Goal: Task Accomplishment & Management: Manage account settings

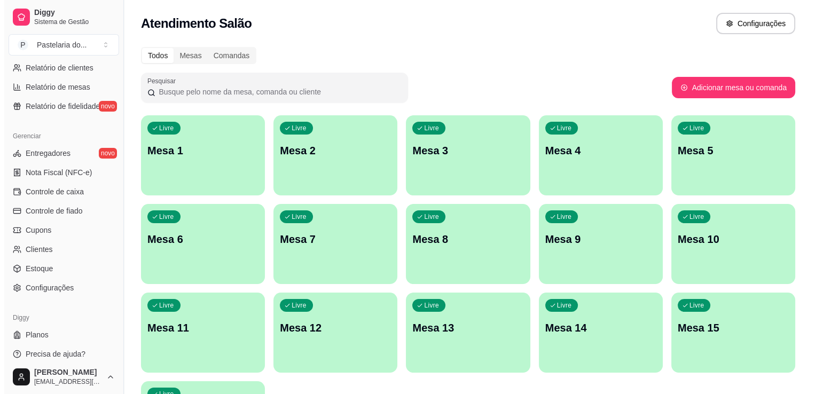
scroll to position [374, 0]
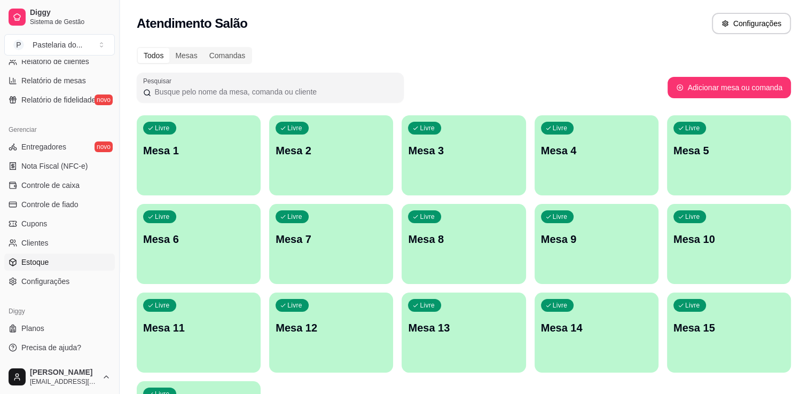
click at [45, 266] on span "Estoque" at bounding box center [34, 262] width 27 height 11
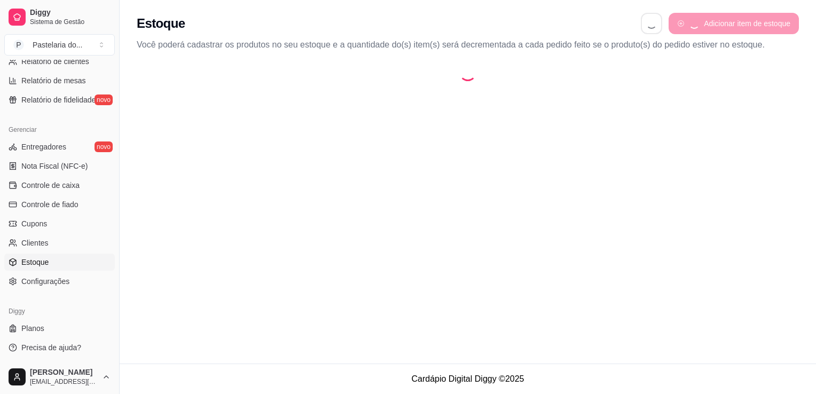
select select "QUANTITY_ORDER"
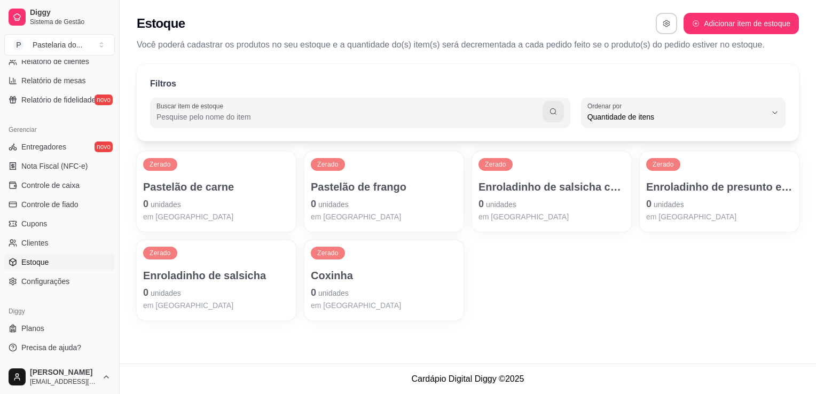
scroll to position [10, 0]
click at [210, 183] on p "Pastelão de carne" at bounding box center [216, 187] width 146 height 15
click at [689, 172] on div "Zerado Enroladinho de presunto e queijo 0 unidades em estoque" at bounding box center [719, 192] width 159 height 80
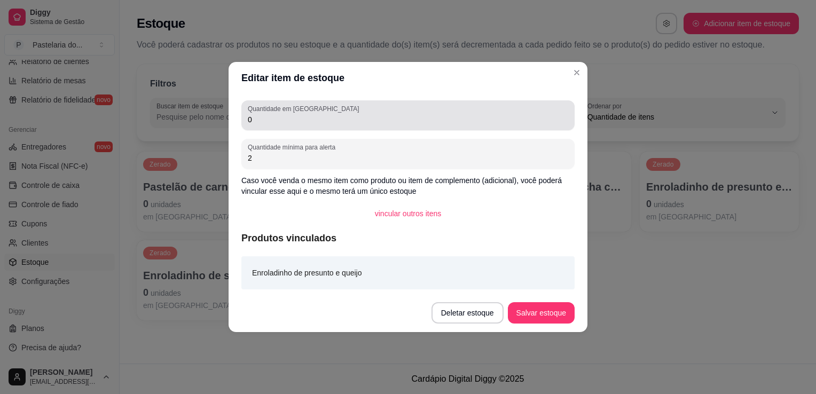
click at [376, 129] on div "Quantidade em estoque 0" at bounding box center [408, 115] width 333 height 30
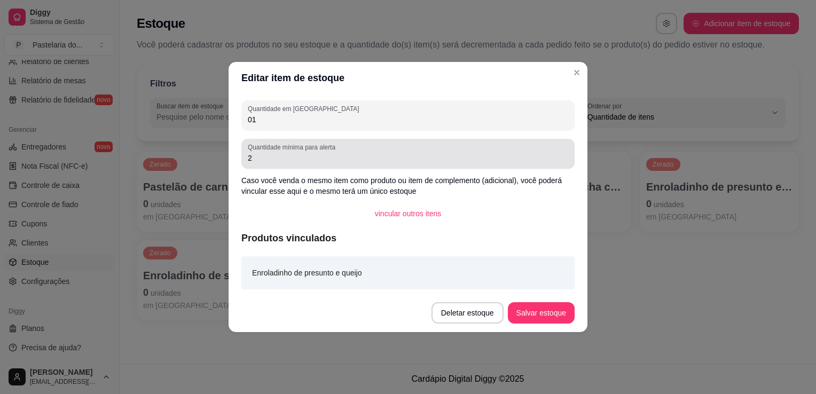
type input "0"
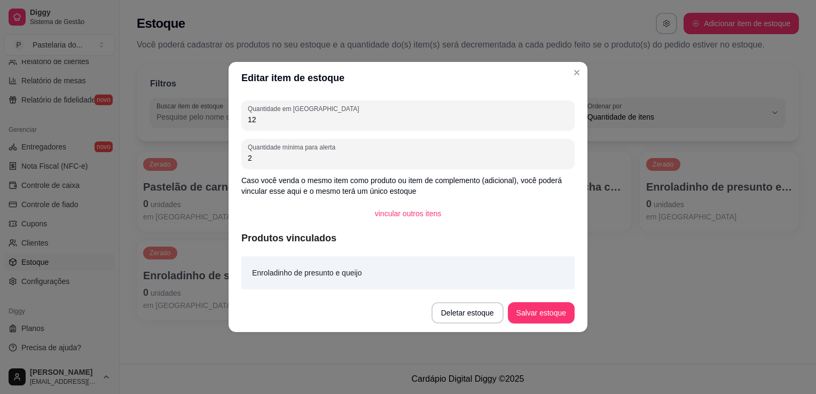
type input "12"
click at [562, 313] on button "Salvar estoque" at bounding box center [541, 313] width 65 height 21
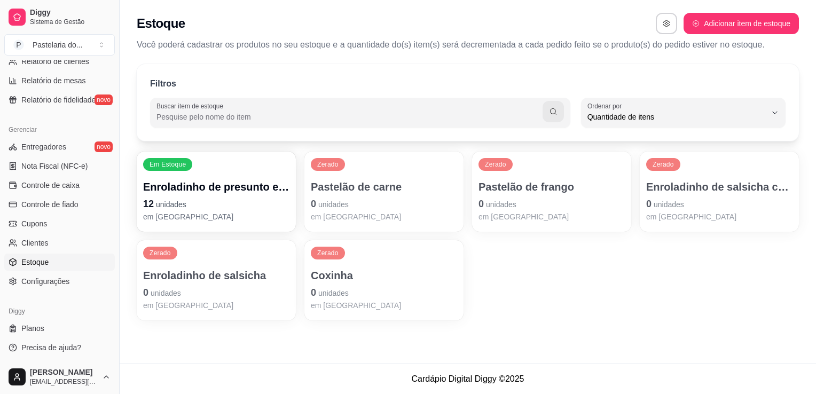
click at [569, 280] on div "Em Estoque Enroladinho de presunto e queijo 12 unidades em estoque Zerado Paste…" at bounding box center [468, 236] width 663 height 169
click at [368, 217] on p "em [GEOGRAPHIC_DATA]" at bounding box center [384, 217] width 146 height 11
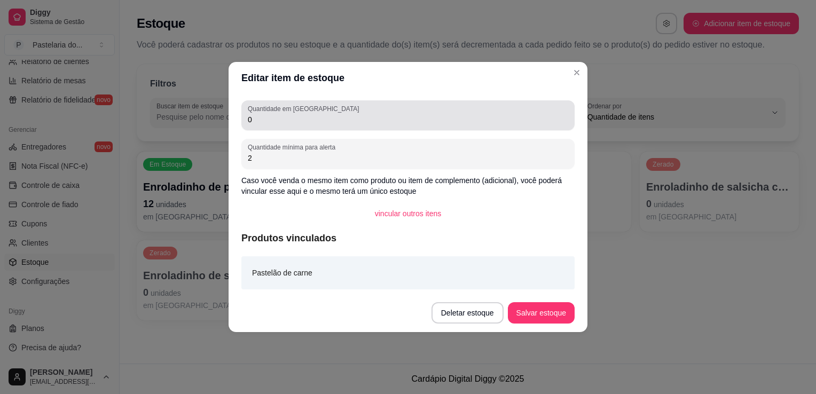
click at [356, 121] on input "0" at bounding box center [408, 119] width 321 height 11
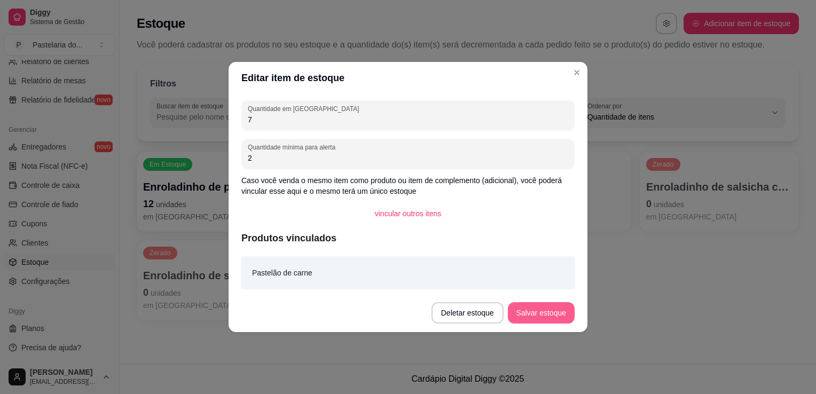
type input "7"
click at [532, 307] on button "Salvar estoque" at bounding box center [541, 313] width 65 height 21
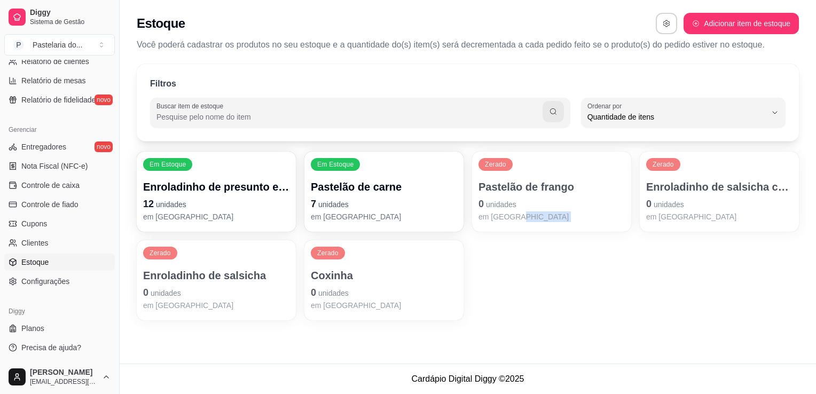
click at [632, 281] on div "Em Estoque Enroladinho de presunto e queijo 12 unidades em estoque Em Estoque P…" at bounding box center [468, 236] width 663 height 169
click at [583, 209] on p "0 unidades" at bounding box center [552, 204] width 146 height 15
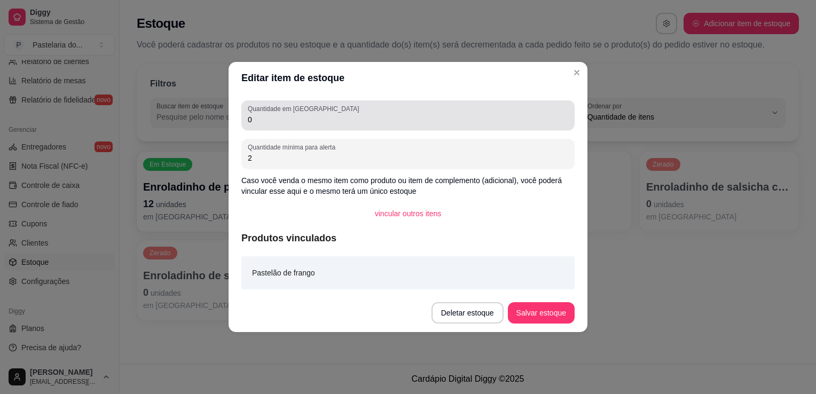
click at [355, 124] on input "0" at bounding box center [408, 119] width 321 height 11
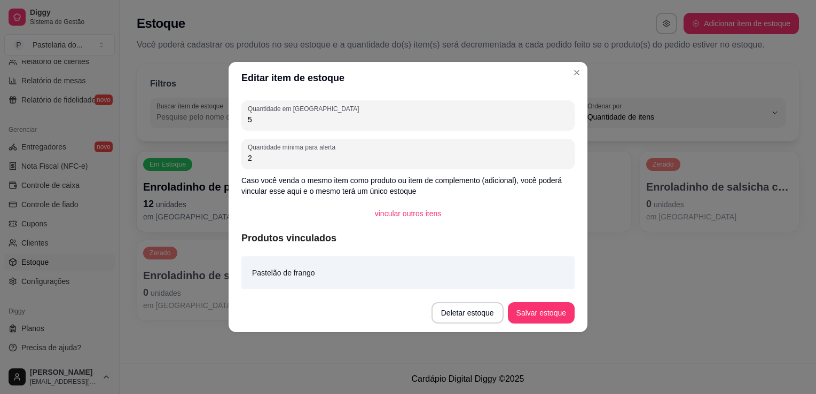
type input "5"
click at [549, 318] on button "Salvar estoque" at bounding box center [541, 312] width 67 height 21
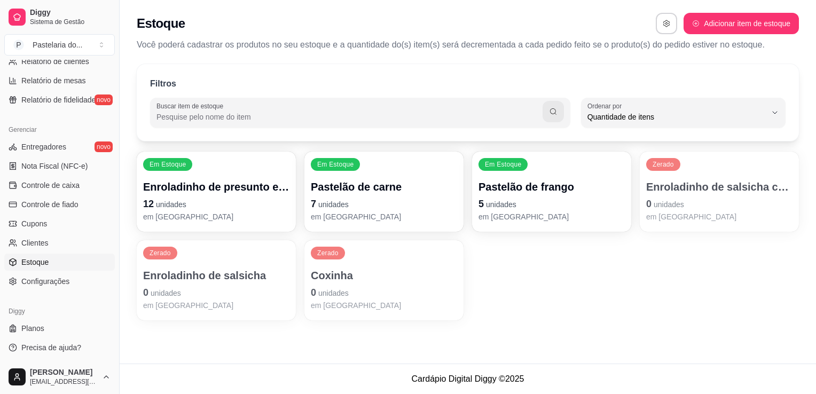
click at [686, 192] on p "Enroladinho de salsicha com queijo" at bounding box center [720, 187] width 146 height 15
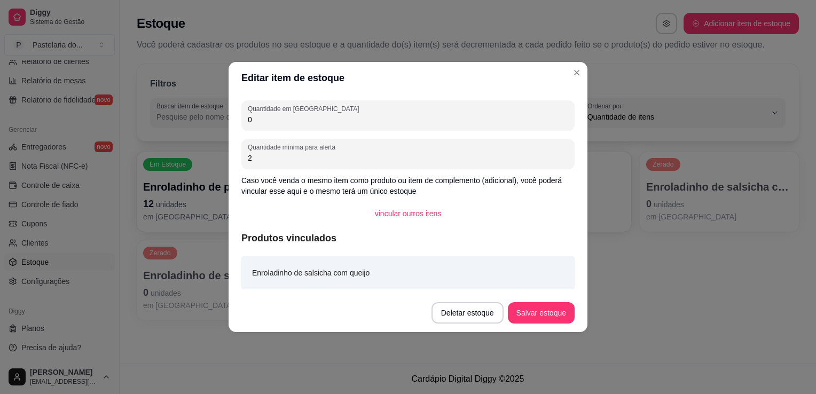
click at [430, 127] on div "Quantidade em estoque 0" at bounding box center [408, 115] width 333 height 30
type input "3"
drag, startPoint x: 560, startPoint y: 328, endPoint x: 554, endPoint y: 315, distance: 14.1
click at [560, 326] on footer "Deletar estoque Salvar estoque" at bounding box center [408, 313] width 359 height 38
click at [554, 315] on button "Salvar estoque" at bounding box center [541, 312] width 67 height 21
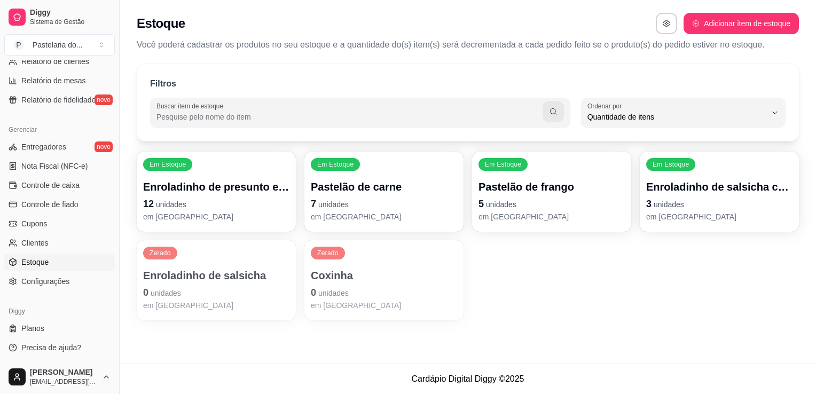
click at [218, 273] on p "Enroladinho de salsicha" at bounding box center [216, 275] width 146 height 15
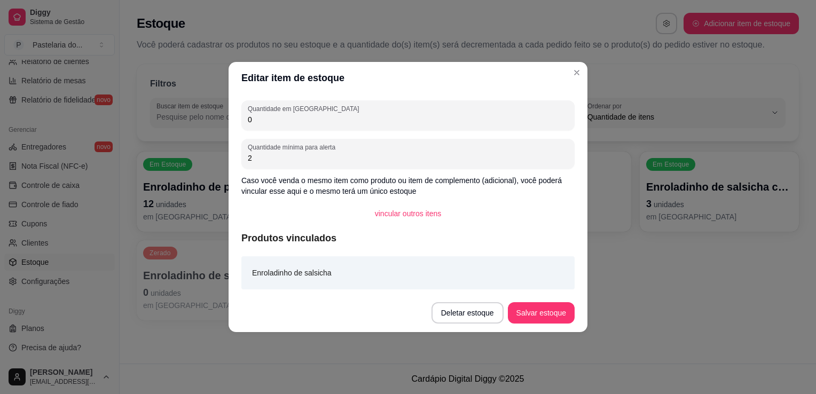
click at [280, 130] on div "Quantidade em estoque 0 Quantidade mínima para alerta 2 Caso você venda o mesmo…" at bounding box center [408, 194] width 359 height 200
click at [282, 124] on input "0" at bounding box center [408, 119] width 321 height 11
type input "3"
click at [543, 312] on button "Salvar estoque" at bounding box center [541, 313] width 65 height 21
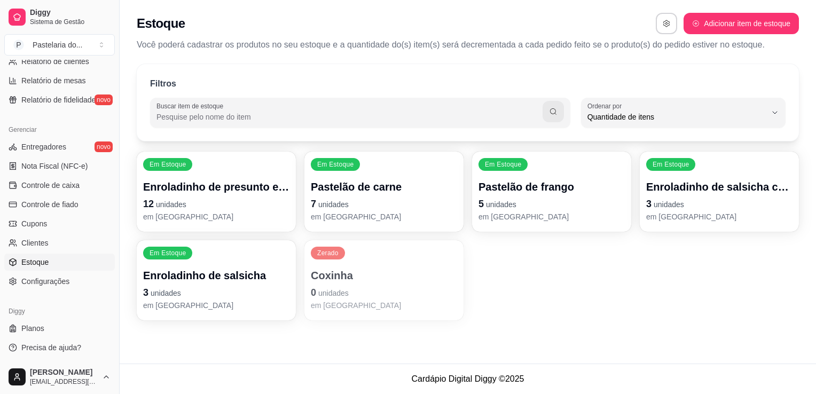
click at [344, 300] on p "em [GEOGRAPHIC_DATA]" at bounding box center [384, 305] width 146 height 11
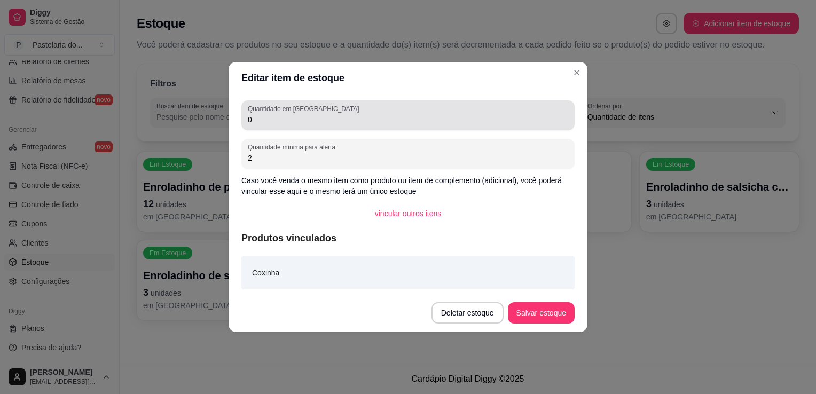
click at [331, 121] on input "0" at bounding box center [408, 119] width 321 height 11
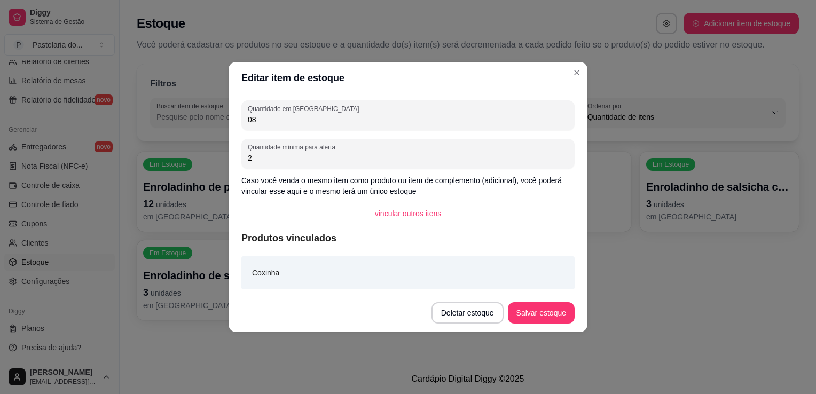
type input "0"
type input "8"
click at [551, 310] on button "Salvar estoque" at bounding box center [541, 312] width 67 height 21
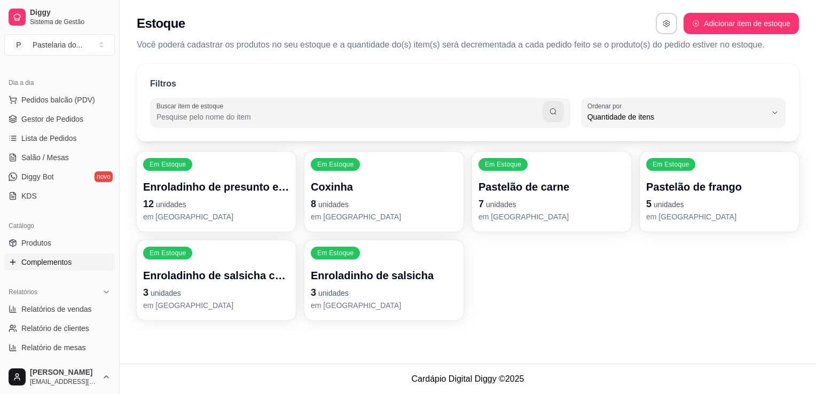
scroll to position [0, 0]
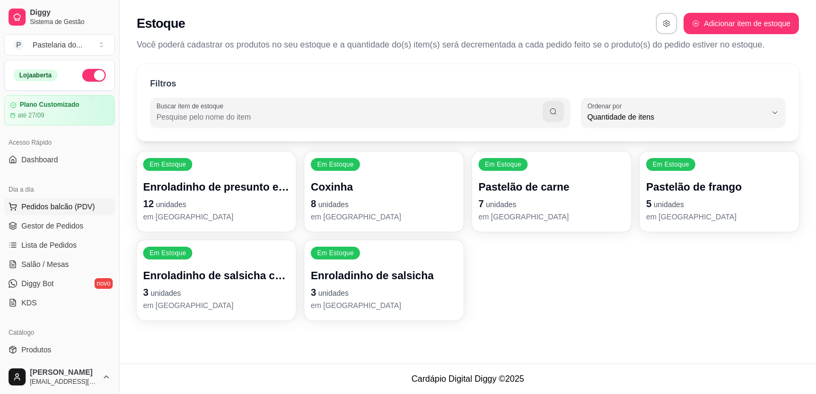
click at [78, 209] on span "Pedidos balcão (PDV)" at bounding box center [58, 206] width 74 height 11
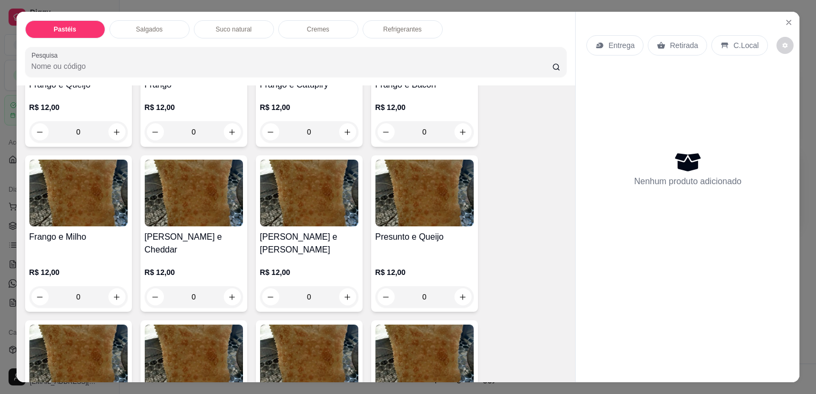
scroll to position [427, 0]
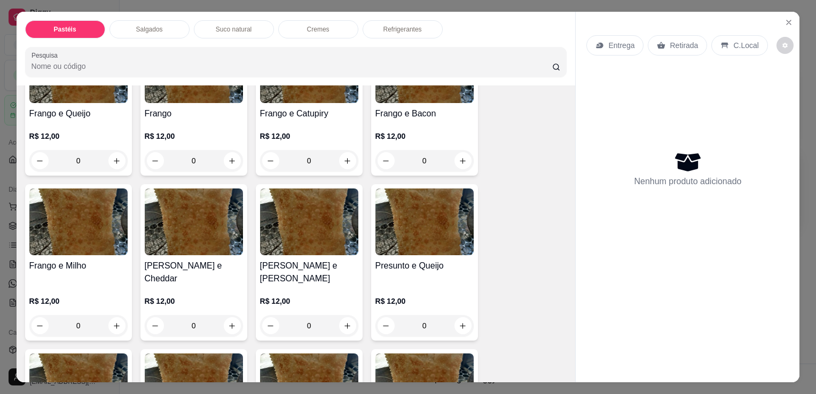
click at [347, 154] on div "0" at bounding box center [309, 160] width 98 height 21
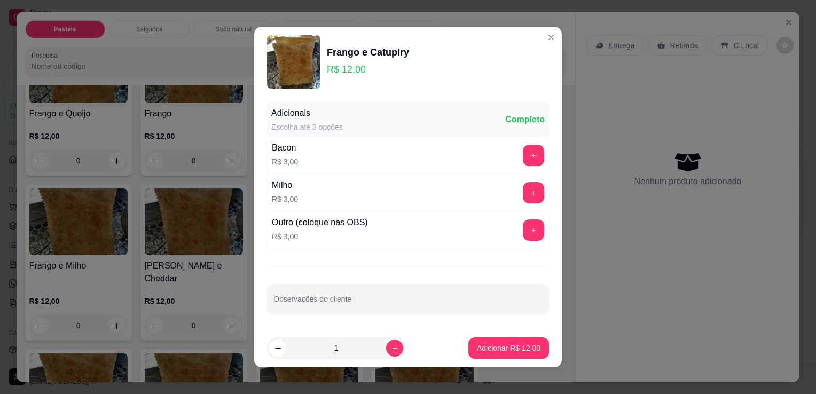
click at [512, 356] on button "Adicionar R$ 12,00" at bounding box center [509, 348] width 81 height 21
type input "1"
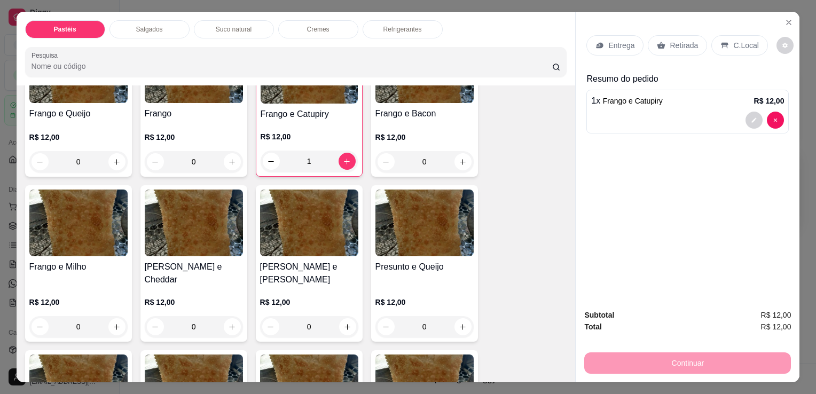
click at [658, 42] on icon at bounding box center [662, 45] width 8 height 7
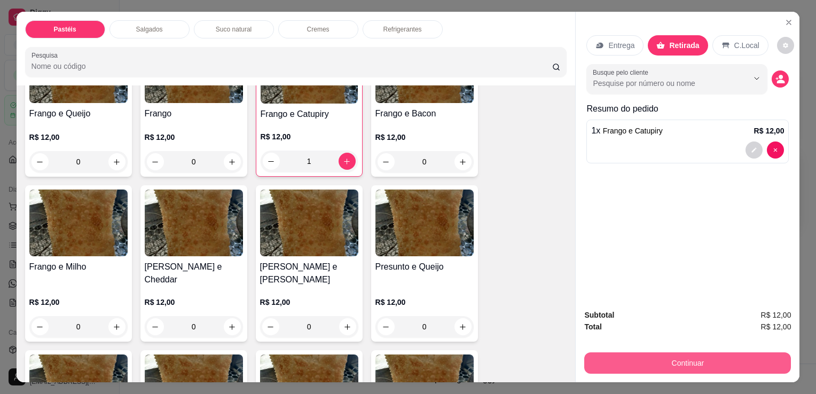
click at [662, 359] on button "Continuar" at bounding box center [688, 363] width 207 height 21
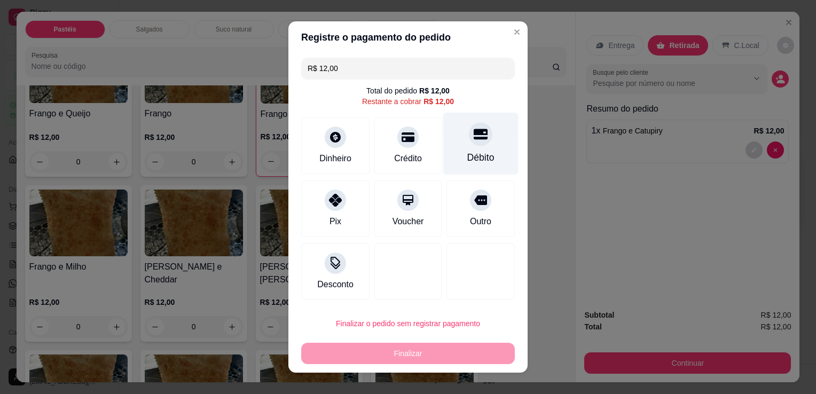
click at [469, 146] on div at bounding box center [481, 134] width 24 height 24
type input "R$ 0,00"
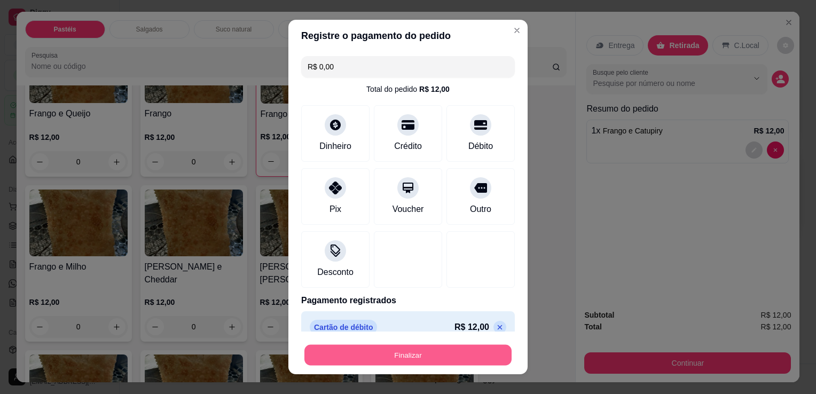
click at [417, 357] on button "Finalizar" at bounding box center [408, 355] width 207 height 21
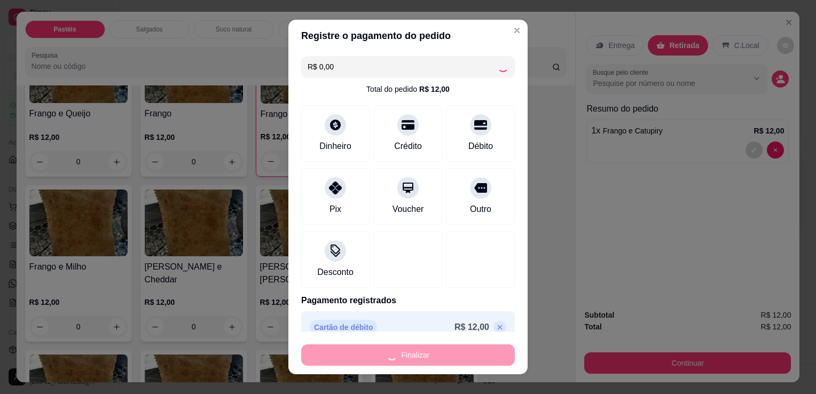
type input "0"
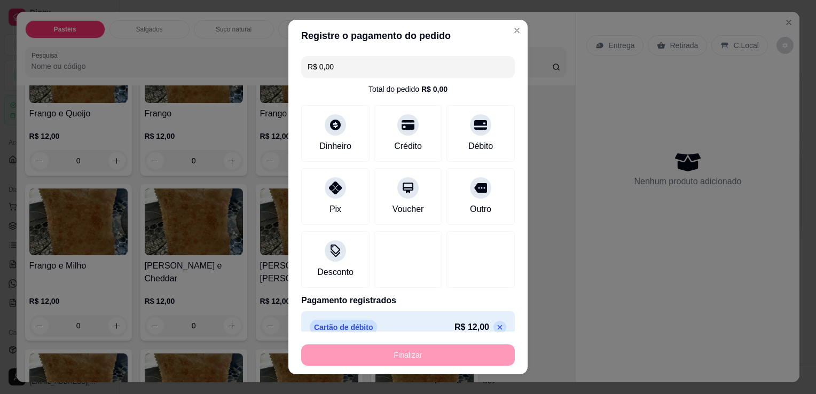
type input "-R$ 12,00"
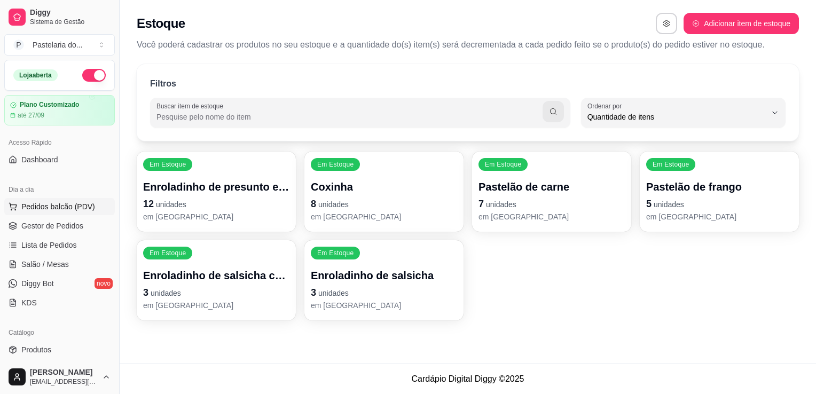
click at [50, 203] on span "Pedidos balcão (PDV)" at bounding box center [58, 206] width 74 height 11
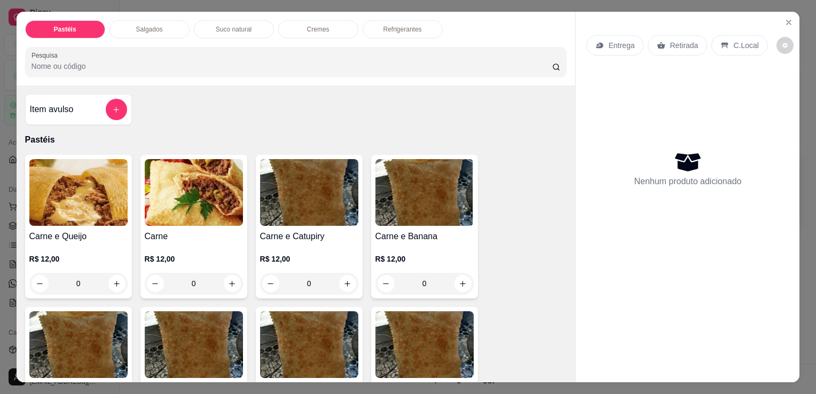
click at [3, 27] on div "Pastéis Salgados Suco natural Cremes Refrigerantes Pesquisa Item avulso Pastéis…" at bounding box center [408, 197] width 816 height 394
click at [140, 30] on div "Salgados" at bounding box center [150, 29] width 80 height 18
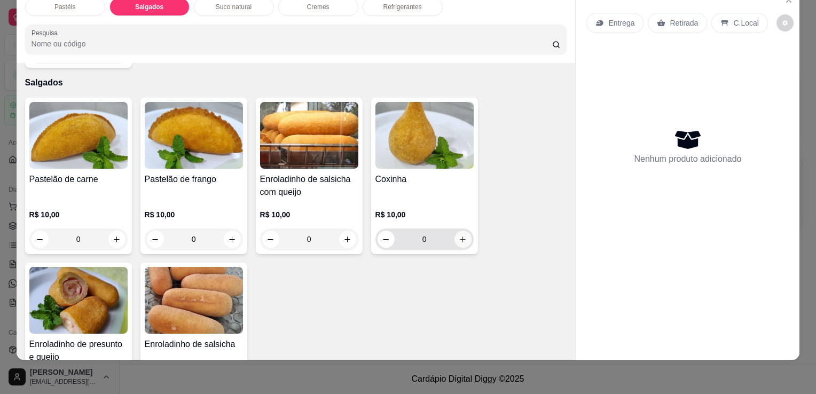
click at [463, 236] on icon "increase-product-quantity" at bounding box center [463, 240] width 8 height 8
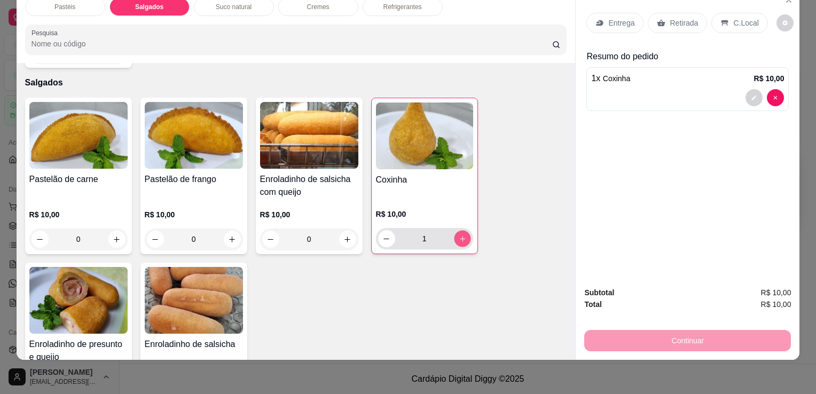
click at [463, 231] on button "increase-product-quantity" at bounding box center [462, 239] width 17 height 17
type input "2"
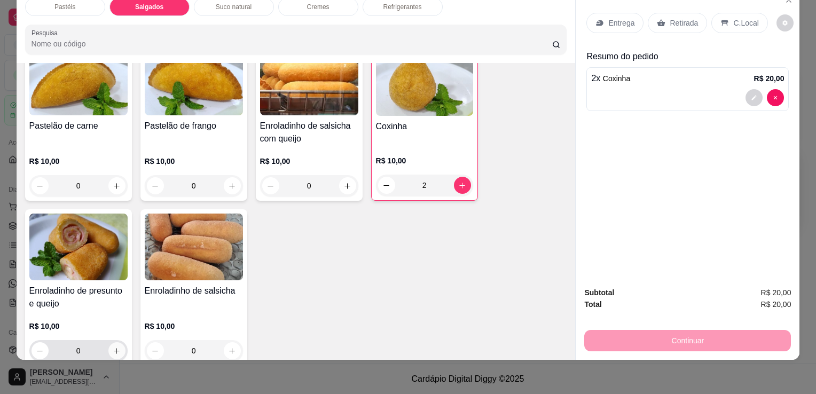
click at [115, 347] on icon "increase-product-quantity" at bounding box center [117, 351] width 8 height 8
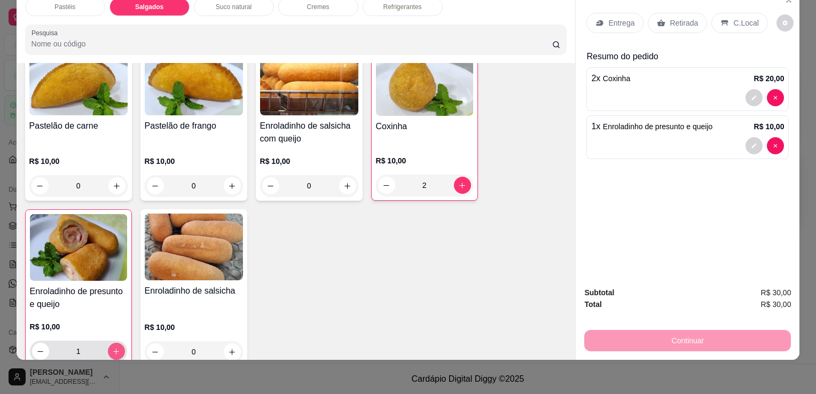
click at [115, 348] on icon "increase-product-quantity" at bounding box center [116, 352] width 8 height 8
type input "2"
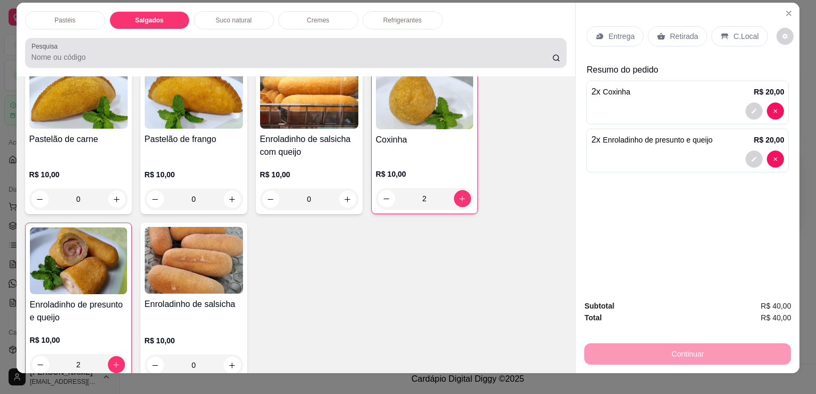
scroll to position [0, 0]
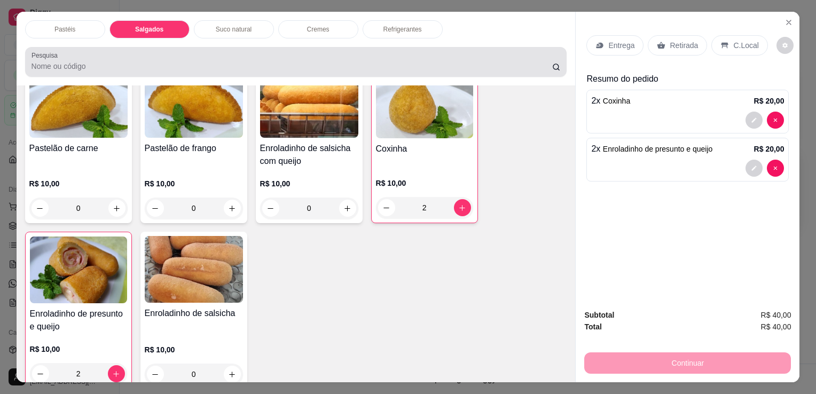
click at [389, 31] on div "Refrigerantes" at bounding box center [403, 29] width 80 height 18
click at [389, 61] on input "Pesquisa" at bounding box center [292, 66] width 521 height 11
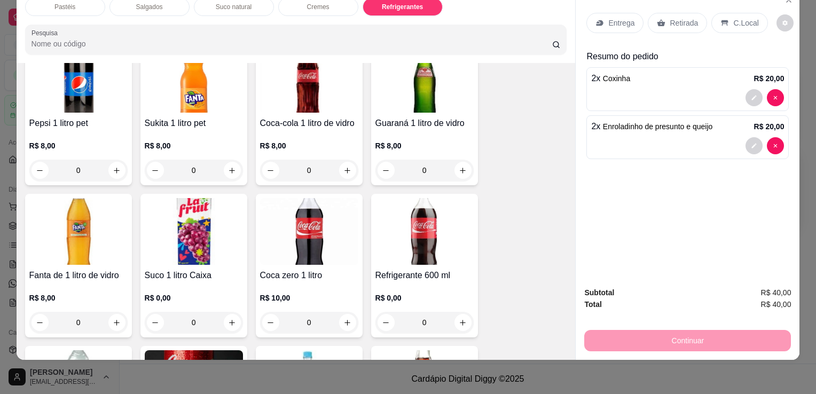
scroll to position [2523, 0]
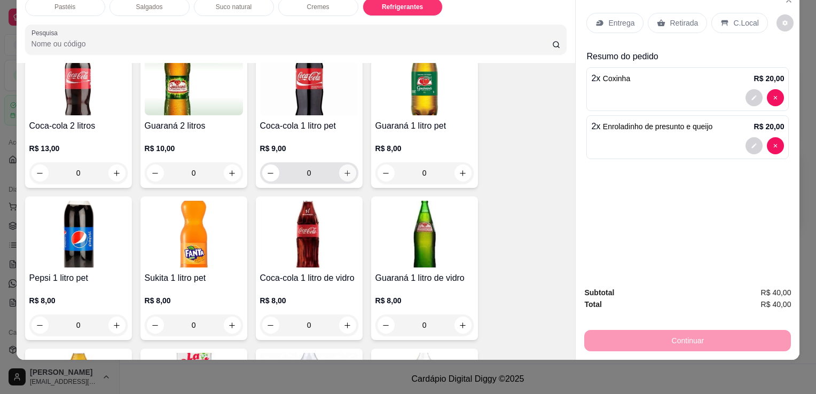
click at [344, 169] on icon "increase-product-quantity" at bounding box center [348, 173] width 8 height 8
type input "1"
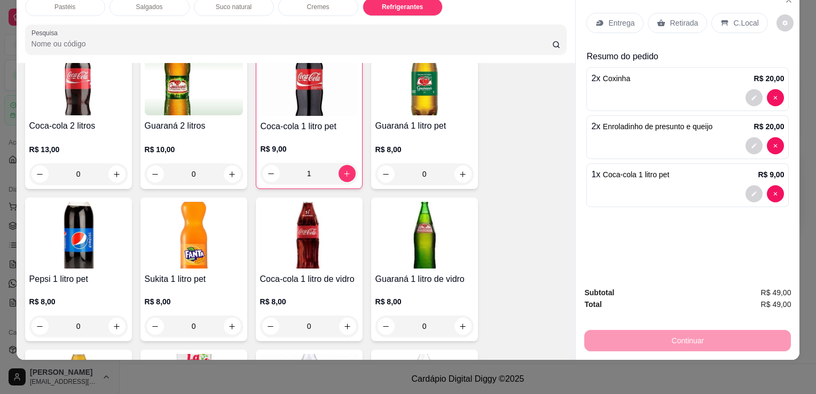
click at [685, 18] on p "Retirada" at bounding box center [684, 23] width 28 height 11
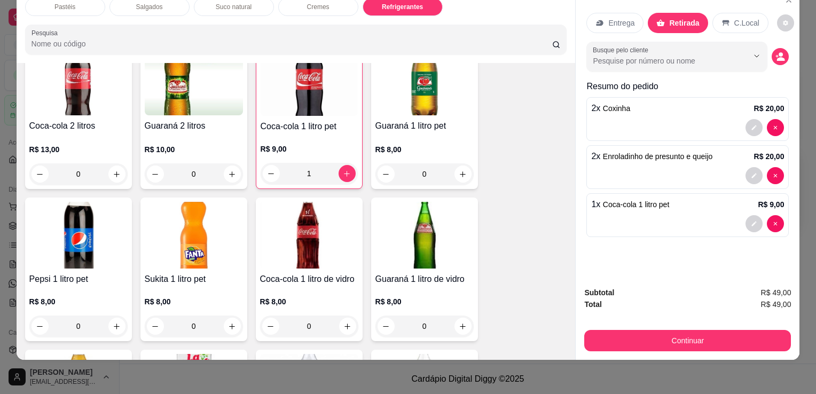
click at [657, 332] on button "Continuar" at bounding box center [688, 340] width 207 height 21
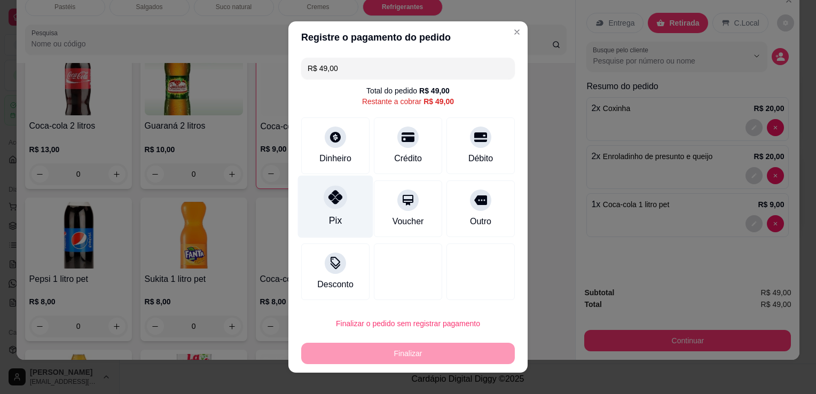
click at [325, 208] on div "Pix" at bounding box center [335, 207] width 75 height 63
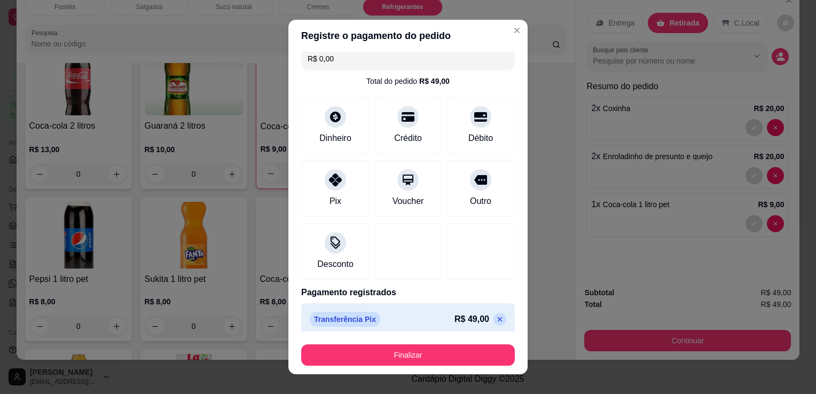
scroll to position [15, 0]
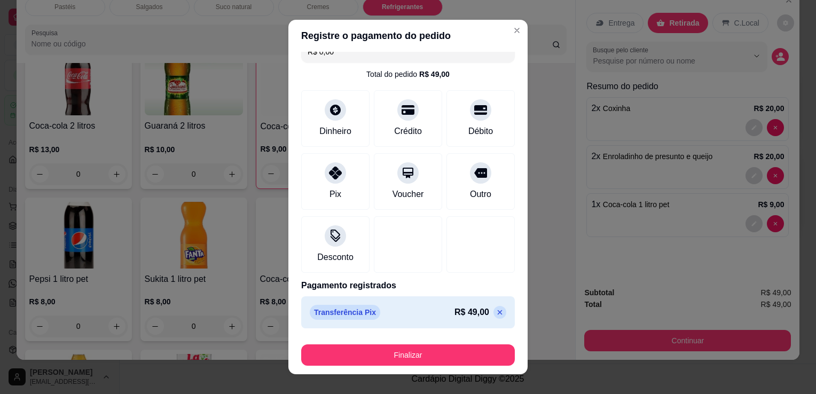
click at [494, 311] on p at bounding box center [500, 312] width 13 height 13
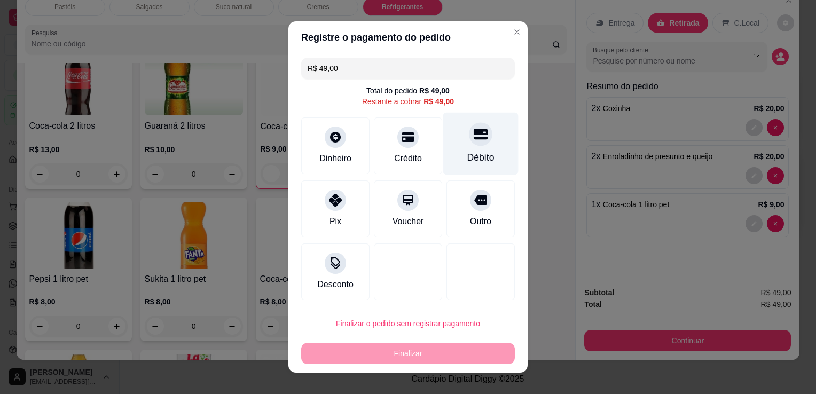
click at [457, 147] on div "Débito" at bounding box center [480, 144] width 75 height 63
click at [468, 151] on div "Débito" at bounding box center [481, 158] width 27 height 14
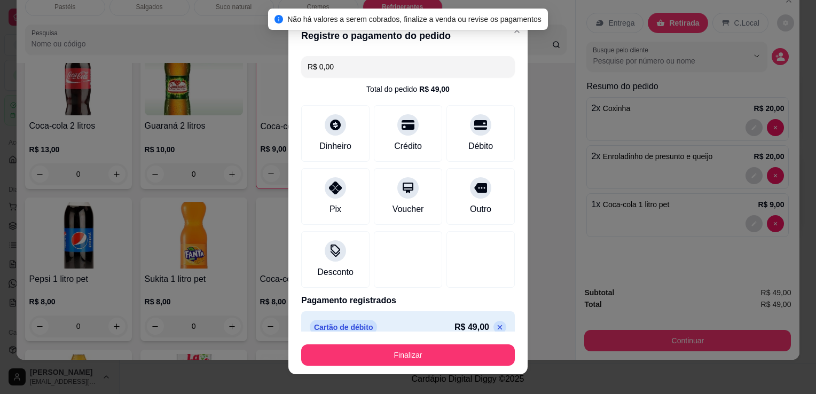
click at [496, 324] on icon at bounding box center [500, 327] width 9 height 9
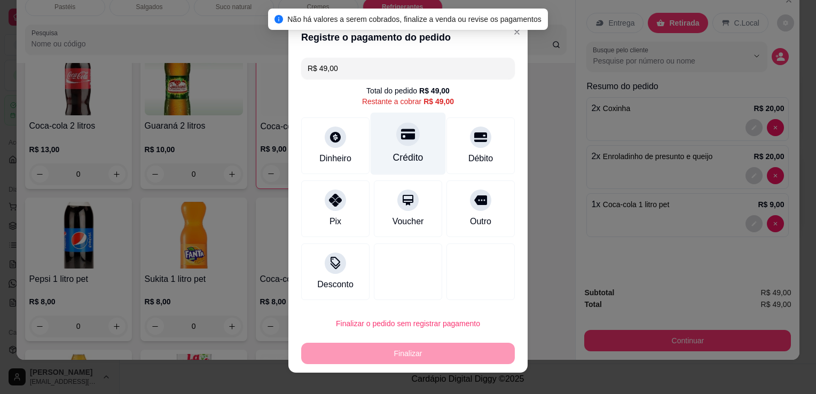
click at [382, 157] on div "Crédito" at bounding box center [408, 144] width 75 height 63
type input "R$ 0,00"
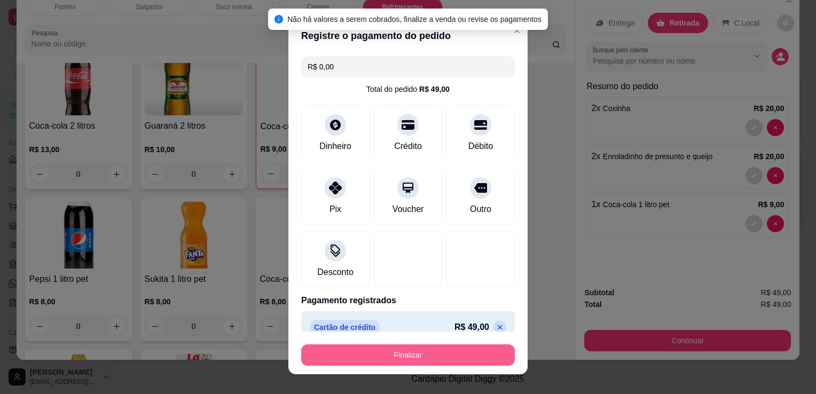
click at [438, 362] on button "Finalizar" at bounding box center [408, 355] width 214 height 21
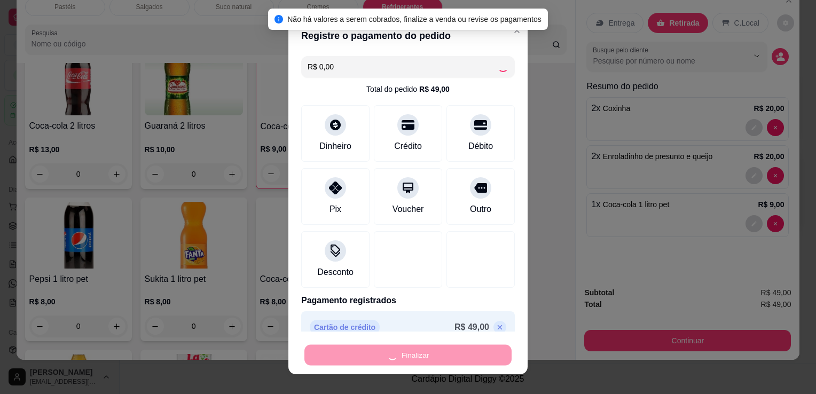
click at [438, 362] on div "Finalizar" at bounding box center [408, 355] width 214 height 21
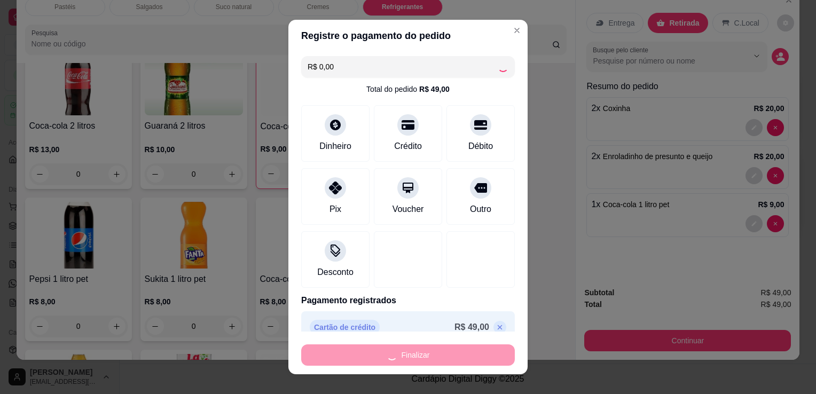
type input "0"
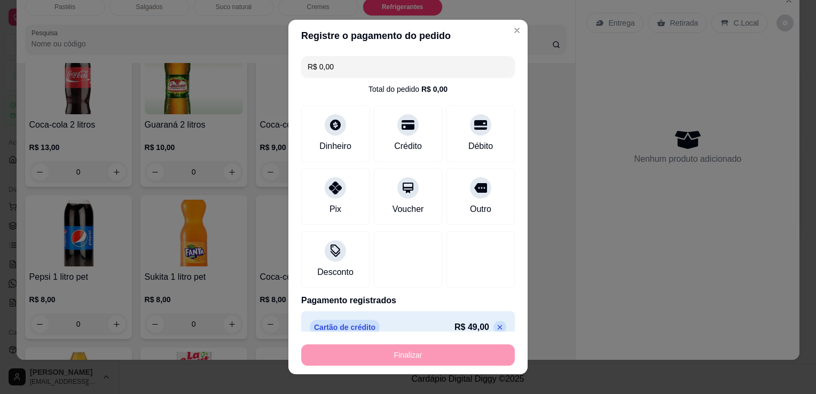
type input "-R$ 49,00"
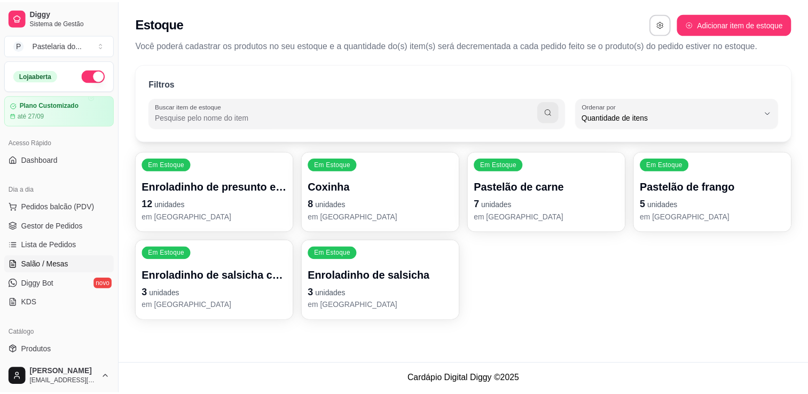
scroll to position [160, 0]
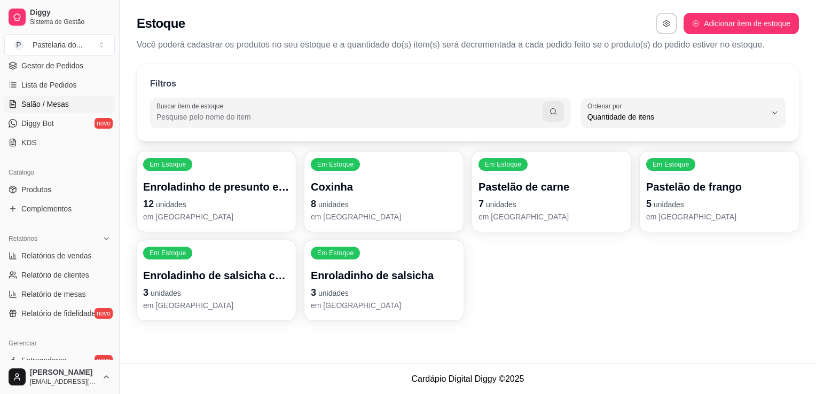
click at [69, 106] on link "Salão / Mesas" at bounding box center [59, 104] width 111 height 17
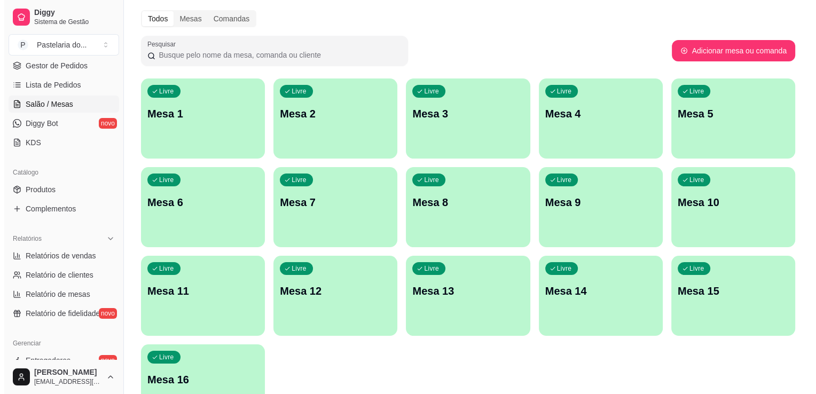
scroll to position [53, 0]
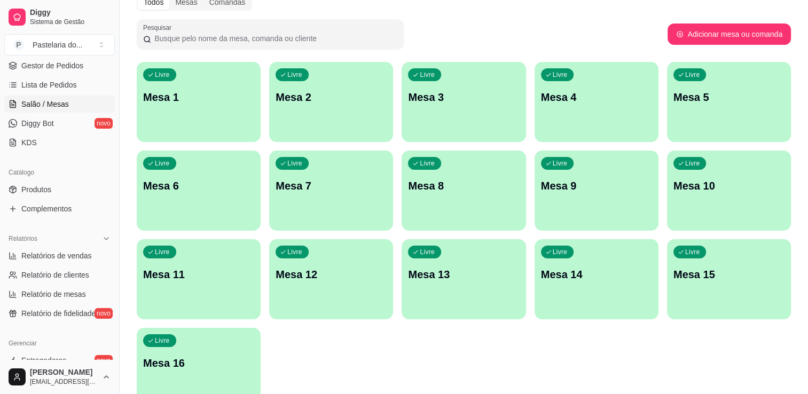
click at [745, 300] on div "Livre Mesa 15" at bounding box center [729, 272] width 124 height 67
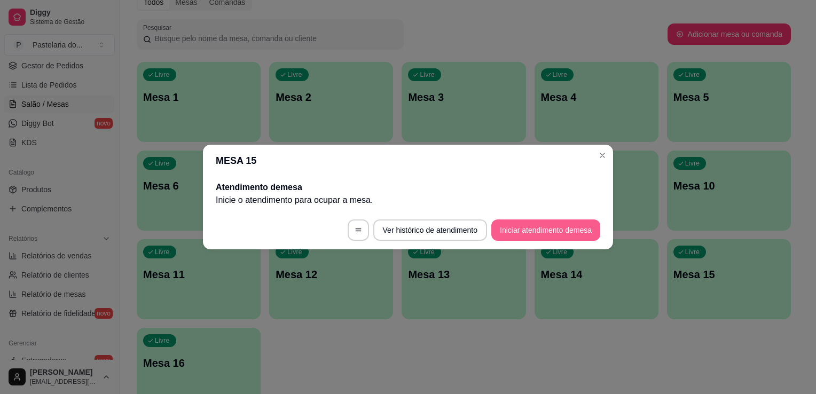
click at [552, 220] on button "Iniciar atendimento de mesa" at bounding box center [546, 230] width 109 height 21
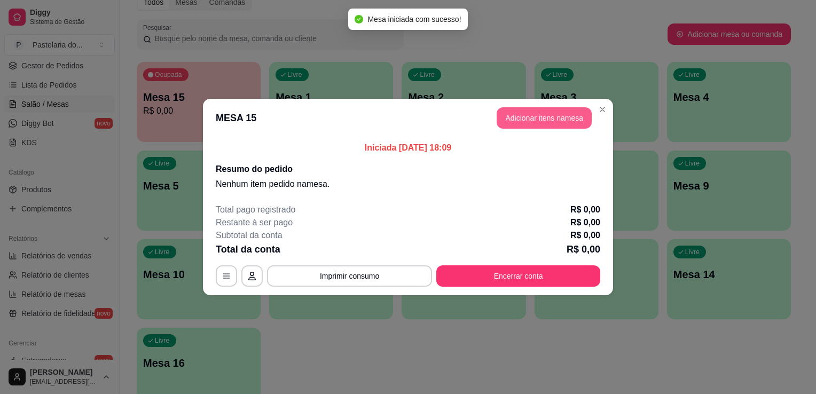
click at [566, 120] on button "Adicionar itens na mesa" at bounding box center [544, 117] width 95 height 21
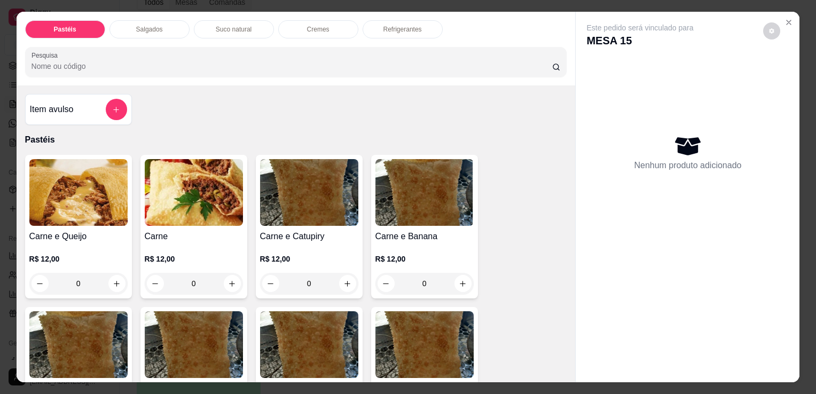
click at [398, 32] on div "Refrigerantes" at bounding box center [403, 29] width 80 height 18
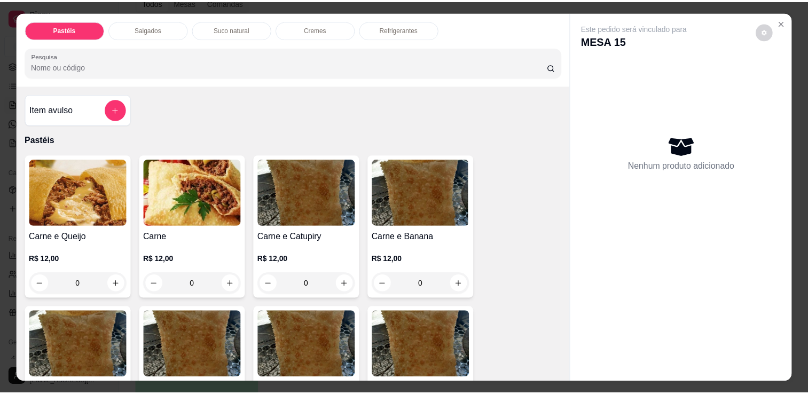
scroll to position [26, 0]
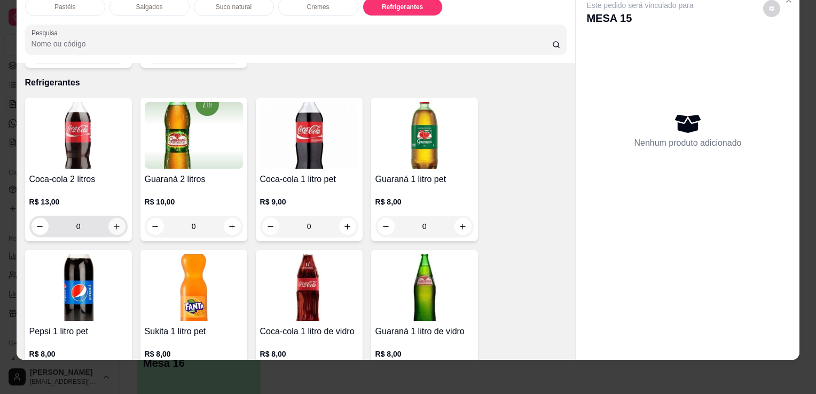
click at [113, 223] on icon "increase-product-quantity" at bounding box center [117, 227] width 8 height 8
type input "1"
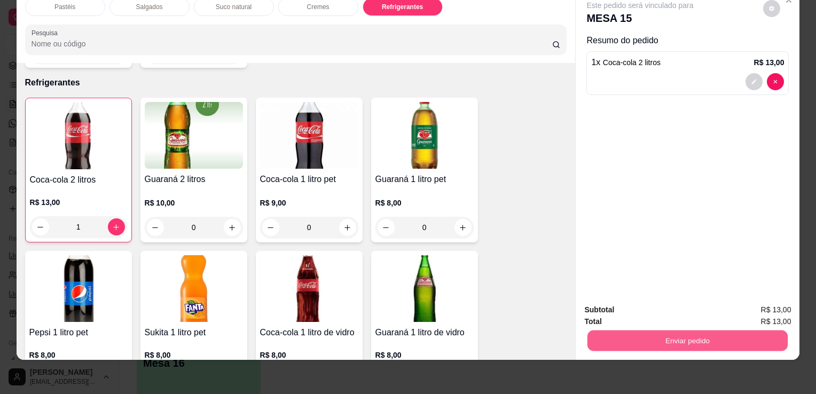
click at [618, 335] on button "Enviar pedido" at bounding box center [688, 340] width 200 height 21
click at [619, 330] on button "Enviar pedido" at bounding box center [688, 340] width 207 height 21
click at [620, 308] on button "Não registrar e enviar pedido" at bounding box center [652, 307] width 111 height 20
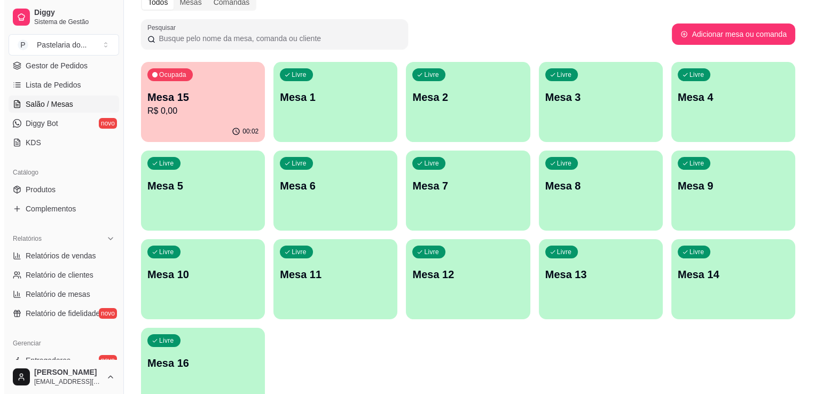
scroll to position [0, 0]
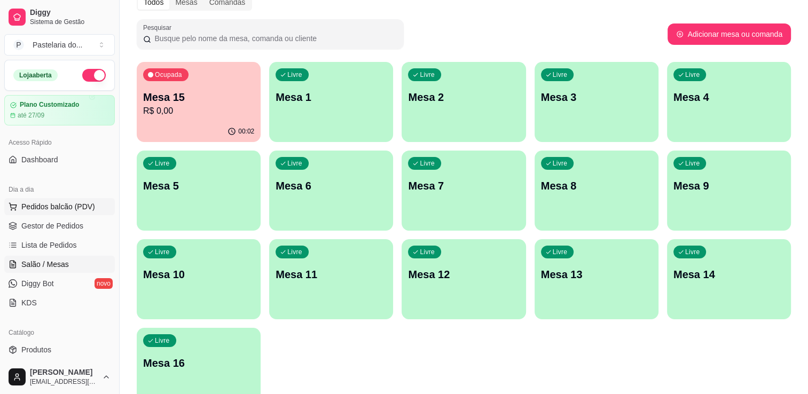
click at [42, 198] on button "Pedidos balcão (PDV)" at bounding box center [59, 206] width 111 height 17
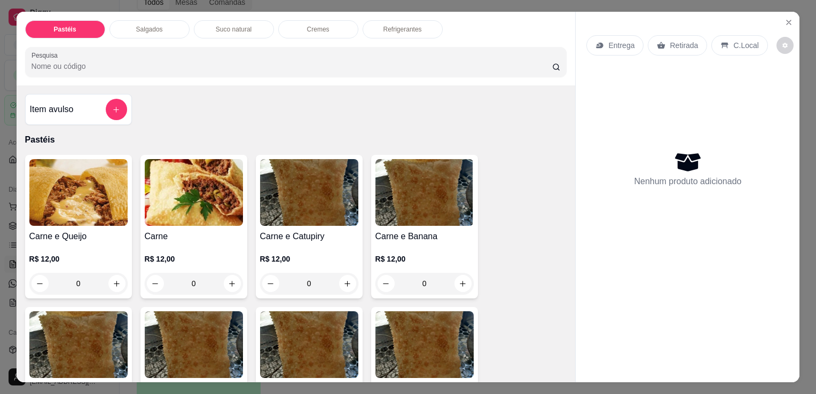
click at [172, 29] on div "Salgados" at bounding box center [150, 29] width 80 height 18
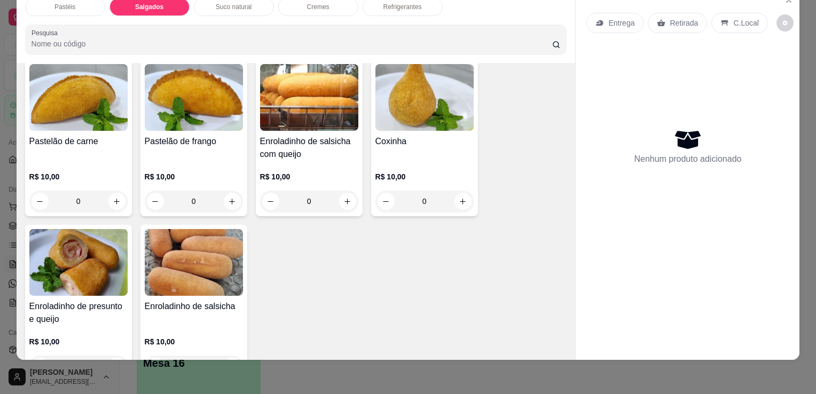
scroll to position [1188, 0]
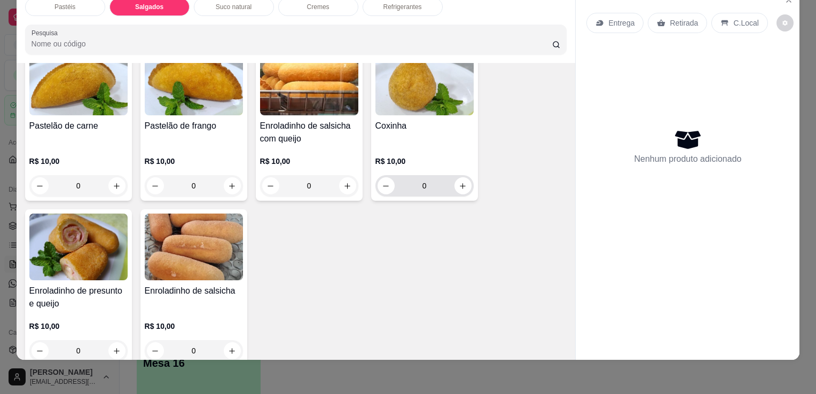
click at [468, 175] on div "0" at bounding box center [425, 185] width 98 height 21
click at [466, 175] on div "0" at bounding box center [425, 185] width 94 height 21
click at [455, 177] on button "increase-product-quantity" at bounding box center [463, 185] width 17 height 17
type input "1"
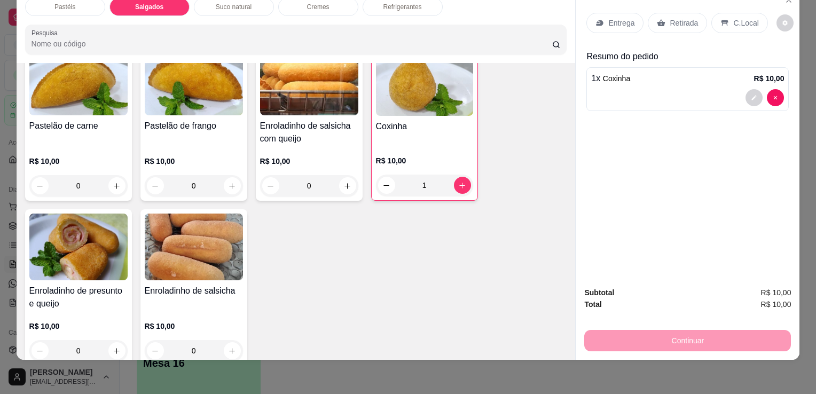
click at [663, 13] on div "Retirada" at bounding box center [677, 23] width 59 height 20
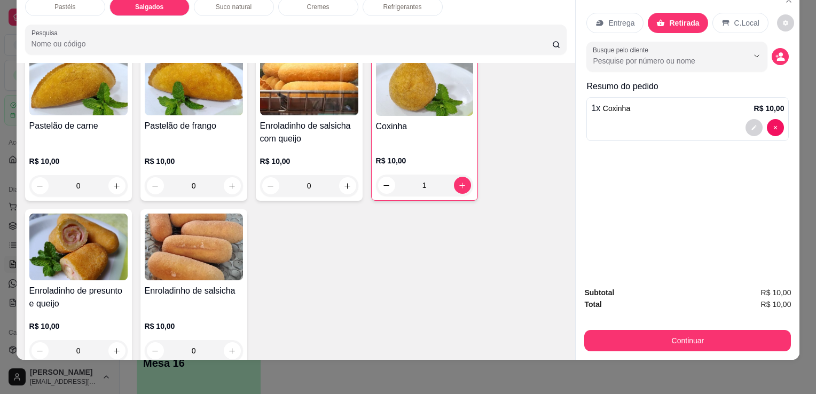
click at [653, 341] on button "Continuar" at bounding box center [688, 340] width 207 height 21
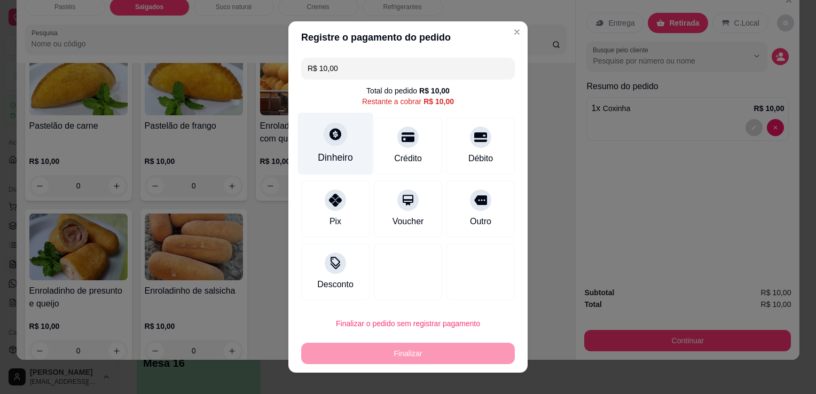
click at [311, 127] on div "Dinheiro" at bounding box center [335, 144] width 75 height 63
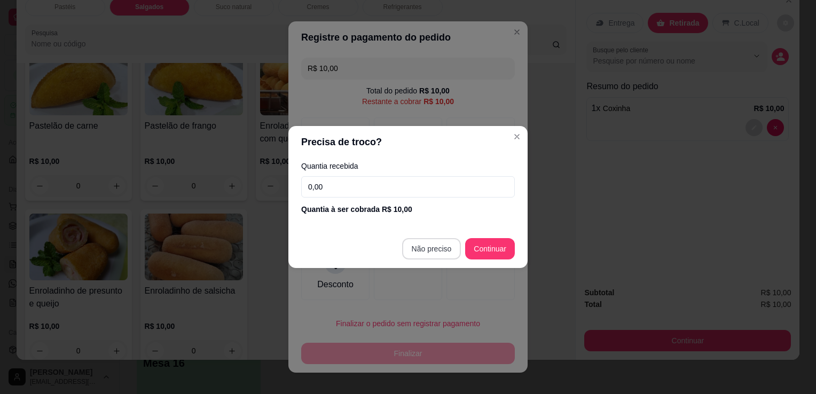
type input "R$ 0,00"
click at [447, 245] on div at bounding box center [481, 272] width 68 height 57
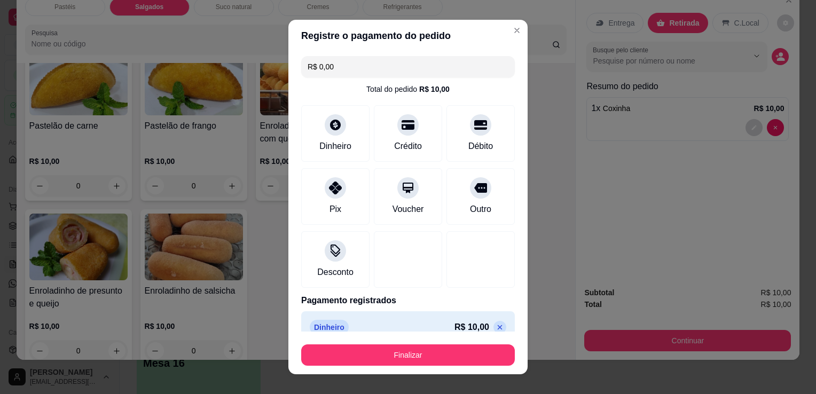
click at [491, 354] on button "Finalizar" at bounding box center [408, 355] width 214 height 21
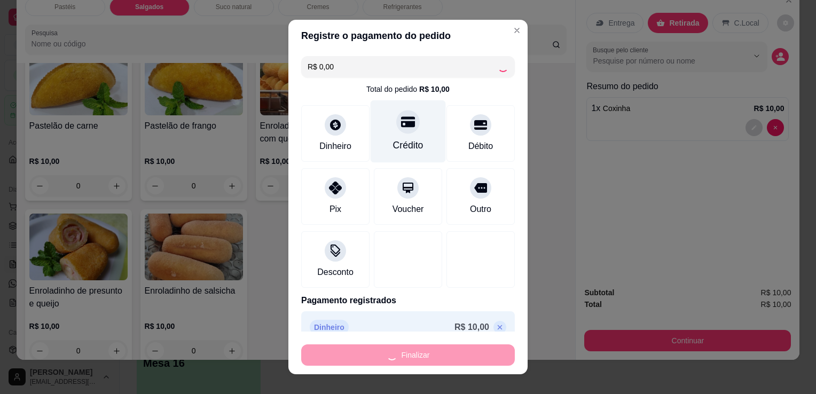
type input "0"
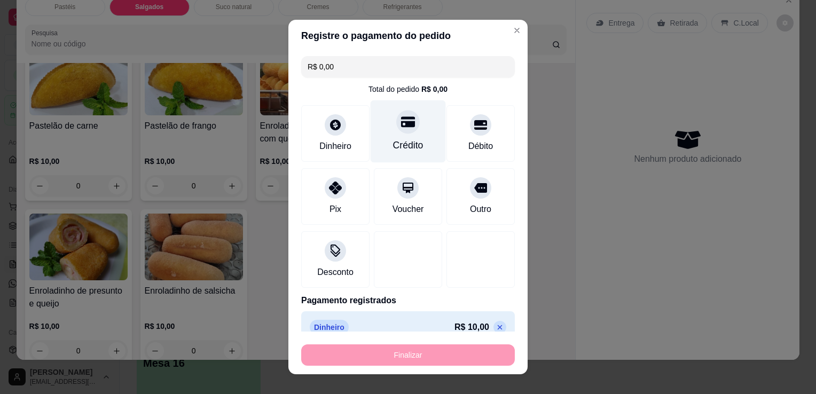
type input "-R$ 10,00"
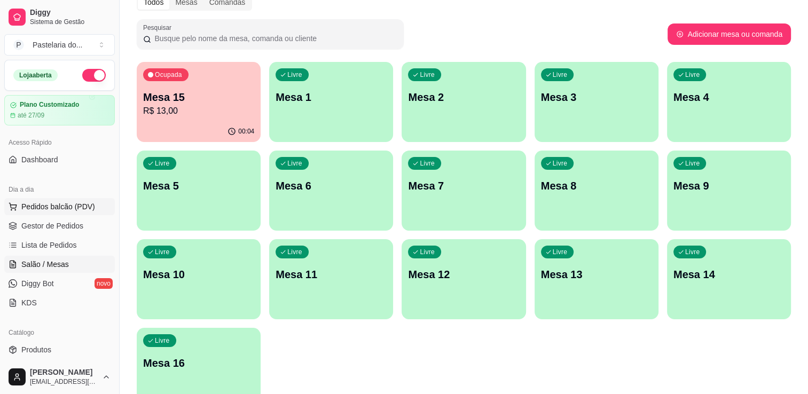
click at [71, 206] on span "Pedidos balcão (PDV)" at bounding box center [58, 206] width 74 height 11
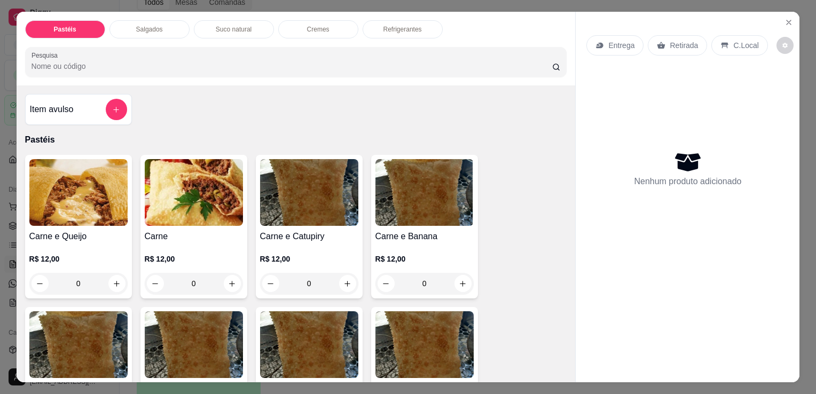
click at [89, 104] on div "Item avulso" at bounding box center [78, 109] width 97 height 21
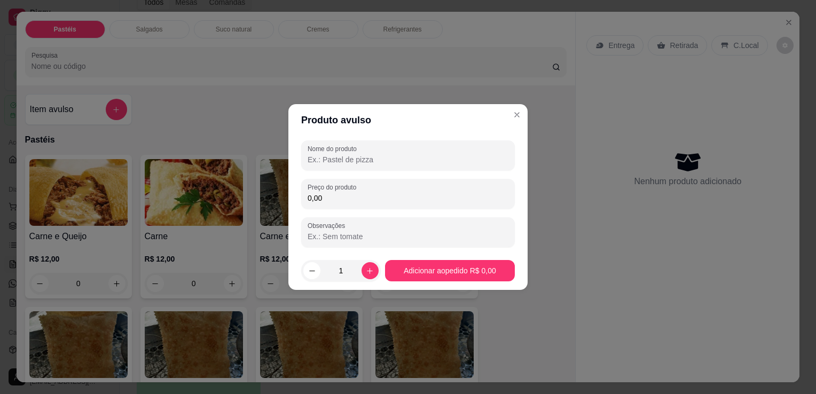
click at [306, 153] on div "Nome do produto" at bounding box center [408, 156] width 214 height 30
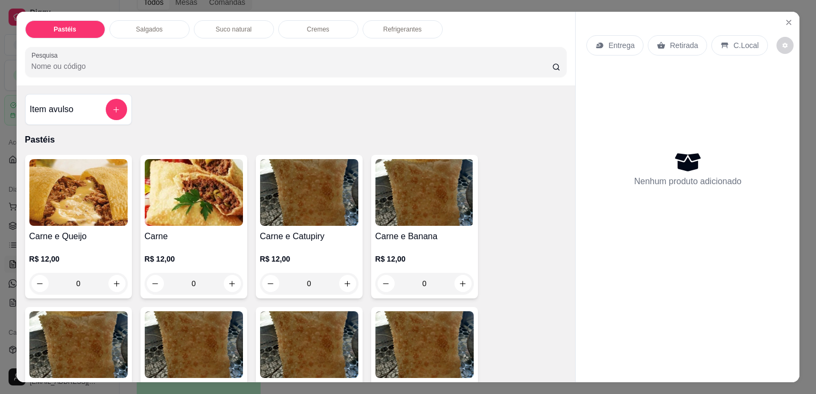
click at [2, 188] on div "Pastéis Salgados Suco natural Cremes Refrigerantes Pesquisa Item avulso Pastéis…" at bounding box center [408, 197] width 816 height 394
click at [154, 215] on img at bounding box center [194, 192] width 98 height 67
click at [81, 209] on img at bounding box center [78, 192] width 98 height 67
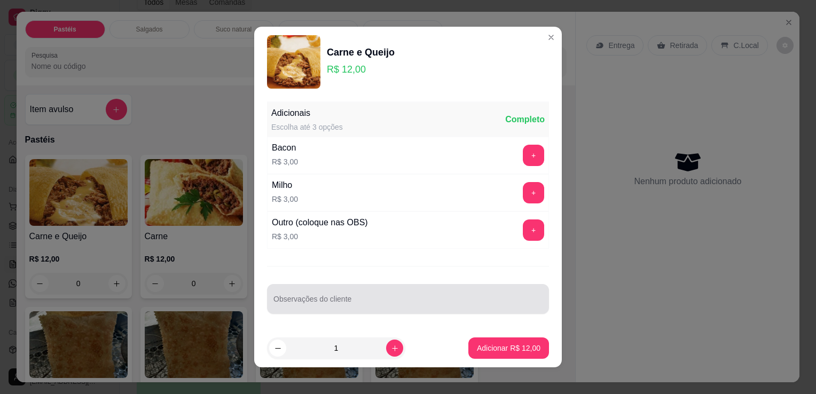
click at [386, 290] on div at bounding box center [408, 299] width 269 height 21
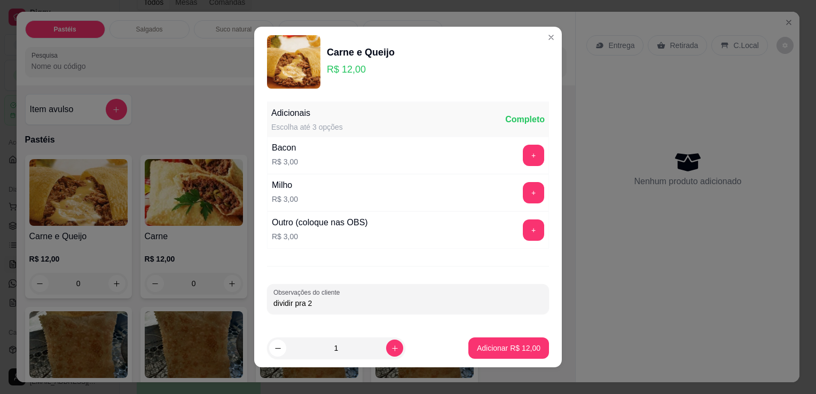
type input "dividir pra 2"
click at [493, 349] on p "Adicionar R$ 12,00" at bounding box center [509, 348] width 64 height 11
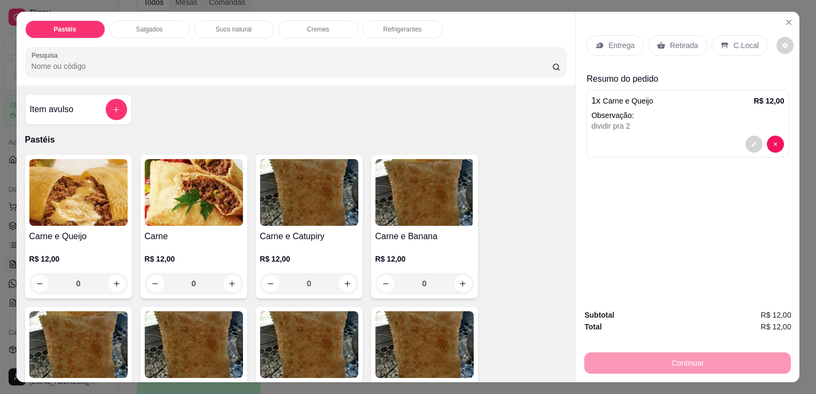
click at [675, 53] on div "Entrega Retirada C.Local" at bounding box center [688, 45] width 203 height 37
click at [678, 12] on div "Entrega Retirada C.Local Resumo do pedido 1 x Carne e Queijo R$ 12,00 Observaçã…" at bounding box center [688, 156] width 224 height 289
click at [684, 30] on div "Entrega Retirada C.Local" at bounding box center [688, 45] width 203 height 37
click at [684, 40] on p "Retirada" at bounding box center [684, 45] width 28 height 11
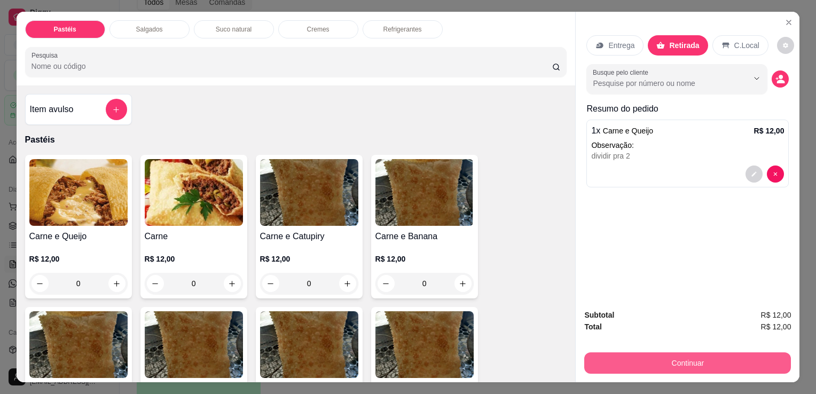
click at [699, 363] on button "Continuar" at bounding box center [688, 363] width 207 height 21
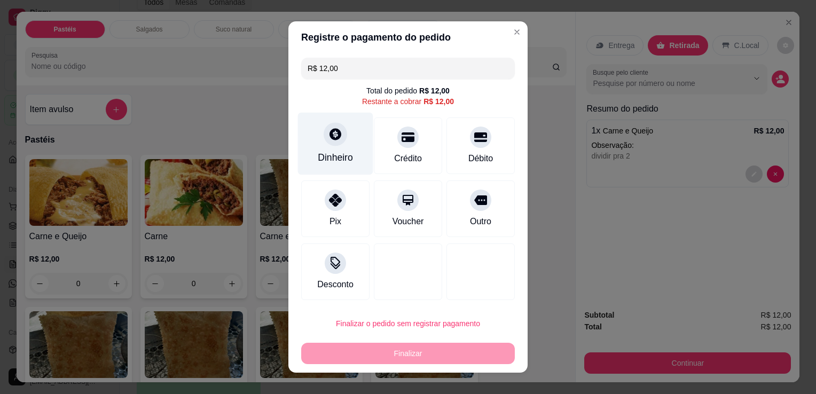
click at [300, 127] on div "Dinheiro" at bounding box center [335, 144] width 75 height 63
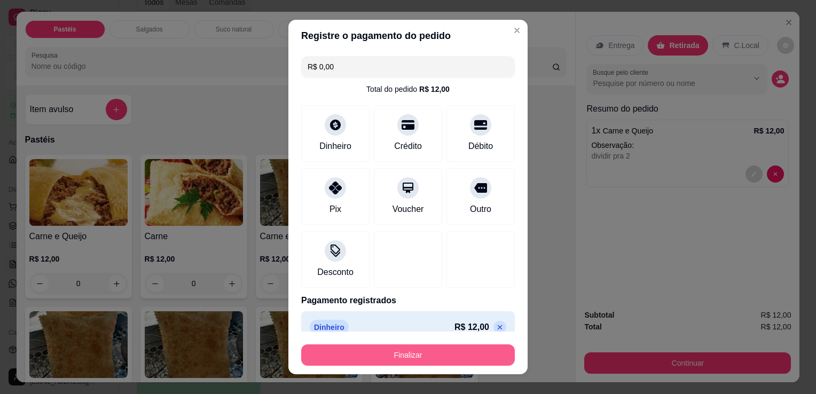
click at [449, 362] on button "Finalizar" at bounding box center [408, 355] width 214 height 21
click at [449, 362] on div "Finalizar" at bounding box center [408, 355] width 214 height 21
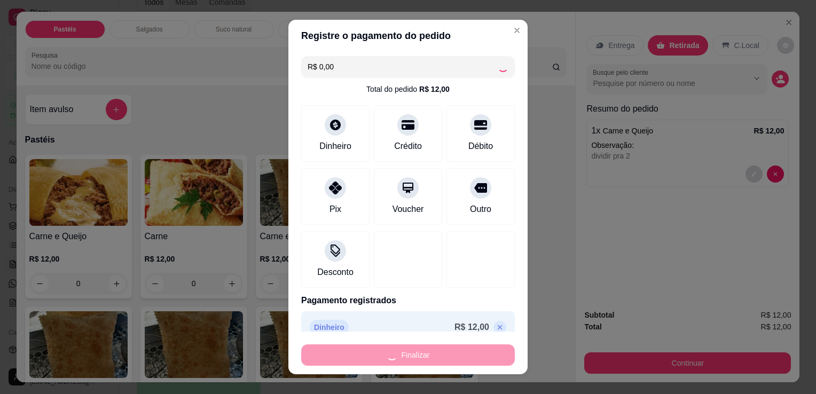
type input "-R$ 12,00"
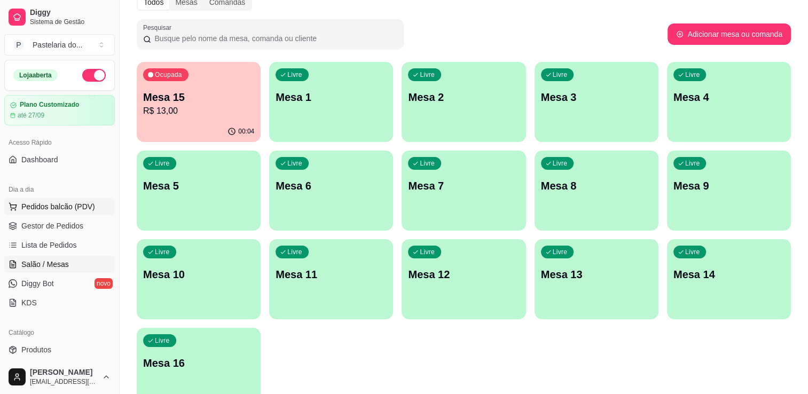
click at [50, 213] on button "Pedidos balcão (PDV)" at bounding box center [59, 206] width 111 height 17
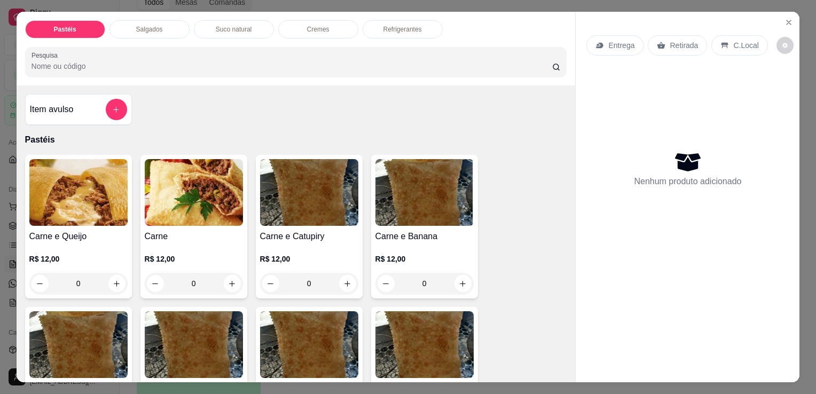
click at [162, 29] on div "Salgados" at bounding box center [150, 29] width 80 height 18
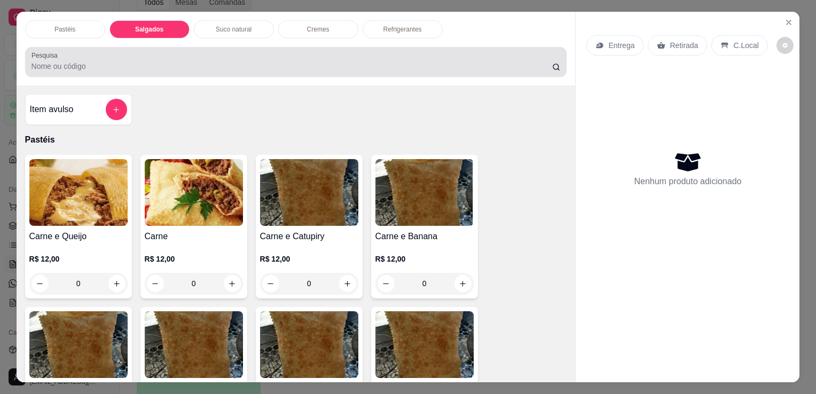
click at [162, 51] on div at bounding box center [297, 61] width 530 height 21
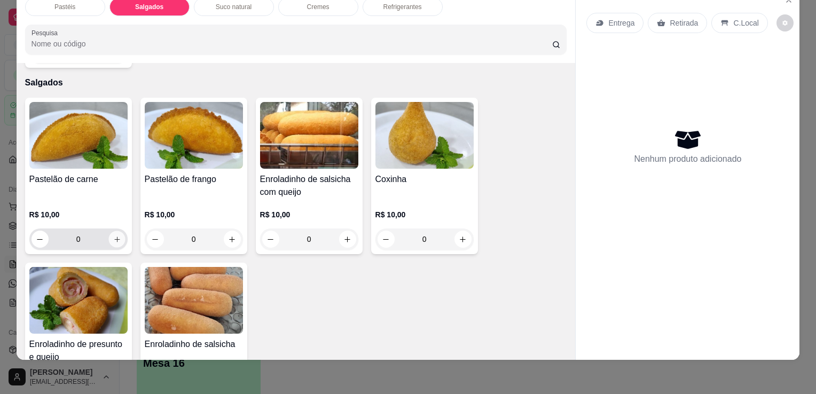
click at [114, 237] on icon "increase-product-quantity" at bounding box center [116, 239] width 5 height 5
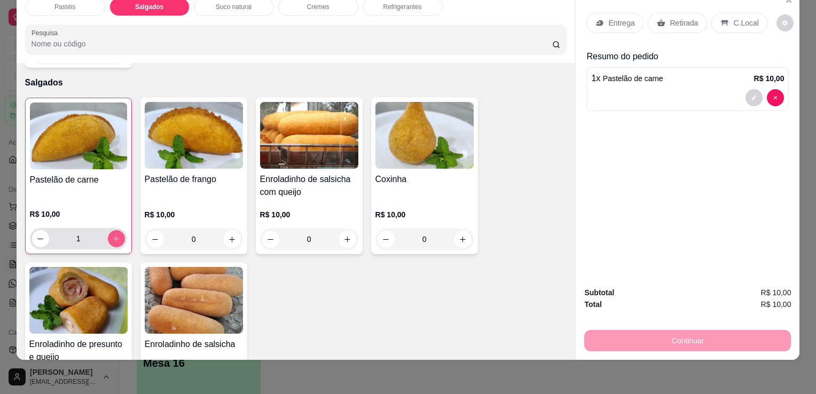
click at [114, 235] on icon "increase-product-quantity" at bounding box center [116, 239] width 8 height 8
click at [36, 235] on icon "decrease-product-quantity" at bounding box center [40, 239] width 8 height 8
type input "2"
click at [231, 236] on icon "increase-product-quantity" at bounding box center [232, 240] width 8 height 8
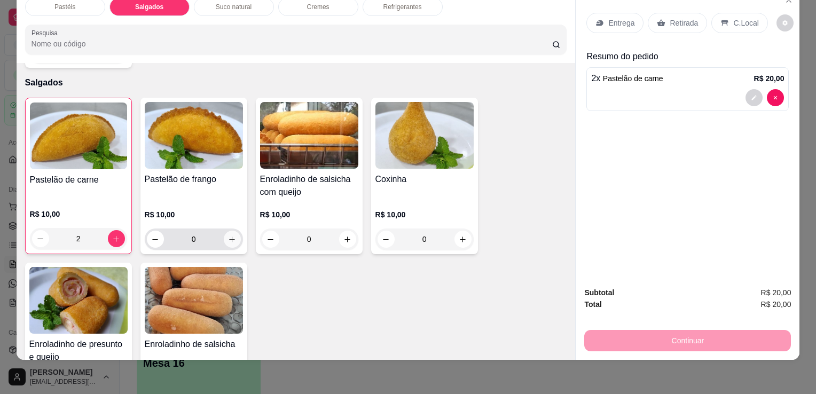
click at [231, 236] on icon "increase-product-quantity" at bounding box center [232, 240] width 8 height 8
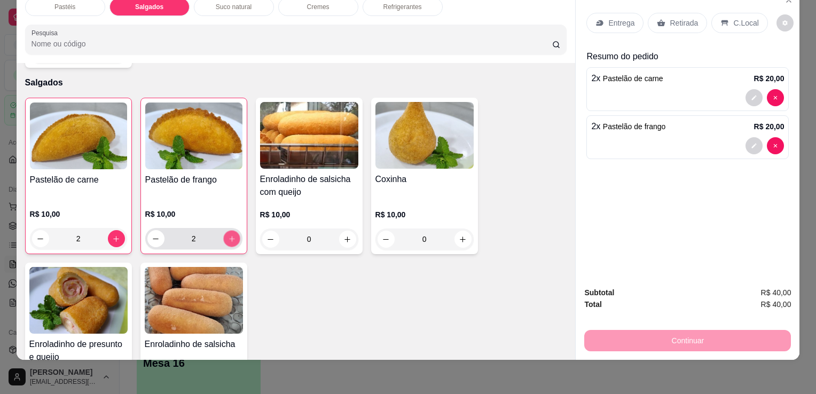
click at [231, 235] on icon "increase-product-quantity" at bounding box center [232, 239] width 8 height 8
click at [159, 231] on button "decrease-product-quantity" at bounding box center [155, 239] width 17 height 17
type input "2"
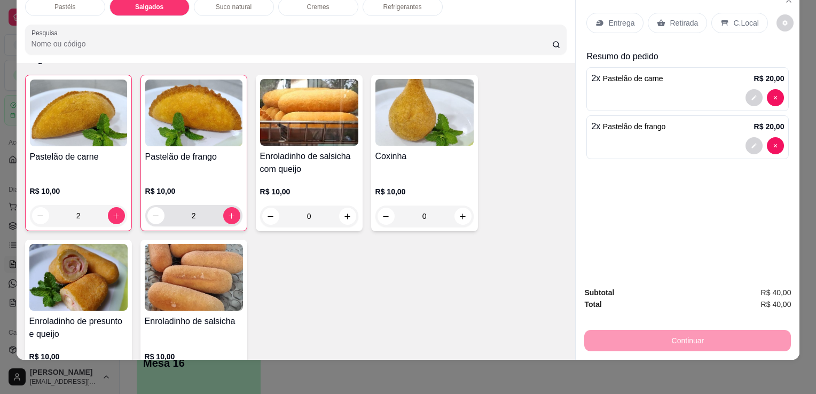
scroll to position [1188, 0]
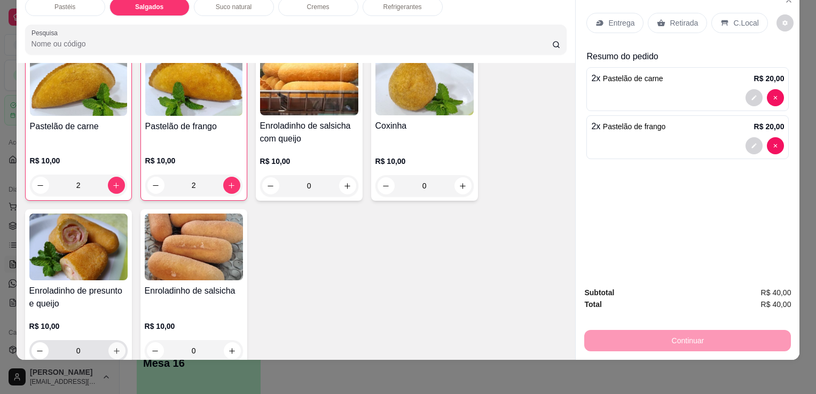
click at [119, 343] on button "increase-product-quantity" at bounding box center [116, 351] width 17 height 17
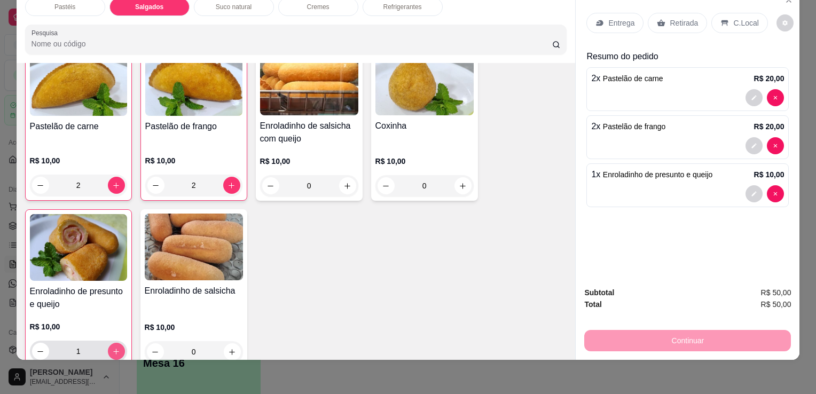
click at [119, 343] on button "increase-product-quantity" at bounding box center [116, 351] width 17 height 17
type input "2"
click at [670, 13] on div "Retirada" at bounding box center [677, 23] width 59 height 20
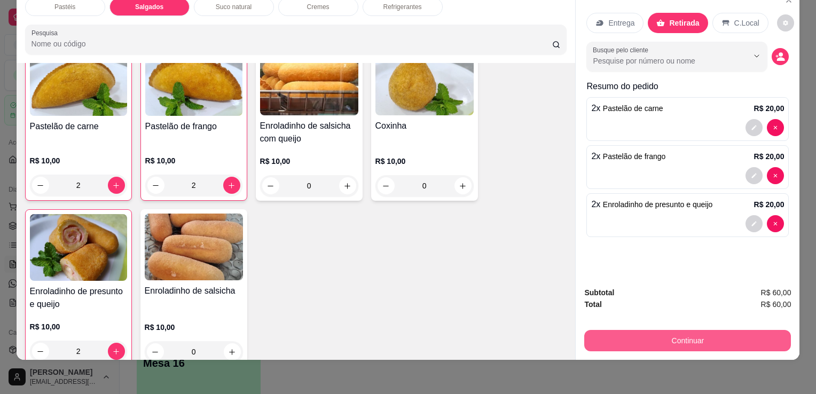
click at [645, 339] on button "Continuar" at bounding box center [688, 340] width 207 height 21
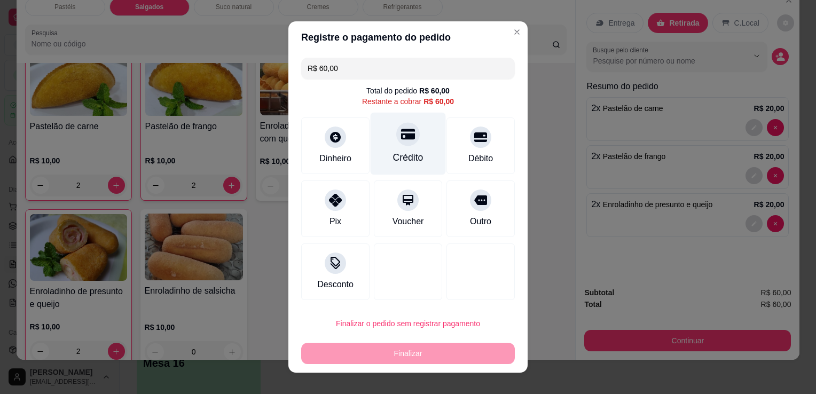
click at [415, 151] on div "Crédito" at bounding box center [408, 144] width 75 height 63
type input "R$ 0,00"
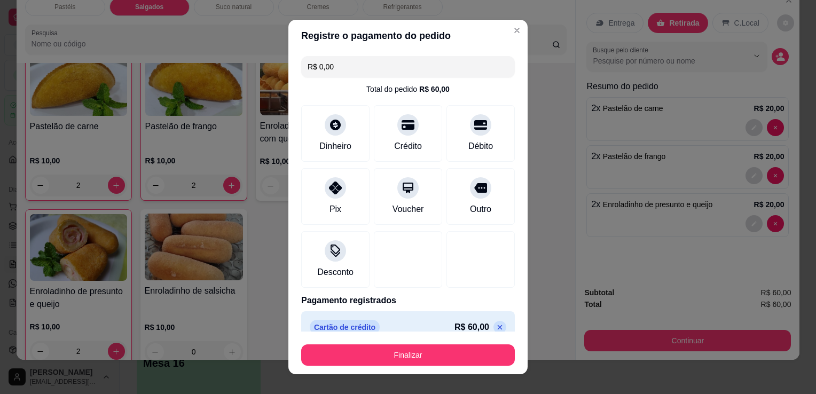
click at [453, 344] on div "Finalizar" at bounding box center [408, 353] width 214 height 26
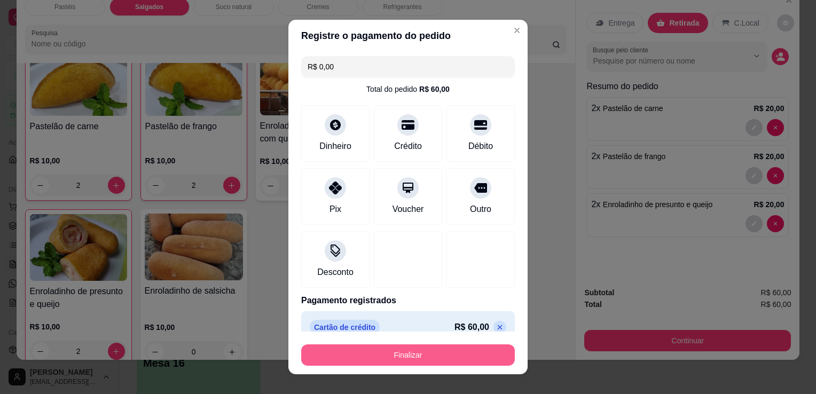
click at [453, 347] on button "Finalizar" at bounding box center [408, 355] width 214 height 21
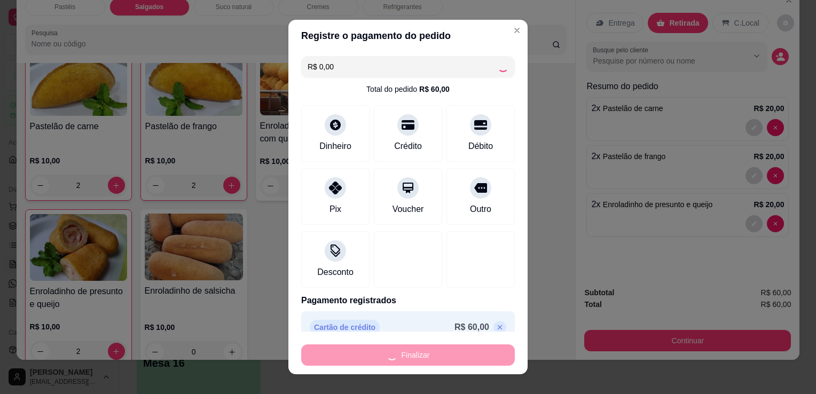
type input "0"
type input "-R$ 60,00"
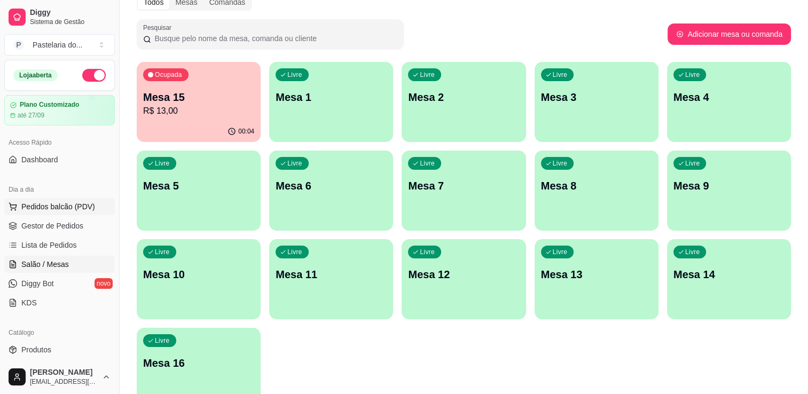
click at [53, 214] on button "Pedidos balcão (PDV)" at bounding box center [59, 206] width 111 height 17
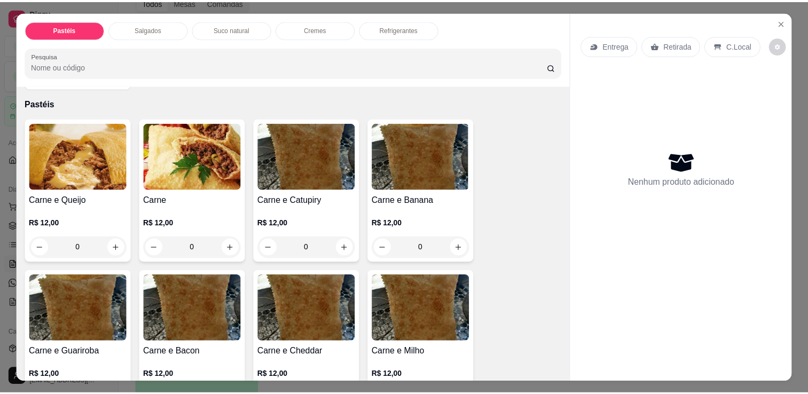
scroll to position [53, 0]
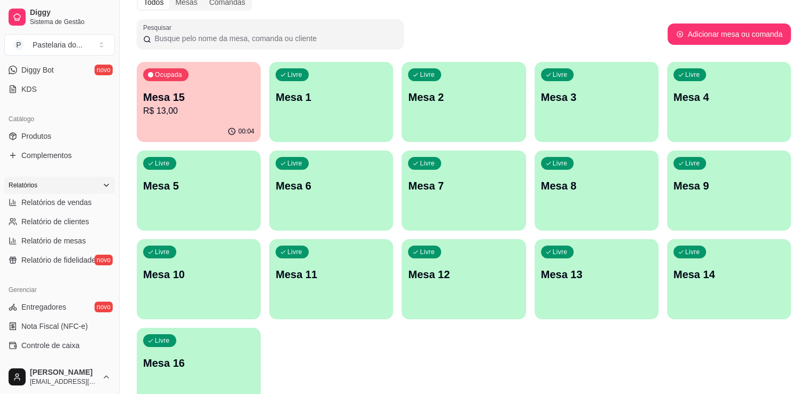
scroll to position [321, 0]
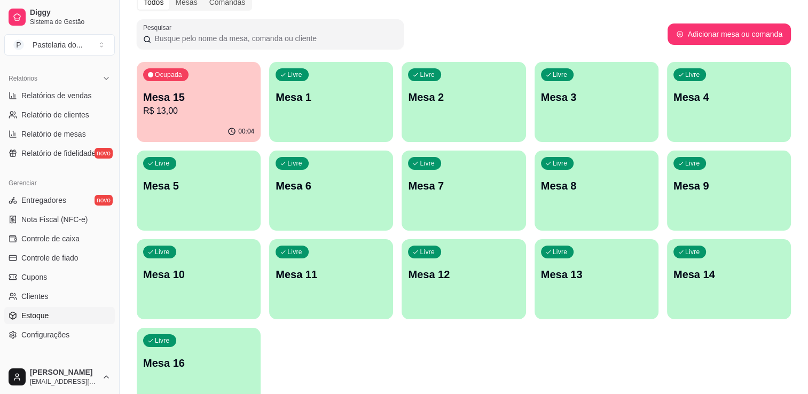
click at [44, 317] on span "Estoque" at bounding box center [34, 315] width 27 height 11
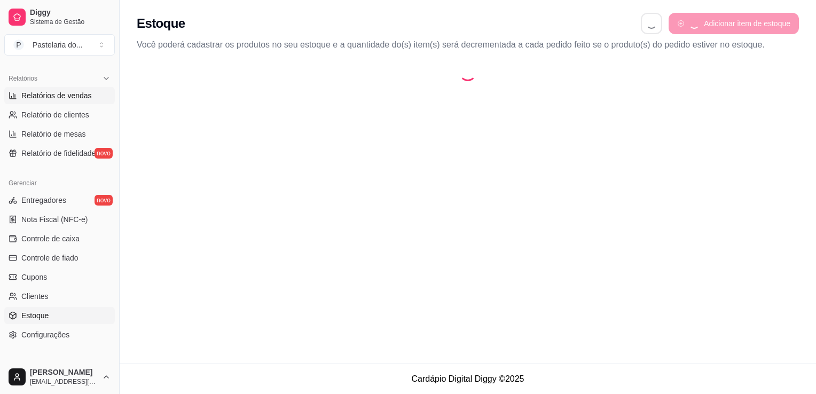
select select "QUANTITY_ORDER"
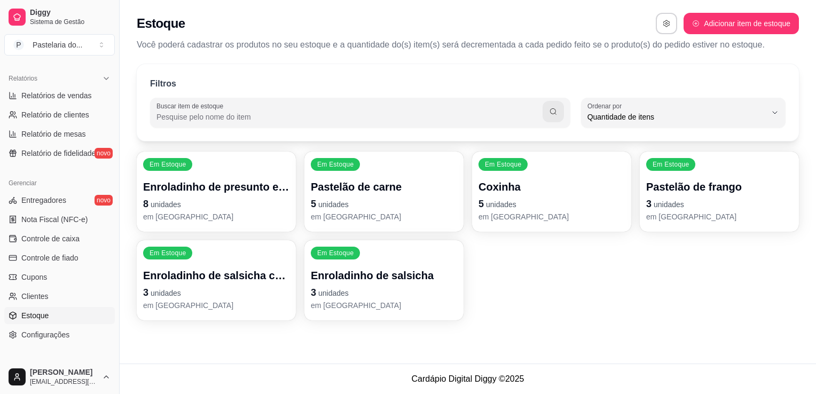
scroll to position [10, 0]
click at [219, 191] on p "Enroladinho de presunto e queijo" at bounding box center [216, 187] width 146 height 15
click at [211, 201] on p "8 unidades" at bounding box center [216, 204] width 142 height 14
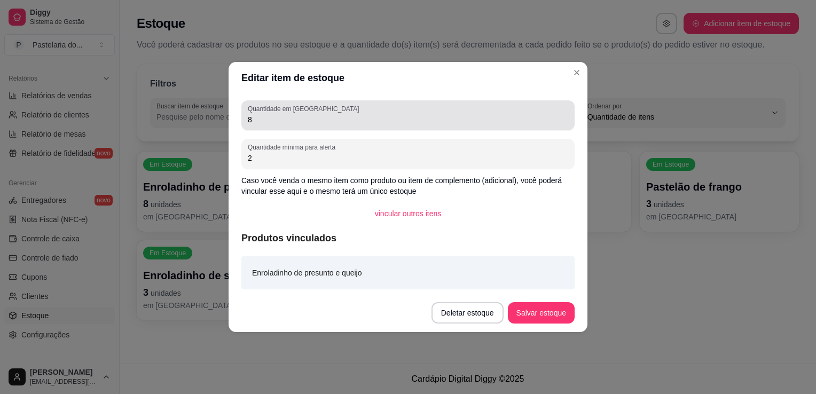
click at [290, 127] on div "Quantidade em estoque 8" at bounding box center [408, 115] width 333 height 30
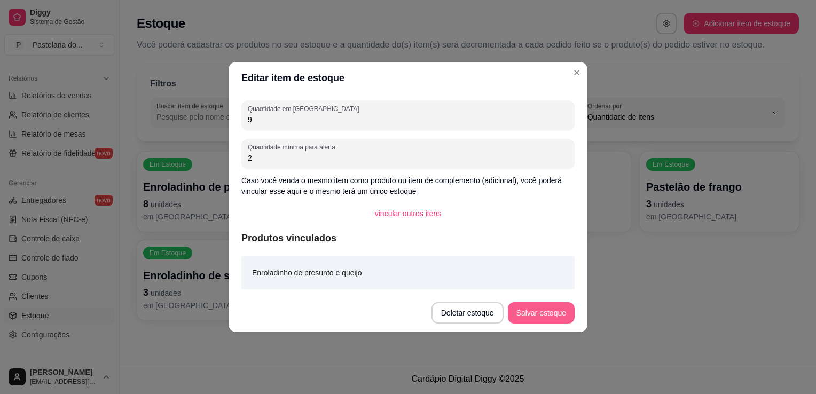
type input "9"
click at [565, 308] on button "Salvar estoque" at bounding box center [541, 312] width 67 height 21
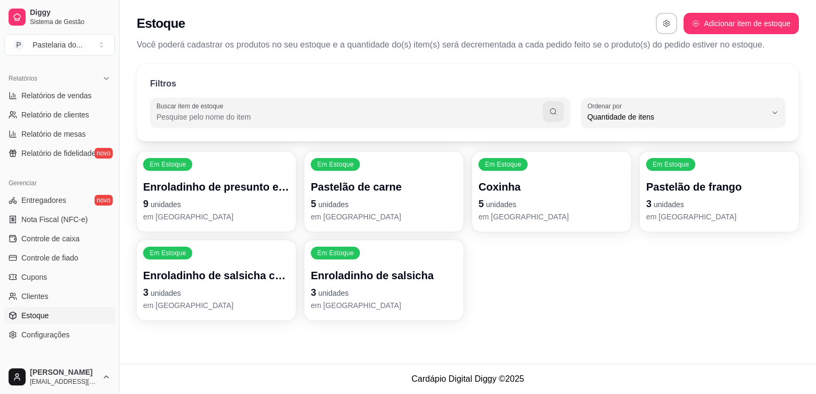
click at [406, 176] on div "Em Estoque Pastelão de carne 5 unidades em estoque" at bounding box center [384, 192] width 159 height 80
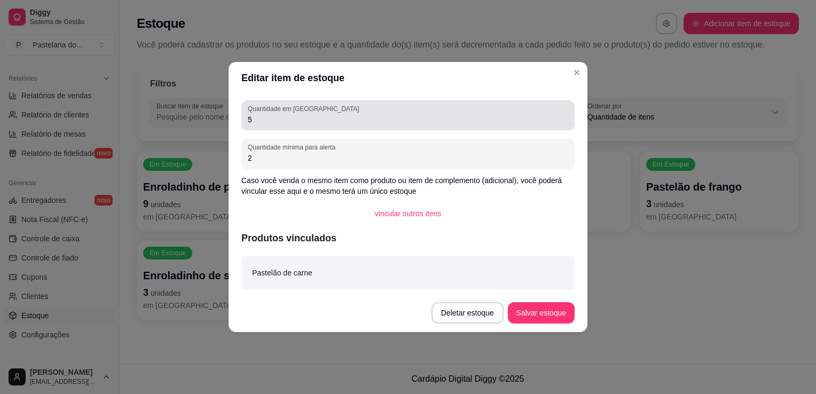
click at [370, 111] on div "5" at bounding box center [408, 115] width 321 height 21
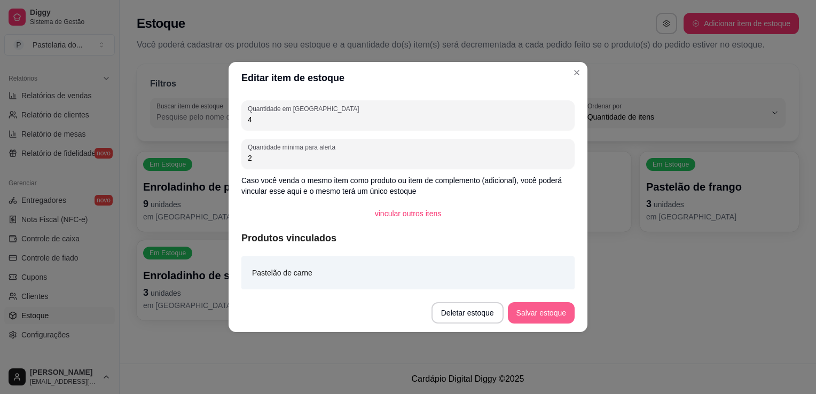
type input "4"
click at [531, 313] on button "Salvar estoque" at bounding box center [541, 312] width 67 height 21
click at [531, 312] on div "Deletar estoque Salvar estoque" at bounding box center [503, 312] width 143 height 21
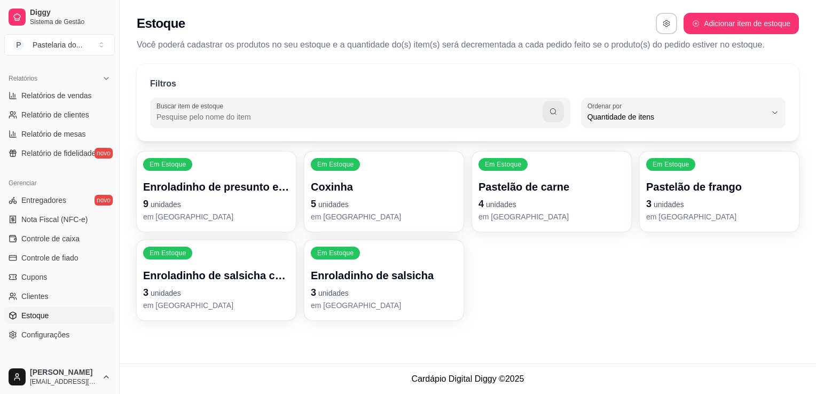
drag, startPoint x: 305, startPoint y: 255, endPoint x: 151, endPoint y: 304, distance: 161.5
drag, startPoint x: 151, startPoint y: 304, endPoint x: 209, endPoint y: 383, distance: 97.8
click at [209, 383] on footer "Cardápio Digital Diggy © 2025" at bounding box center [468, 379] width 697 height 30
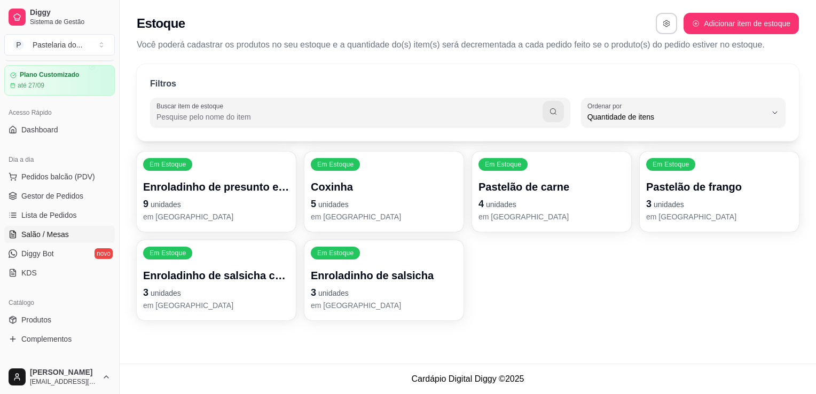
scroll to position [0, 0]
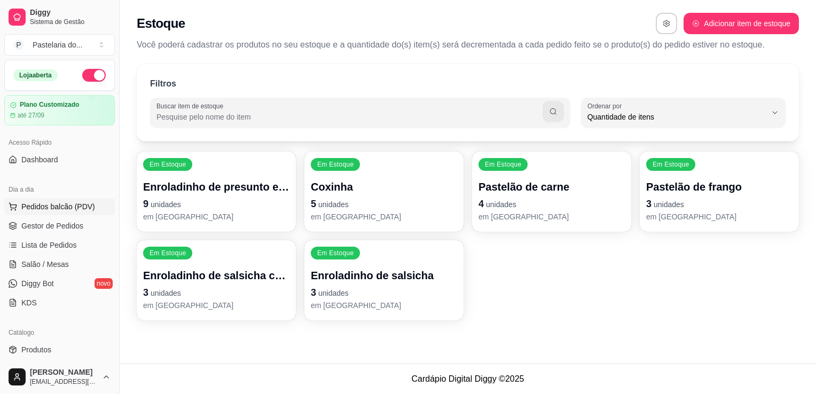
click at [74, 213] on button "Pedidos balcão (PDV)" at bounding box center [59, 206] width 111 height 17
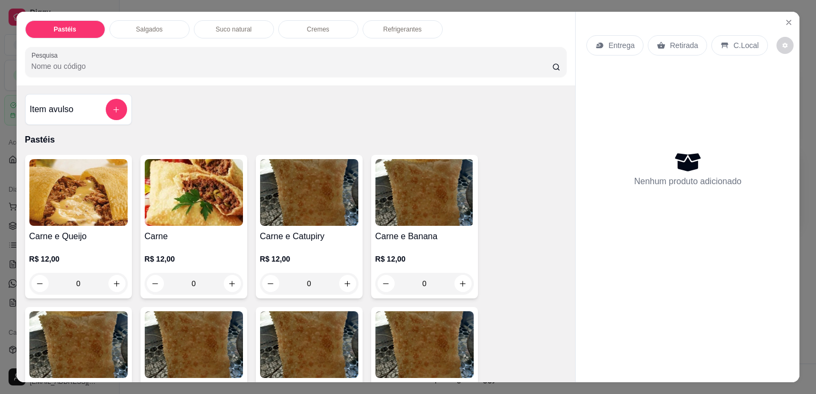
click at [159, 22] on div "Salgados" at bounding box center [150, 29] width 80 height 18
click at [159, 51] on div at bounding box center [297, 61] width 530 height 21
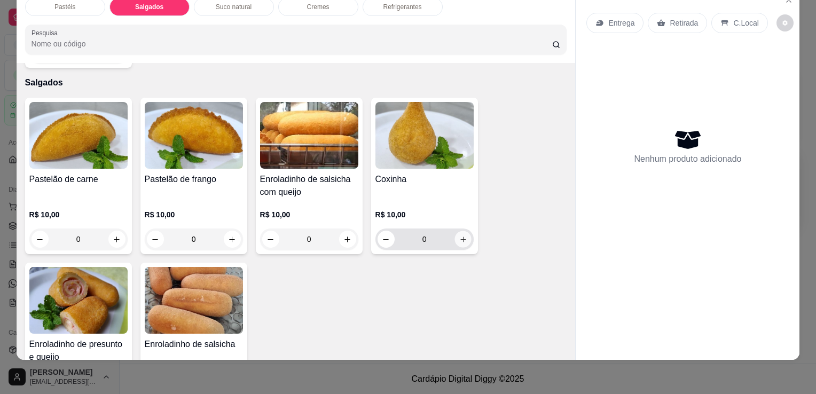
click at [464, 231] on button "increase-product-quantity" at bounding box center [463, 239] width 17 height 17
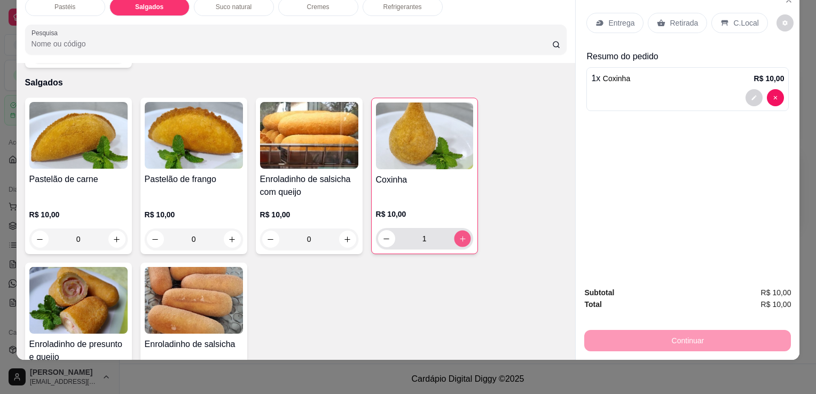
click at [464, 231] on button "increase-product-quantity" at bounding box center [462, 239] width 17 height 17
click at [464, 230] on button "increase-product-quantity" at bounding box center [462, 238] width 17 height 17
type input "3"
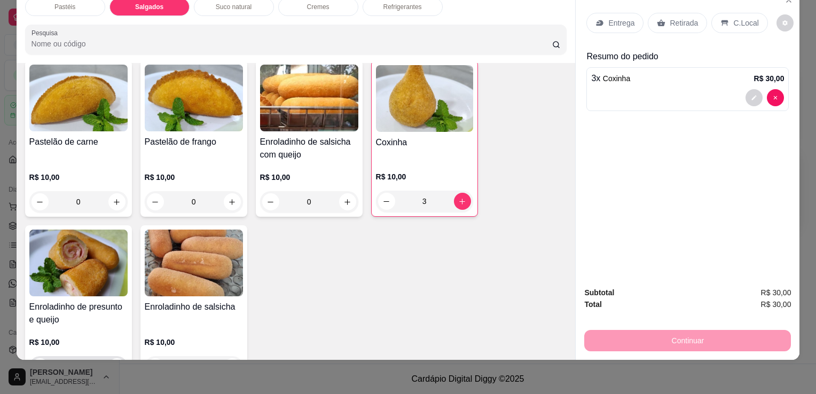
scroll to position [1188, 0]
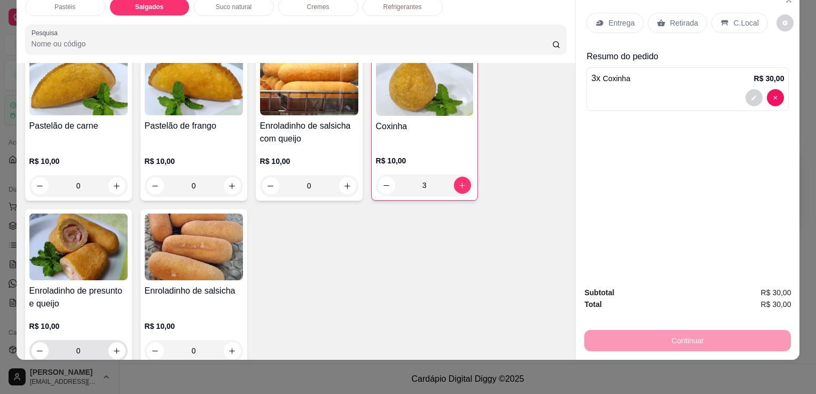
click at [120, 340] on div "0" at bounding box center [79, 350] width 94 height 21
click at [116, 347] on icon "increase-product-quantity" at bounding box center [117, 351] width 8 height 8
type input "1"
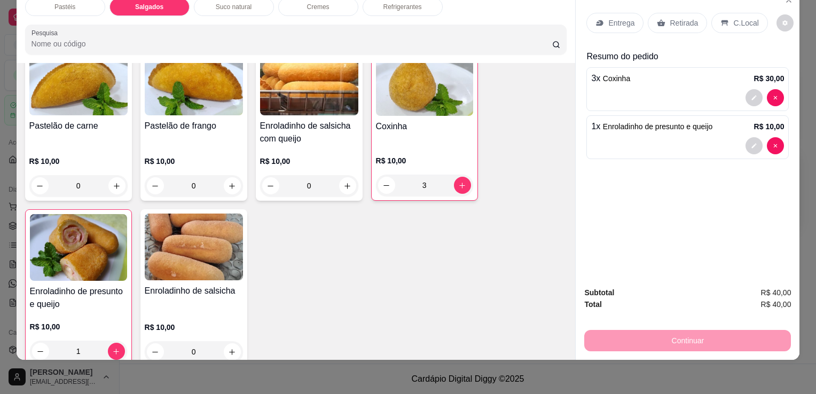
click at [680, 22] on div "Retirada" at bounding box center [677, 23] width 59 height 20
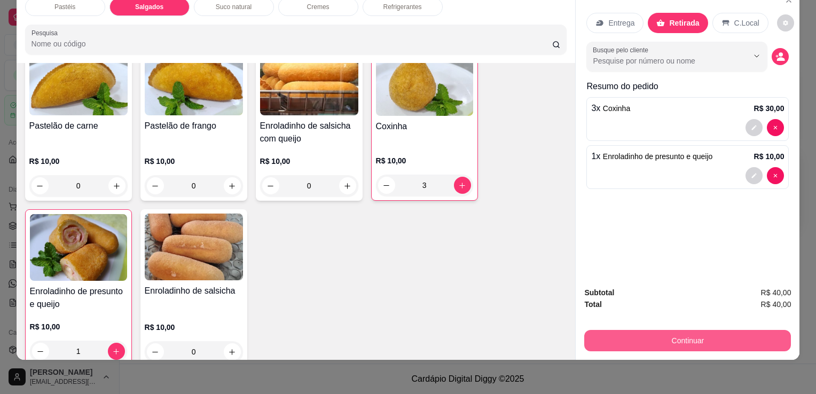
click at [643, 333] on button "Continuar" at bounding box center [688, 340] width 207 height 21
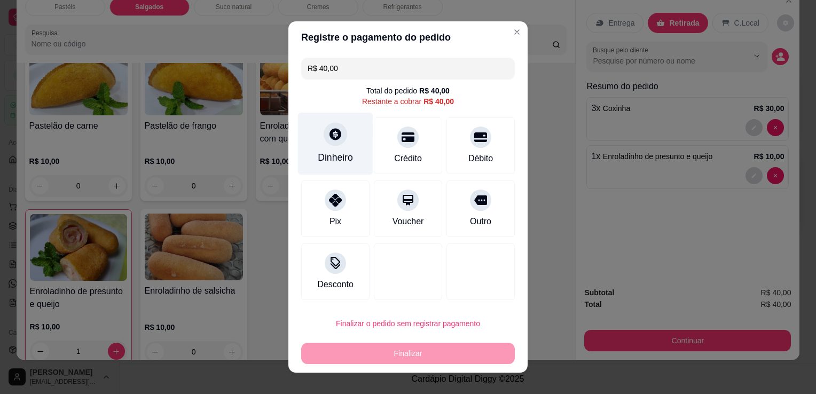
click at [341, 155] on div "Dinheiro" at bounding box center [335, 158] width 35 height 14
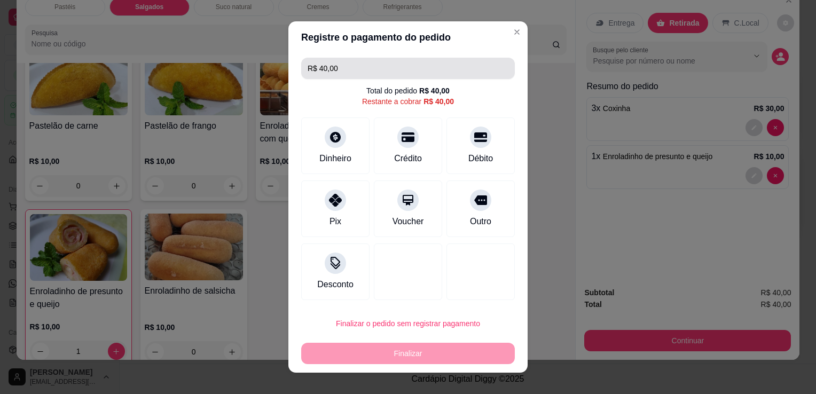
click at [352, 73] on input "R$ 40,00" at bounding box center [408, 68] width 201 height 21
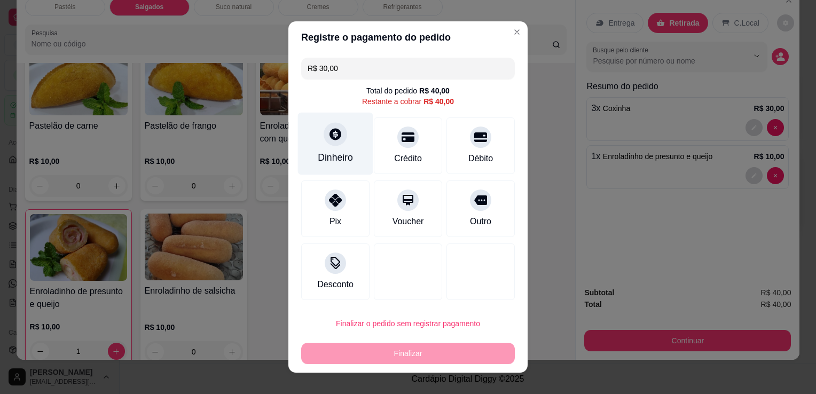
click at [341, 137] on div "Dinheiro" at bounding box center [335, 144] width 75 height 63
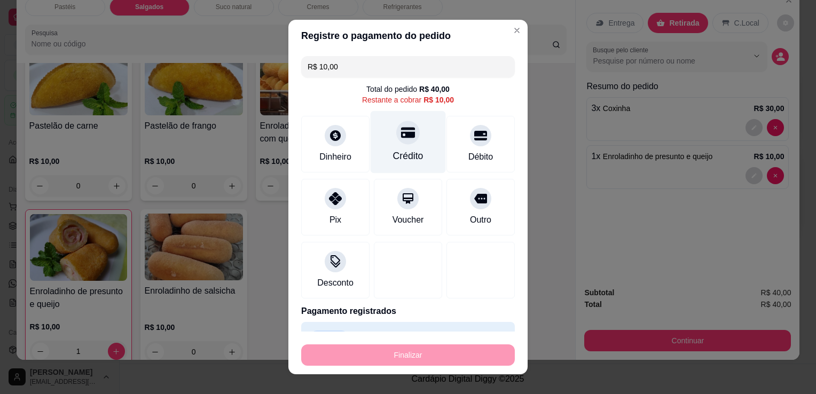
click at [413, 146] on div "Crédito" at bounding box center [408, 142] width 75 height 63
type input "R$ 0,00"
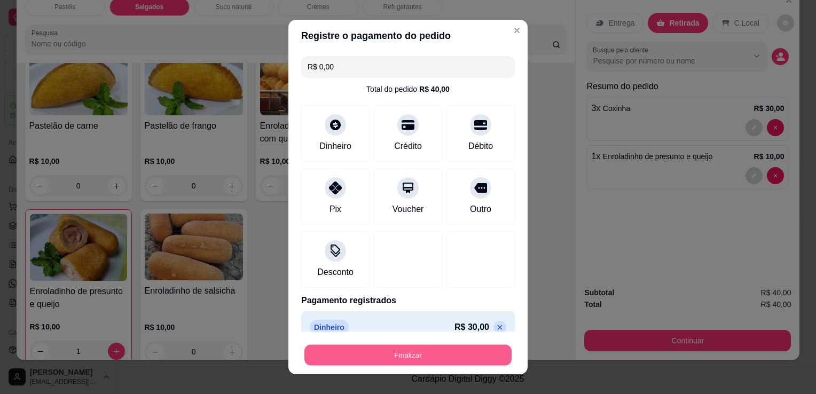
click at [447, 352] on button "Finalizar" at bounding box center [408, 355] width 207 height 21
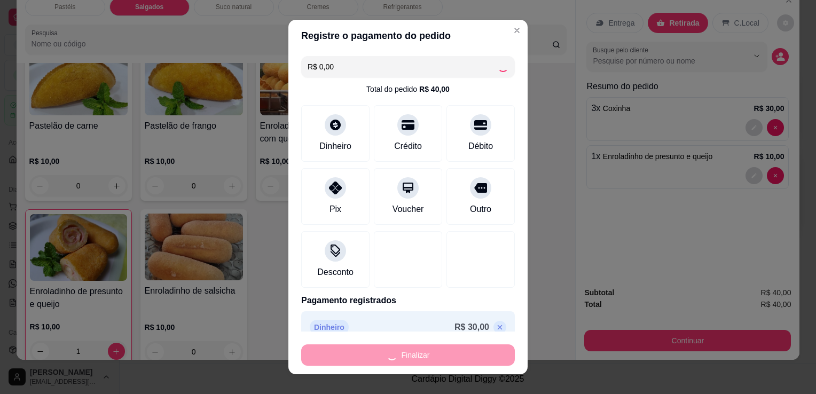
type input "0"
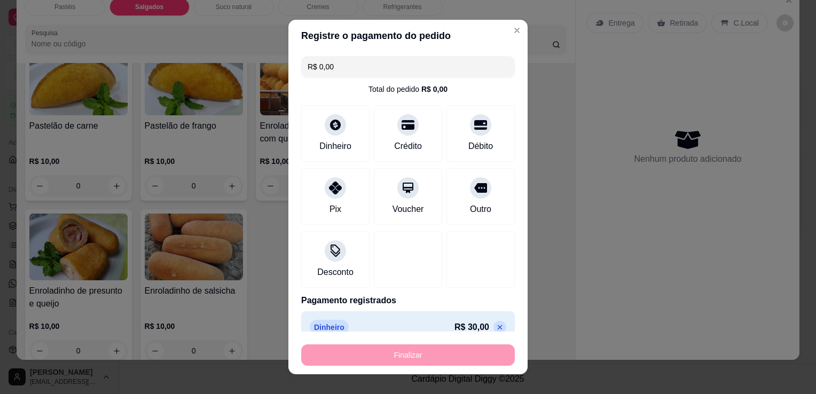
type input "-R$ 40,00"
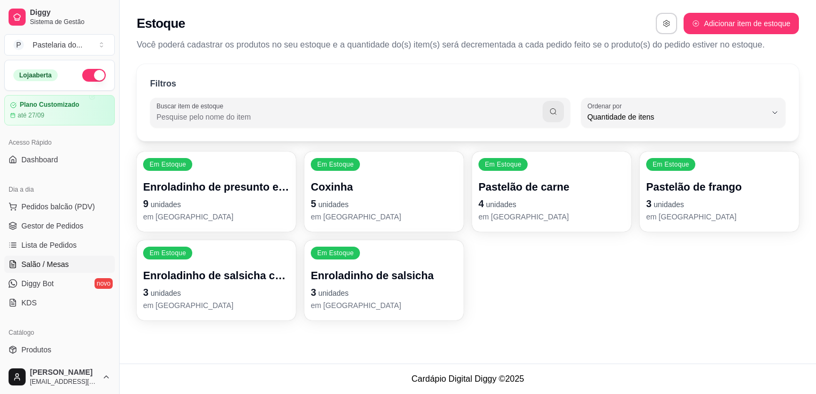
click at [65, 268] on span "Salão / Mesas" at bounding box center [45, 264] width 48 height 11
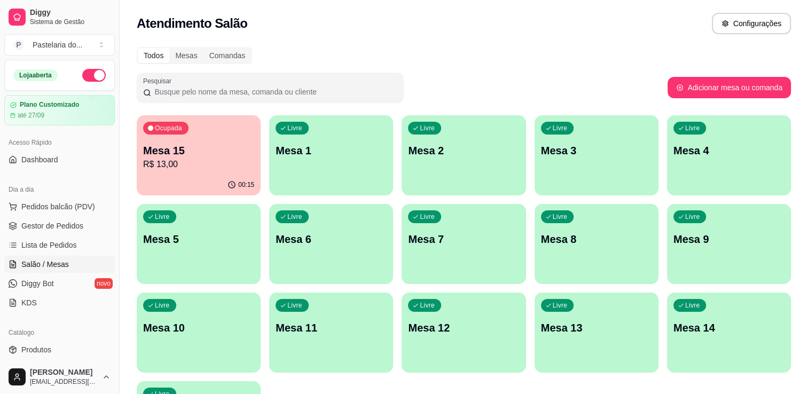
click at [168, 136] on div "Ocupada Mesa 15 R$ 13,00" at bounding box center [199, 144] width 124 height 59
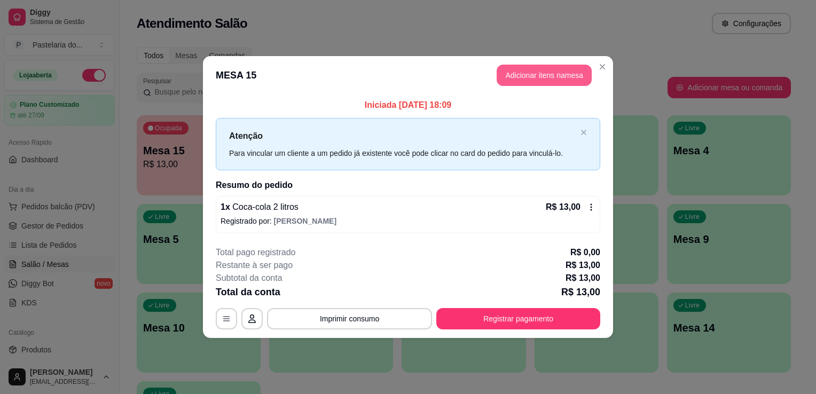
click at [559, 79] on button "Adicionar itens na mesa" at bounding box center [544, 75] width 95 height 21
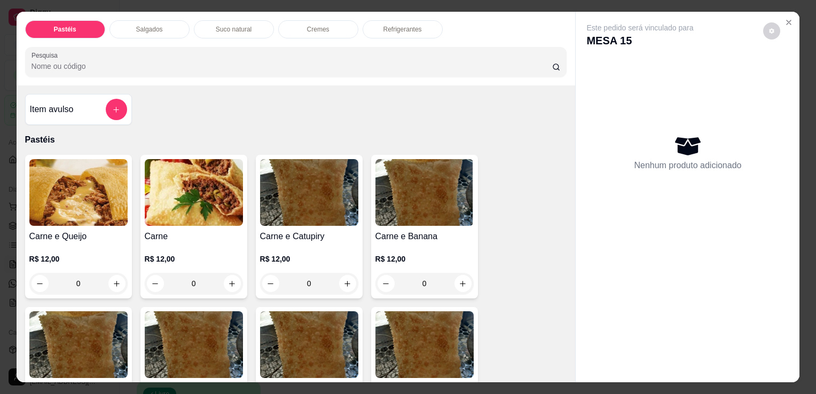
click at [144, 20] on div "Salgados" at bounding box center [150, 29] width 80 height 18
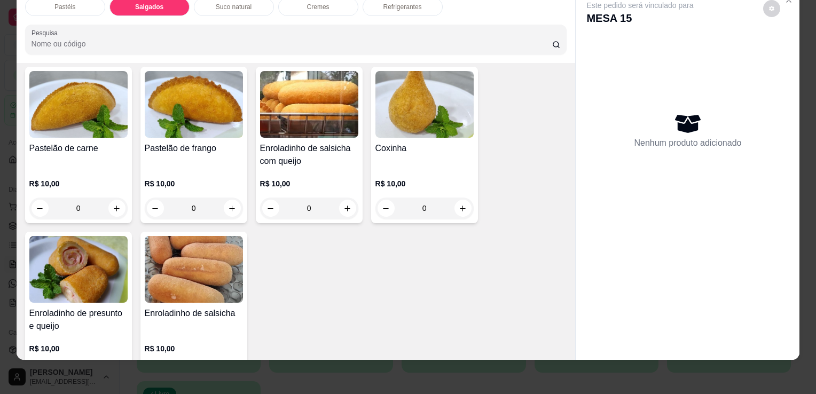
scroll to position [1188, 0]
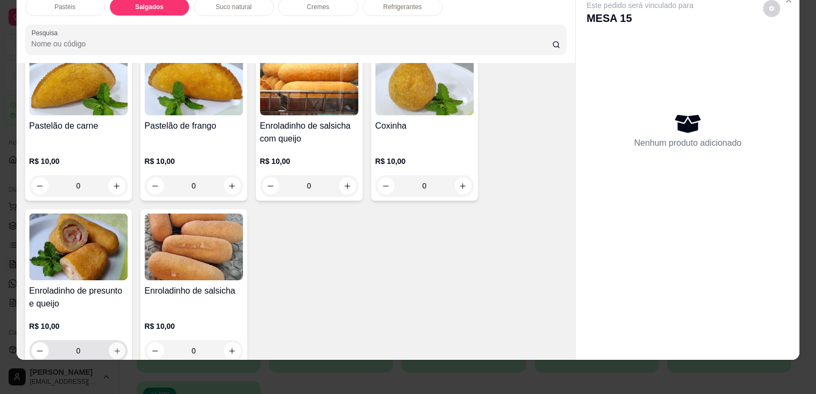
click at [115, 347] on icon "increase-product-quantity" at bounding box center [117, 351] width 8 height 8
type input "1"
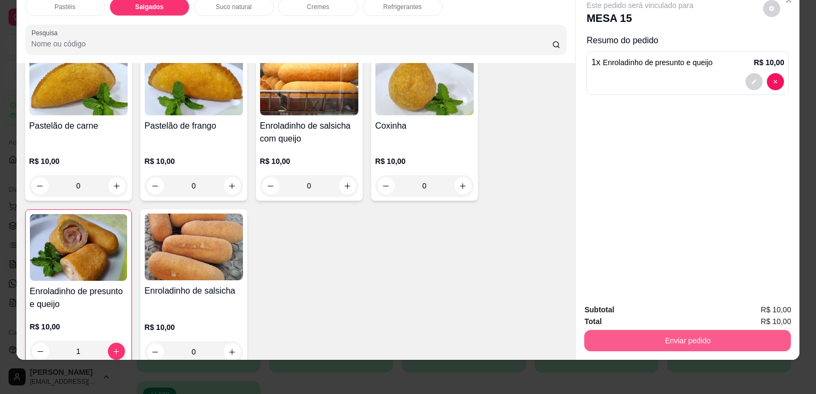
click at [692, 333] on button "Enviar pedido" at bounding box center [688, 340] width 207 height 21
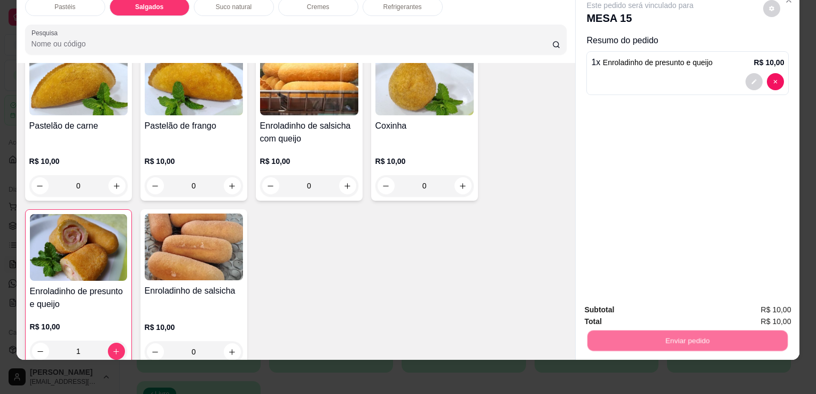
click at [633, 313] on button "Não registrar e enviar pedido" at bounding box center [652, 307] width 111 height 20
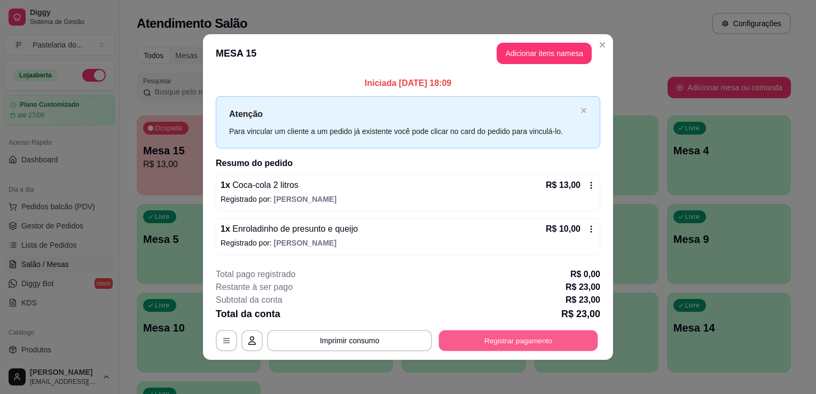
click at [482, 338] on button "Registrar pagamento" at bounding box center [518, 340] width 159 height 21
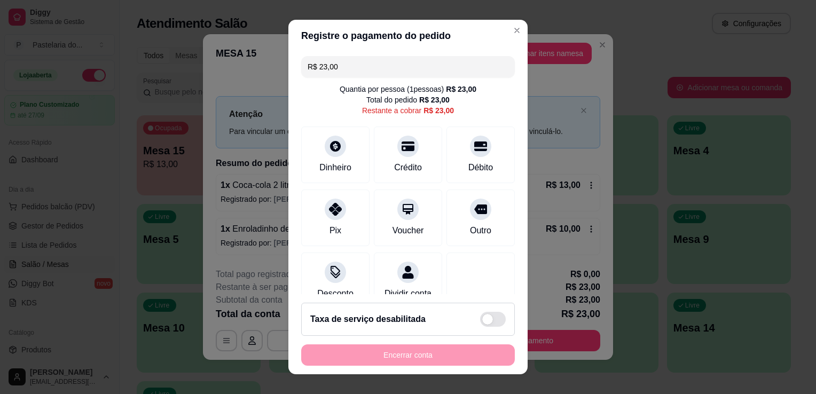
click at [347, 49] on header "Registre o pagamento do pedido" at bounding box center [408, 36] width 239 height 32
click at [346, 72] on input "R$ 23,00" at bounding box center [408, 66] width 201 height 21
click at [339, 215] on div "Pix" at bounding box center [335, 216] width 75 height 63
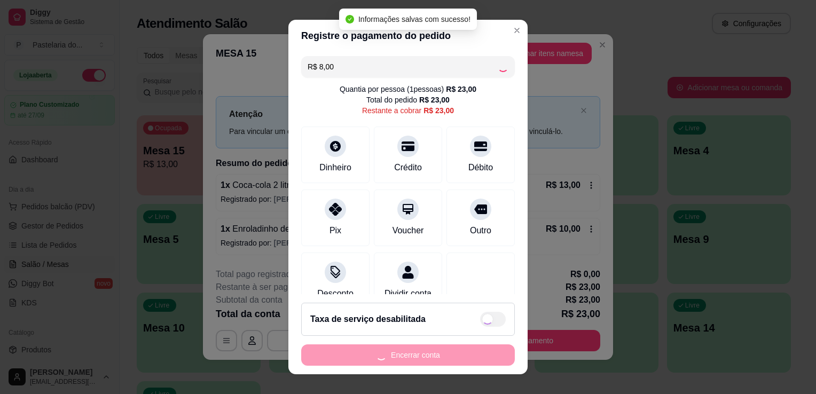
type input "R$ 15,00"
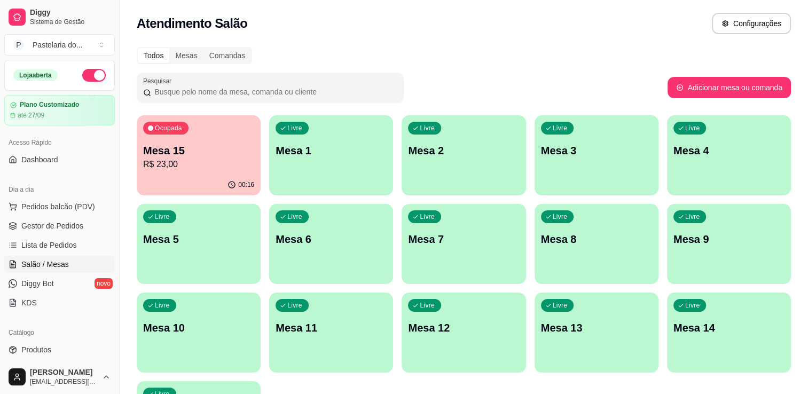
click at [219, 155] on p "Mesa 15" at bounding box center [198, 150] width 111 height 15
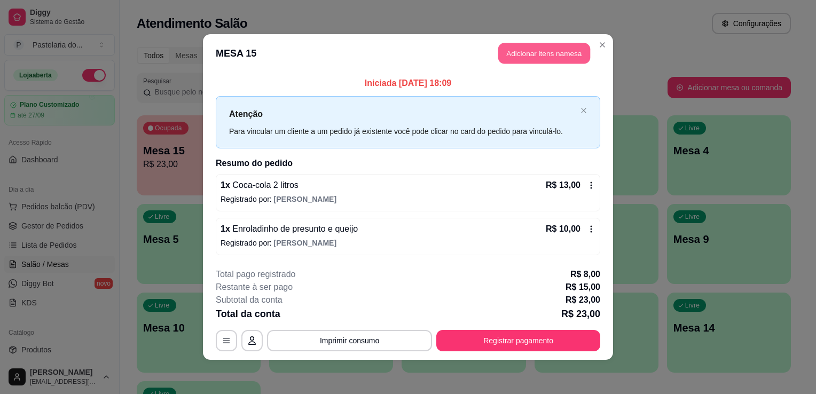
click at [504, 53] on button "Adicionar itens na mesa" at bounding box center [545, 53] width 92 height 21
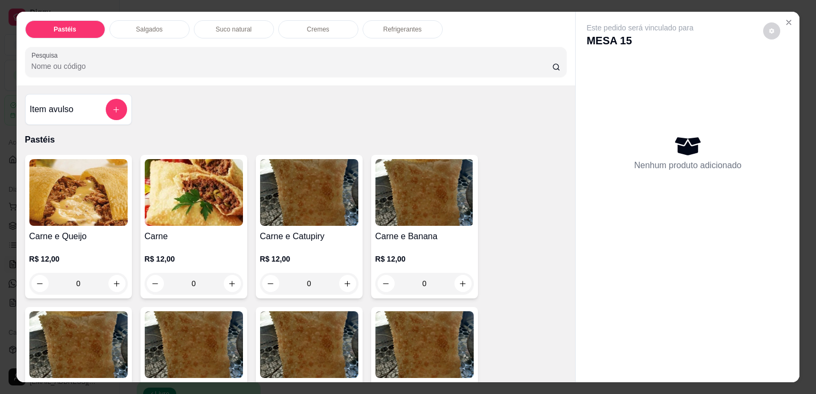
click at [394, 12] on div "Pastéis Salgados Suco natural Cremes Refrigerantes Pesquisa" at bounding box center [296, 49] width 559 height 74
click at [391, 20] on div "Refrigerantes" at bounding box center [403, 29] width 80 height 18
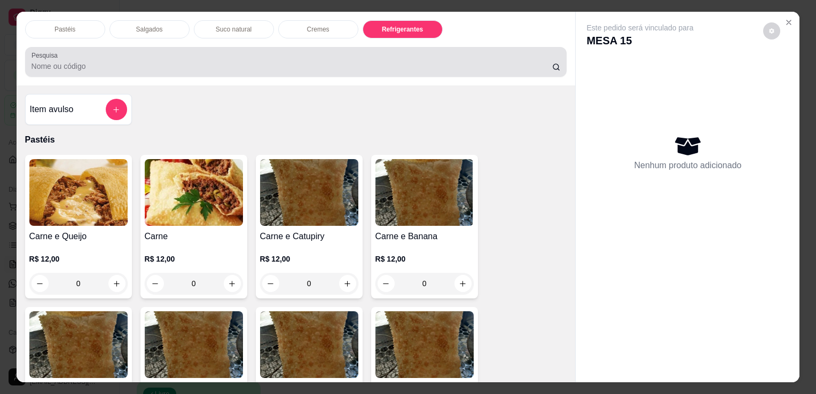
scroll to position [26, 0]
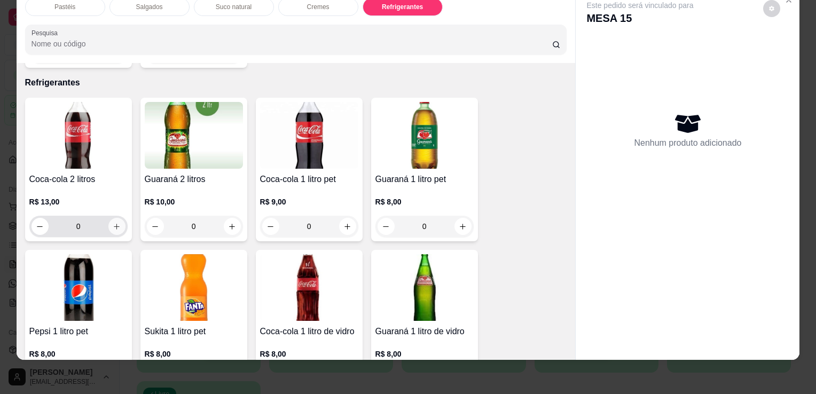
click at [108, 218] on button "increase-product-quantity" at bounding box center [116, 226] width 17 height 17
type input "1"
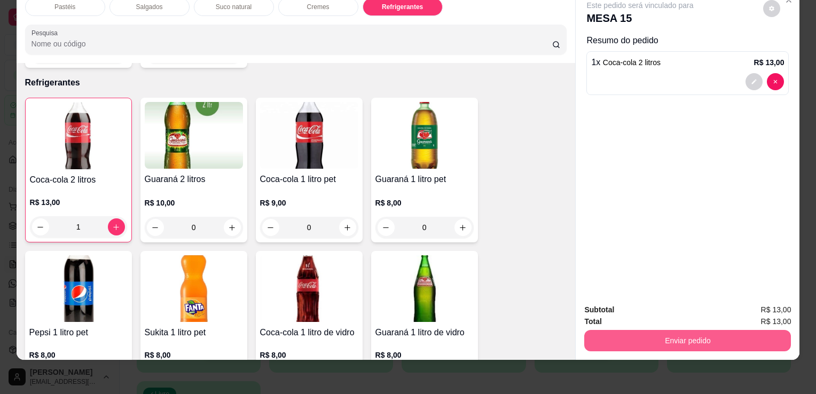
click at [721, 336] on button "Enviar pedido" at bounding box center [688, 340] width 207 height 21
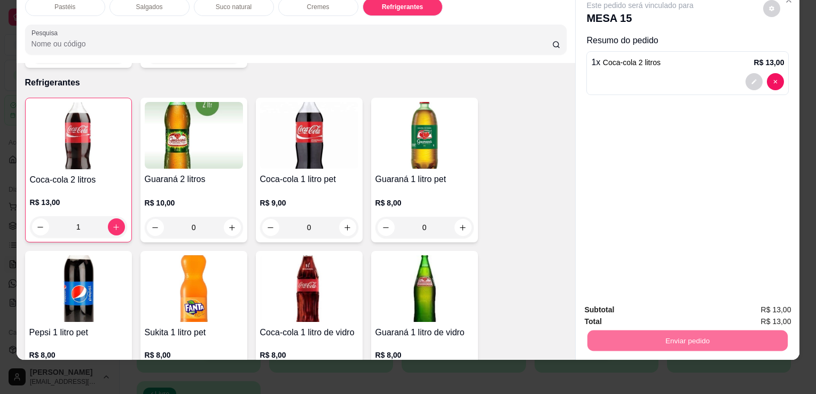
click at [632, 302] on button "Não registrar e enviar pedido" at bounding box center [652, 307] width 111 height 20
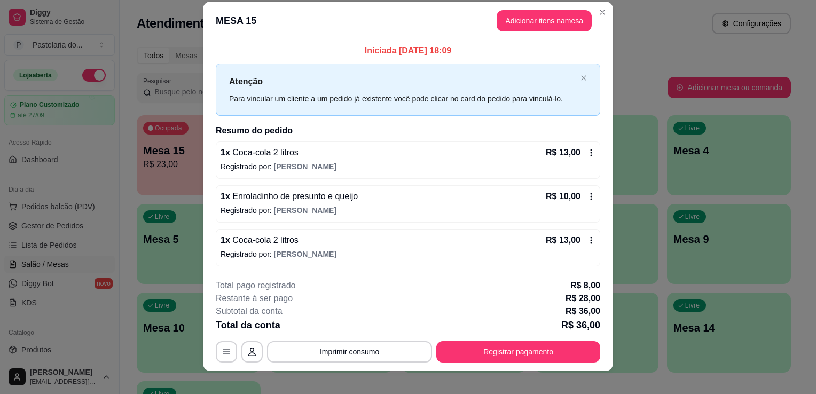
scroll to position [21, 0]
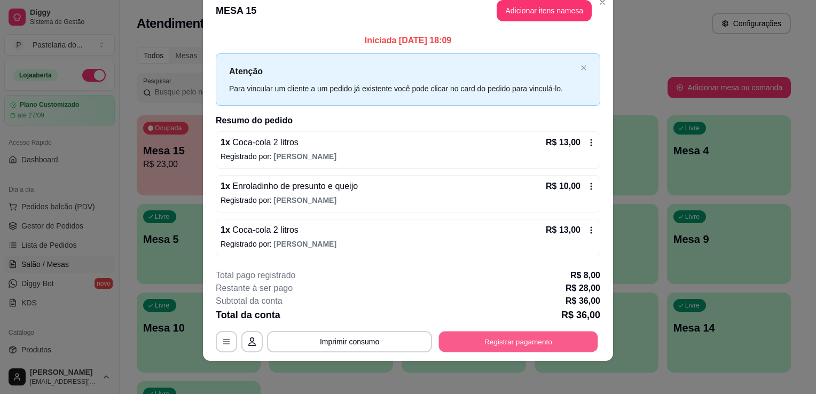
click at [489, 340] on button "Registrar pagamento" at bounding box center [518, 341] width 159 height 21
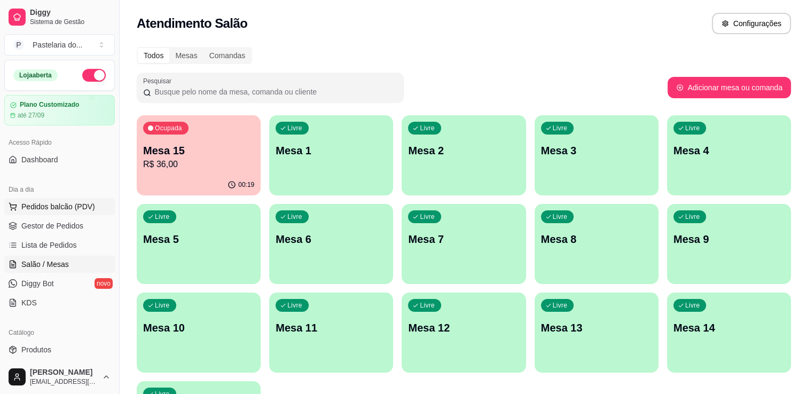
click at [74, 203] on span "Pedidos balcão (PDV)" at bounding box center [58, 206] width 74 height 11
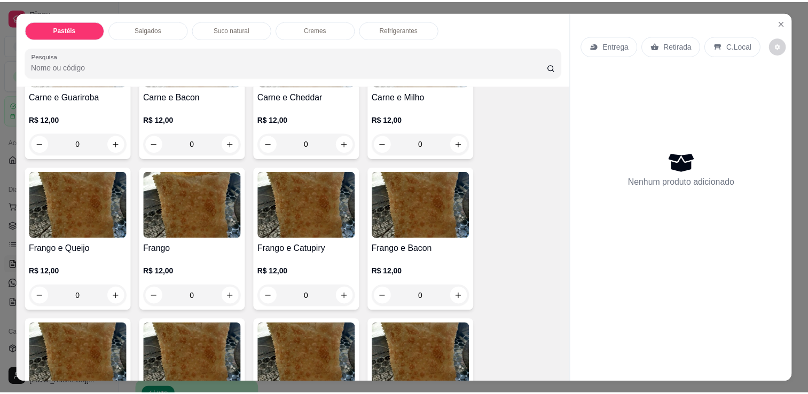
scroll to position [321, 0]
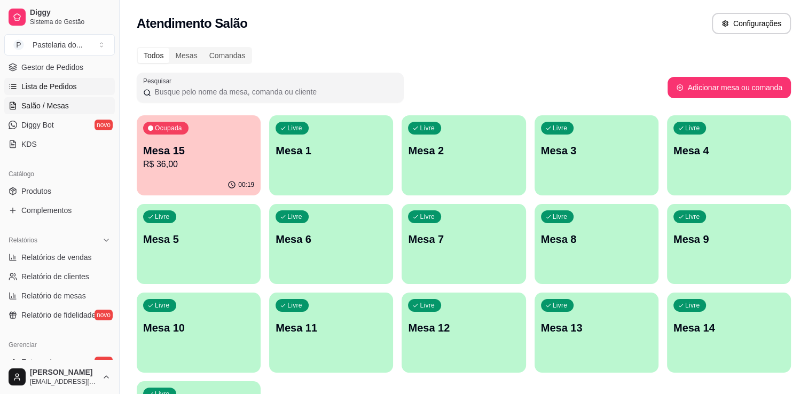
scroll to position [160, 0]
click at [61, 185] on link "Produtos" at bounding box center [59, 189] width 111 height 17
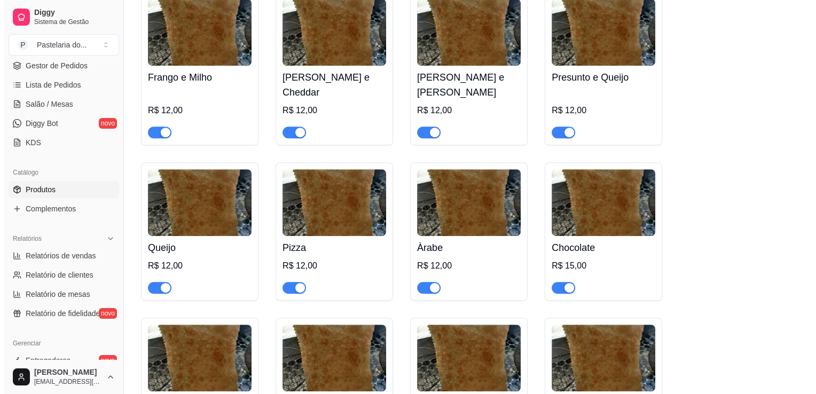
scroll to position [641, 0]
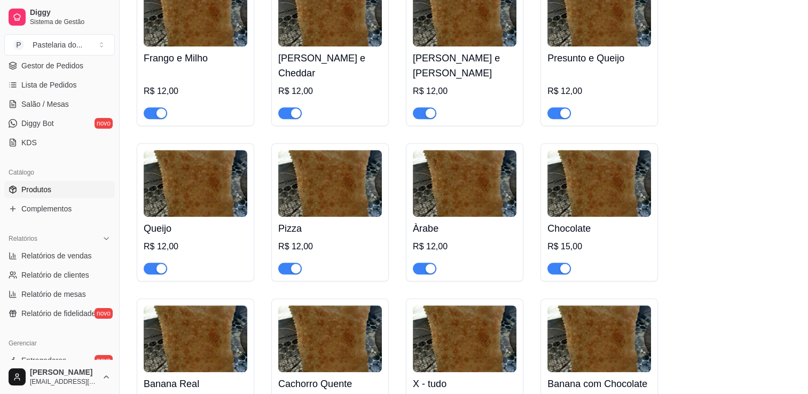
click at [576, 182] on img at bounding box center [600, 183] width 104 height 67
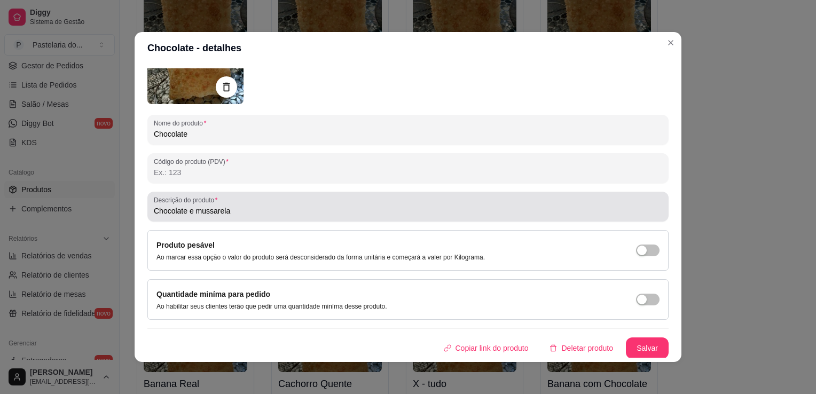
scroll to position [0, 0]
type input "Chocolate e mussarela"
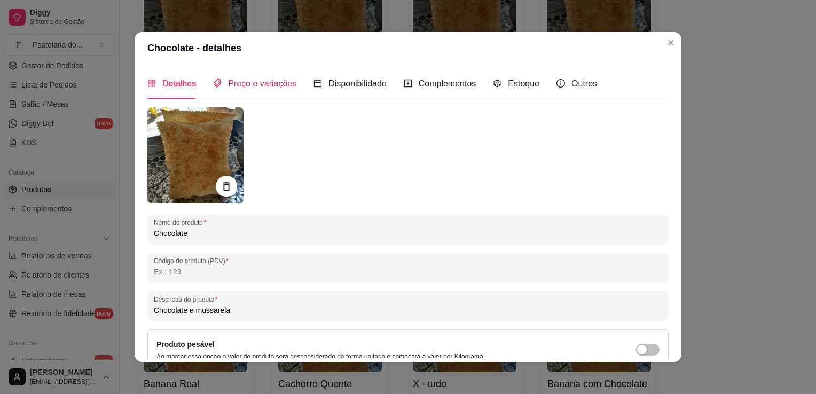
click at [281, 87] on span "Preço e variações" at bounding box center [262, 83] width 68 height 9
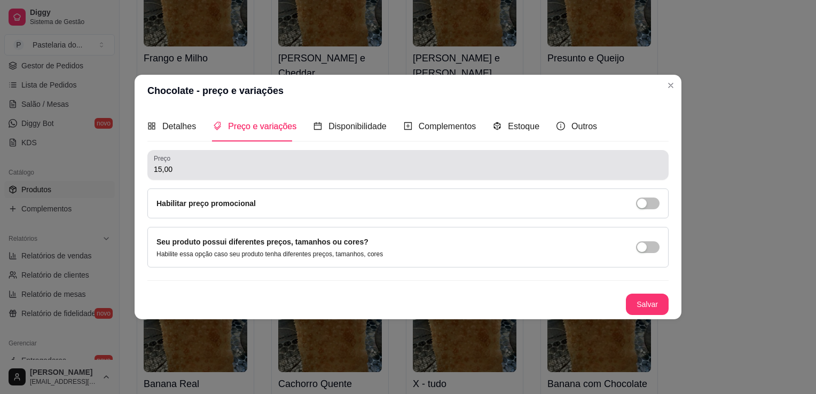
click at [224, 165] on input "15,00" at bounding box center [408, 169] width 509 height 11
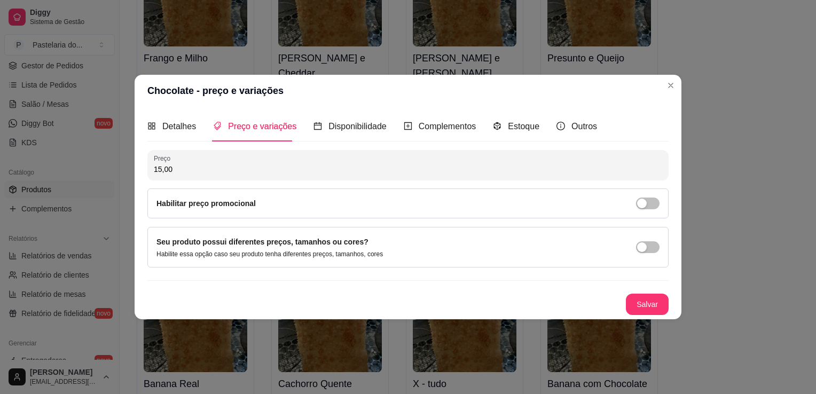
click at [224, 165] on input "15,00" at bounding box center [408, 169] width 509 height 11
type input "18,00"
click at [669, 308] on div "Detalhes Preço e variações Disponibilidade Complementos Estoque Outros Nome do …" at bounding box center [408, 213] width 547 height 213
click at [666, 306] on button "Salvar" at bounding box center [647, 304] width 43 height 21
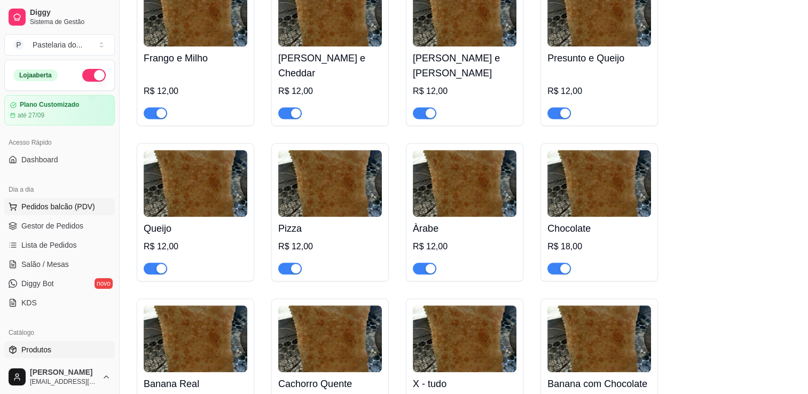
click at [43, 204] on span "Pedidos balcão (PDV)" at bounding box center [58, 206] width 74 height 11
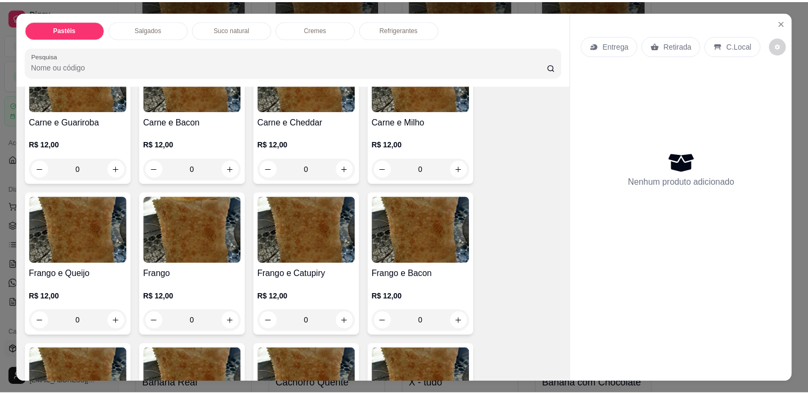
scroll to position [26, 0]
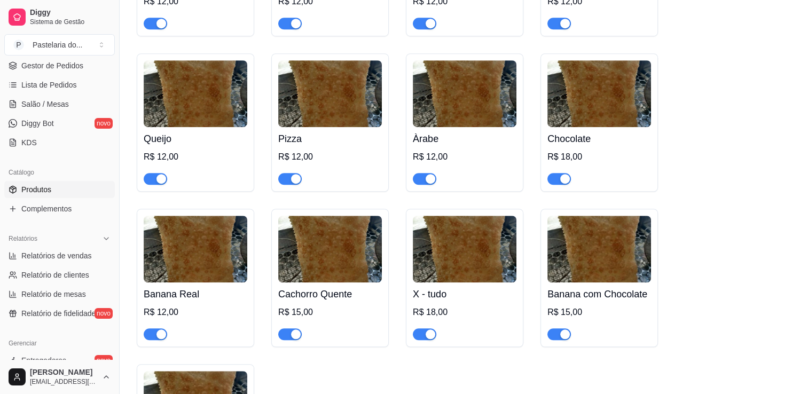
scroll to position [801, 0]
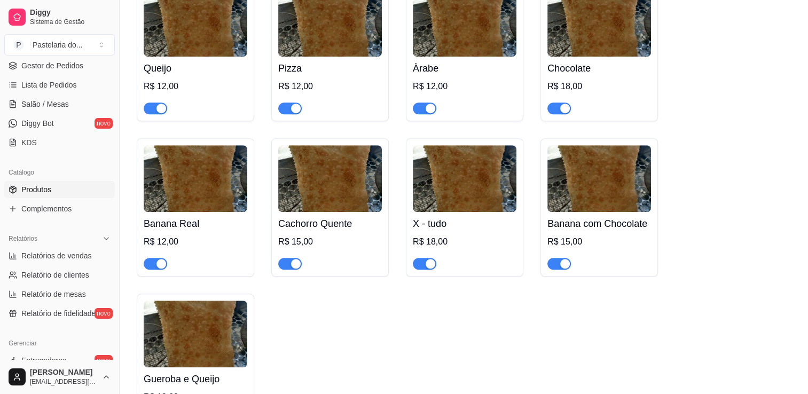
click at [578, 222] on div "Banana com Chocolate R$ 15,00" at bounding box center [600, 241] width 104 height 58
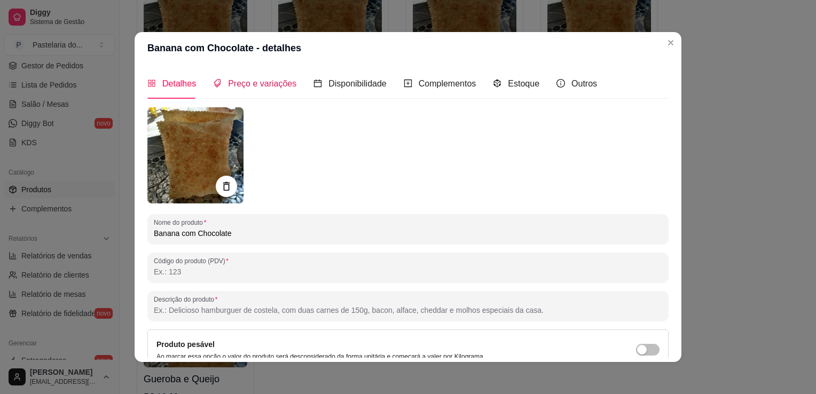
click at [250, 82] on span "Preço e variações" at bounding box center [262, 83] width 68 height 9
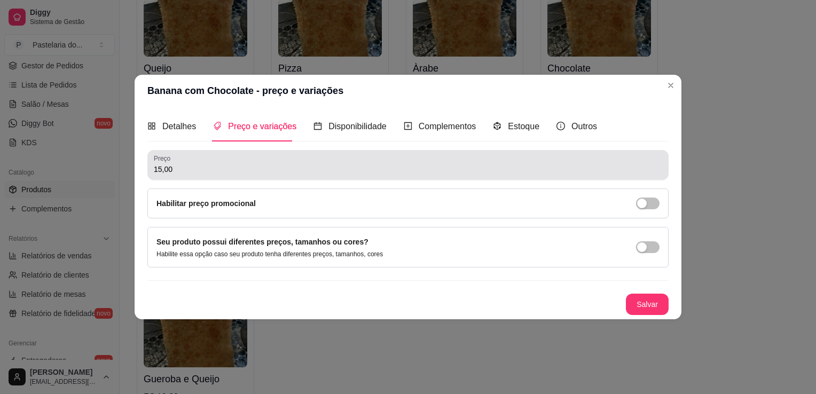
click at [223, 173] on input "15,00" at bounding box center [408, 169] width 509 height 11
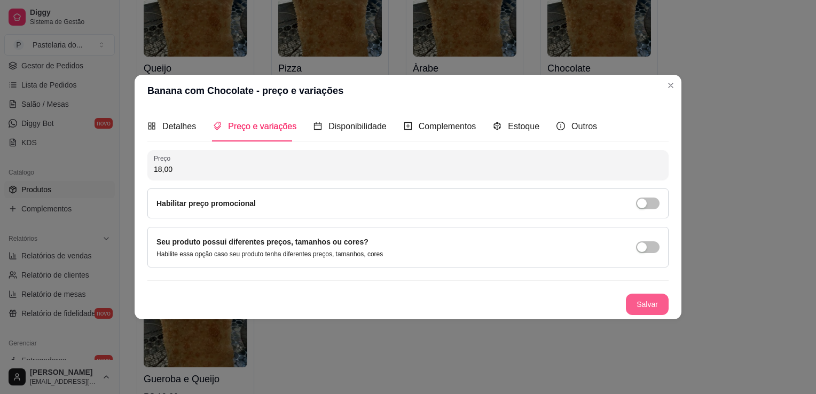
type input "18,00"
click at [661, 301] on button "Salvar" at bounding box center [647, 304] width 43 height 21
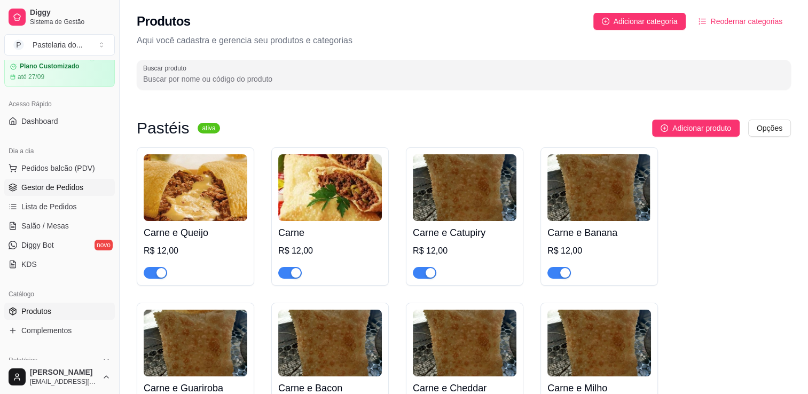
scroll to position [0, 0]
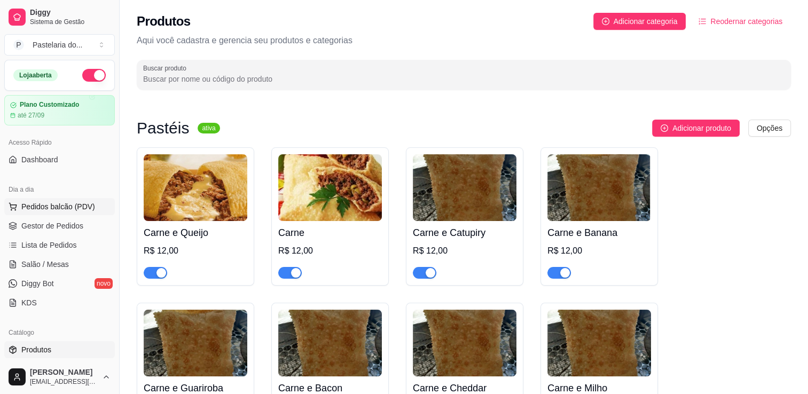
click at [51, 211] on span "Pedidos balcão (PDV)" at bounding box center [58, 206] width 74 height 11
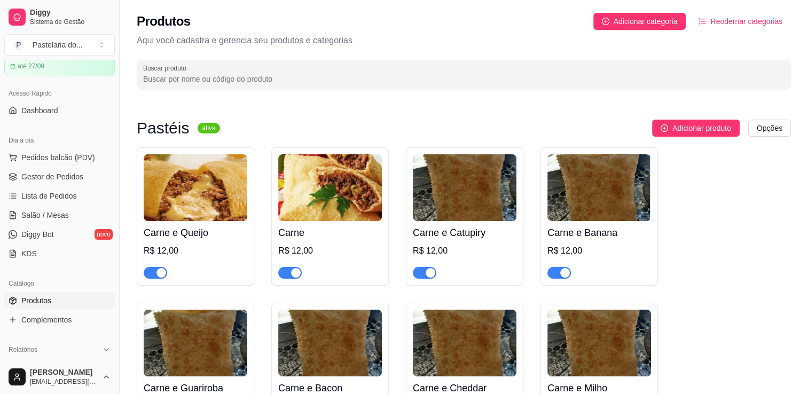
scroll to position [107, 0]
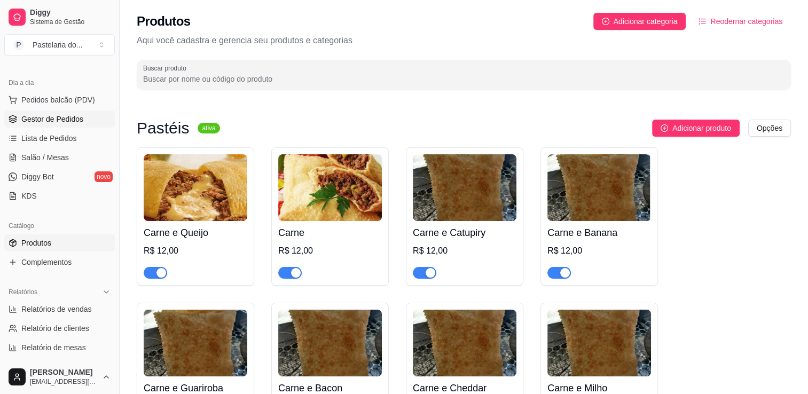
click at [69, 116] on span "Gestor de Pedidos" at bounding box center [52, 119] width 62 height 11
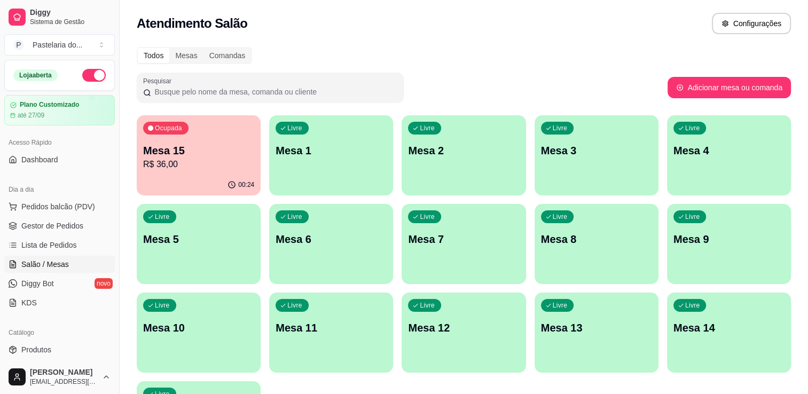
click at [183, 145] on p "Mesa 15" at bounding box center [198, 150] width 111 height 15
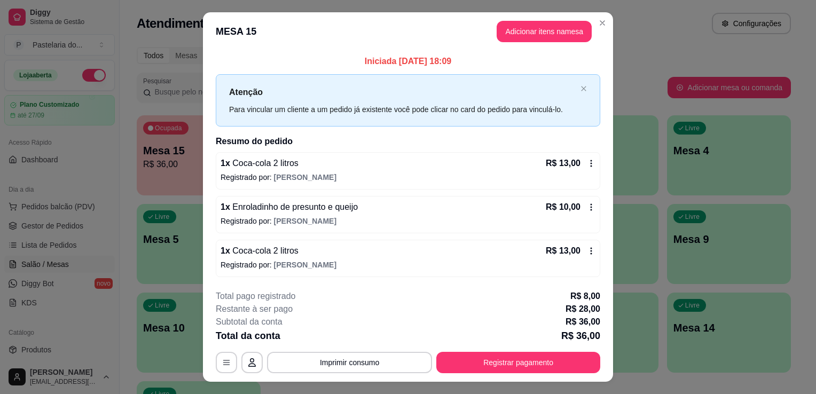
click at [530, 20] on header "MESA 15 Adicionar itens na mesa" at bounding box center [408, 31] width 410 height 38
click at [533, 45] on header "MESA 15 Adicionar itens na mesa" at bounding box center [408, 31] width 410 height 38
click at [533, 37] on button "Adicionar itens na mesa" at bounding box center [544, 31] width 95 height 21
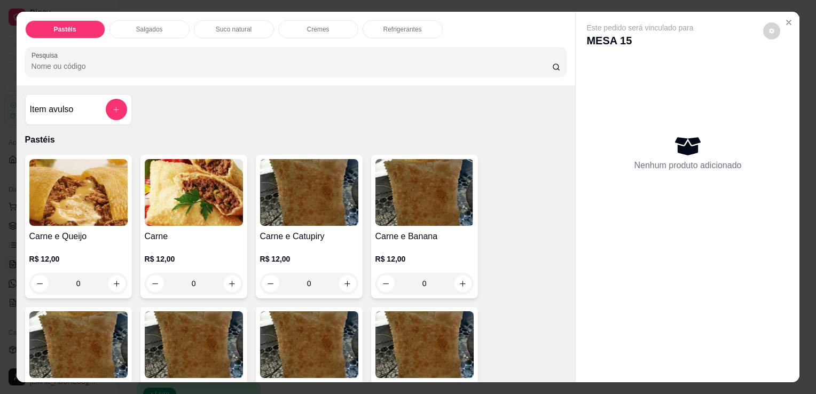
click at [123, 33] on div "Salgados" at bounding box center [150, 29] width 80 height 18
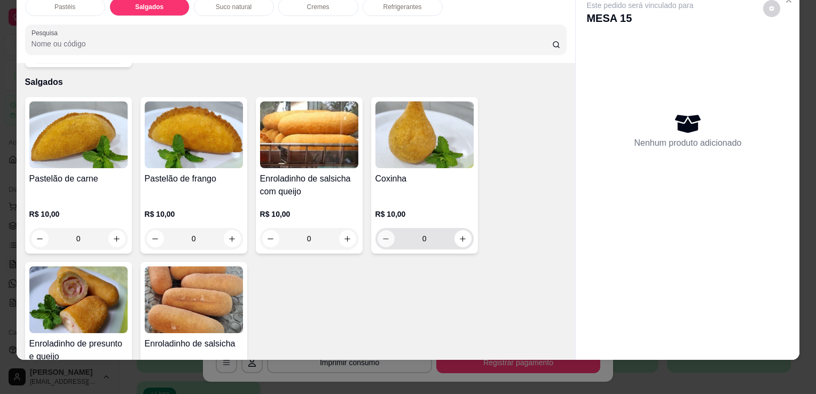
scroll to position [1135, 0]
click at [462, 236] on icon "increase-product-quantity" at bounding box center [463, 240] width 8 height 8
type input "1"
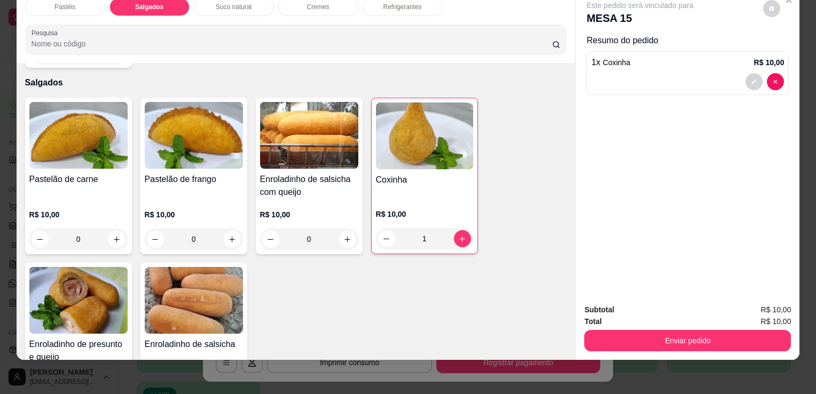
click at [620, 334] on button "Enviar pedido" at bounding box center [688, 340] width 207 height 21
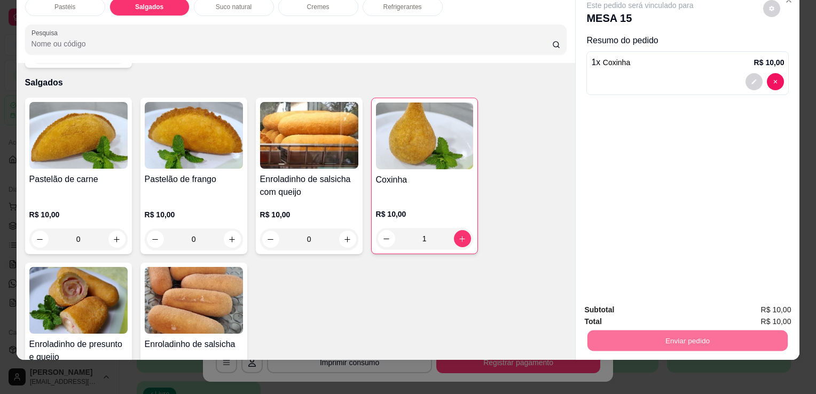
click at [621, 312] on button "Não registrar e enviar pedido" at bounding box center [652, 307] width 111 height 20
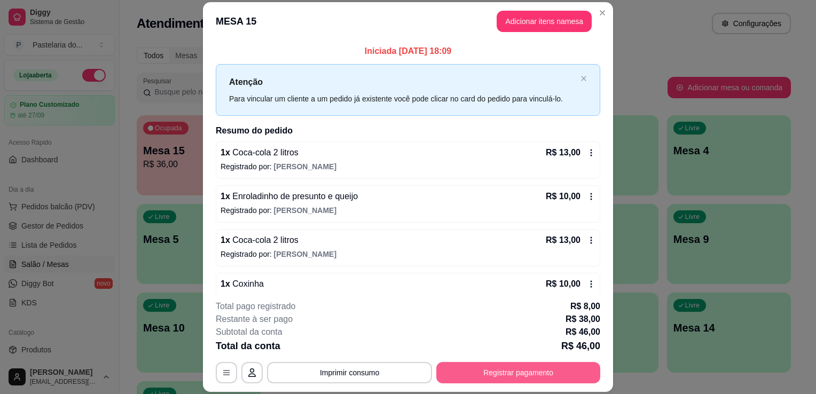
click at [556, 367] on button "Registrar pagamento" at bounding box center [519, 372] width 164 height 21
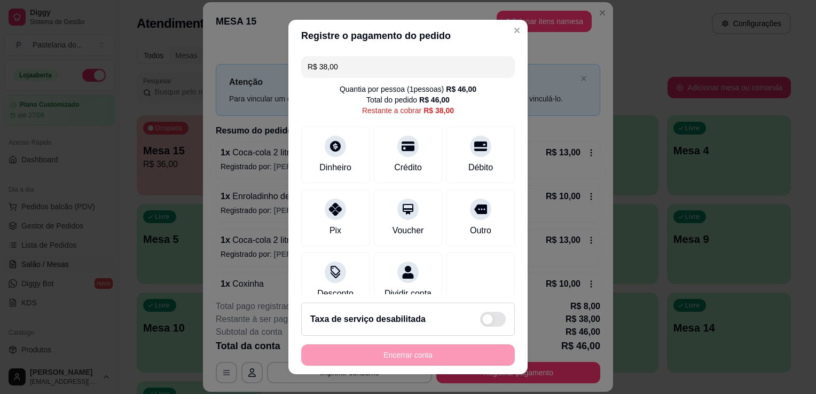
click at [368, 67] on input "R$ 38,00" at bounding box center [408, 66] width 201 height 21
click at [335, 161] on div "Dinheiro" at bounding box center [335, 167] width 35 height 14
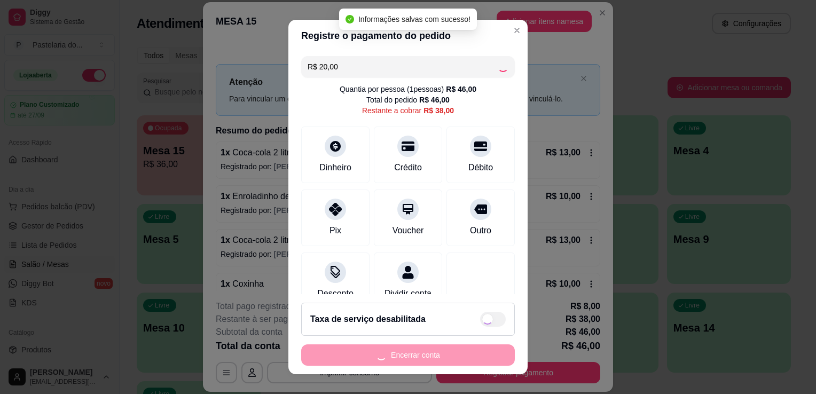
type input "R$ 18,00"
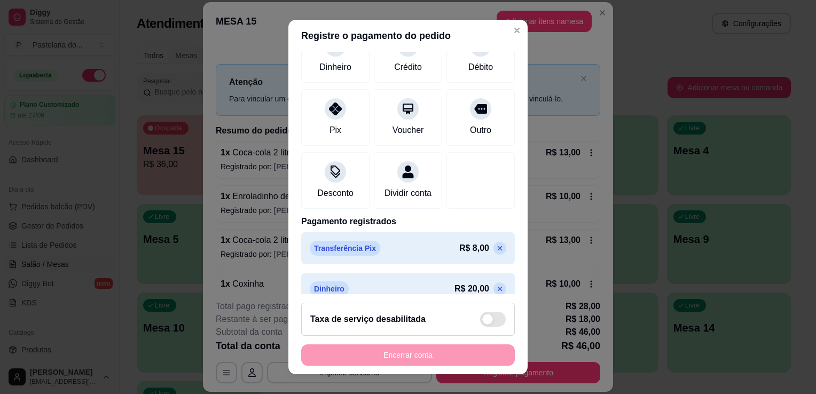
scroll to position [127, 0]
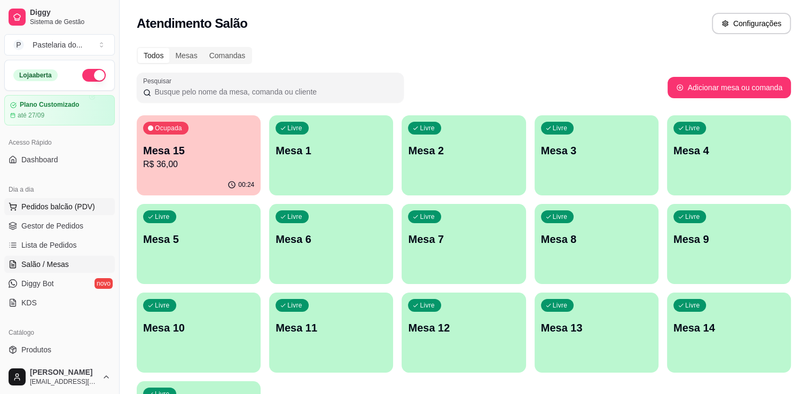
click at [45, 213] on button "Pedidos balcão (PDV)" at bounding box center [59, 206] width 111 height 17
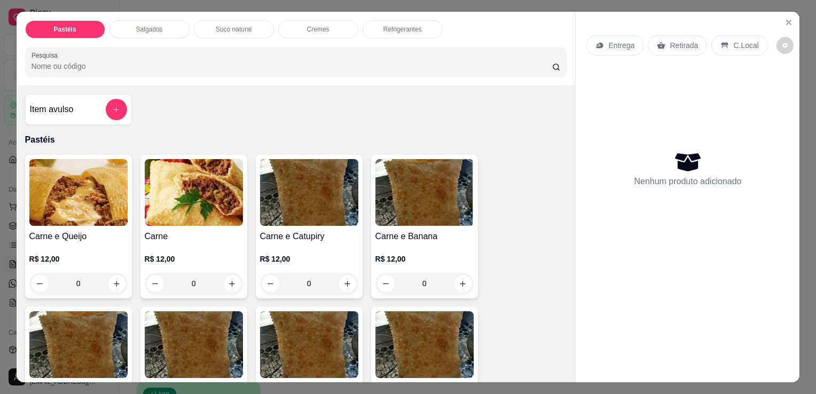
click at [145, 25] on p "Salgados" at bounding box center [149, 29] width 27 height 9
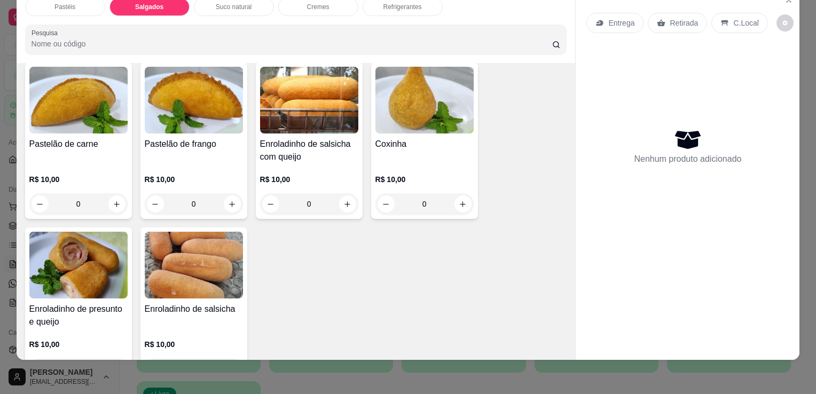
scroll to position [1188, 0]
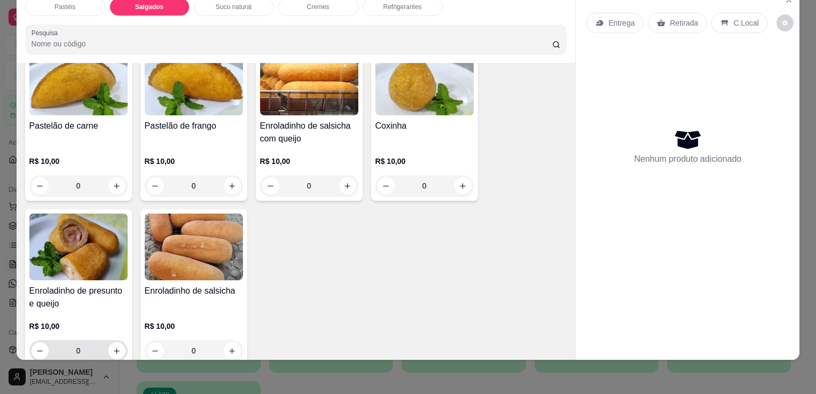
click at [111, 340] on div "0" at bounding box center [79, 350] width 94 height 21
click at [113, 347] on icon "increase-product-quantity" at bounding box center [117, 351] width 8 height 8
type input "1"
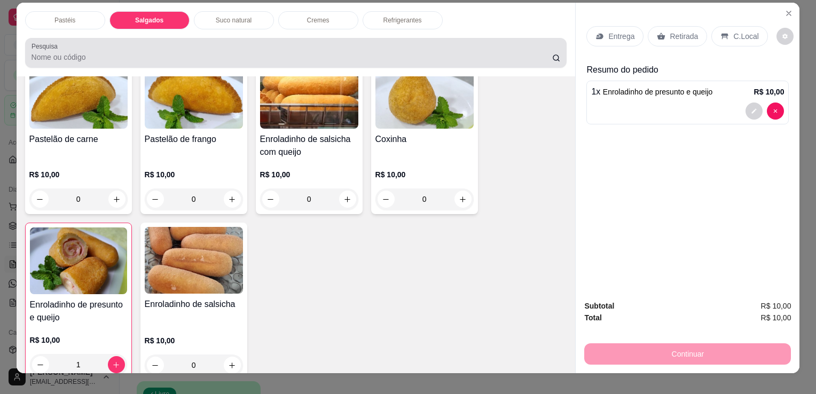
scroll to position [0, 0]
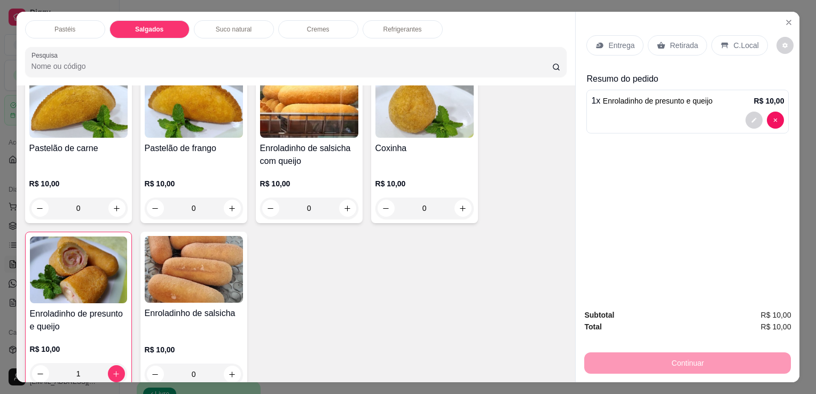
click at [395, 20] on div "Refrigerantes" at bounding box center [403, 29] width 80 height 18
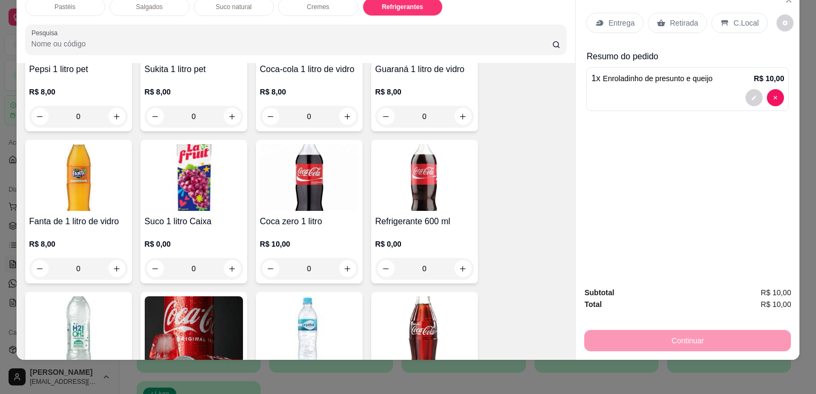
scroll to position [2737, 0]
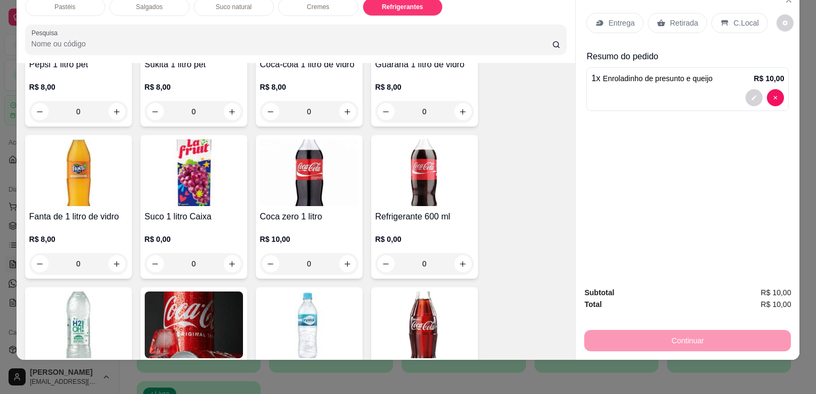
click at [67, 310] on img at bounding box center [78, 325] width 98 height 67
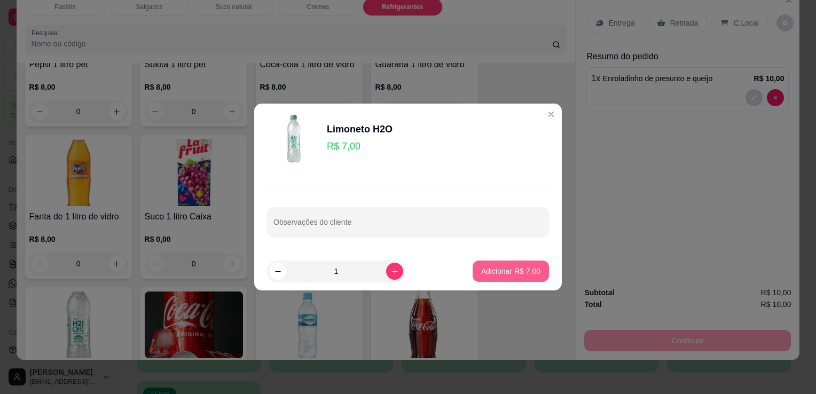
click at [509, 267] on p "Adicionar R$ 7,00" at bounding box center [510, 271] width 59 height 11
type input "1"
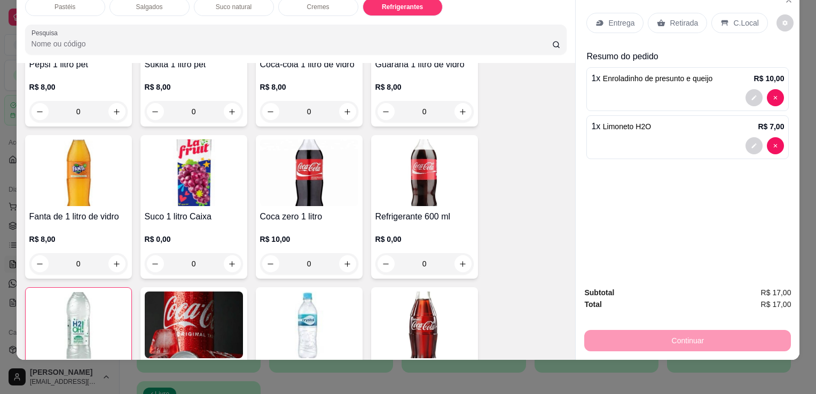
click at [658, 19] on icon at bounding box center [662, 22] width 8 height 7
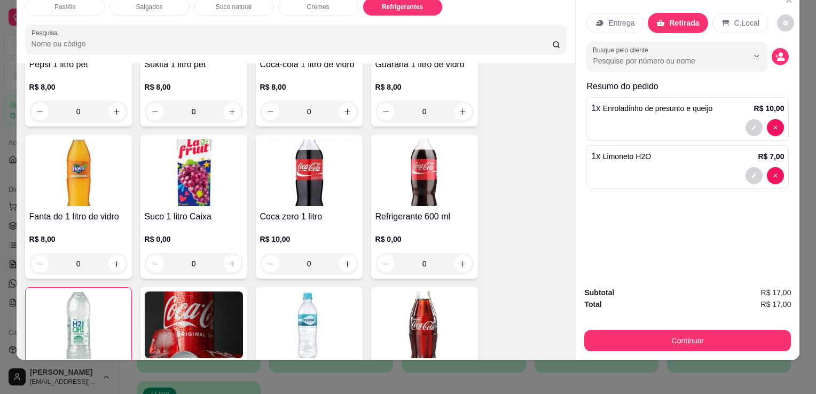
click at [652, 330] on button "Continuar" at bounding box center [688, 340] width 207 height 21
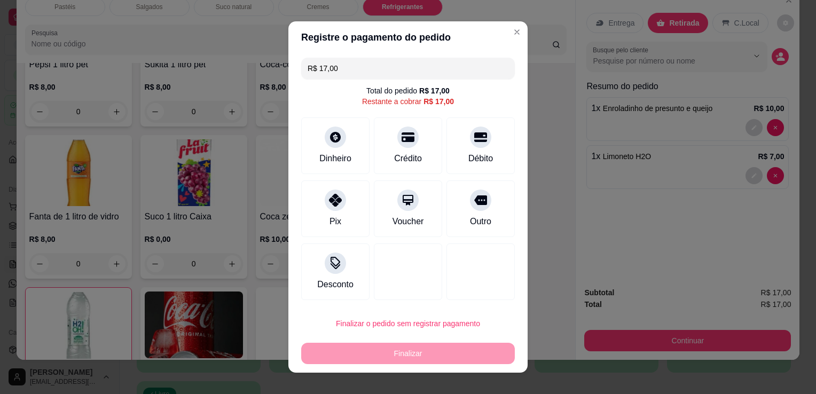
click at [355, 62] on input "R$ 17,00" at bounding box center [408, 68] width 201 height 21
click at [331, 162] on div "Dinheiro" at bounding box center [335, 158] width 35 height 14
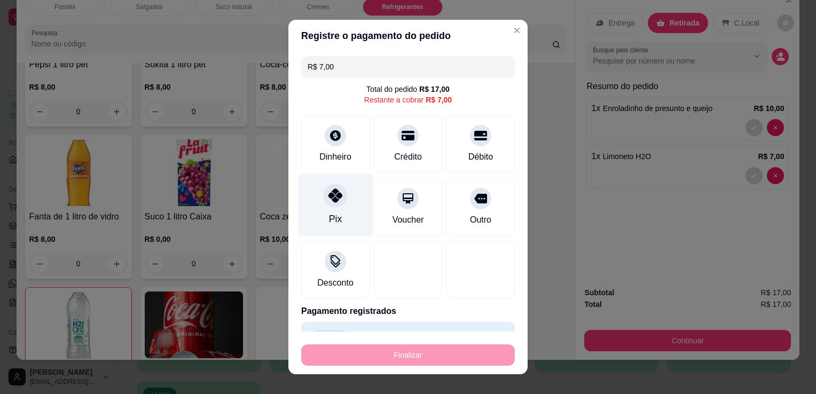
click at [321, 219] on div "Pix" at bounding box center [335, 205] width 75 height 63
type input "R$ 0,00"
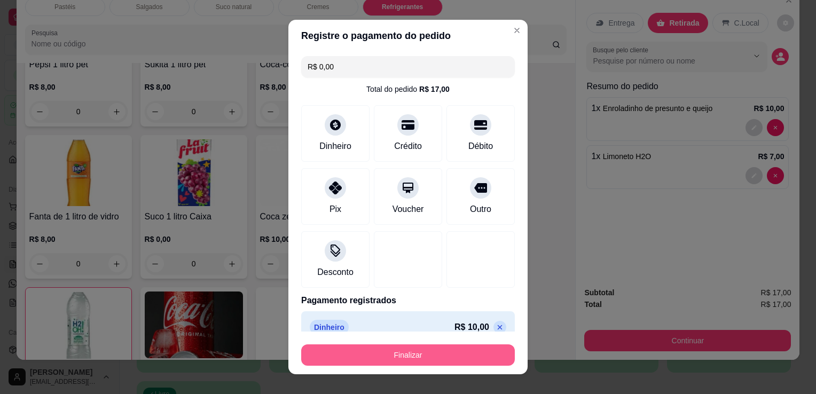
click at [363, 354] on button "Finalizar" at bounding box center [408, 355] width 214 height 21
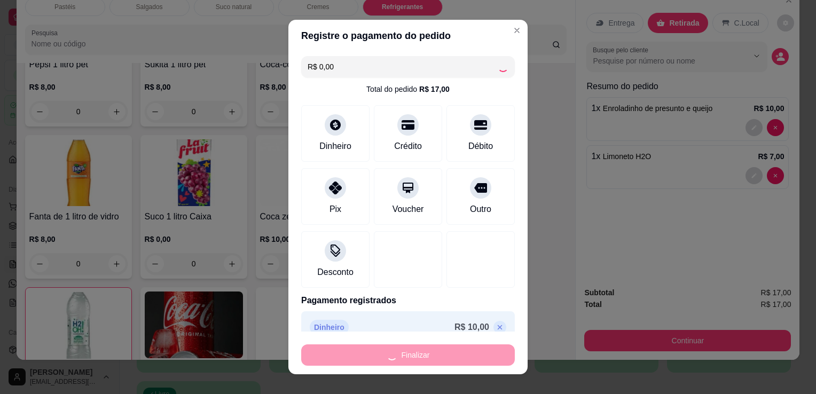
type input "0"
type input "-R$ 17,00"
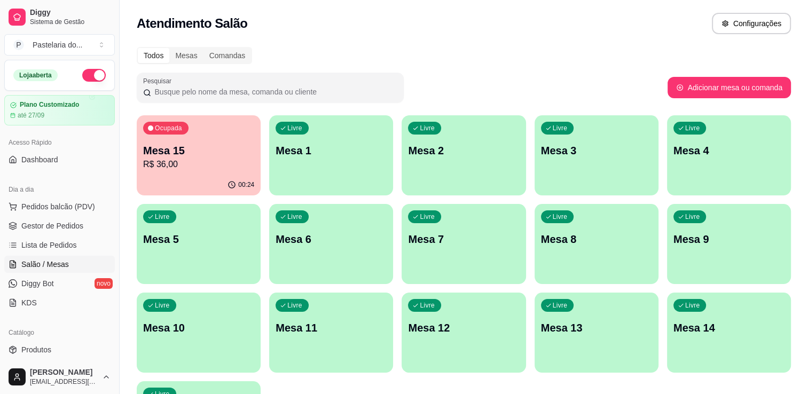
click at [201, 138] on div "Ocupada Mesa 15 R$ 36,00" at bounding box center [199, 144] width 124 height 59
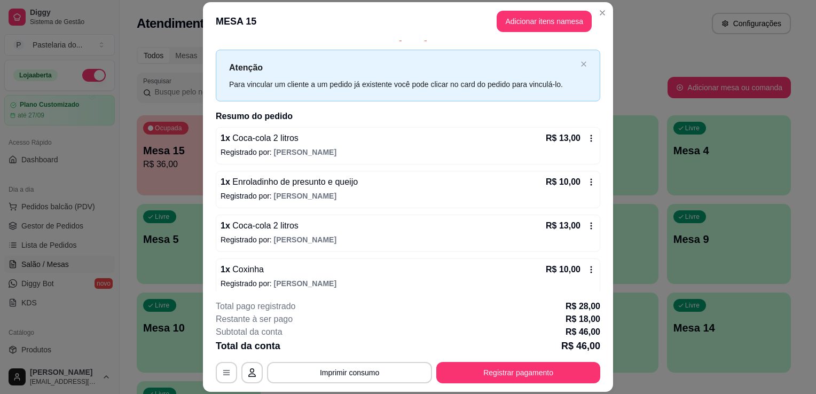
scroll to position [21, 0]
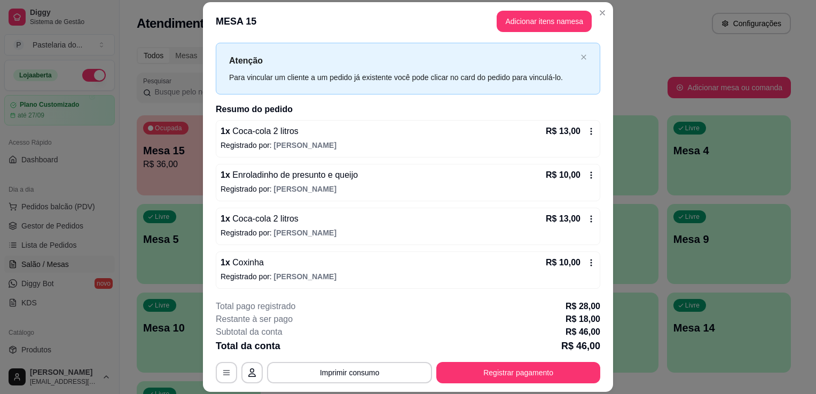
click at [478, 384] on footer "**********" at bounding box center [408, 342] width 410 height 100
click at [480, 380] on button "Registrar pagamento" at bounding box center [519, 372] width 164 height 21
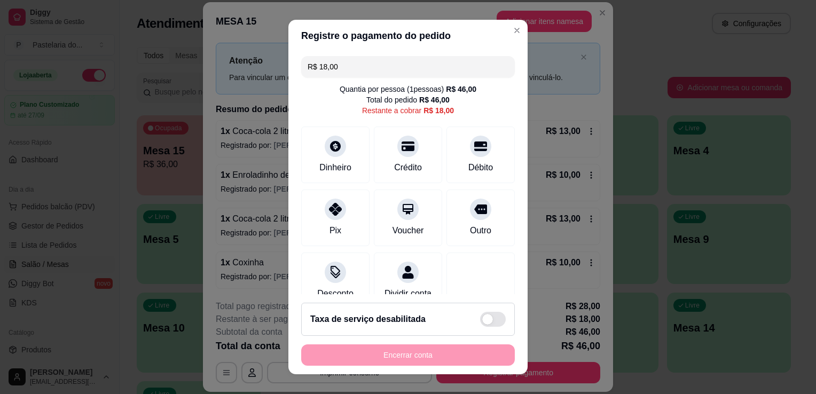
click at [375, 55] on div "R$ 18,00 Quantia por pessoa ( 1 pessoas) R$ 46,00 Total do pedido R$ 46,00 Rest…" at bounding box center [408, 173] width 239 height 243
click at [371, 69] on input "R$ 18,00" at bounding box center [408, 66] width 201 height 21
click at [336, 213] on div at bounding box center [336, 206] width 24 height 24
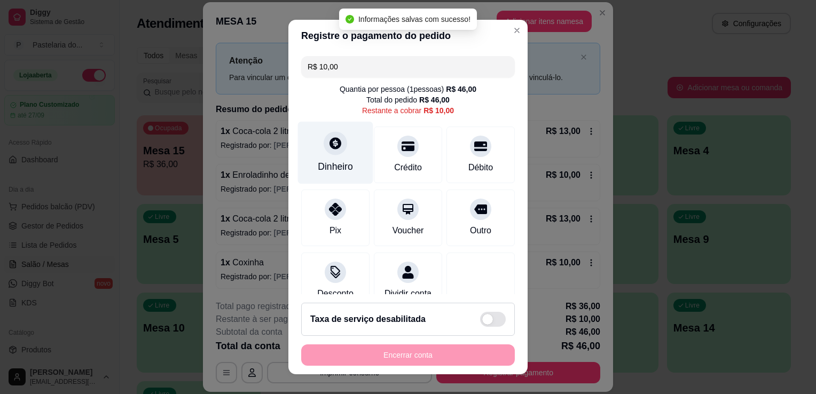
click at [336, 165] on div "Dinheiro" at bounding box center [335, 167] width 35 height 14
type input "R$ 0,00"
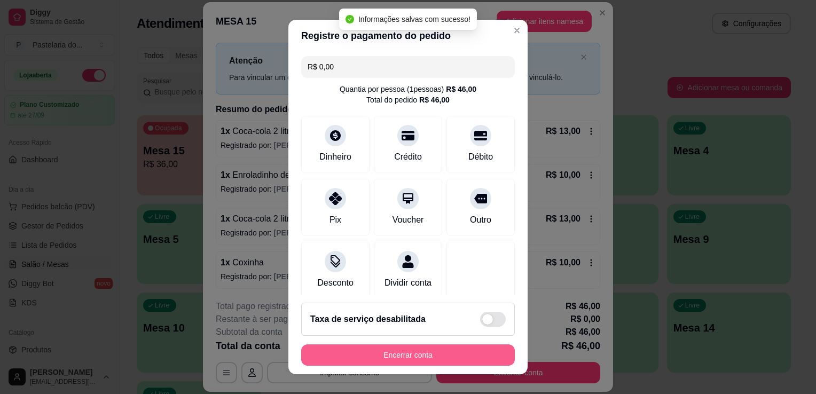
click at [447, 351] on button "Encerrar conta" at bounding box center [408, 355] width 214 height 21
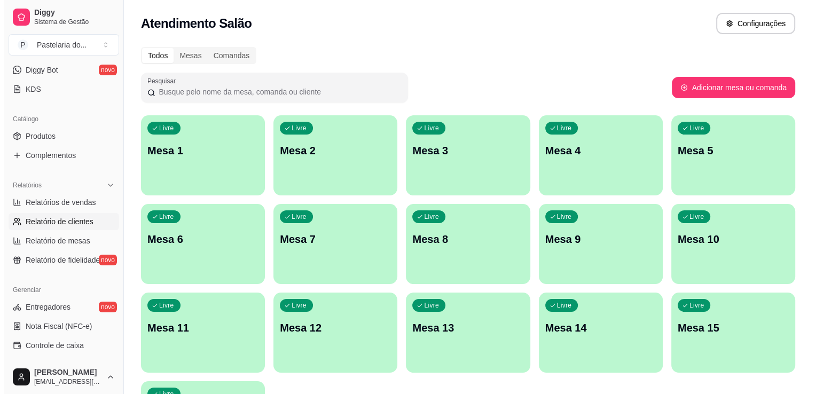
scroll to position [321, 0]
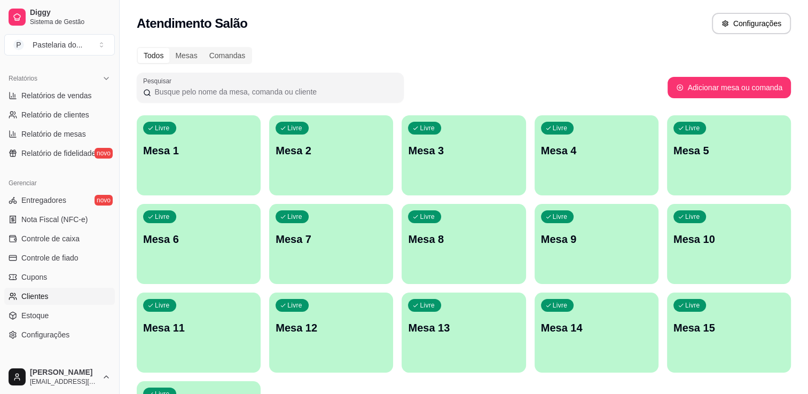
click at [32, 302] on link "Clientes" at bounding box center [59, 296] width 111 height 17
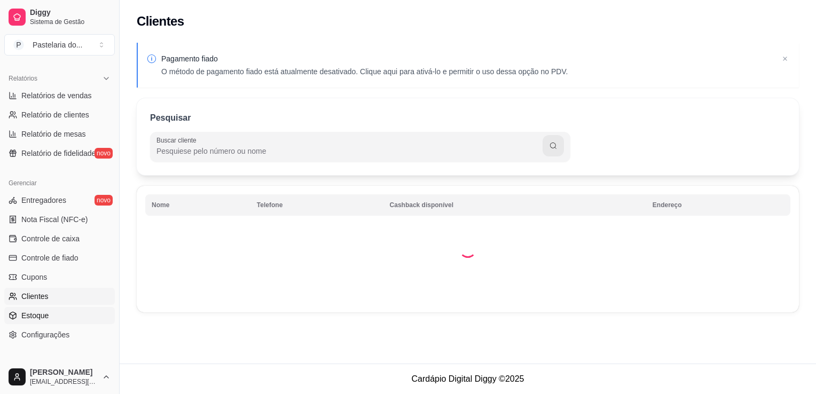
click at [32, 314] on span "Estoque" at bounding box center [34, 315] width 27 height 11
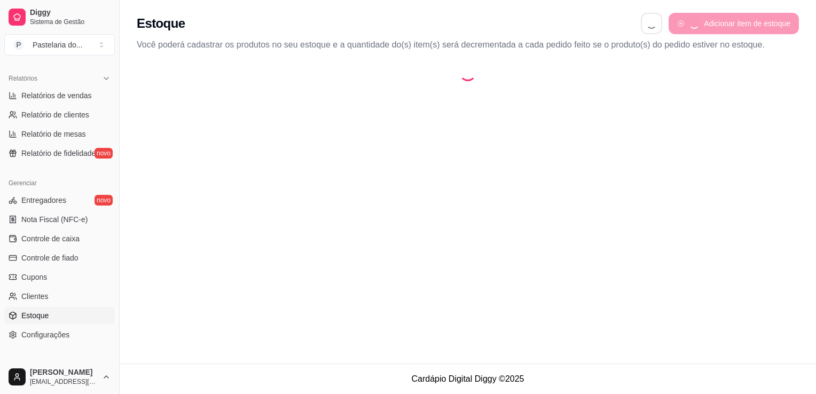
select select "QUANTITY_ORDER"
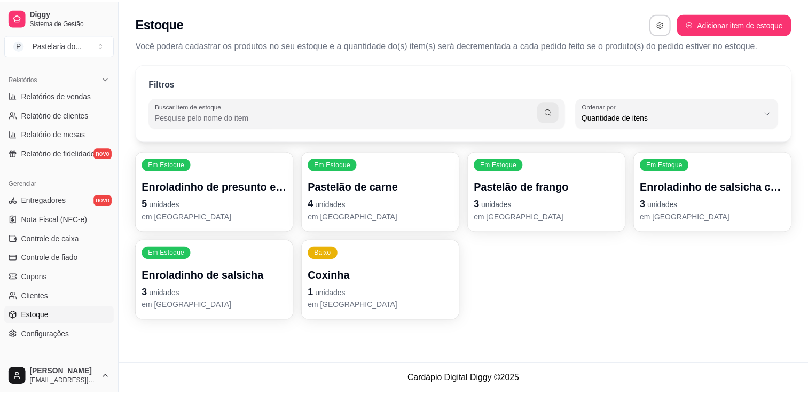
scroll to position [10, 0]
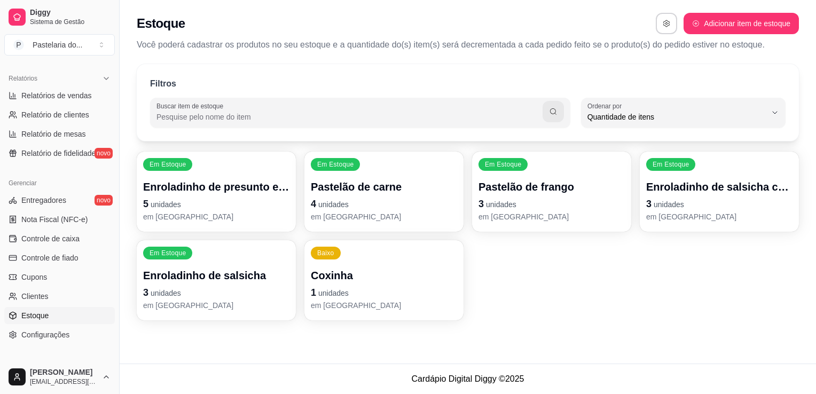
click at [594, 191] on p "Pastelão de frango" at bounding box center [552, 187] width 146 height 15
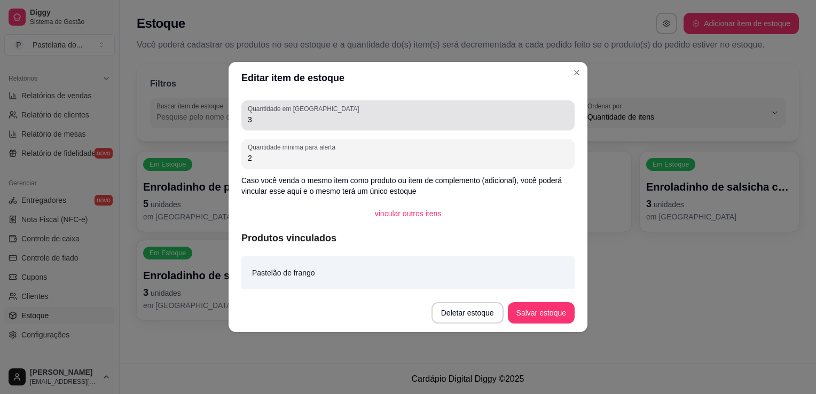
click at [300, 117] on input "3" at bounding box center [408, 119] width 321 height 11
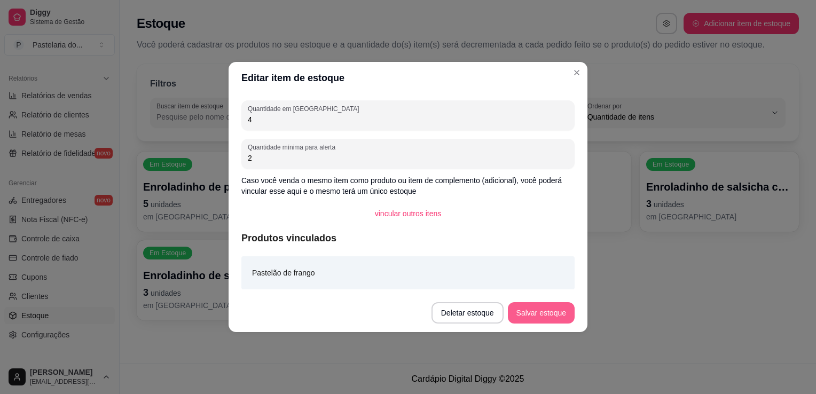
type input "4"
click at [542, 317] on button "Salvar estoque" at bounding box center [541, 313] width 65 height 21
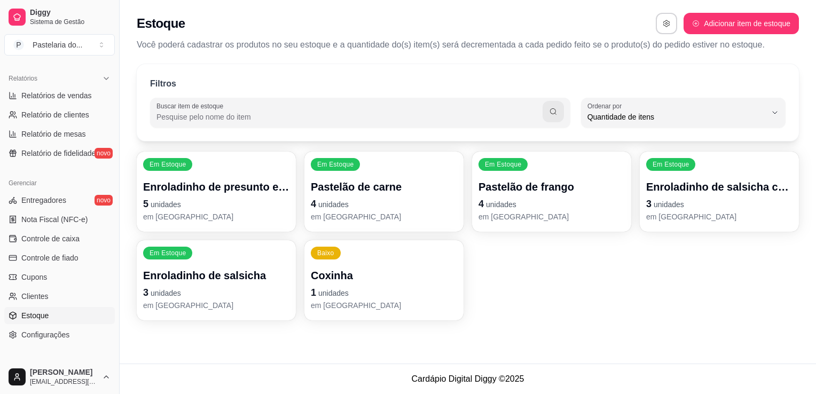
click at [338, 296] on span "unidades" at bounding box center [333, 293] width 30 height 9
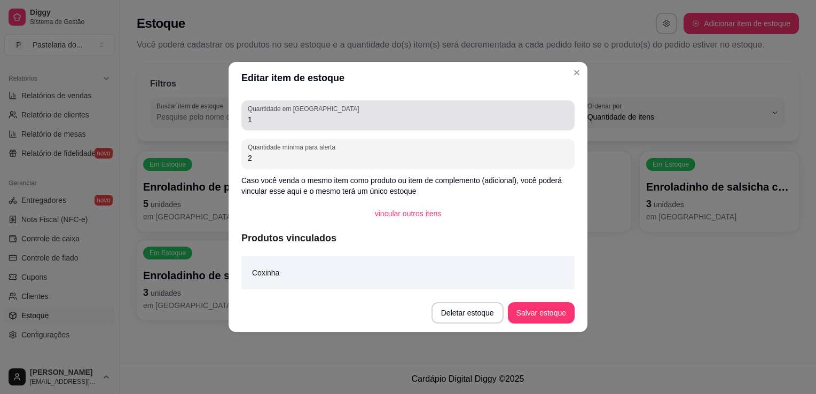
click at [329, 126] on div "1" at bounding box center [408, 115] width 321 height 21
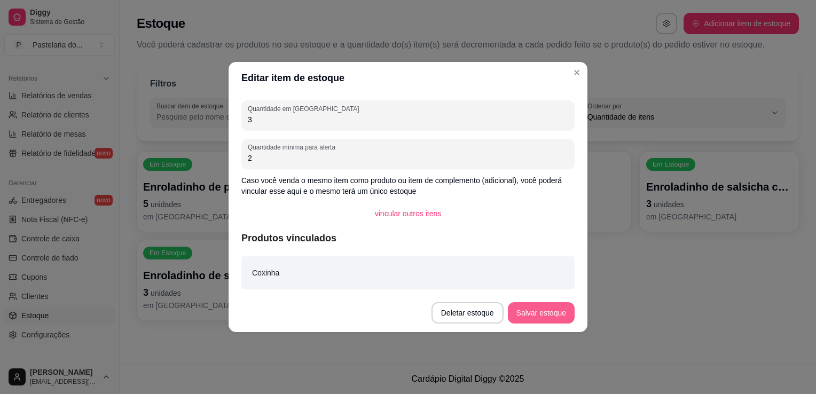
type input "3"
click at [524, 313] on button "Salvar estoque" at bounding box center [541, 312] width 67 height 21
click at [641, 293] on div "Em Estoque Enroladinho de presunto e queijo 5 unidades em estoque Em Estoque Pa…" at bounding box center [468, 236] width 663 height 169
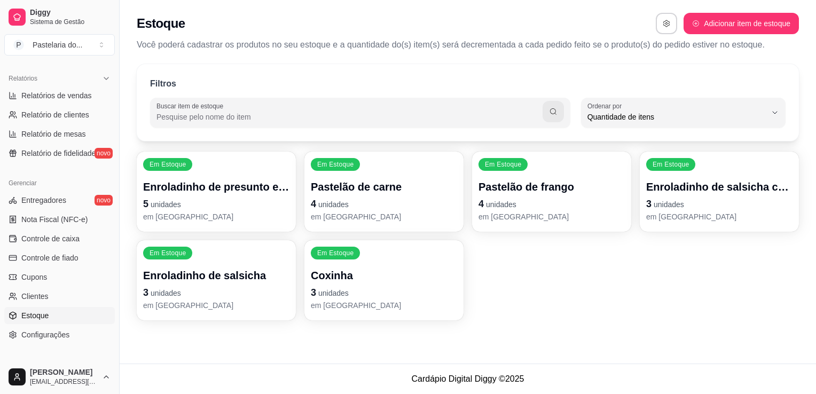
drag, startPoint x: 588, startPoint y: 286, endPoint x: 576, endPoint y: 281, distance: 13.4
click at [587, 286] on div "Em Estoque Enroladinho de presunto e queijo 5 unidades em estoque Em Estoque Pa…" at bounding box center [468, 236] width 663 height 169
click at [722, 210] on p "3 unidades" at bounding box center [720, 204] width 142 height 14
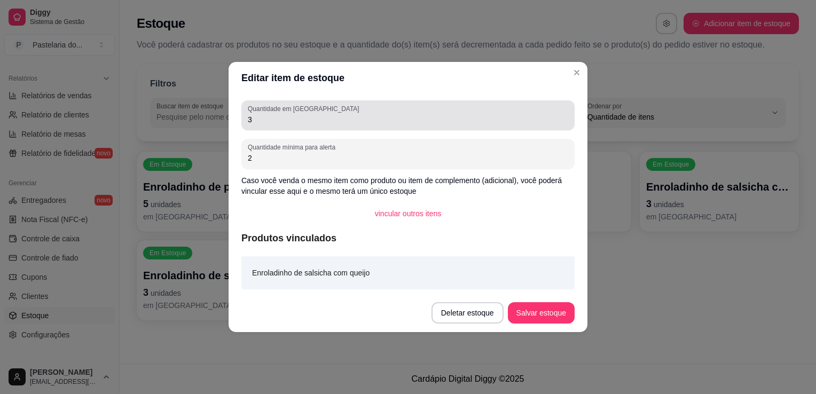
click at [372, 112] on div "3" at bounding box center [408, 115] width 321 height 21
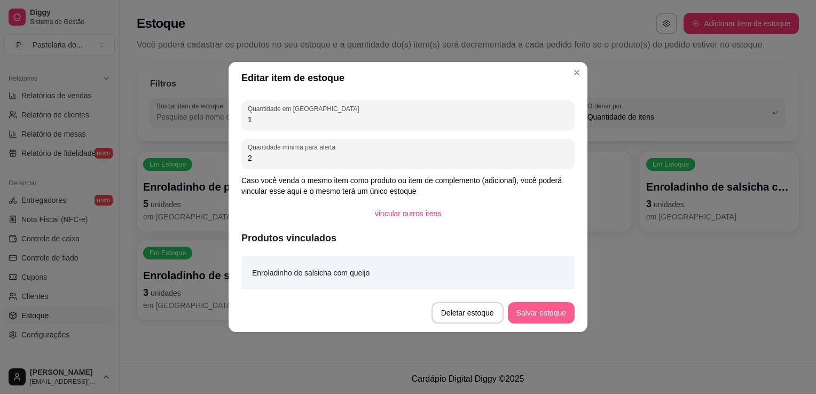
type input "1"
click at [540, 317] on button "Salvar estoque" at bounding box center [541, 312] width 67 height 21
click at [540, 317] on div "Deletar estoque Salvar estoque" at bounding box center [488, 312] width 173 height 21
click at [532, 310] on button "Salvar estoque" at bounding box center [541, 312] width 67 height 21
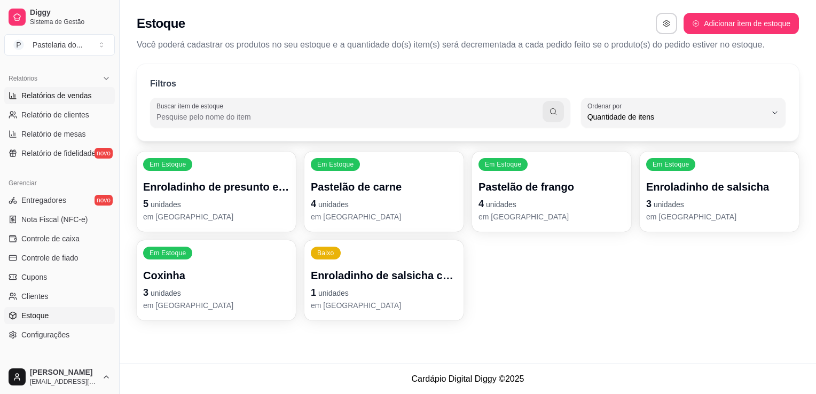
click at [83, 103] on link "Relatórios de vendas" at bounding box center [59, 95] width 111 height 17
select select "ALL"
select select "0"
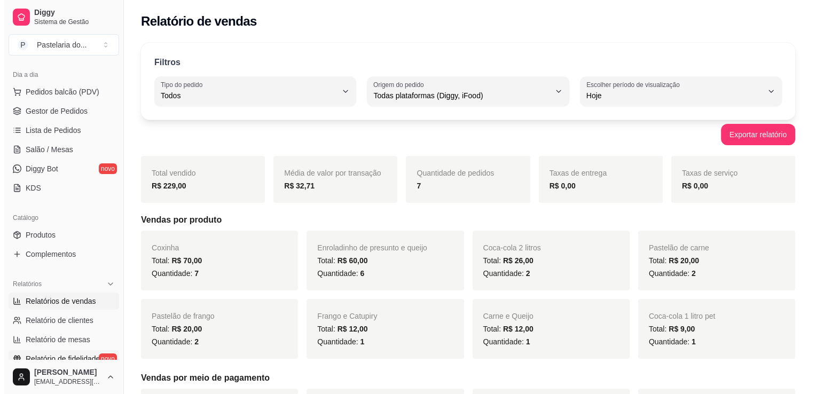
scroll to position [53, 0]
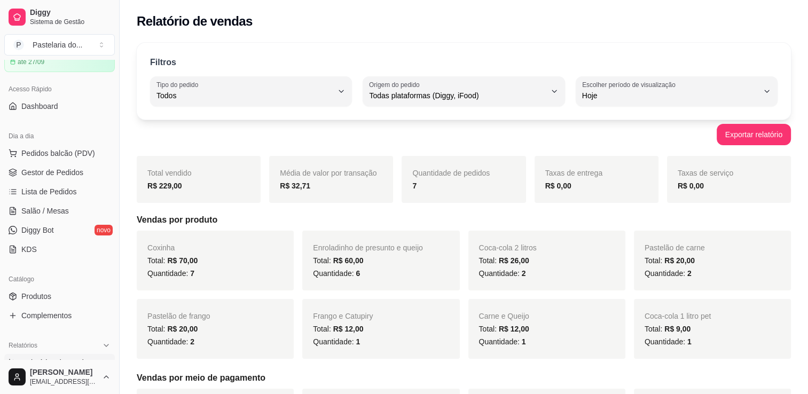
click at [45, 148] on span "Pedidos balcão (PDV)" at bounding box center [58, 153] width 74 height 11
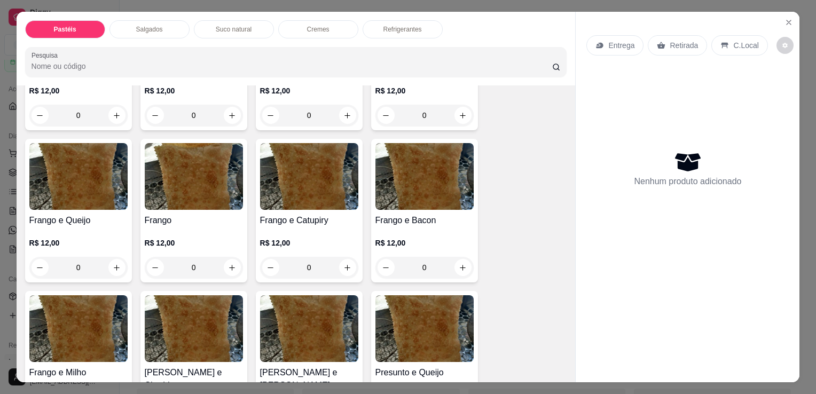
scroll to position [481, 0]
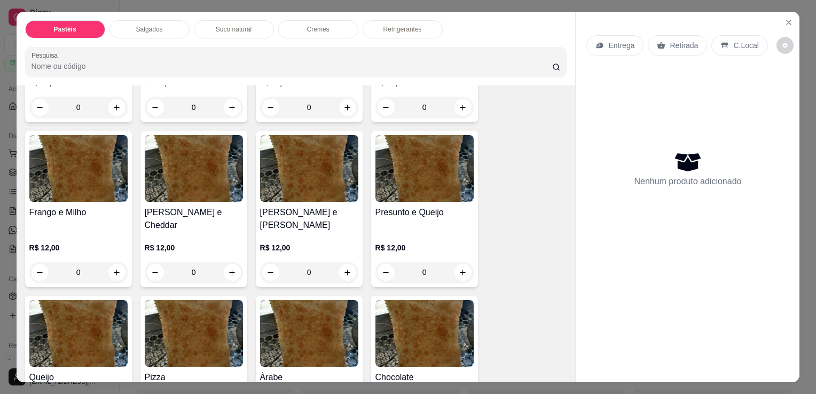
click at [338, 262] on div "0" at bounding box center [309, 272] width 98 height 21
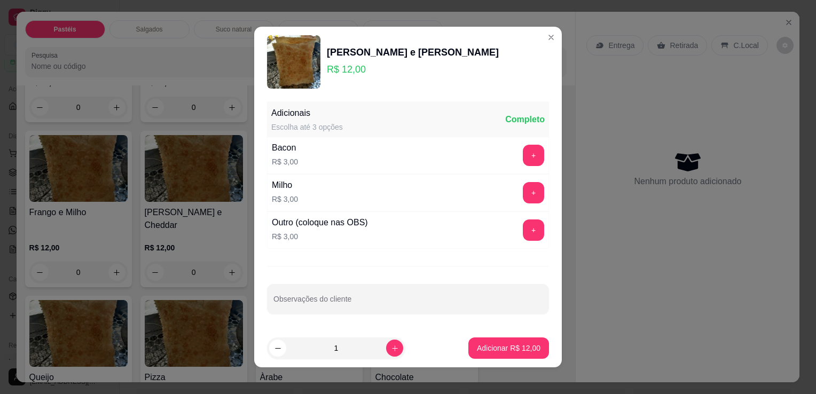
drag, startPoint x: 338, startPoint y: 255, endPoint x: 373, endPoint y: 346, distance: 97.4
click at [373, 346] on div "1" at bounding box center [336, 348] width 134 height 21
click at [386, 347] on button "increase-product-quantity" at bounding box center [394, 348] width 17 height 17
type input "3"
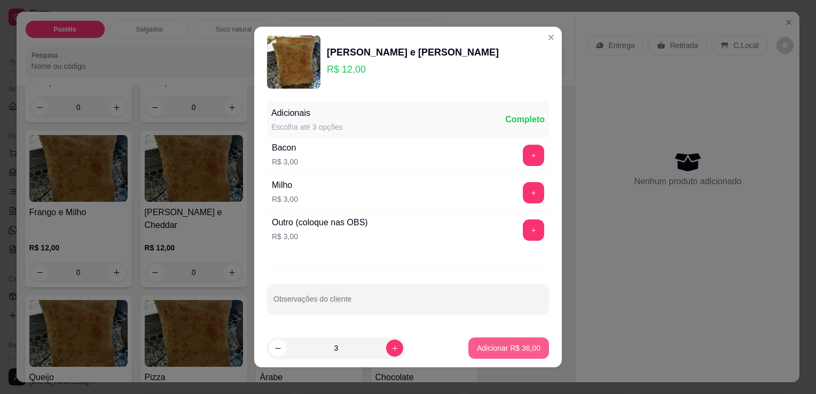
click at [477, 343] on p "Adicionar R$ 36,00" at bounding box center [509, 348] width 64 height 11
type input "3"
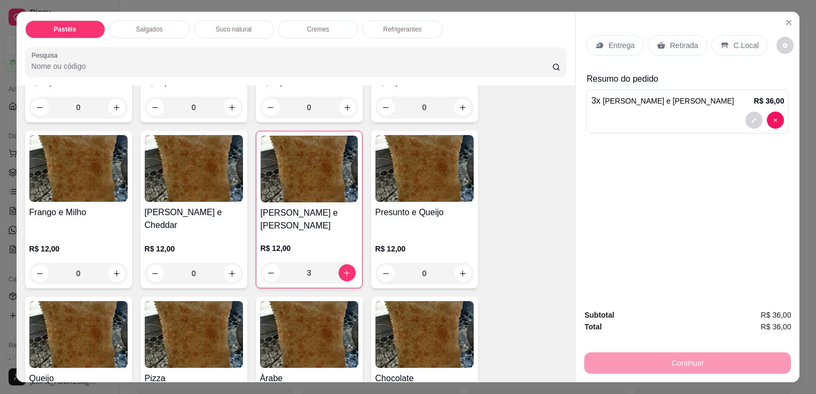
click at [395, 27] on p "Refrigerantes" at bounding box center [403, 29] width 38 height 9
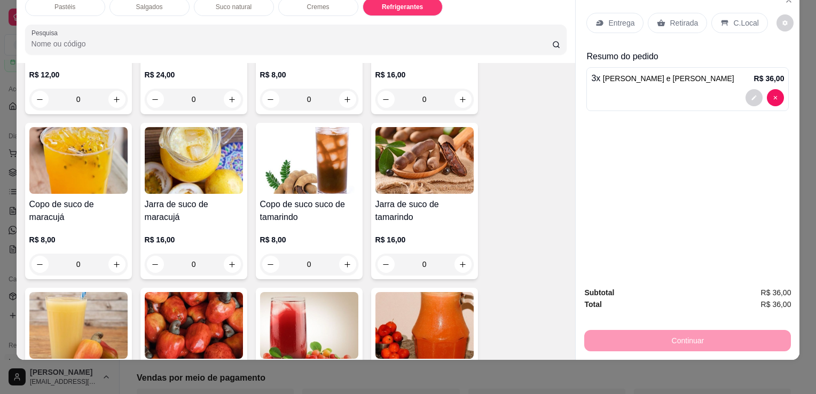
scroll to position [1454, 0]
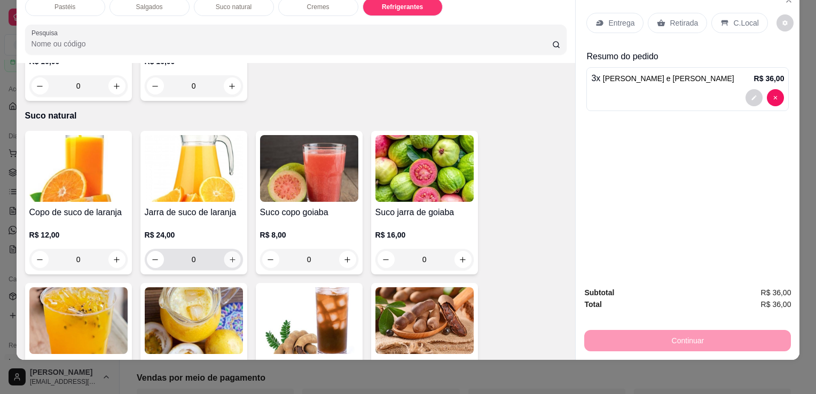
click at [233, 252] on button "increase-product-quantity" at bounding box center [232, 260] width 17 height 17
type input "1"
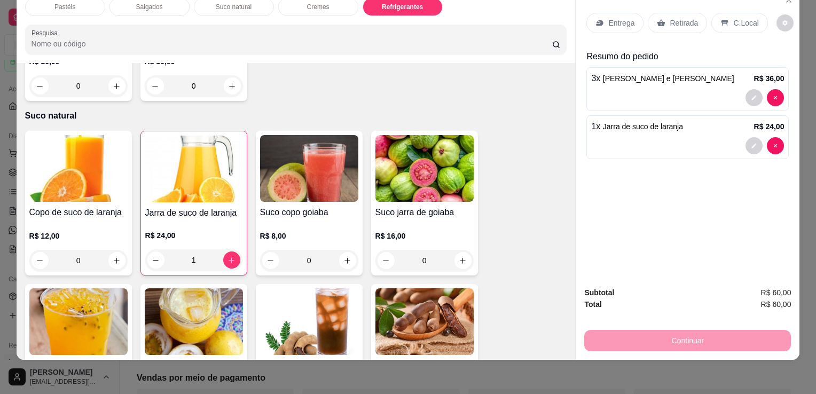
click at [685, 18] on p "Retirada" at bounding box center [684, 23] width 28 height 11
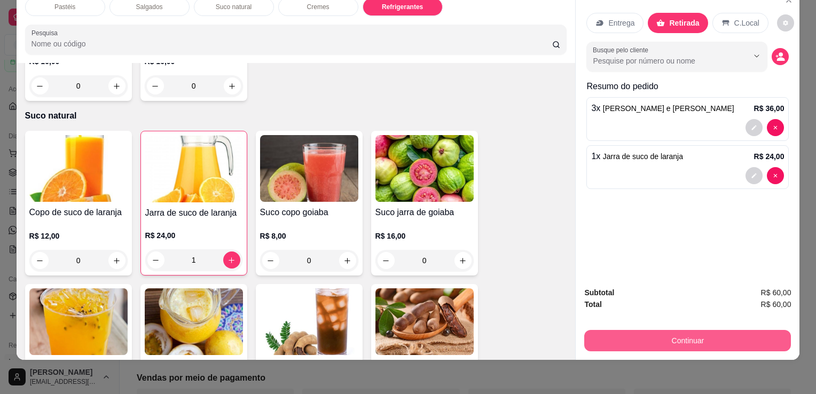
click at [726, 330] on button "Continuar" at bounding box center [688, 340] width 207 height 21
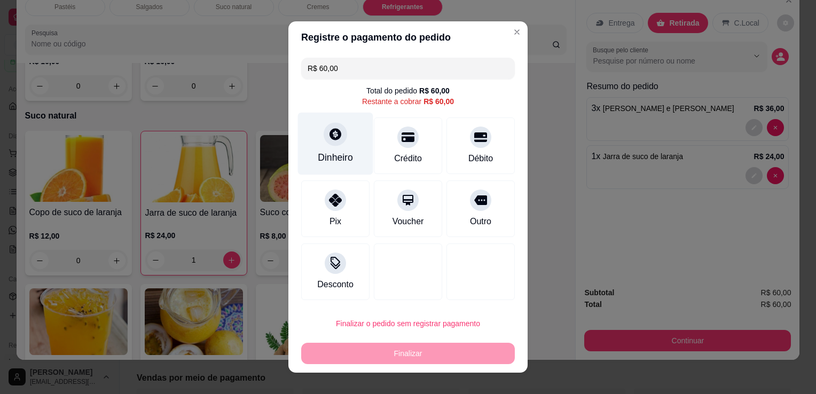
click at [323, 155] on div "Dinheiro" at bounding box center [335, 158] width 35 height 14
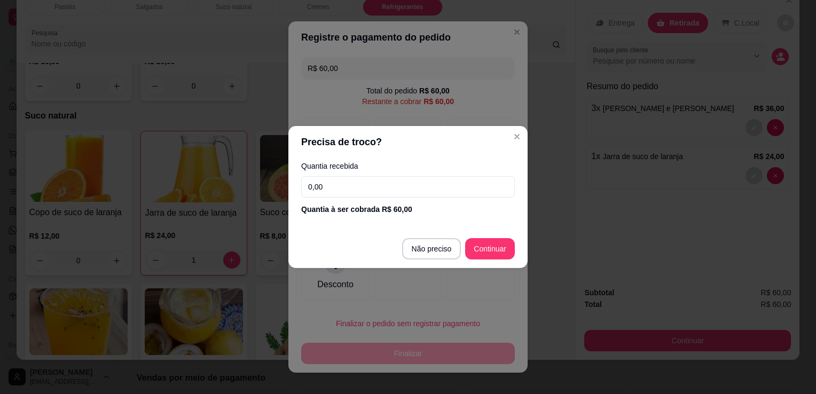
drag, startPoint x: 323, startPoint y: 155, endPoint x: 347, endPoint y: 196, distance: 47.5
click at [347, 196] on input "0,00" at bounding box center [408, 186] width 214 height 21
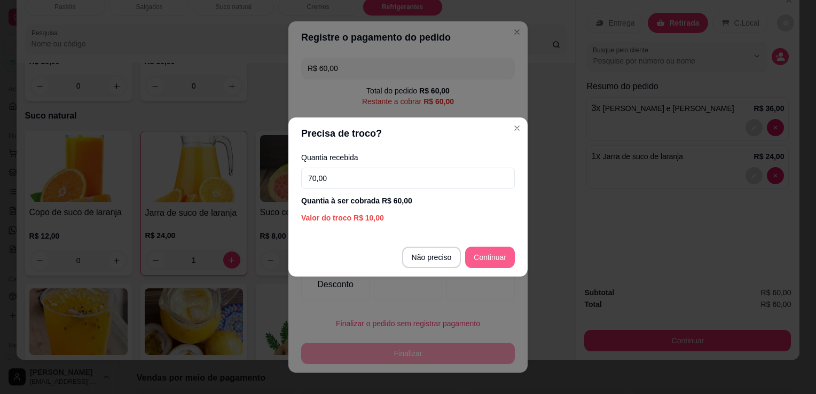
type input "70,00"
type input "R$ 0,00"
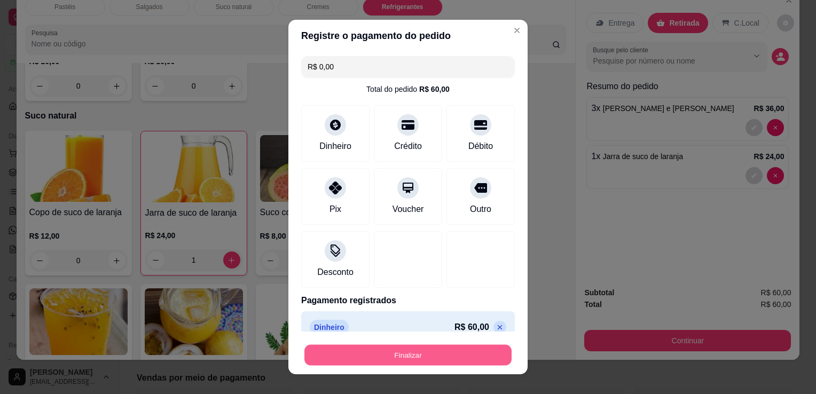
click at [383, 353] on button "Finalizar" at bounding box center [408, 355] width 207 height 21
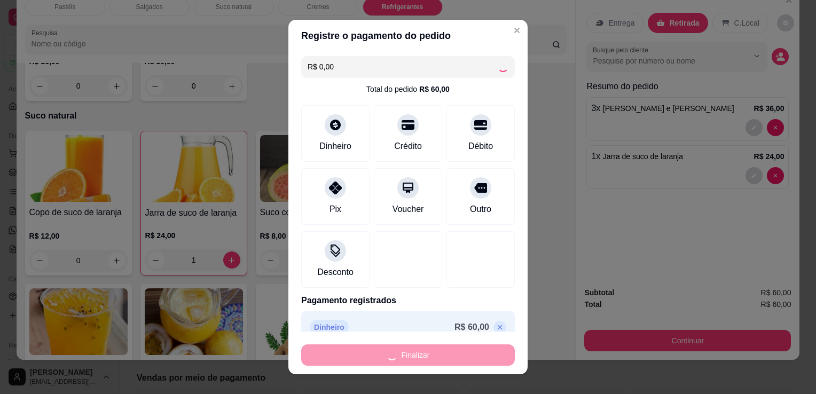
type input "0"
type input "-R$ 60,00"
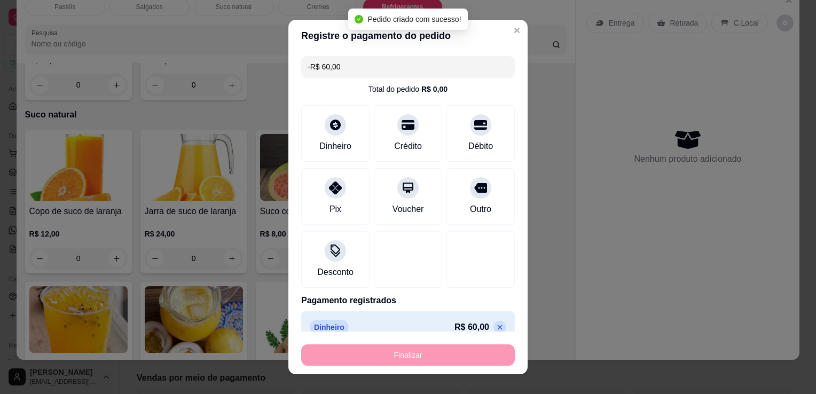
scroll to position [1453, 0]
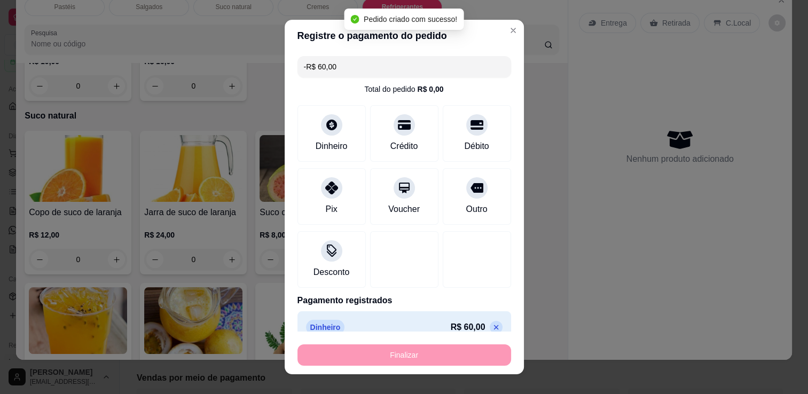
click at [627, 105] on button "Escolher período de visualização Hoje" at bounding box center [670, 91] width 199 height 30
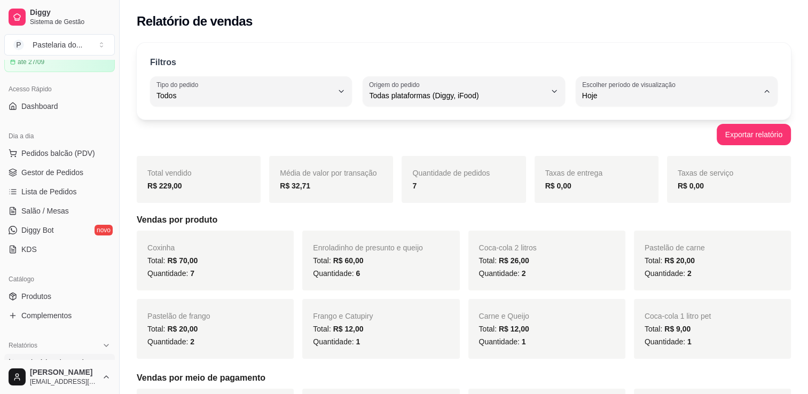
click at [585, 42] on div "Filtros ALL Tipo do pedido Todos Entrega Retirada Mesa Consumo local Tipo do pe…" at bounding box center [464, 397] width 689 height 723
click at [26, 152] on span "Pedidos balcão (PDV)" at bounding box center [58, 153] width 74 height 11
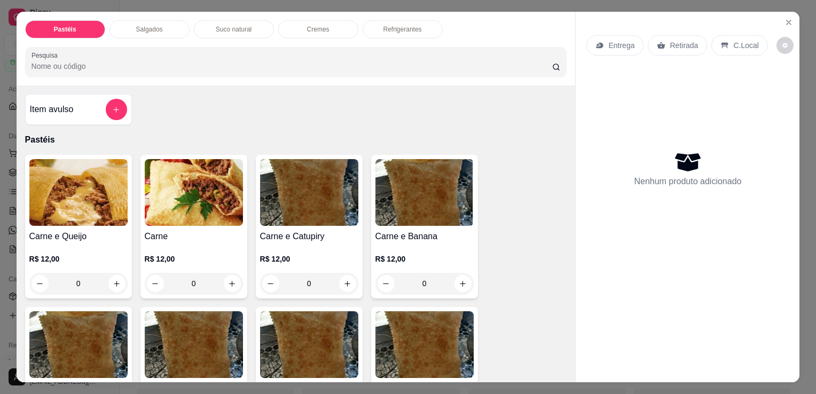
click at [145, 25] on p "Salgados" at bounding box center [149, 29] width 27 height 9
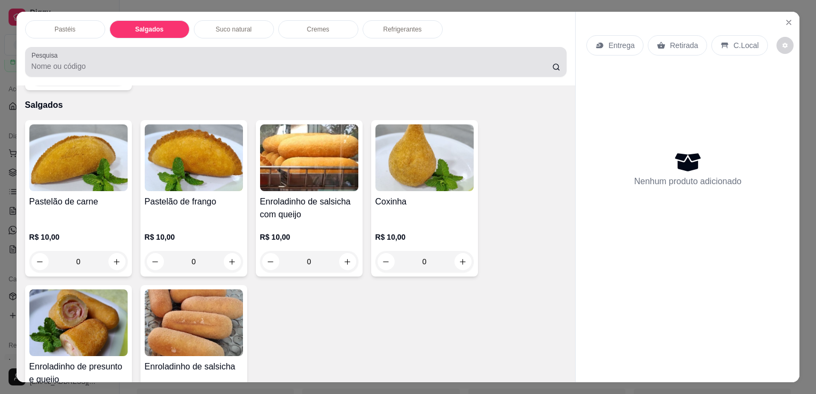
scroll to position [26, 0]
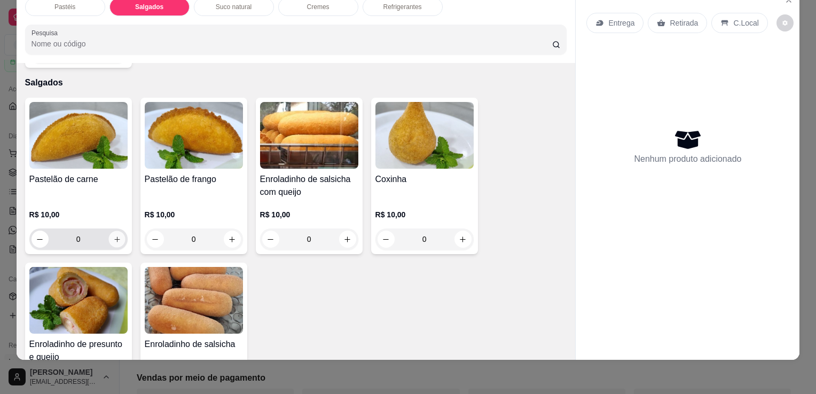
click at [113, 236] on icon "increase-product-quantity" at bounding box center [117, 240] width 8 height 8
type input "1"
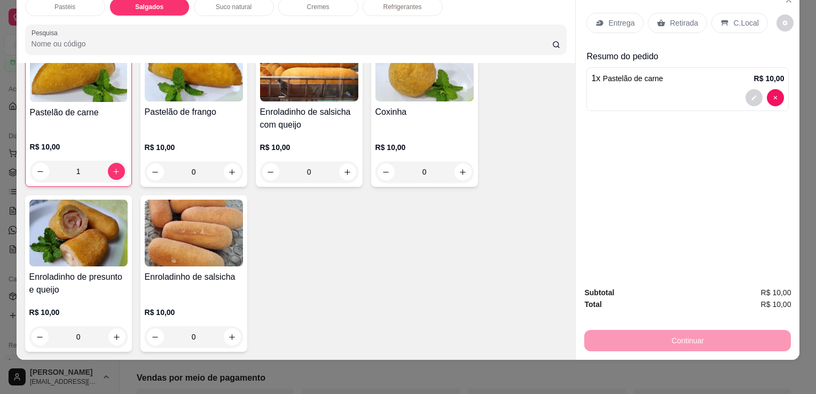
scroll to position [1242, 0]
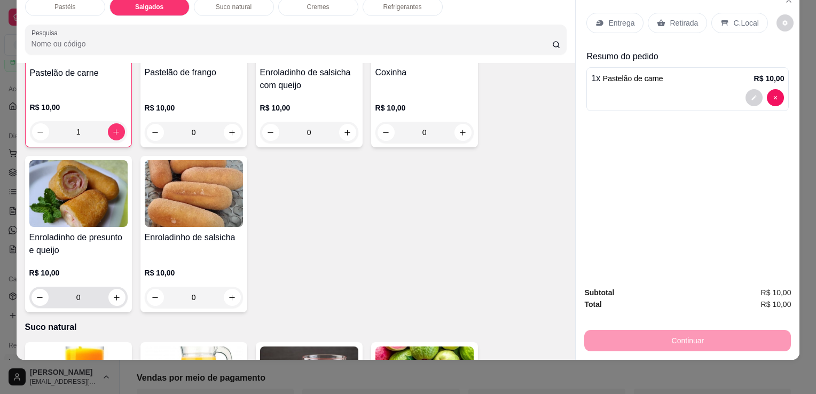
click at [121, 287] on div "0" at bounding box center [79, 297] width 94 height 21
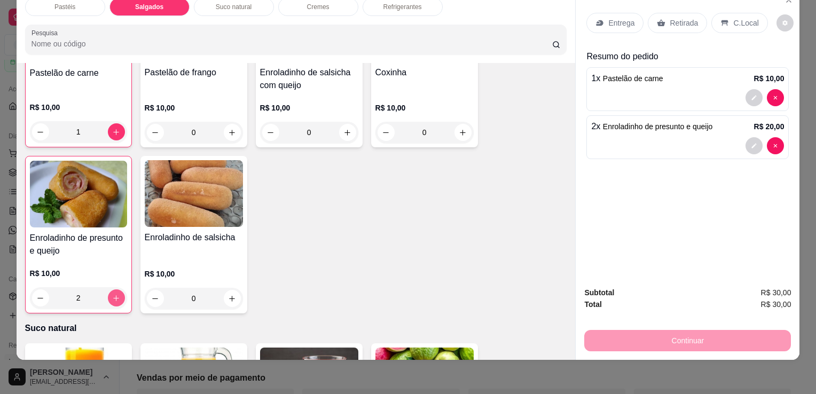
click at [115, 290] on button "increase-product-quantity" at bounding box center [116, 298] width 17 height 17
click at [40, 290] on button "decrease-product-quantity" at bounding box center [40, 298] width 17 height 17
type input "2"
click at [681, 22] on div "Retirada" at bounding box center [677, 23] width 59 height 20
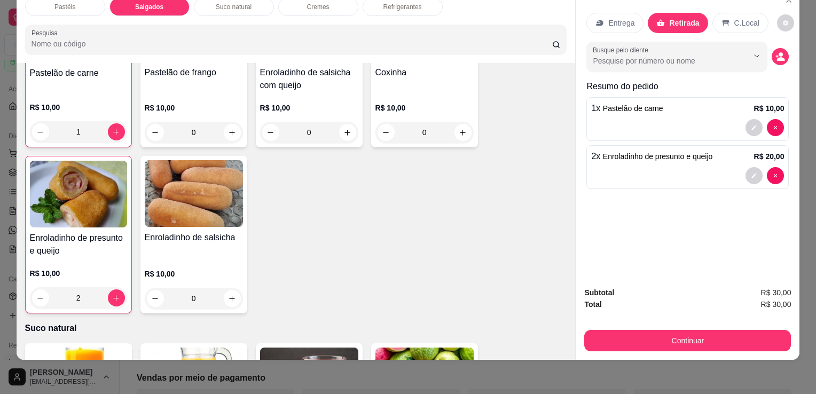
click at [675, 330] on button "Continuar" at bounding box center [688, 340] width 207 height 21
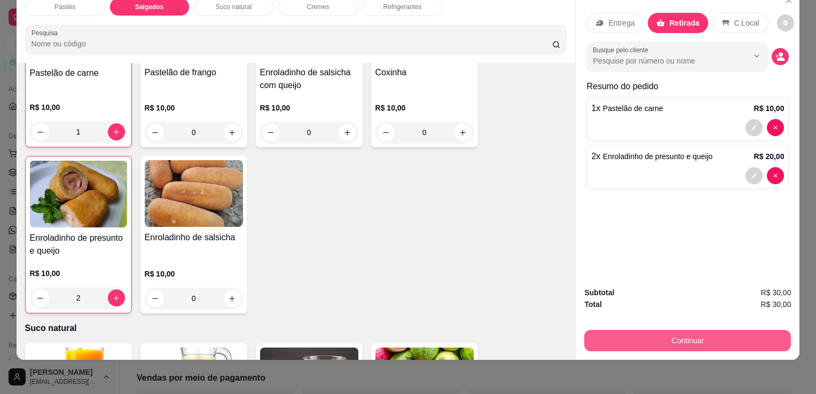
click at [650, 330] on button "Continuar" at bounding box center [688, 340] width 207 height 21
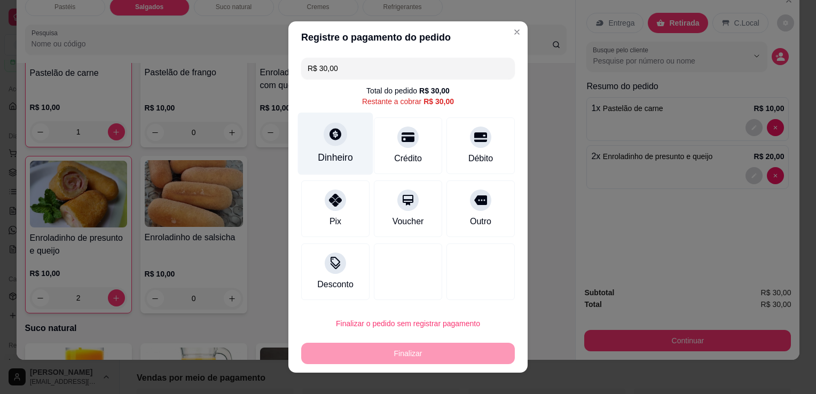
click at [338, 149] on div "Dinheiro" at bounding box center [335, 144] width 75 height 63
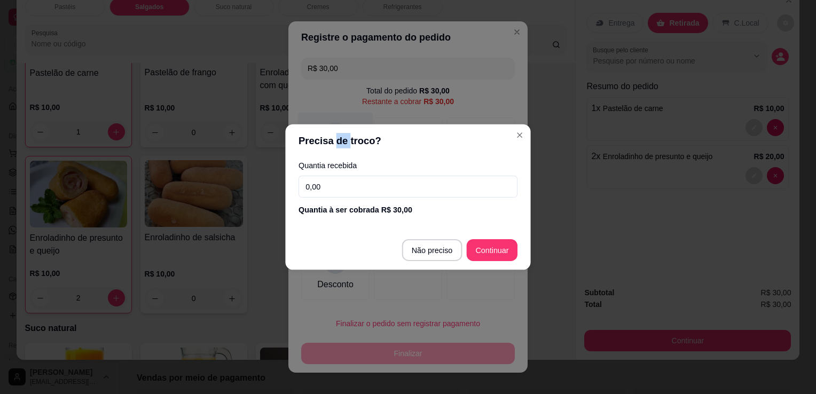
click at [338, 149] on header "Precisa de troco?" at bounding box center [407, 140] width 245 height 33
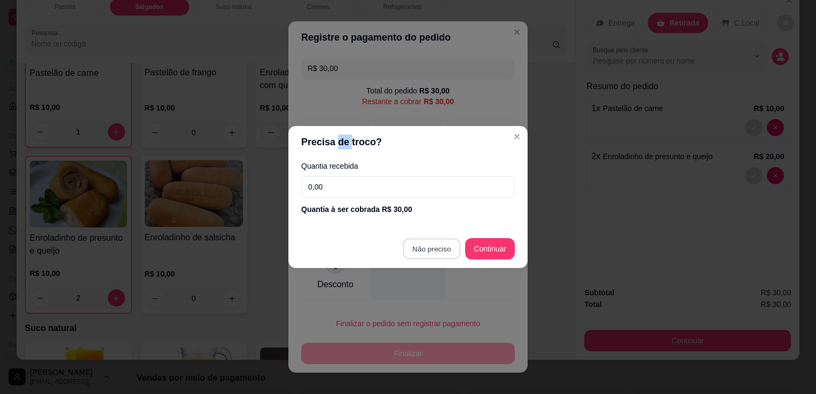
type input "R$ 0,00"
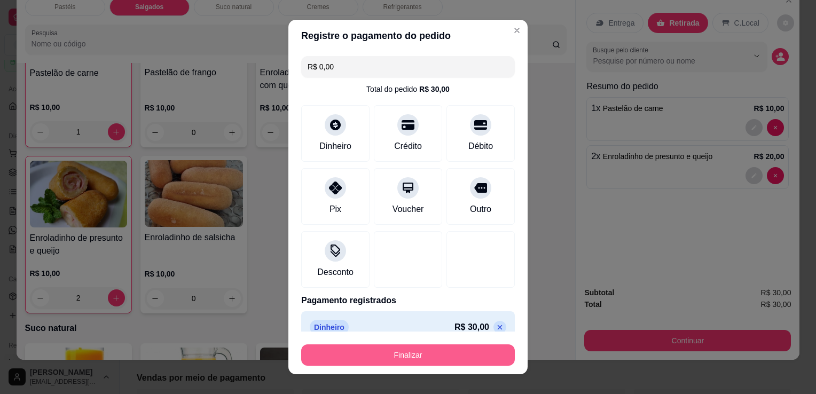
click at [390, 354] on button "Finalizar" at bounding box center [408, 355] width 214 height 21
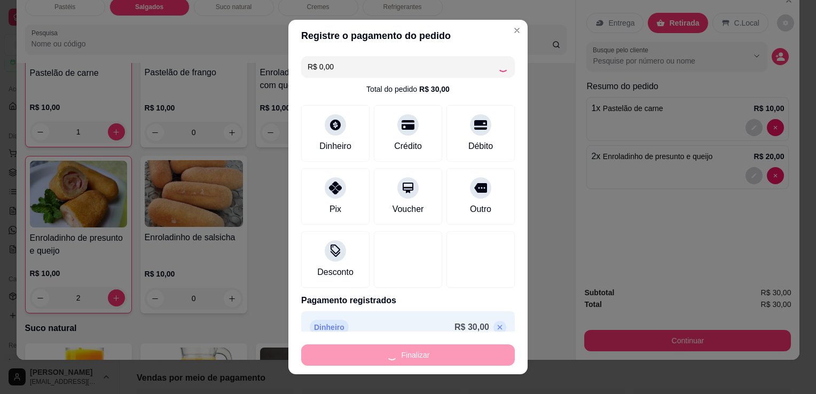
type input "0"
type input "-R$ 30,00"
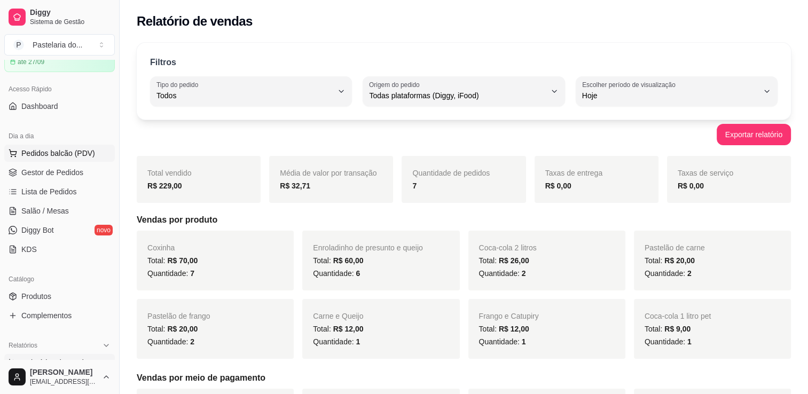
click at [29, 149] on span "Pedidos balcão (PDV)" at bounding box center [58, 153] width 74 height 11
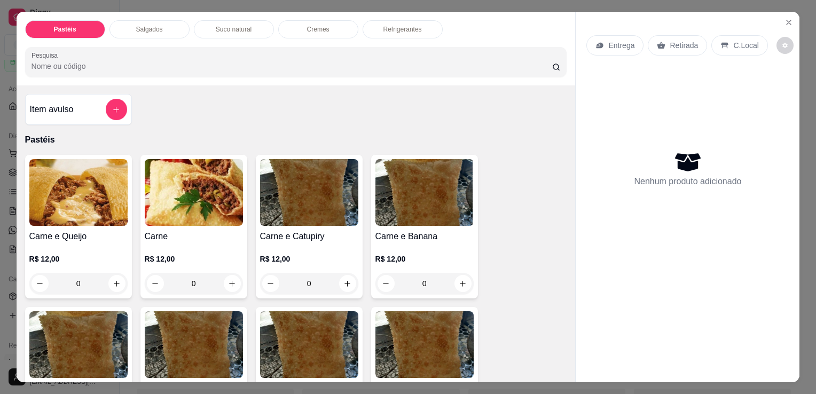
click at [119, 33] on div "Salgados" at bounding box center [150, 29] width 80 height 18
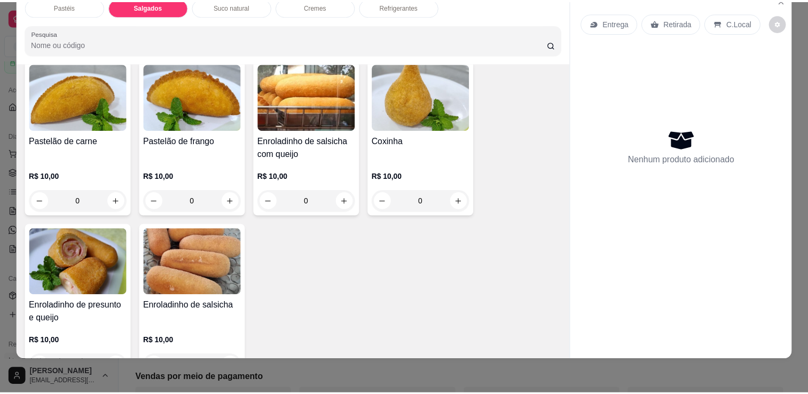
scroll to position [1188, 0]
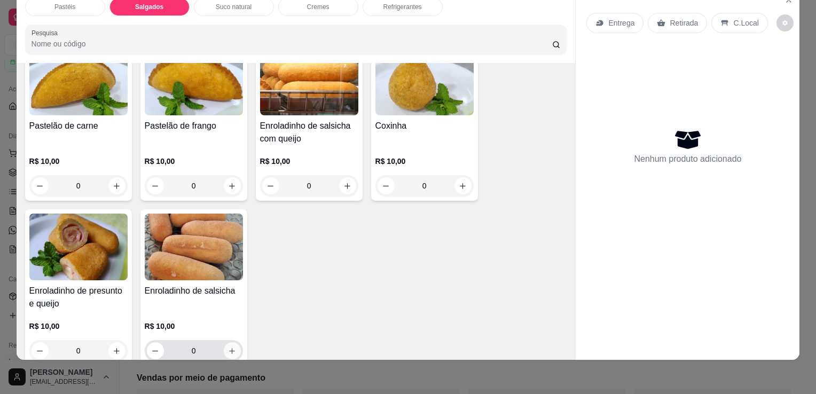
click at [230, 347] on icon "increase-product-quantity" at bounding box center [232, 351] width 8 height 8
type input "1"
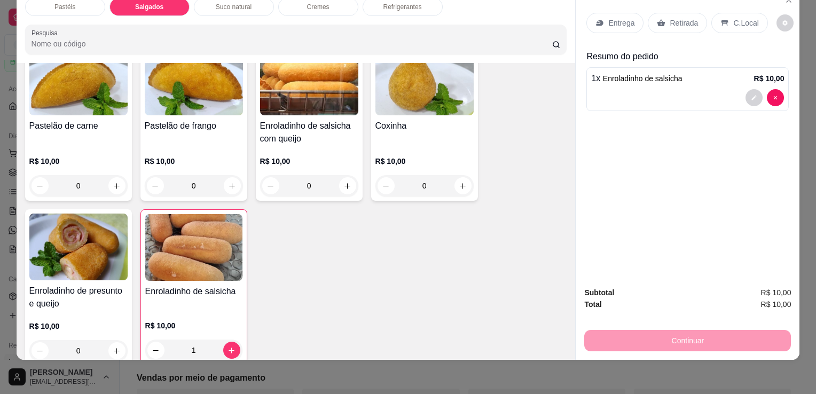
click at [682, 18] on p "Retirada" at bounding box center [684, 23] width 28 height 11
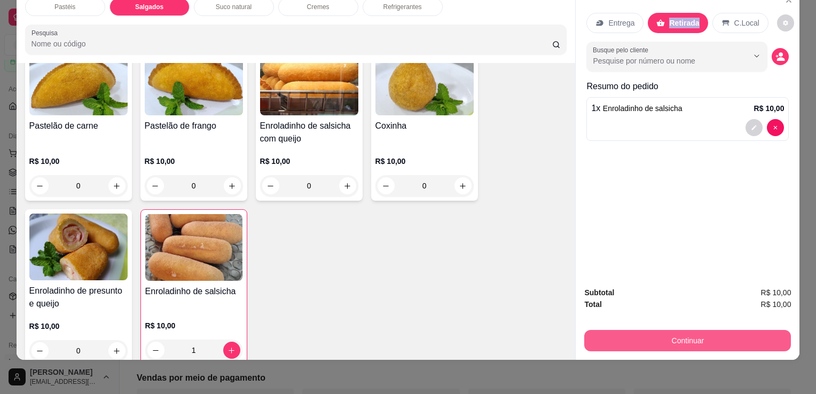
click at [610, 338] on button "Continuar" at bounding box center [688, 340] width 207 height 21
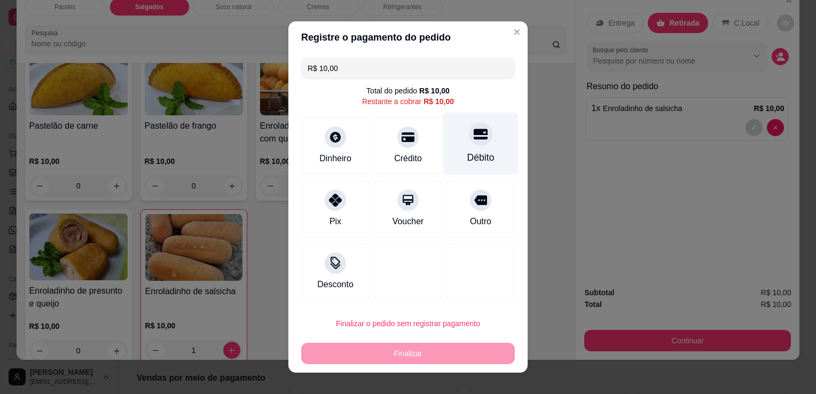
click at [469, 143] on div at bounding box center [481, 134] width 24 height 24
type input "R$ 0,00"
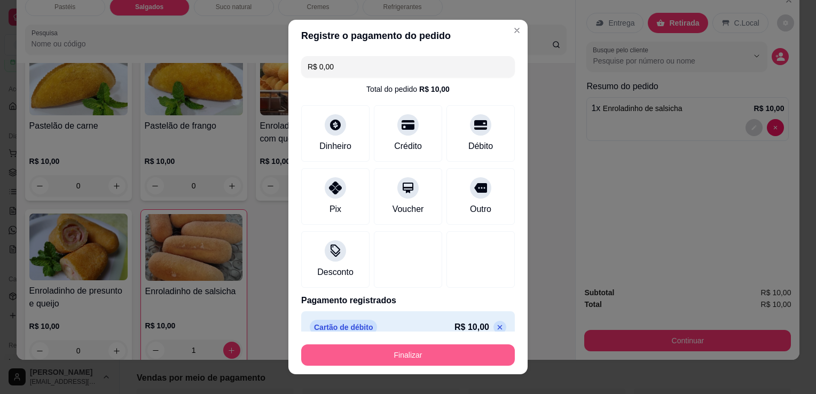
click at [411, 349] on button "Finalizar" at bounding box center [408, 355] width 214 height 21
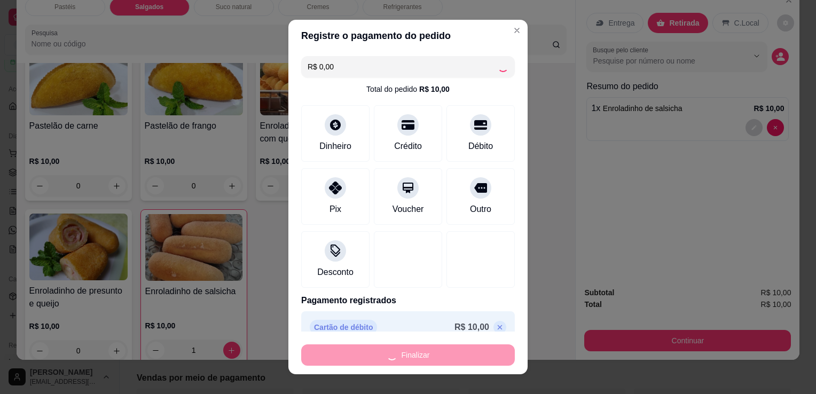
type input "0"
type input "-R$ 10,00"
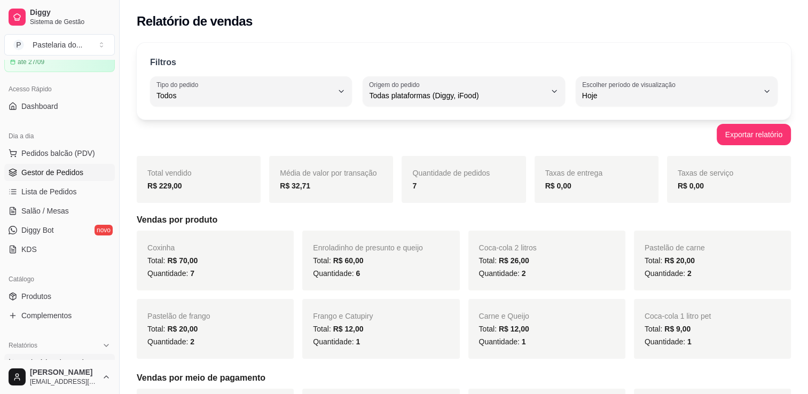
click at [39, 167] on span "Gestor de Pedidos" at bounding box center [52, 172] width 62 height 11
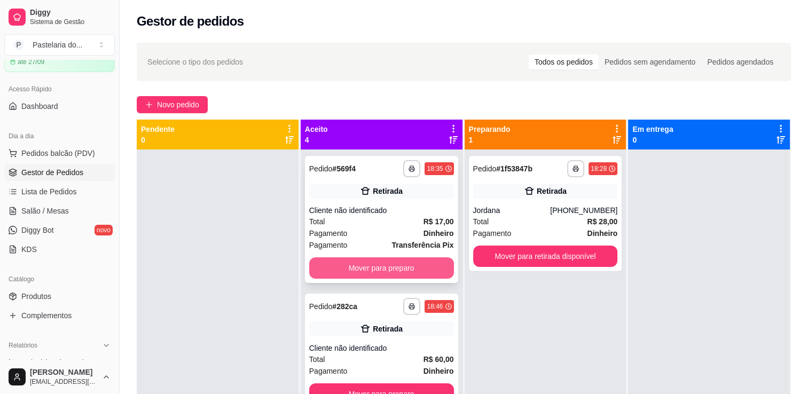
click at [364, 278] on button "Mover para preparo" at bounding box center [381, 268] width 145 height 21
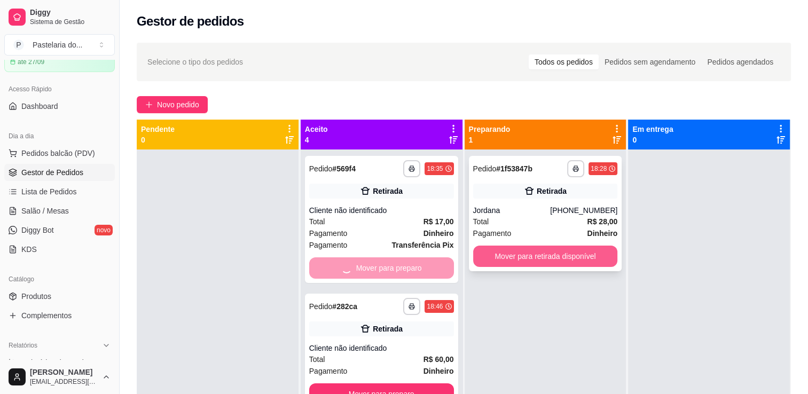
click at [517, 261] on button "Mover para retirada disponível" at bounding box center [545, 256] width 145 height 21
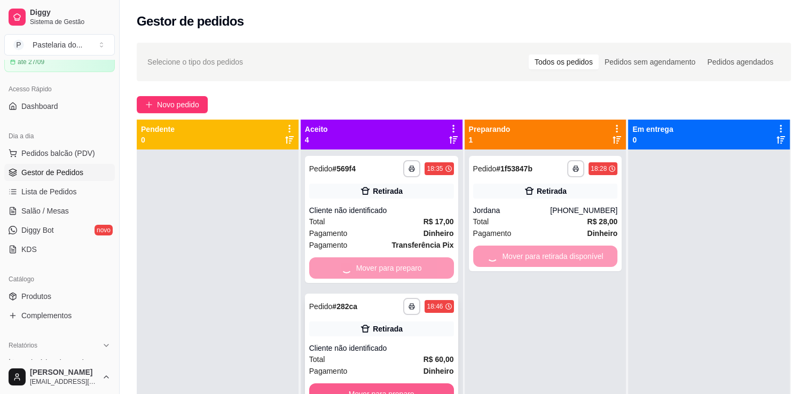
click at [403, 384] on button "Mover para preparo" at bounding box center [381, 394] width 145 height 21
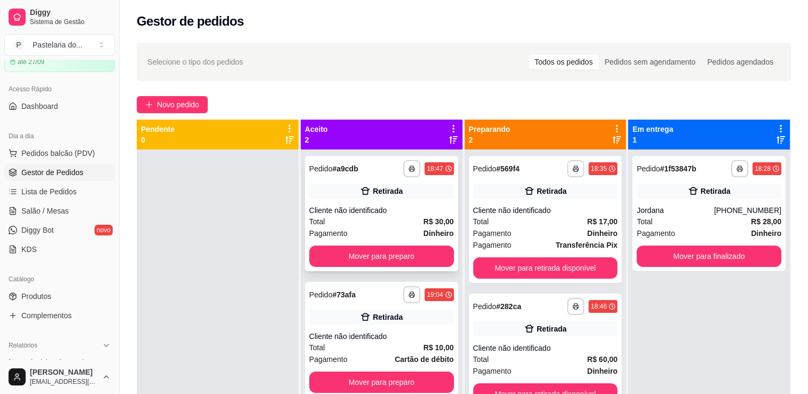
click at [406, 269] on div "**********" at bounding box center [381, 213] width 153 height 115
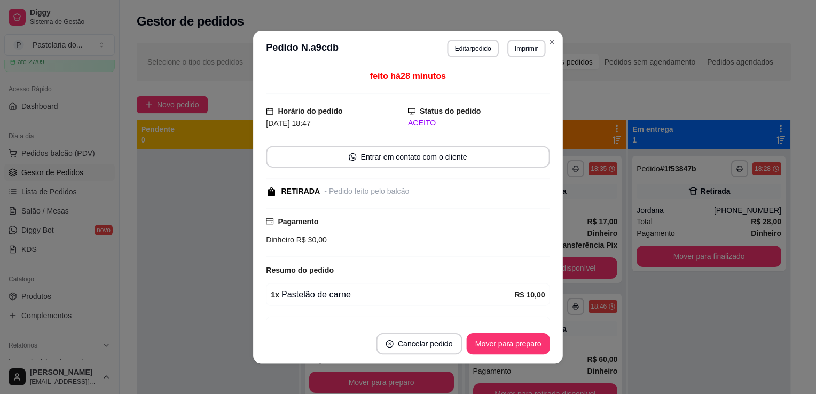
click at [407, 264] on div "Resumo do pedido" at bounding box center [408, 270] width 284 height 13
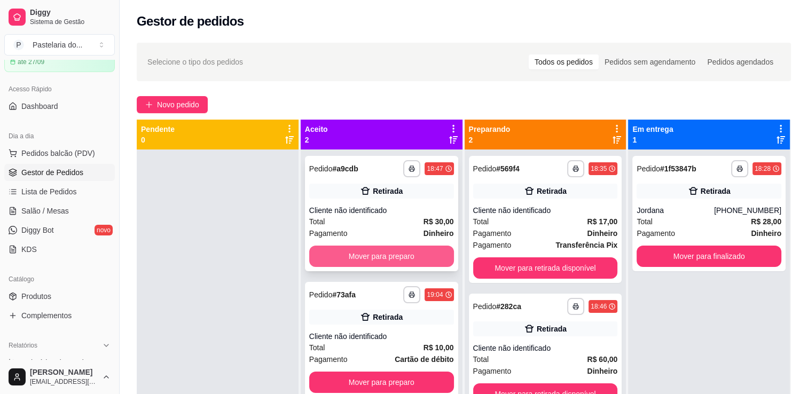
click at [400, 252] on button "Mover para preparo" at bounding box center [381, 256] width 145 height 21
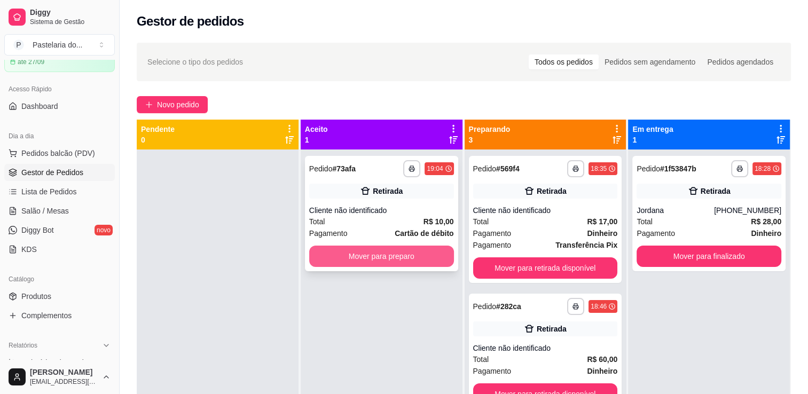
click at [410, 258] on button "Mover para preparo" at bounding box center [381, 256] width 145 height 21
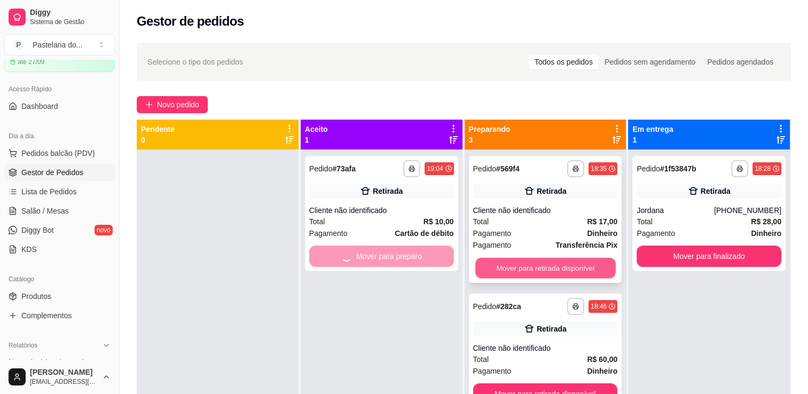
click at [543, 271] on button "Mover para retirada disponível" at bounding box center [546, 268] width 141 height 21
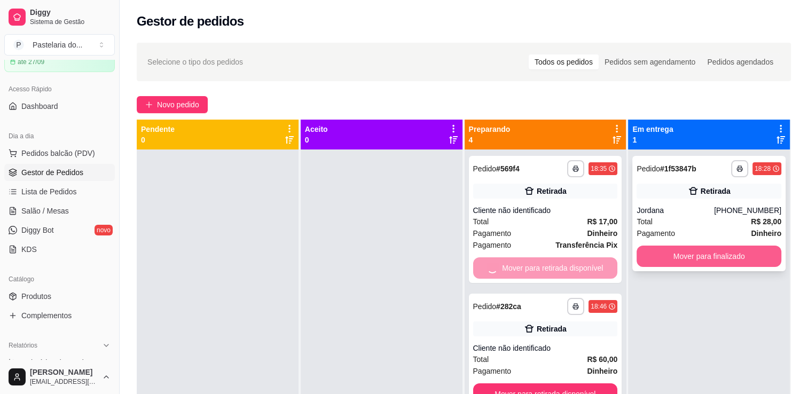
click at [666, 261] on button "Mover para finalizado" at bounding box center [709, 256] width 145 height 21
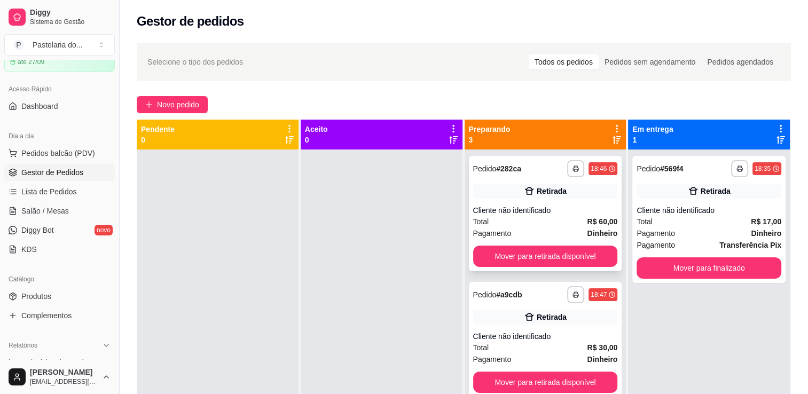
click at [569, 268] on div "**********" at bounding box center [545, 213] width 153 height 115
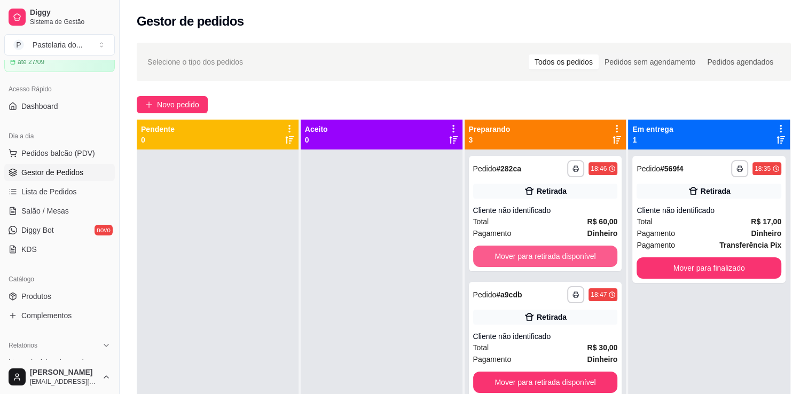
click at [569, 256] on button "Mover para retirada disponível" at bounding box center [545, 256] width 145 height 21
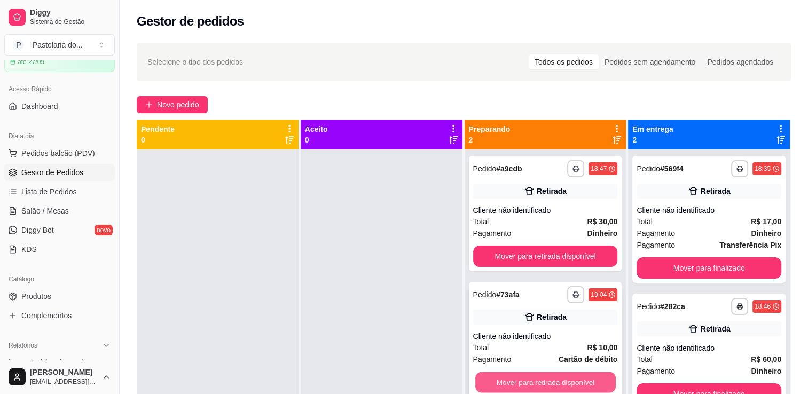
click at [573, 385] on button "Mover para retirada disponível" at bounding box center [546, 382] width 141 height 21
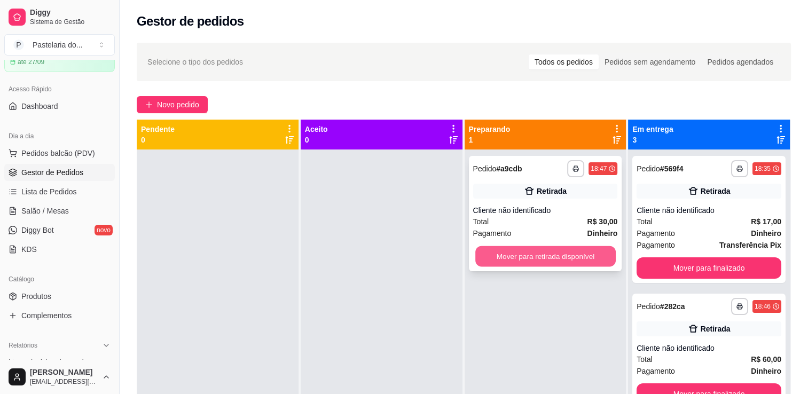
click at [551, 258] on button "Mover para retirada disponível" at bounding box center [546, 256] width 141 height 21
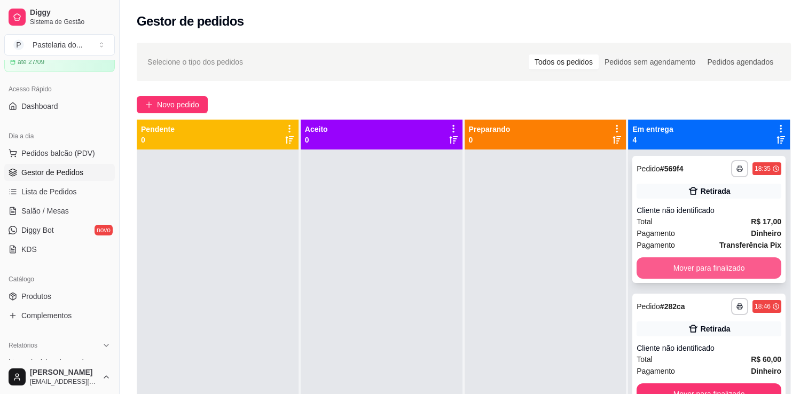
click at [761, 264] on button "Mover para finalizado" at bounding box center [709, 268] width 145 height 21
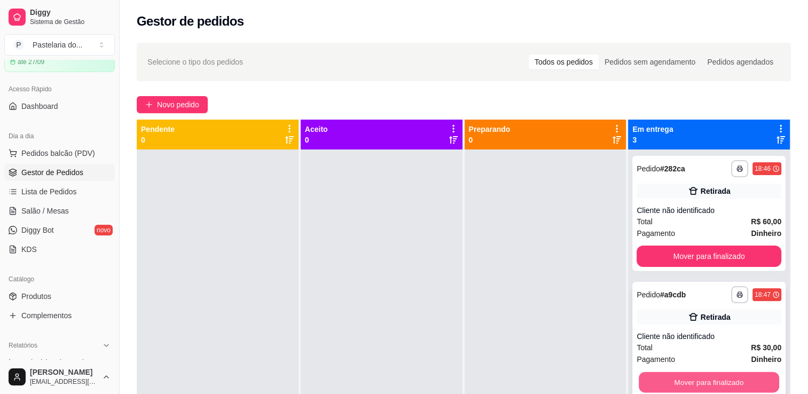
click at [712, 381] on button "Mover para finalizado" at bounding box center [709, 382] width 141 height 21
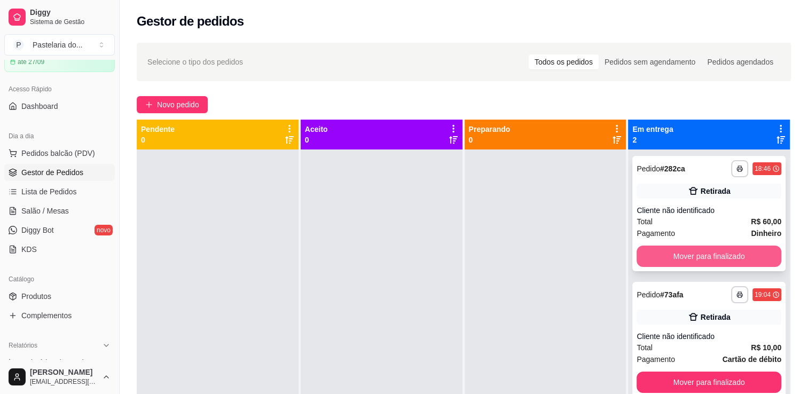
click at [701, 261] on button "Mover para finalizado" at bounding box center [709, 256] width 145 height 21
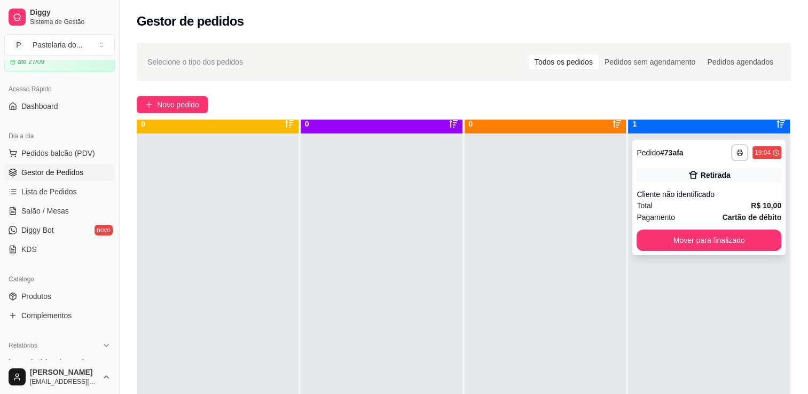
scroll to position [30, 0]
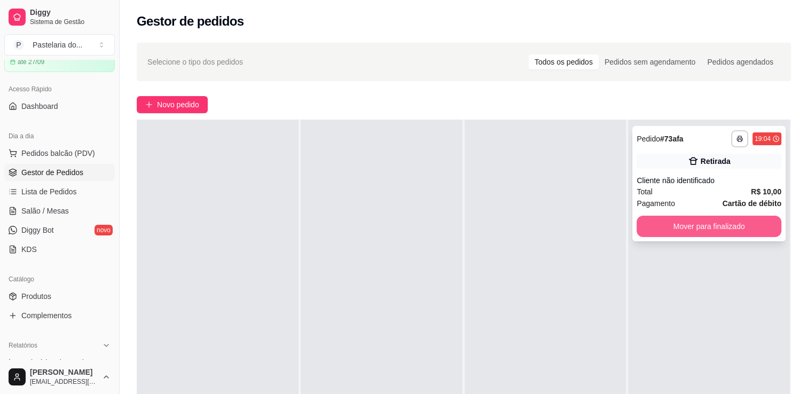
click at [678, 221] on button "Mover para finalizado" at bounding box center [709, 226] width 145 height 21
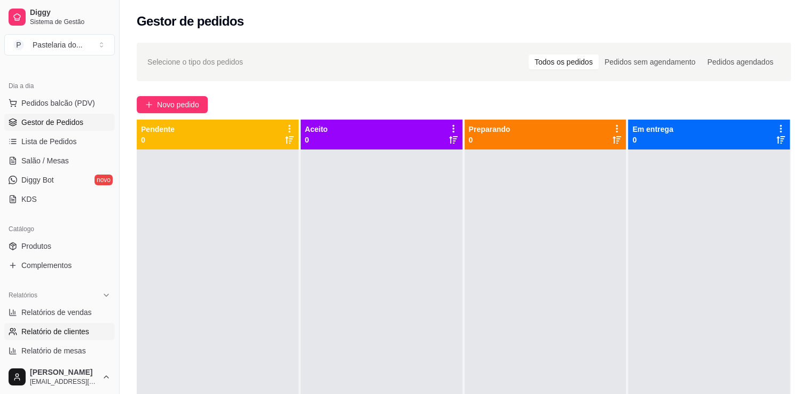
scroll to position [160, 0]
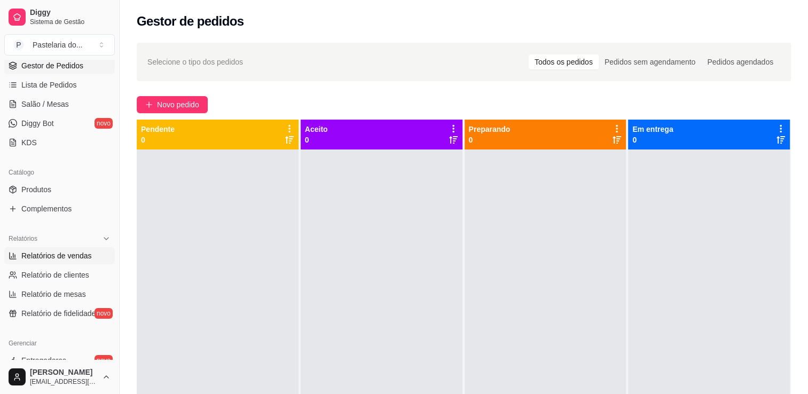
click at [63, 251] on span "Relatórios de vendas" at bounding box center [56, 256] width 71 height 11
select select "ALL"
select select "0"
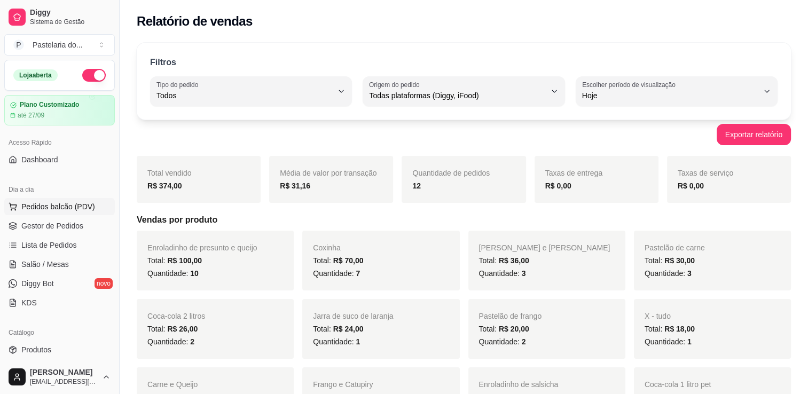
click at [66, 212] on button "Pedidos balcão (PDV)" at bounding box center [59, 206] width 111 height 17
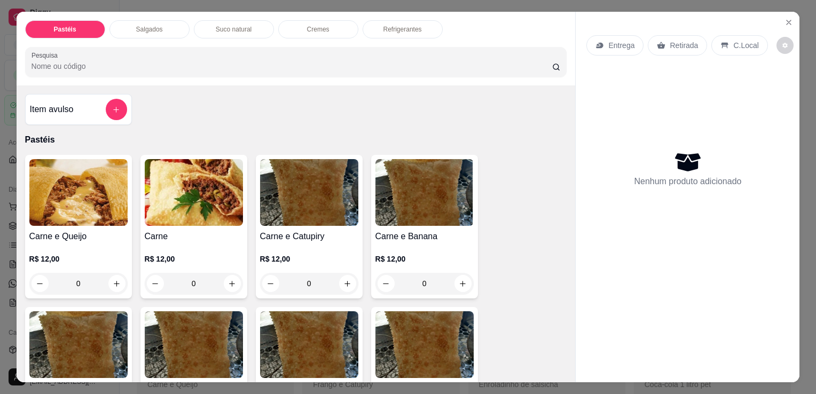
click at [406, 28] on p "Refrigerantes" at bounding box center [403, 29] width 38 height 9
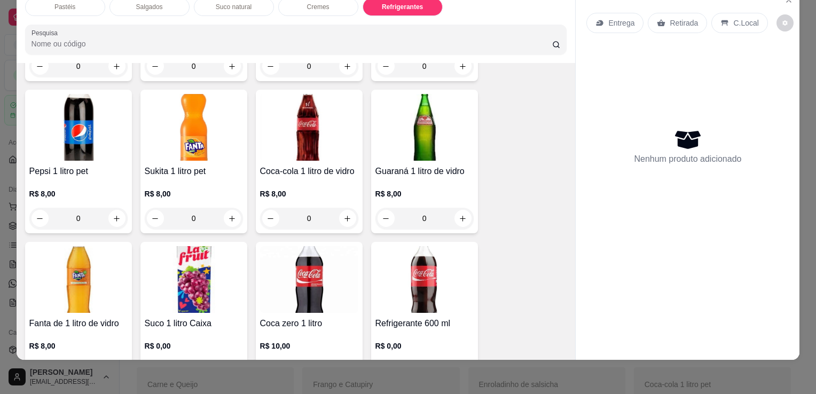
scroll to position [2843, 0]
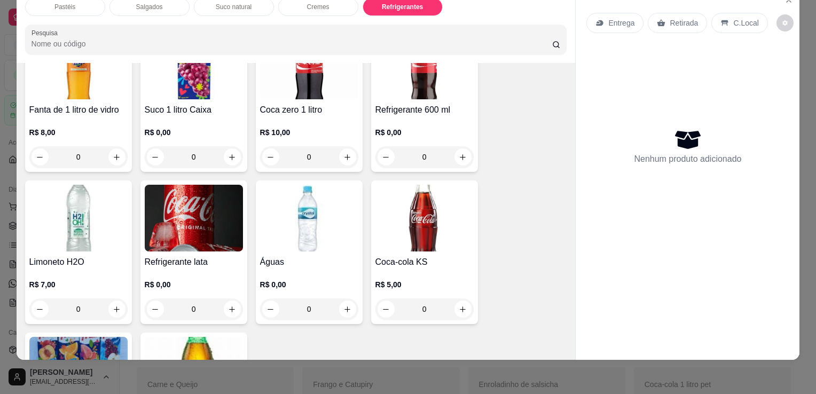
click at [423, 116] on div "R$ 0,00 0" at bounding box center [425, 141] width 98 height 51
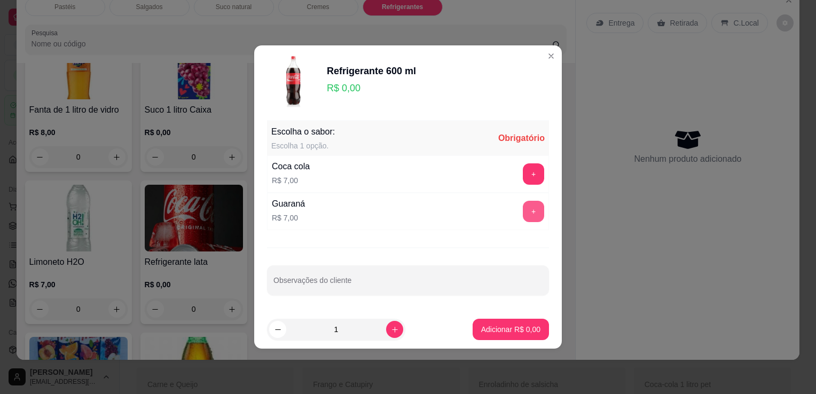
click at [535, 206] on button "+" at bounding box center [533, 211] width 21 height 21
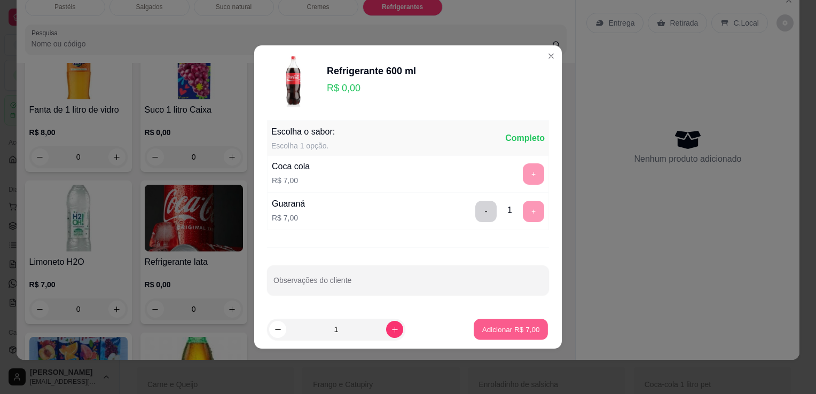
click at [515, 332] on p "Adicionar R$ 7,00" at bounding box center [511, 329] width 58 height 10
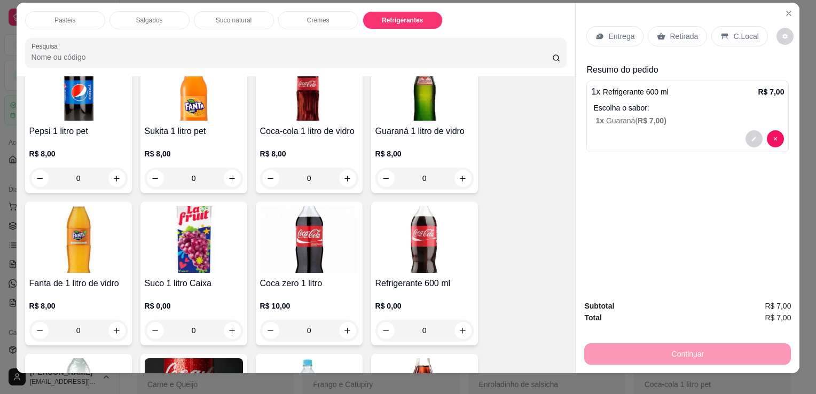
scroll to position [0, 0]
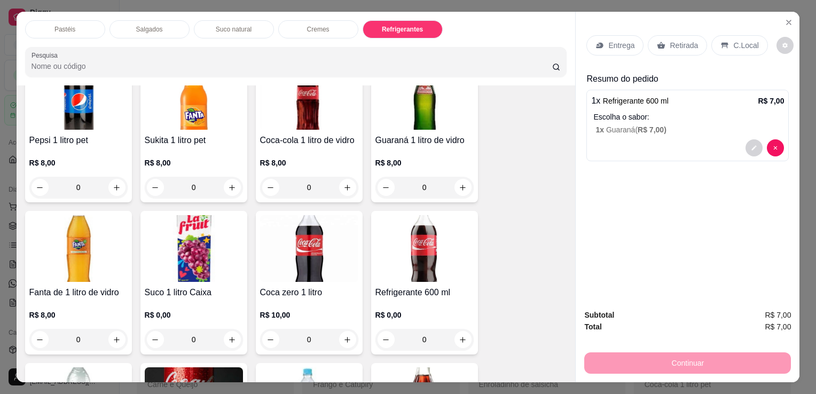
click at [136, 25] on p "Salgados" at bounding box center [149, 29] width 27 height 9
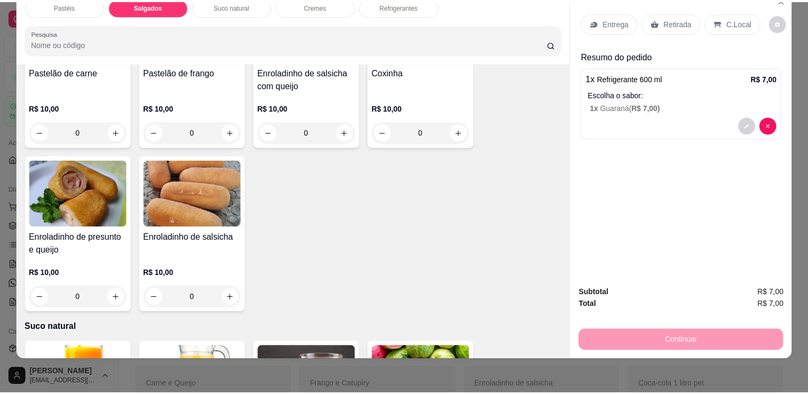
scroll to position [1135, 0]
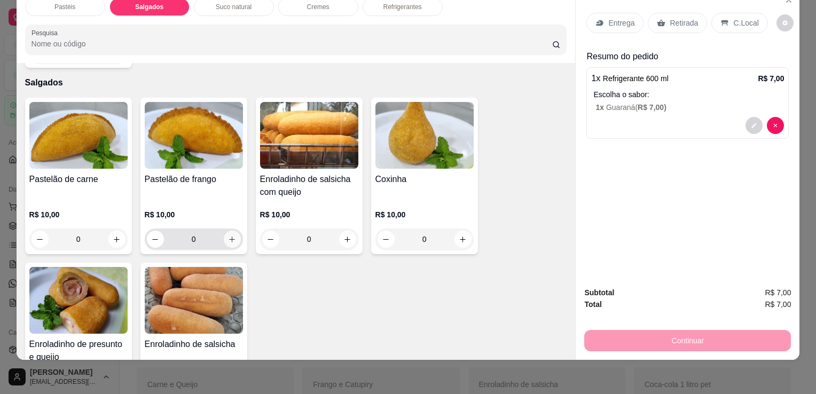
click at [228, 236] on icon "increase-product-quantity" at bounding box center [232, 240] width 8 height 8
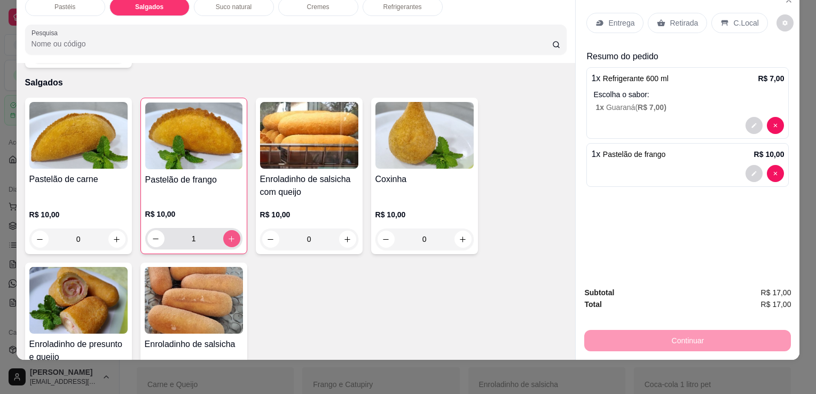
click at [228, 235] on icon "increase-product-quantity" at bounding box center [232, 239] width 8 height 8
type input "2"
click at [671, 18] on p "Retirada" at bounding box center [684, 23] width 28 height 11
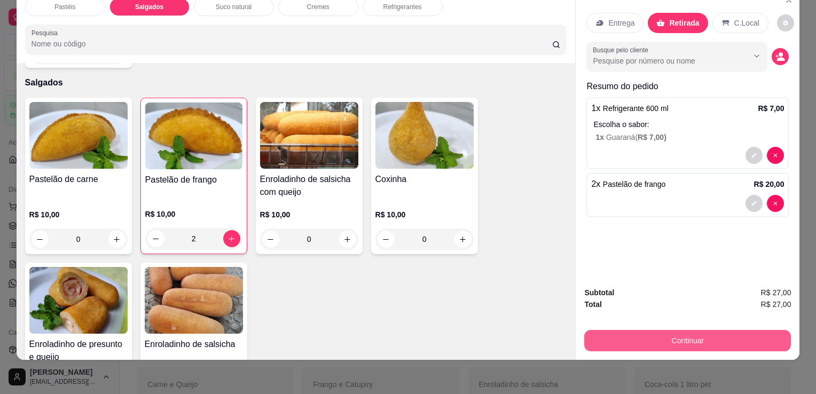
click at [656, 330] on button "Continuar" at bounding box center [688, 340] width 207 height 21
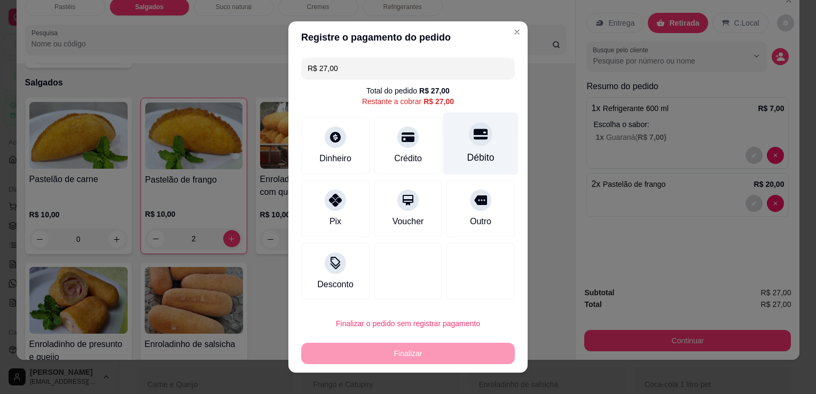
click at [468, 157] on div "Débito" at bounding box center [481, 158] width 27 height 14
type input "R$ 0,00"
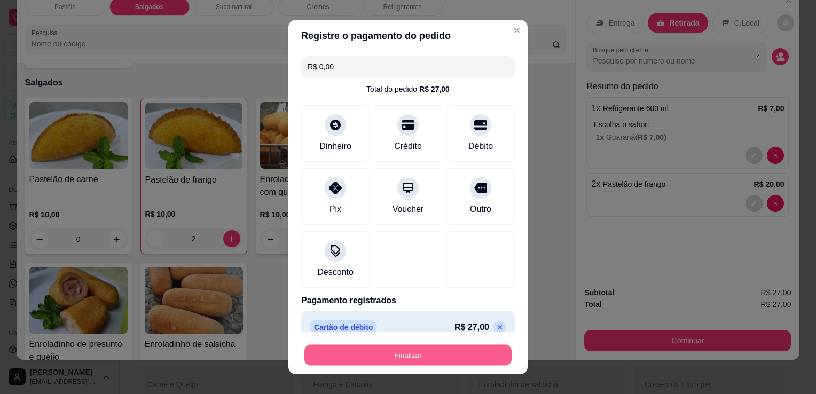
click at [428, 358] on button "Finalizar" at bounding box center [408, 355] width 207 height 21
click at [428, 358] on div "Finalizar" at bounding box center [408, 355] width 214 height 21
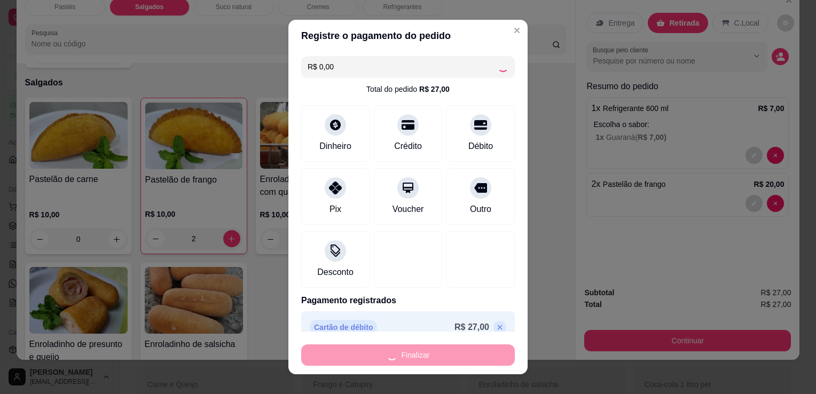
type input "0"
type input "-R$ 27,00"
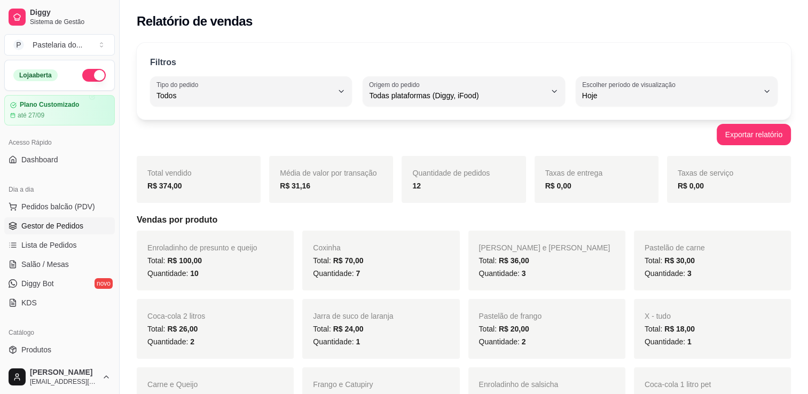
click at [73, 223] on span "Gestor de Pedidos" at bounding box center [52, 226] width 62 height 11
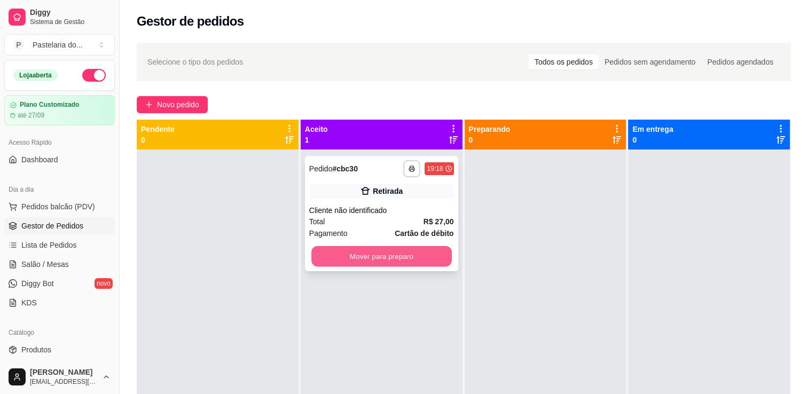
click at [390, 255] on button "Mover para preparo" at bounding box center [382, 256] width 141 height 21
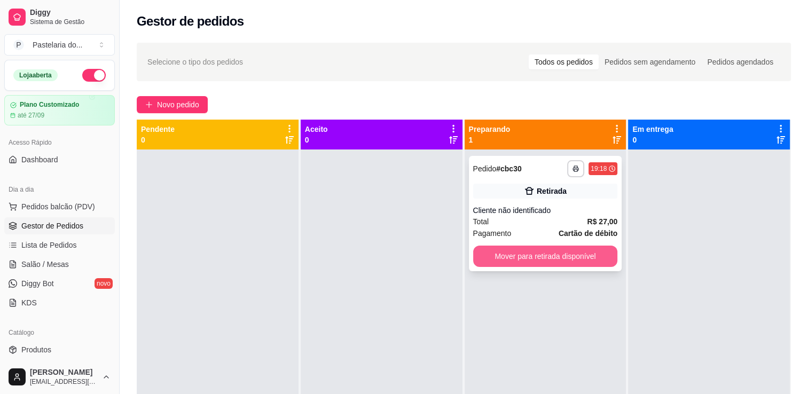
click at [566, 265] on button "Mover para retirada disponível" at bounding box center [545, 256] width 145 height 21
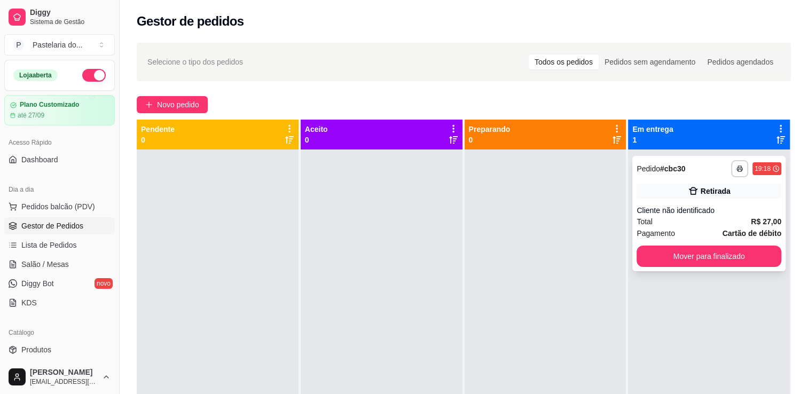
click at [737, 267] on div "**********" at bounding box center [709, 213] width 153 height 115
click at [686, 262] on button "Mover para finalizado" at bounding box center [709, 256] width 145 height 21
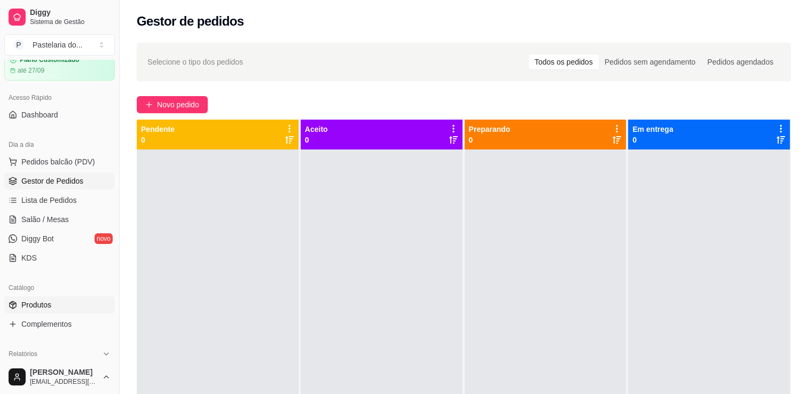
scroll to position [107, 0]
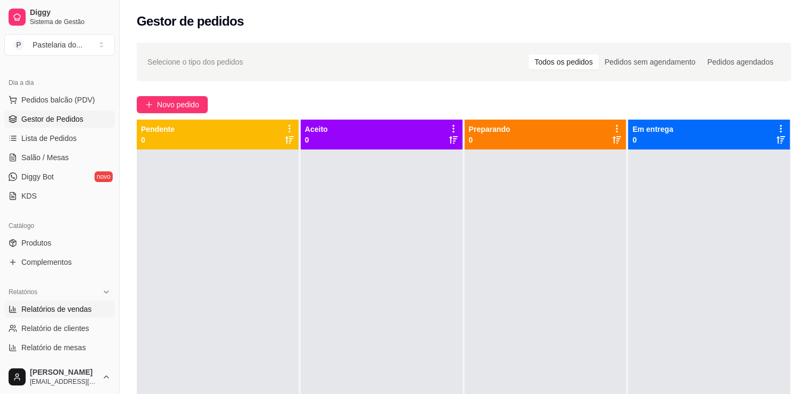
click at [69, 315] on link "Relatórios de vendas" at bounding box center [59, 309] width 111 height 17
select select "ALL"
select select "0"
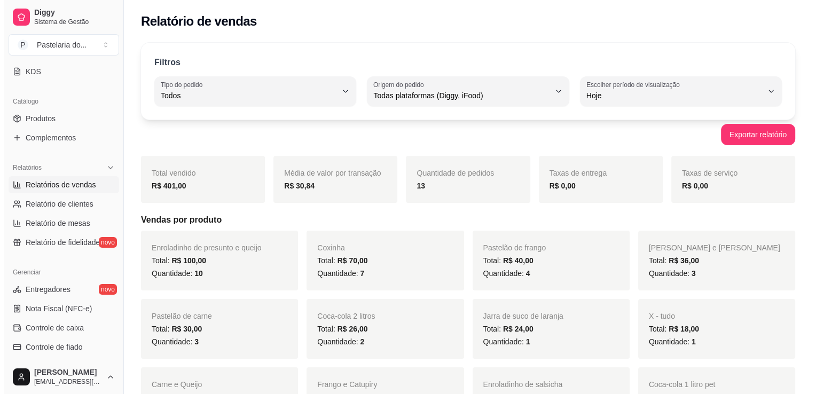
scroll to position [321, 0]
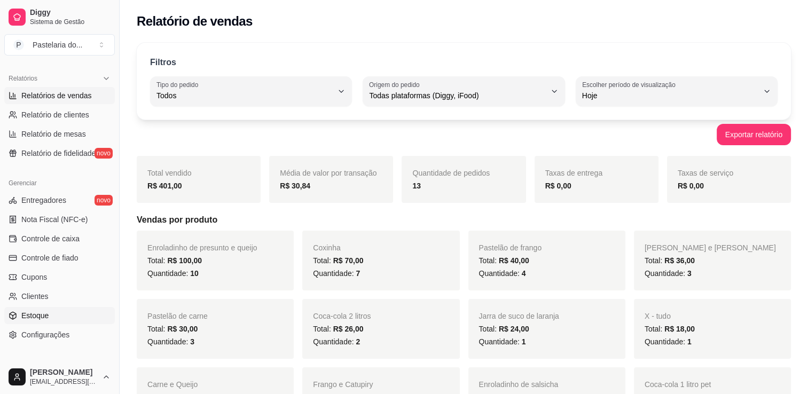
click at [43, 320] on span "Estoque" at bounding box center [34, 315] width 27 height 11
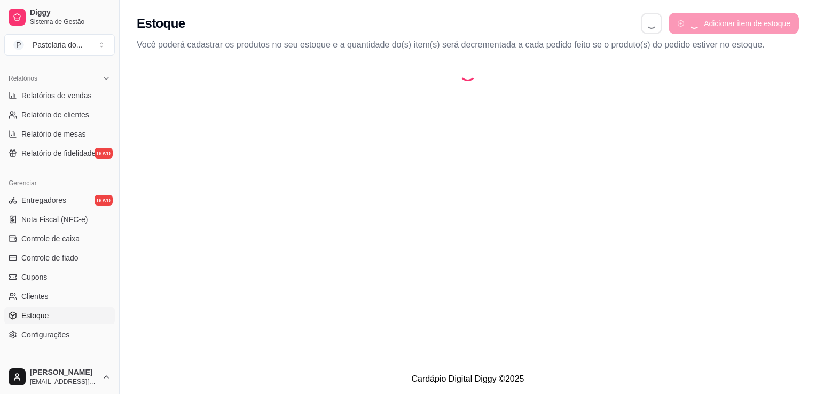
select select "QUANTITY_ORDER"
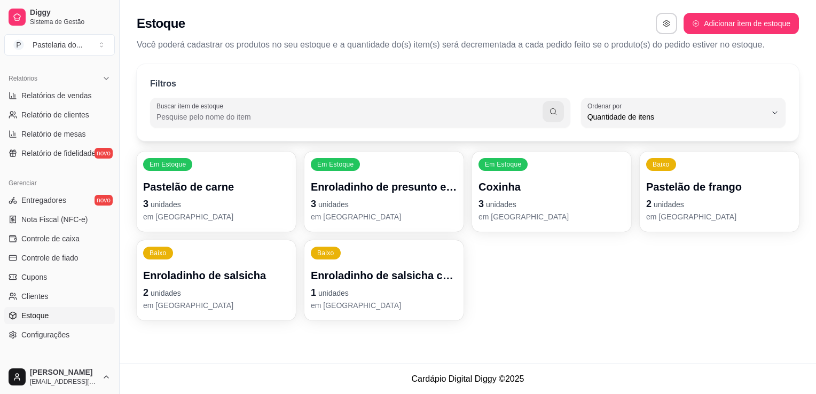
scroll to position [10, 0]
click at [518, 191] on p "Coxinha" at bounding box center [552, 187] width 146 height 15
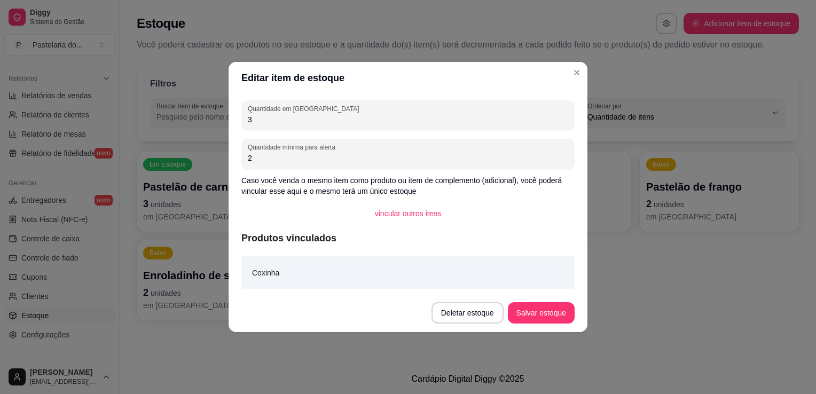
click at [316, 130] on div "Quantidade em estoque 3" at bounding box center [408, 115] width 333 height 30
type input "2"
click at [537, 307] on button "Salvar estoque" at bounding box center [541, 313] width 65 height 21
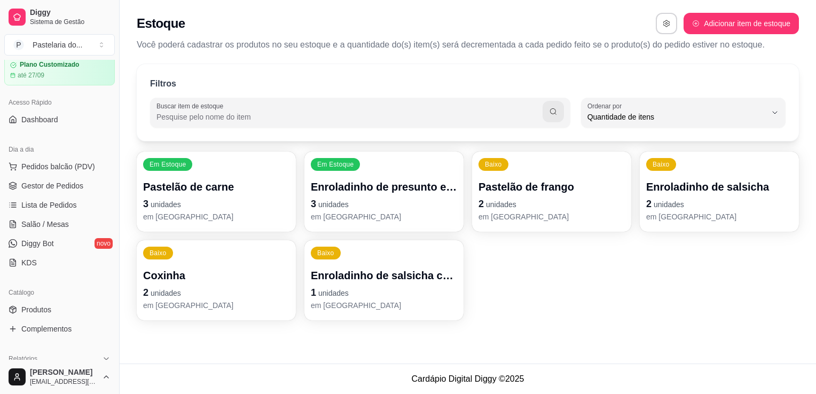
scroll to position [0, 0]
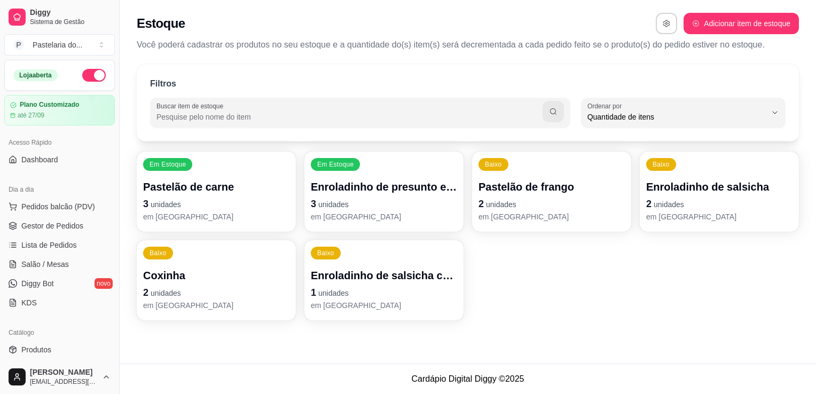
click at [80, 215] on ul "Pedidos balcão (PDV) Gestor de Pedidos Lista de Pedidos Salão / Mesas Diggy Bot…" at bounding box center [59, 254] width 111 height 113
click at [81, 210] on span "Pedidos balcão (PDV)" at bounding box center [58, 206] width 74 height 11
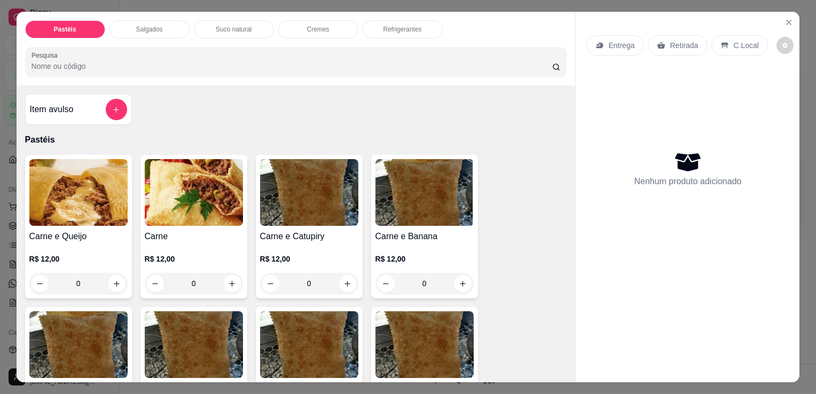
click at [136, 26] on p "Salgados" at bounding box center [149, 29] width 27 height 9
click at [136, 51] on div at bounding box center [297, 61] width 530 height 21
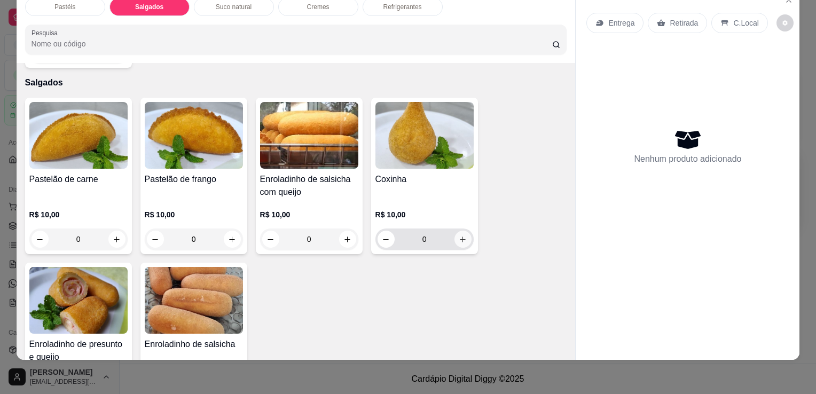
click at [462, 231] on button "increase-product-quantity" at bounding box center [463, 239] width 17 height 17
type input "1"
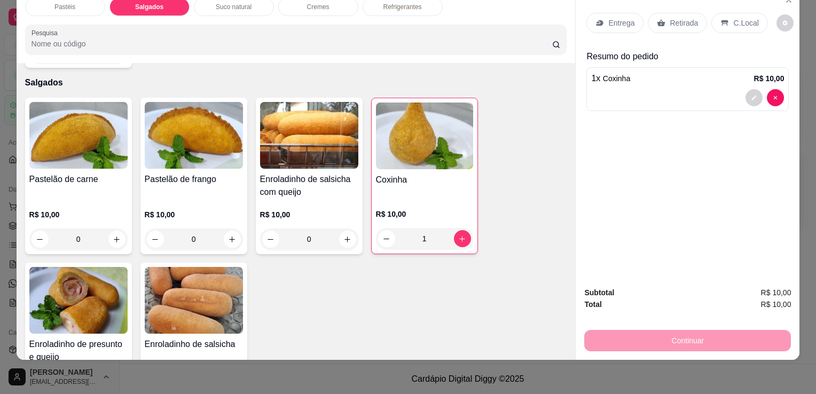
scroll to position [1242, 0]
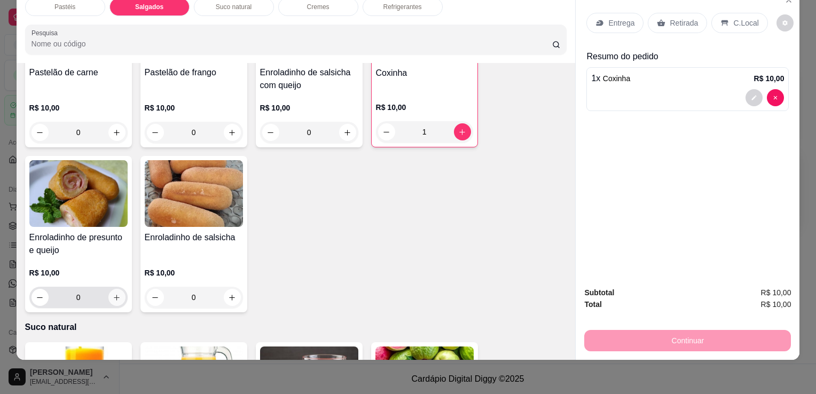
click at [113, 294] on icon "increase-product-quantity" at bounding box center [117, 298] width 8 height 8
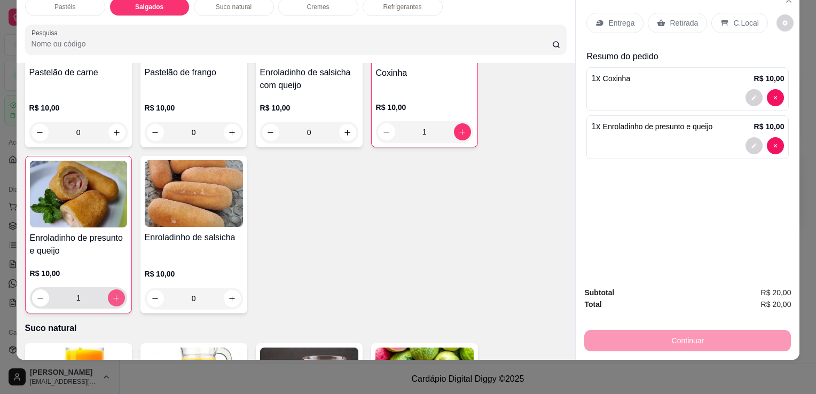
click at [112, 294] on icon "increase-product-quantity" at bounding box center [116, 298] width 8 height 8
type input "2"
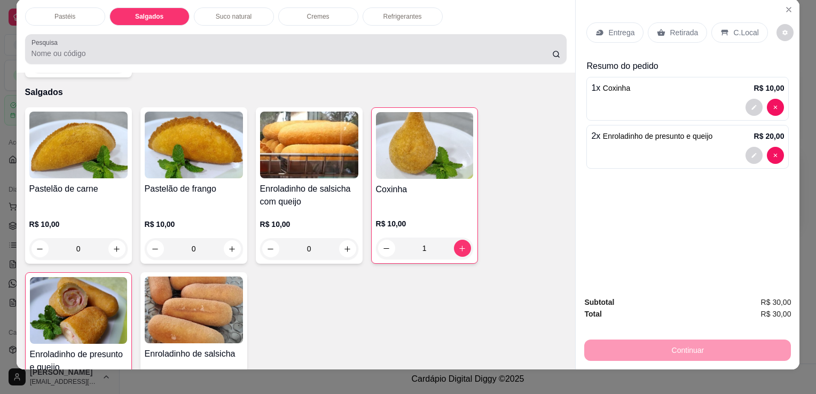
scroll to position [0, 0]
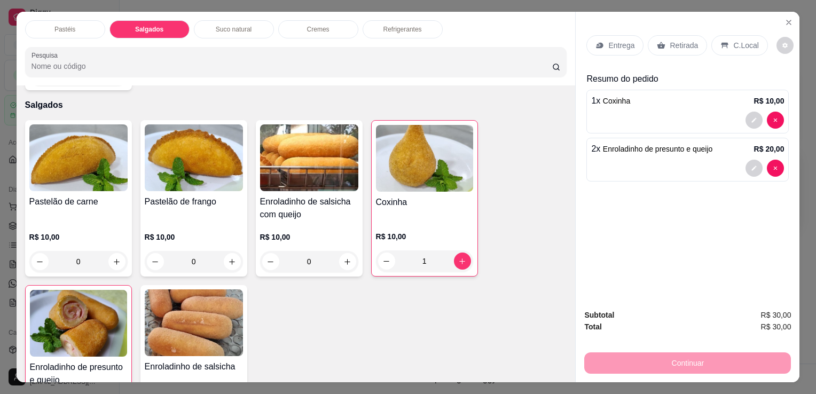
click at [400, 25] on p "Refrigerantes" at bounding box center [403, 29] width 38 height 9
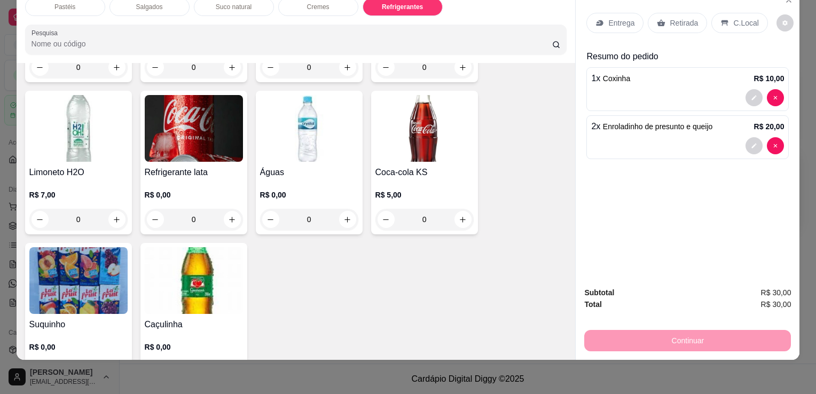
scroll to position [2951, 0]
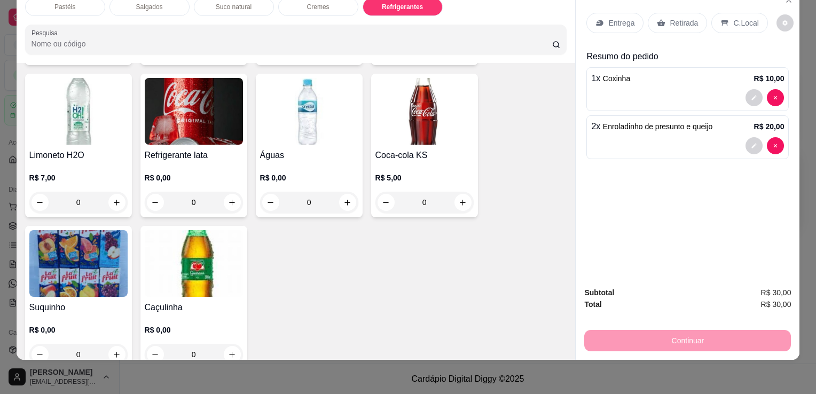
click at [216, 230] on img at bounding box center [194, 263] width 98 height 67
click at [207, 254] on img at bounding box center [194, 263] width 98 height 67
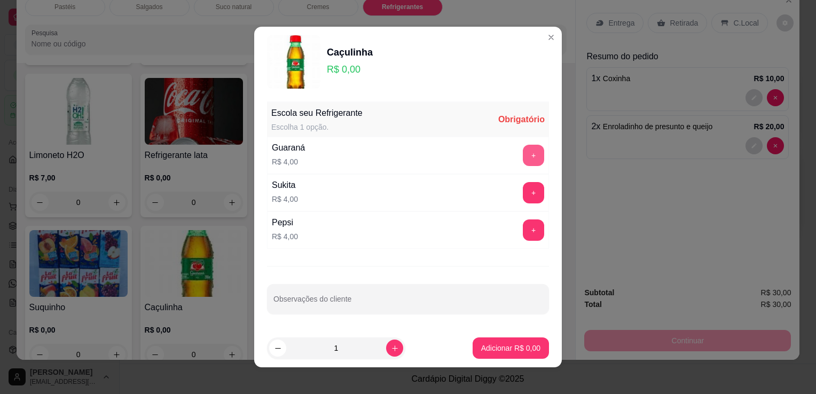
click at [523, 157] on button "+" at bounding box center [533, 155] width 21 height 21
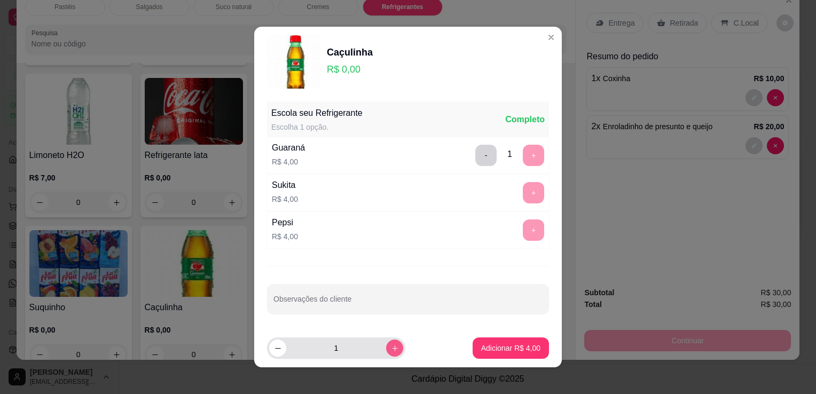
click at [392, 347] on icon "increase-product-quantity" at bounding box center [395, 349] width 6 height 6
click at [269, 351] on button "decrease-product-quantity" at bounding box center [277, 348] width 17 height 17
type input "2"
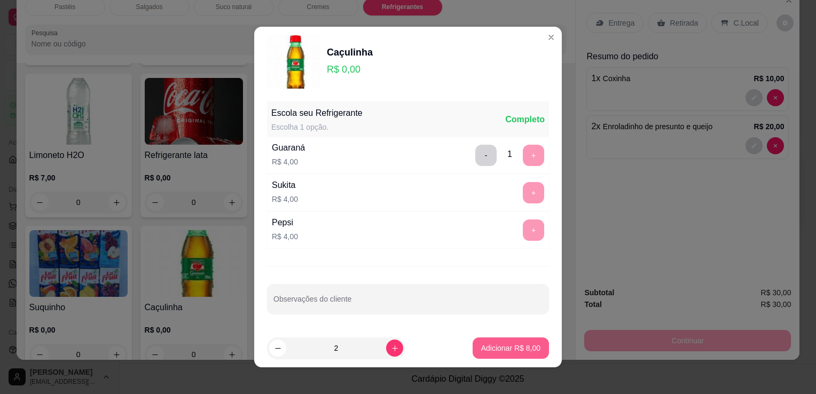
click at [487, 354] on button "Adicionar R$ 8,00" at bounding box center [511, 348] width 76 height 21
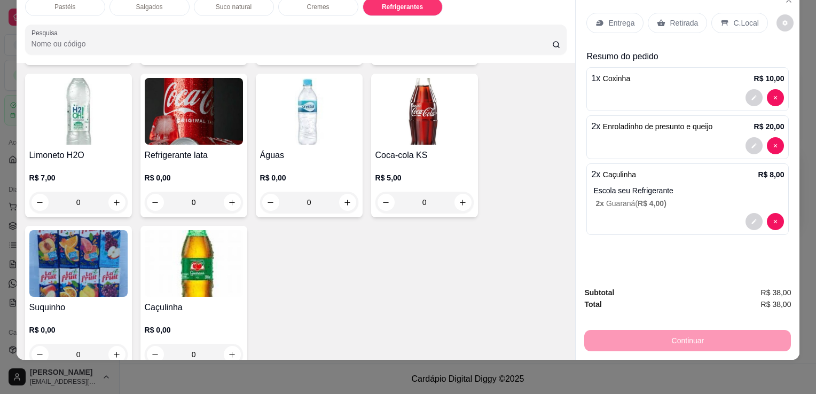
click at [692, 13] on div "Retirada" at bounding box center [677, 23] width 59 height 20
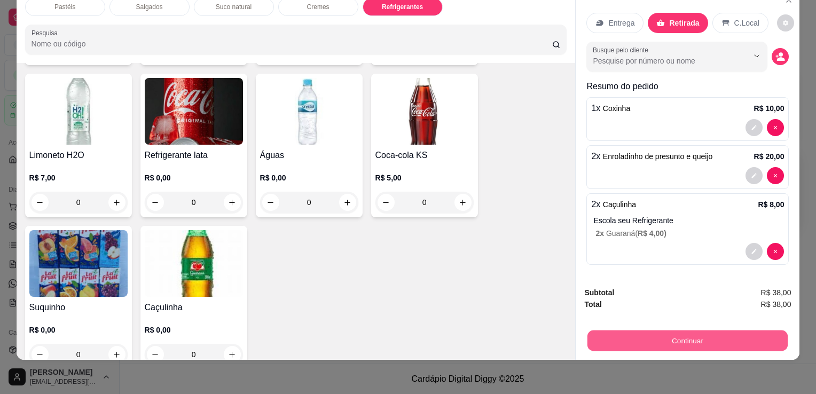
click at [697, 333] on button "Continuar" at bounding box center [688, 340] width 200 height 21
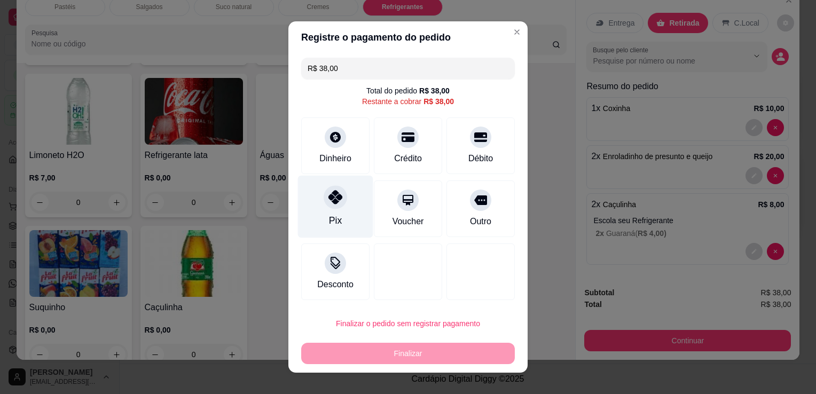
click at [341, 202] on div "Pix" at bounding box center [335, 207] width 75 height 63
type input "R$ 0,00"
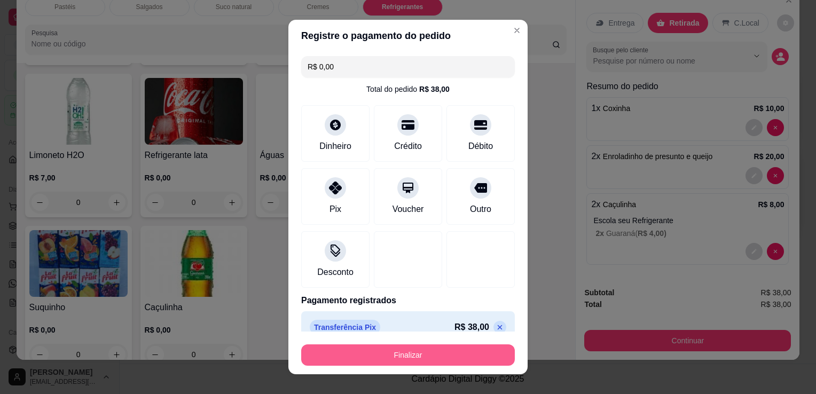
click at [440, 358] on button "Finalizar" at bounding box center [408, 355] width 214 height 21
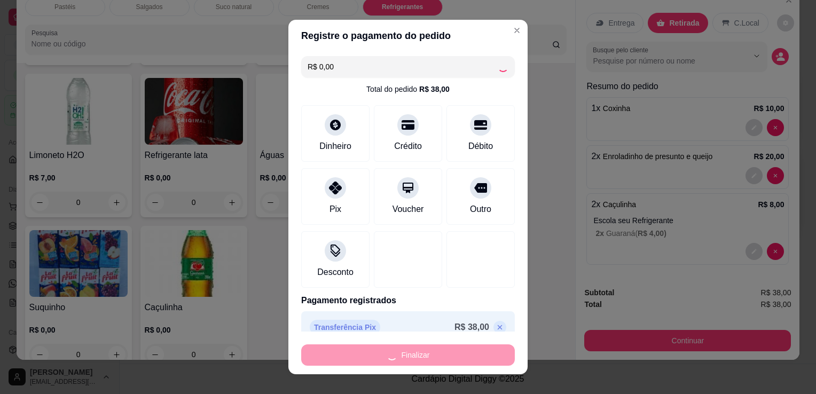
type input "0"
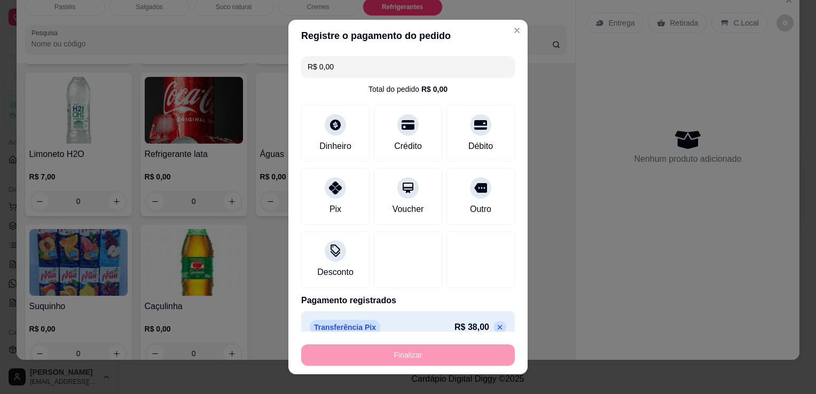
type input "-R$ 38,00"
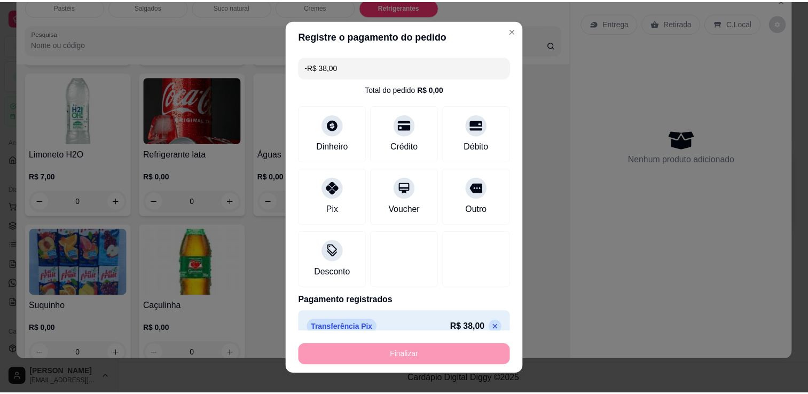
scroll to position [2949, 0]
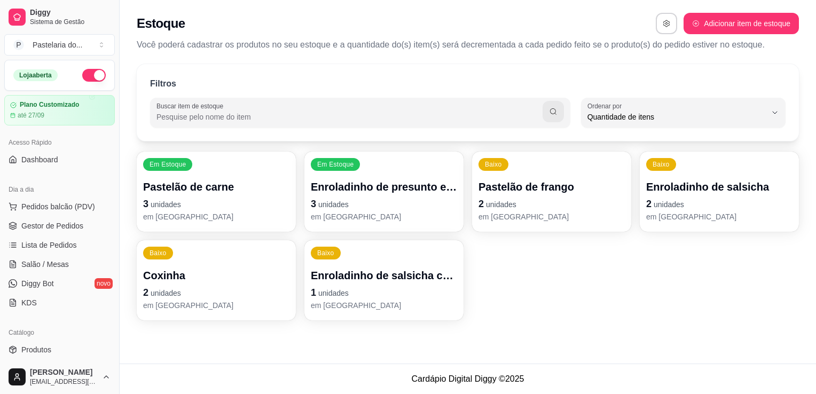
click at [216, 178] on div "Em Estoque Pastelão de carne 3 unidades em [GEOGRAPHIC_DATA]" at bounding box center [216, 192] width 159 height 80
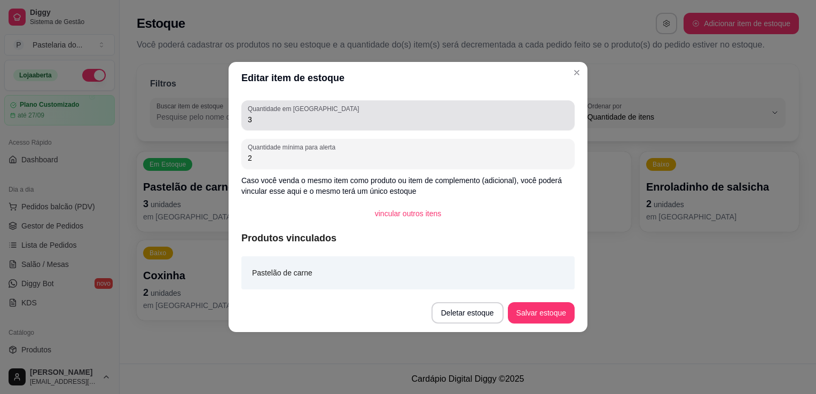
click at [283, 111] on label "Quantidade em [GEOGRAPHIC_DATA]" at bounding box center [305, 108] width 115 height 9
click at [283, 114] on input "3" at bounding box center [408, 119] width 321 height 11
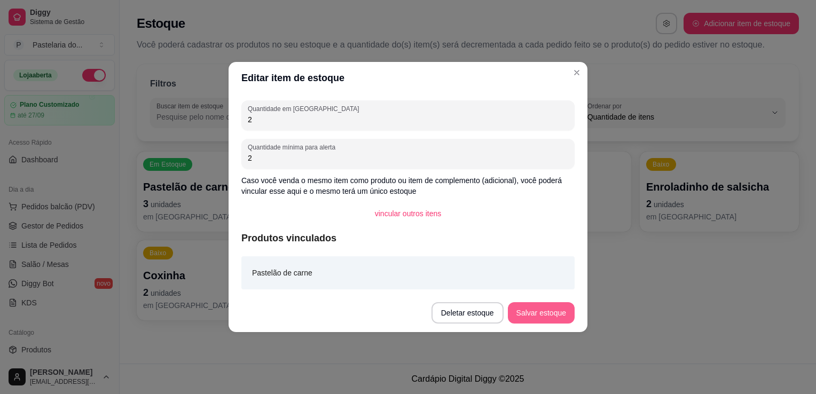
type input "2"
click at [528, 306] on button "Salvar estoque" at bounding box center [541, 312] width 67 height 21
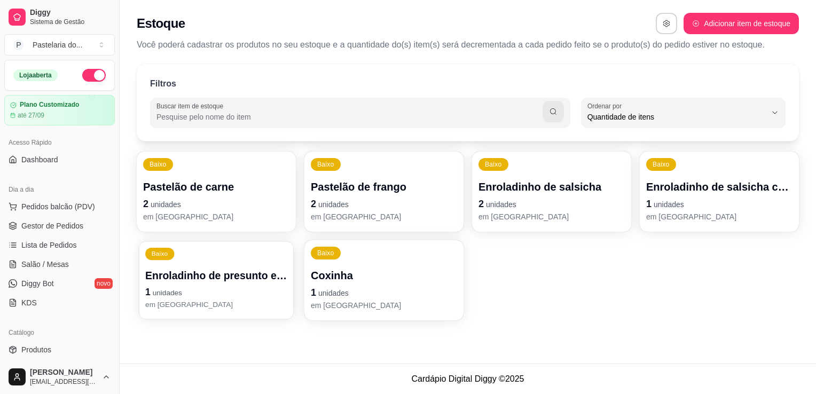
click at [194, 289] on p "1 unidades" at bounding box center [216, 292] width 142 height 14
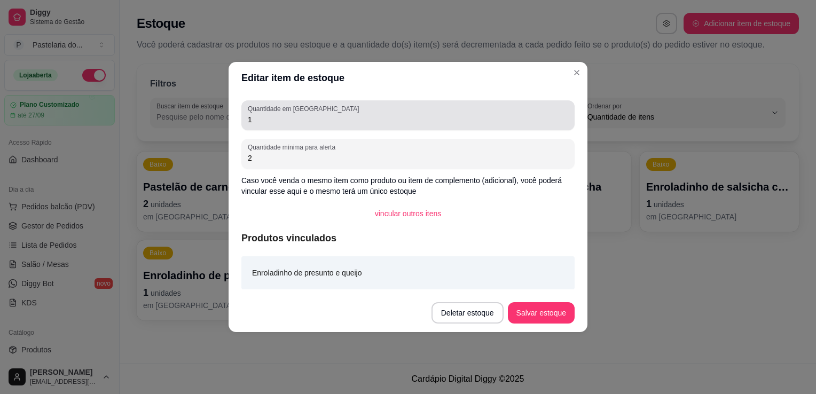
click at [301, 127] on div "Quantidade em estoque 1" at bounding box center [408, 115] width 333 height 30
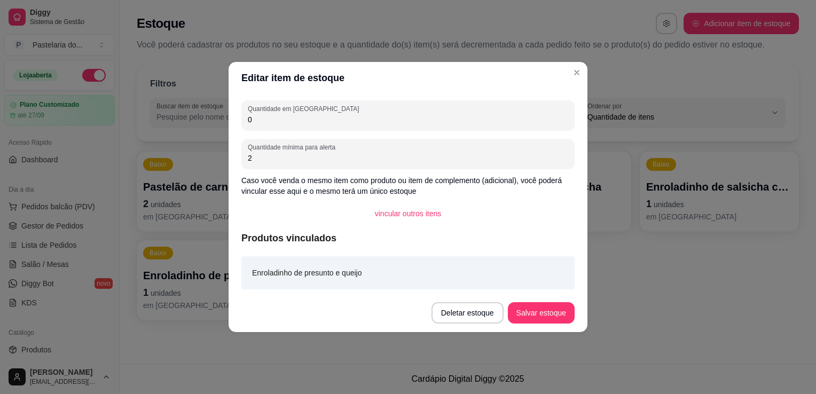
type input "0"
click at [542, 300] on footer "Deletar estoque Salvar estoque" at bounding box center [408, 313] width 359 height 38
click at [549, 309] on button "Salvar estoque" at bounding box center [541, 312] width 67 height 21
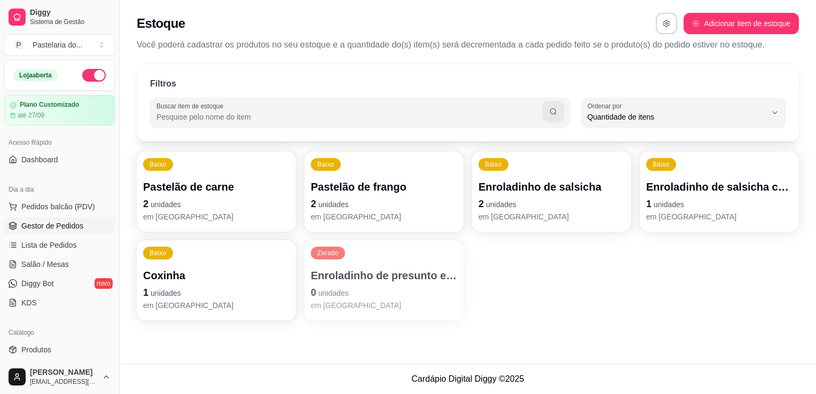
click at [94, 224] on link "Gestor de Pedidos" at bounding box center [59, 225] width 111 height 17
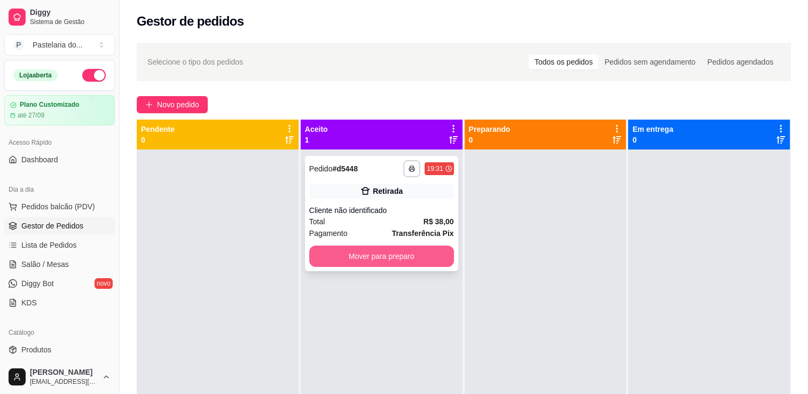
click at [368, 255] on button "Mover para preparo" at bounding box center [381, 256] width 145 height 21
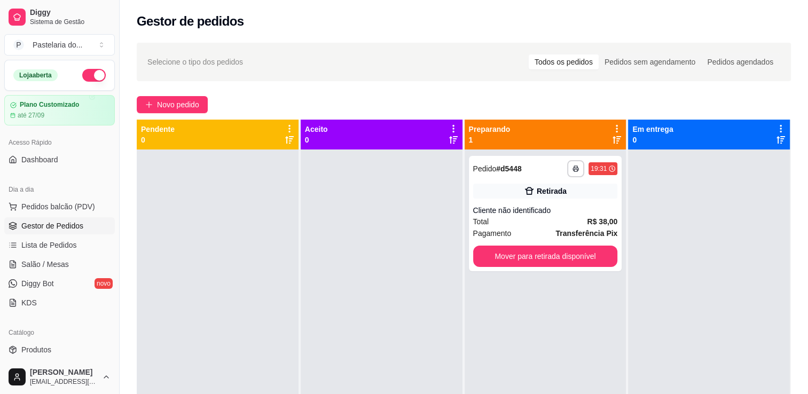
drag, startPoint x: 199, startPoint y: 291, endPoint x: 569, endPoint y: 301, distance: 369.9
click at [575, 327] on div "**********" at bounding box center [546, 347] width 162 height 394
click at [562, 264] on button "Mover para retirada disponível" at bounding box center [545, 256] width 145 height 21
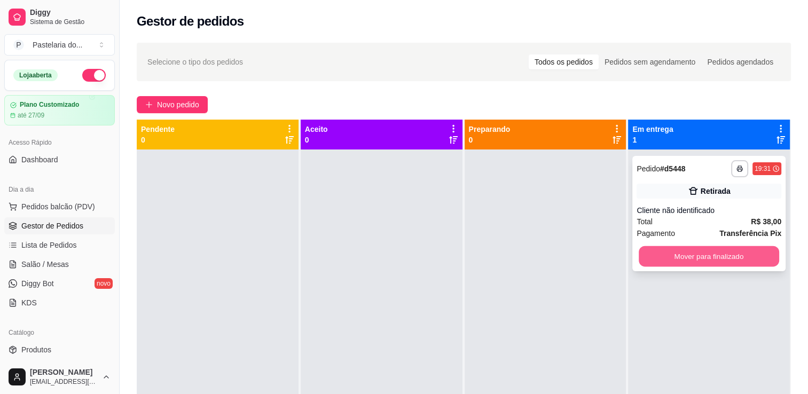
click at [660, 247] on button "Mover para finalizado" at bounding box center [709, 256] width 141 height 21
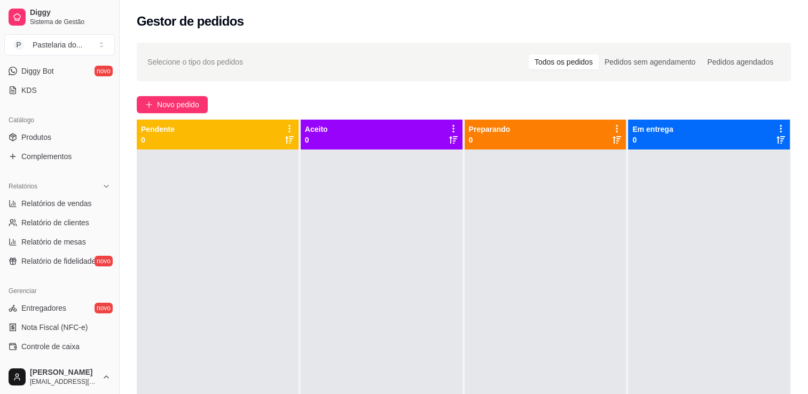
scroll to position [214, 0]
click at [56, 208] on link "Relatórios de vendas" at bounding box center [59, 202] width 111 height 17
select select "ALL"
select select "0"
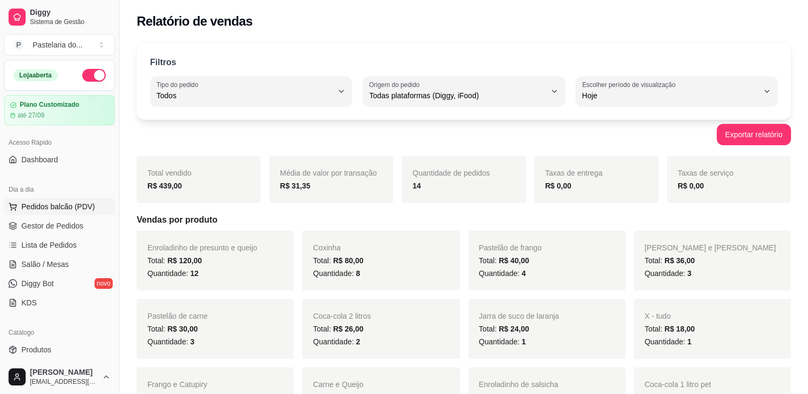
click at [85, 202] on span "Pedidos balcão (PDV)" at bounding box center [58, 206] width 74 height 11
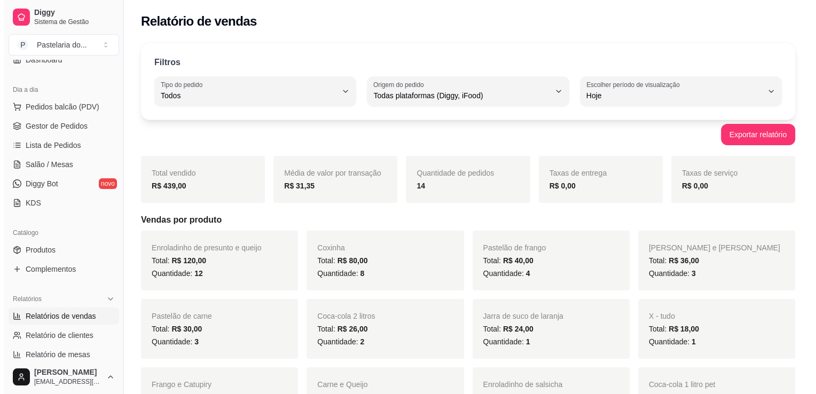
scroll to position [107, 0]
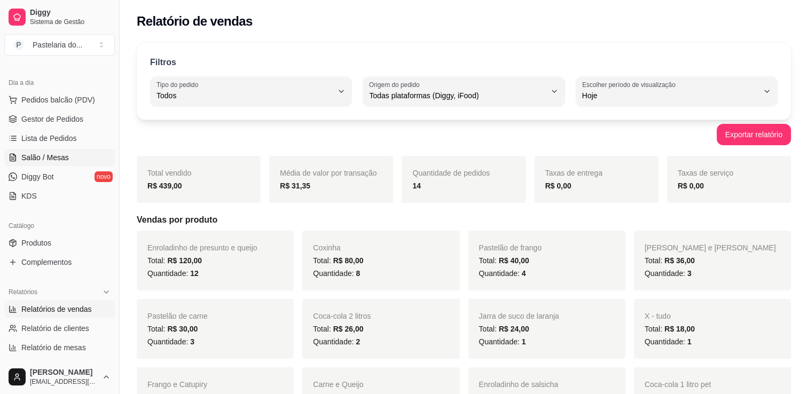
click at [34, 164] on link "Salão / Mesas" at bounding box center [59, 157] width 111 height 17
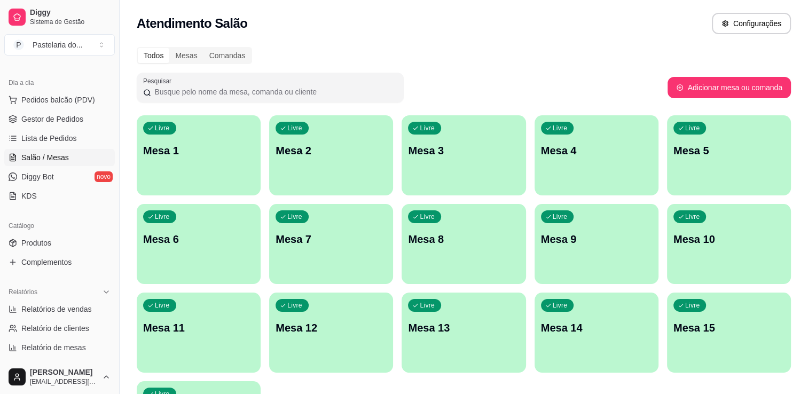
click at [605, 239] on p "Mesa 9" at bounding box center [596, 239] width 111 height 15
click at [605, 239] on body "Diggy Sistema de Gestão P Pastelaria do ... Loja aberta Plano Customizado até 2…" at bounding box center [404, 197] width 808 height 394
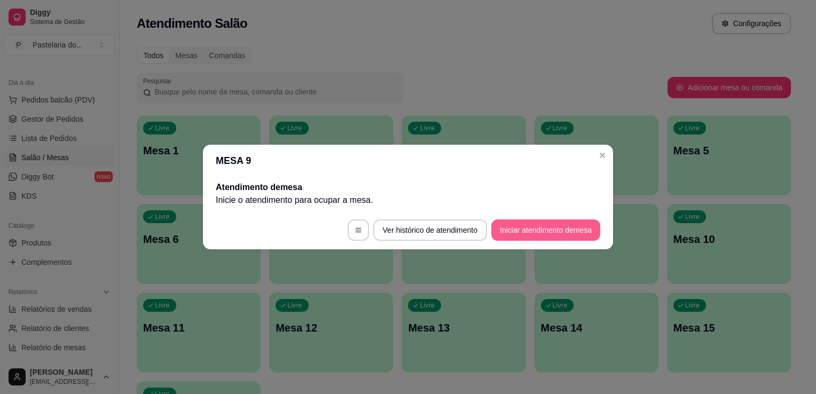
click at [567, 234] on button "Iniciar atendimento de mesa" at bounding box center [546, 230] width 109 height 21
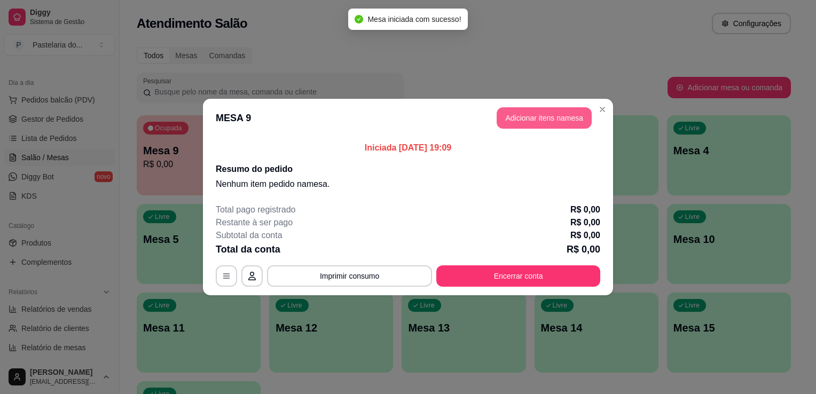
click at [530, 116] on button "Adicionar itens na mesa" at bounding box center [544, 117] width 95 height 21
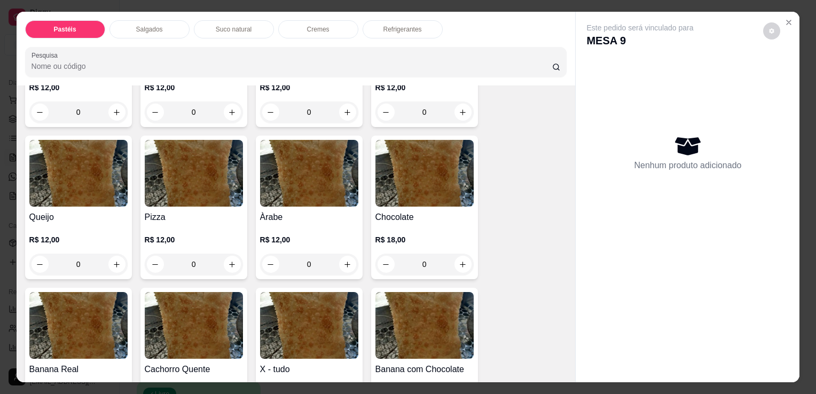
scroll to position [801, 0]
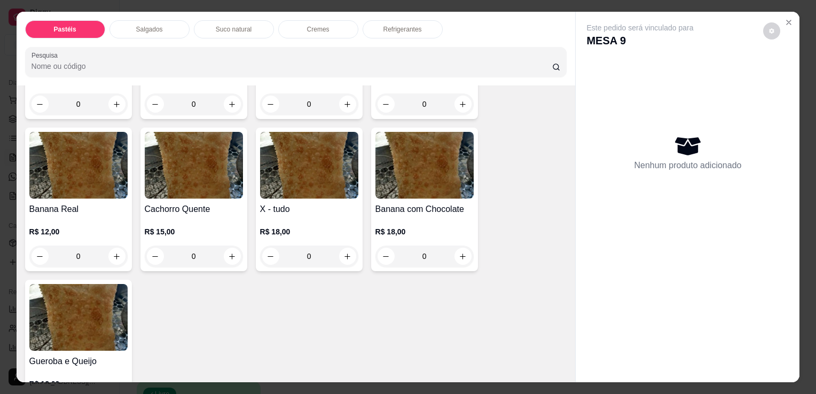
click at [333, 216] on div "R$ 18,00 0" at bounding box center [309, 241] width 98 height 51
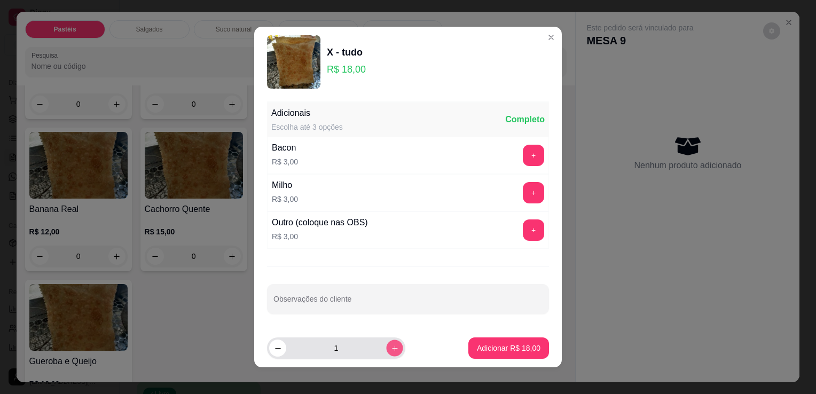
click at [386, 355] on button "increase-product-quantity" at bounding box center [394, 348] width 17 height 17
click at [391, 349] on icon "increase-product-quantity" at bounding box center [395, 349] width 8 height 8
type input "3"
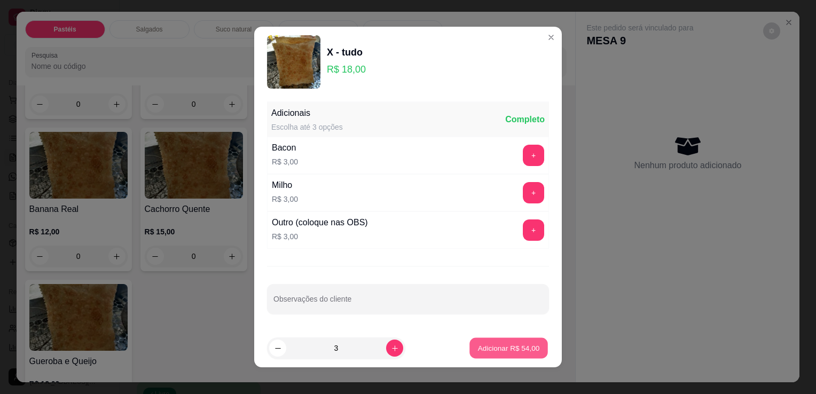
click at [479, 343] on p "Adicionar R$ 54,00" at bounding box center [509, 348] width 62 height 10
type input "3"
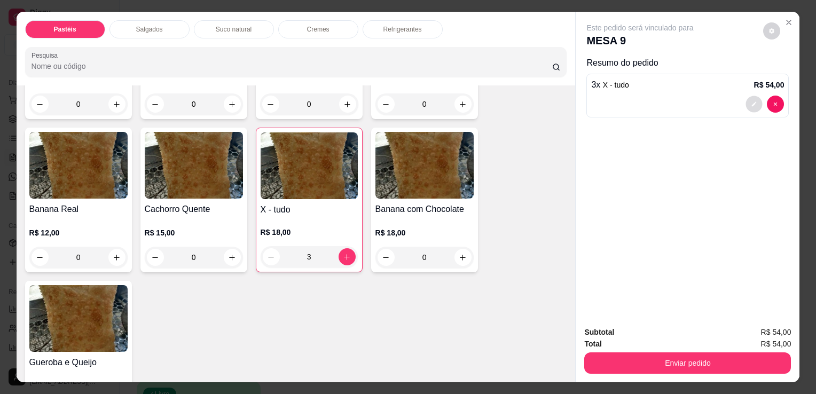
click at [752, 102] on icon "decrease-product-quantity" at bounding box center [755, 104] width 6 height 6
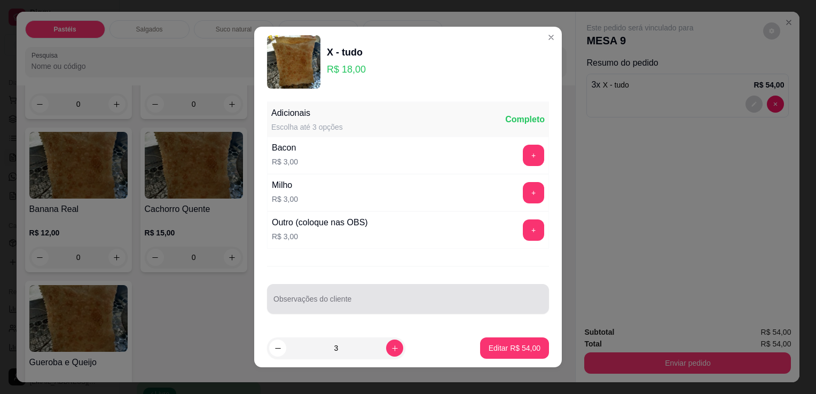
click at [338, 294] on div at bounding box center [408, 299] width 269 height 21
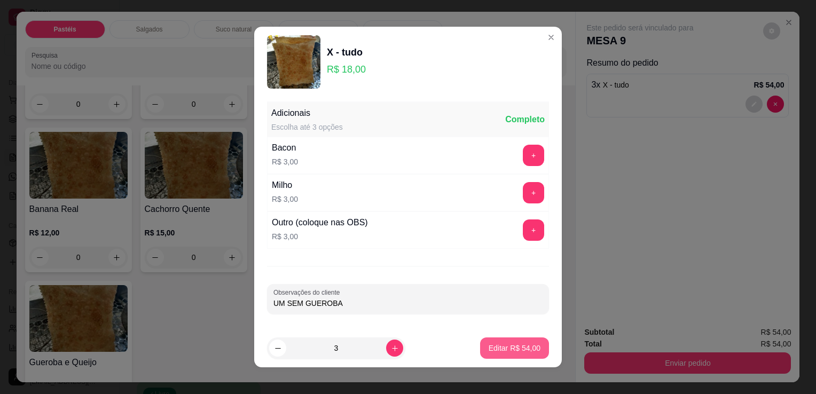
type input "UM SEM GUEROBA"
click at [498, 344] on p "Editar R$ 54,00" at bounding box center [514, 348] width 50 height 10
type input "0"
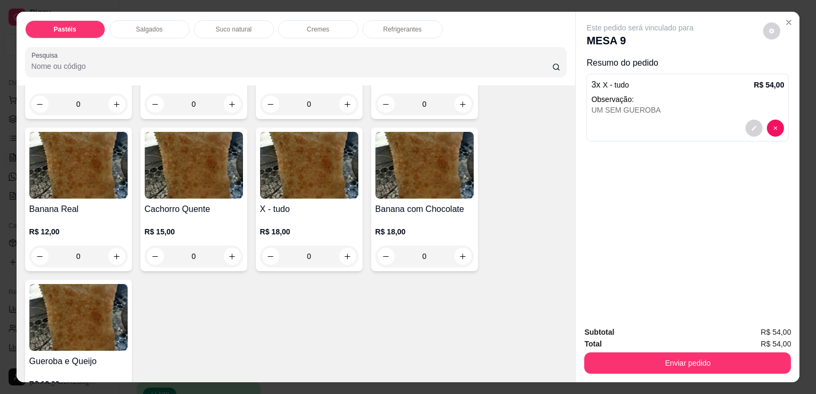
click at [142, 25] on p "Salgados" at bounding box center [149, 29] width 27 height 9
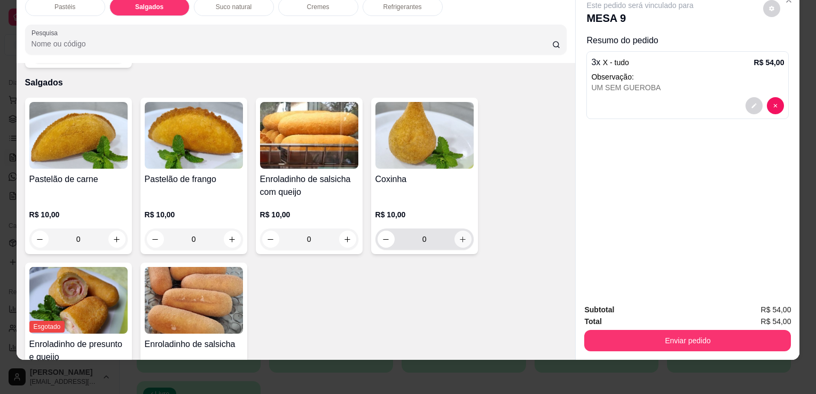
click at [466, 231] on button "increase-product-quantity" at bounding box center [463, 239] width 17 height 17
type input "1"
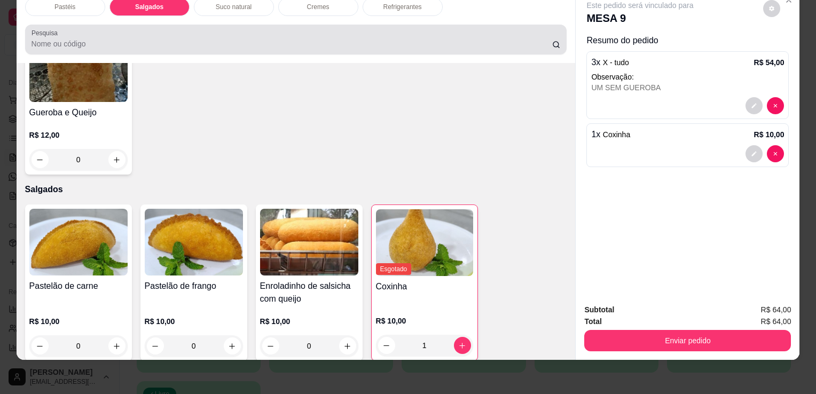
scroll to position [0, 0]
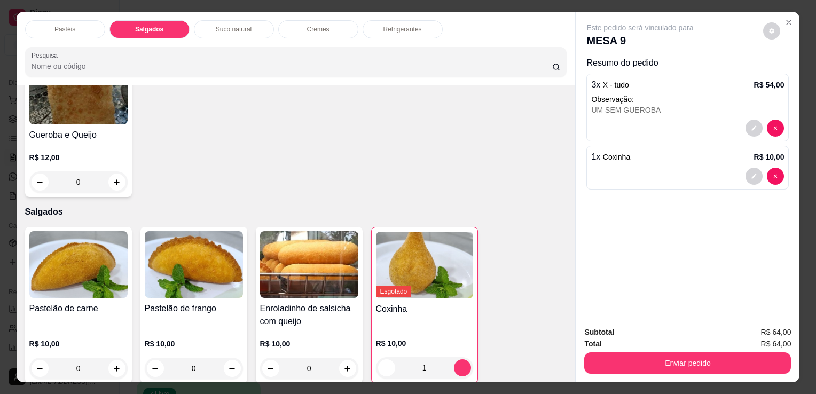
click at [239, 29] on div "Suco natural" at bounding box center [234, 29] width 80 height 18
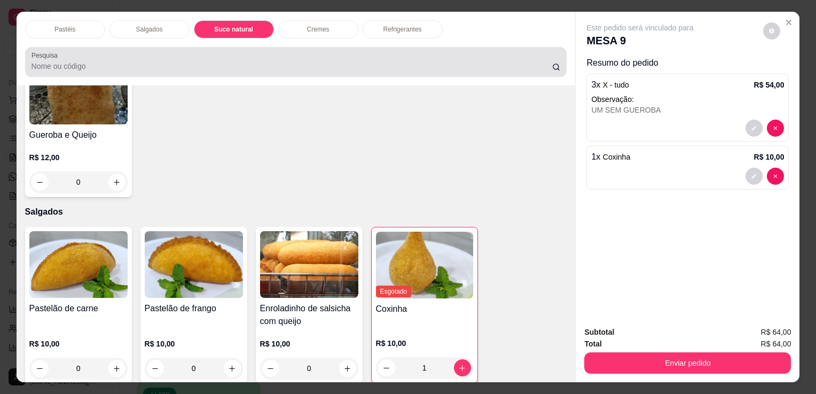
scroll to position [26, 0]
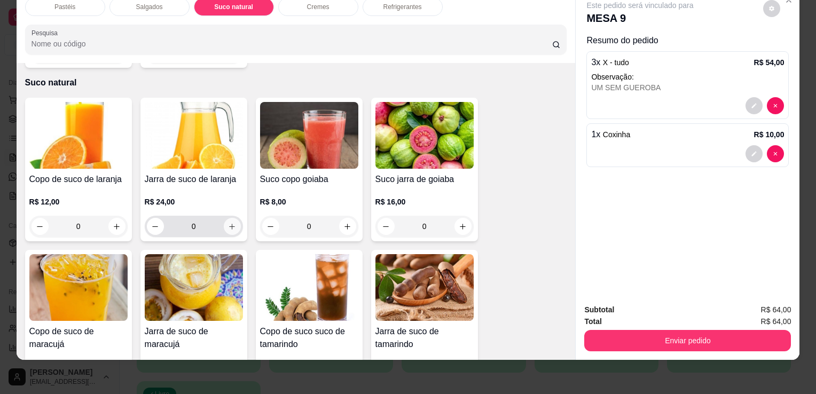
click at [228, 218] on button "increase-product-quantity" at bounding box center [232, 226] width 17 height 17
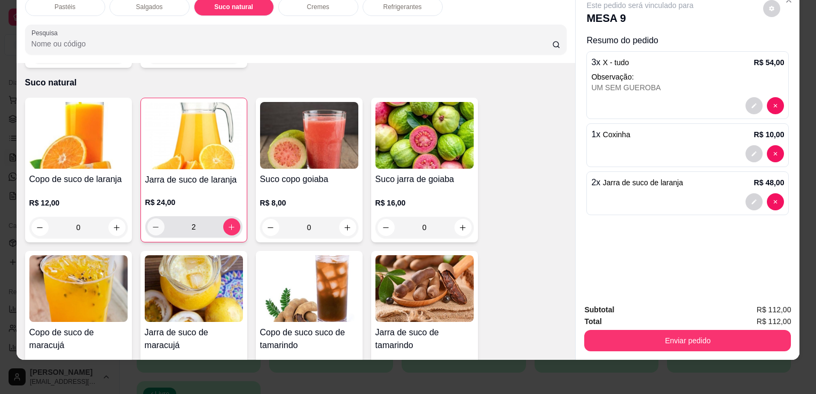
click at [152, 223] on icon "decrease-product-quantity" at bounding box center [156, 227] width 8 height 8
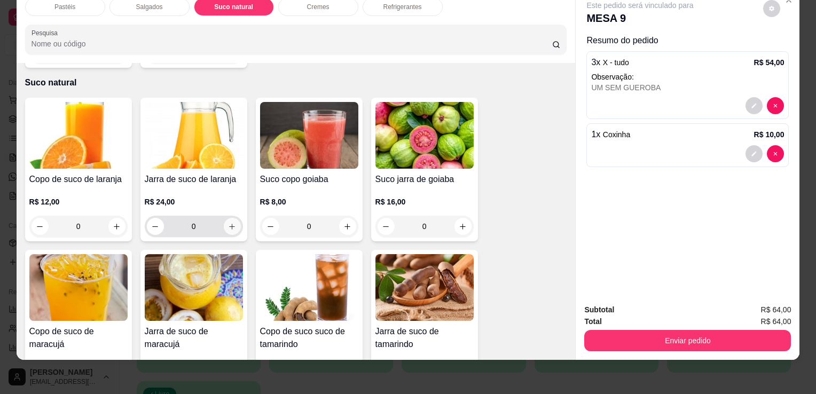
click at [228, 223] on icon "increase-product-quantity" at bounding box center [232, 227] width 8 height 8
type input "1"
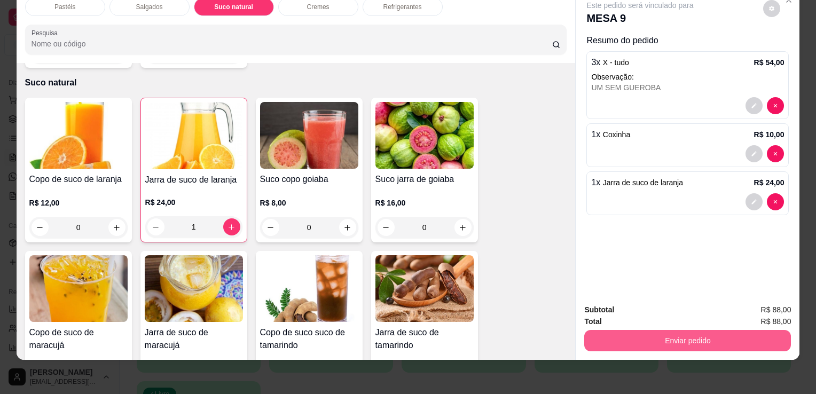
click at [665, 339] on button "Enviar pedido" at bounding box center [688, 340] width 207 height 21
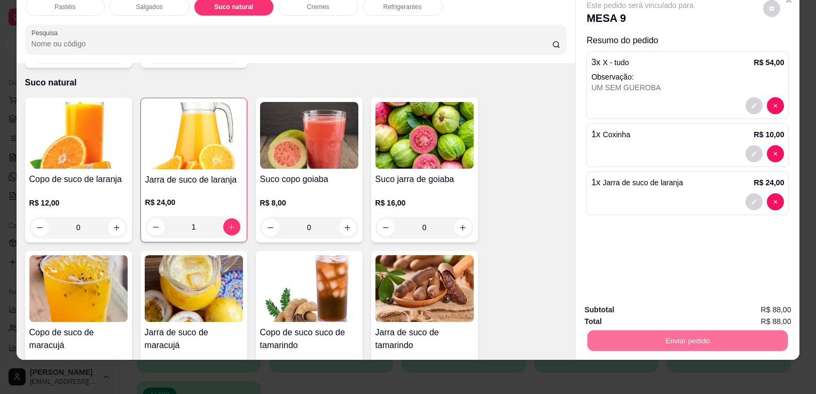
click at [656, 300] on button "Não registrar e enviar pedido" at bounding box center [653, 307] width 108 height 20
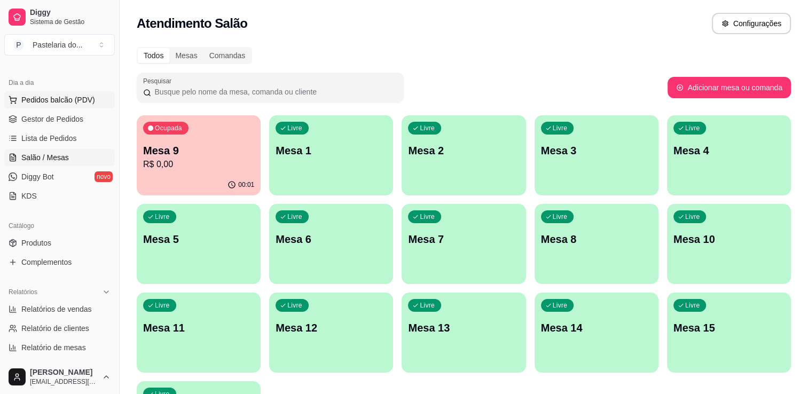
click at [58, 103] on span "Pedidos balcão (PDV)" at bounding box center [58, 100] width 74 height 11
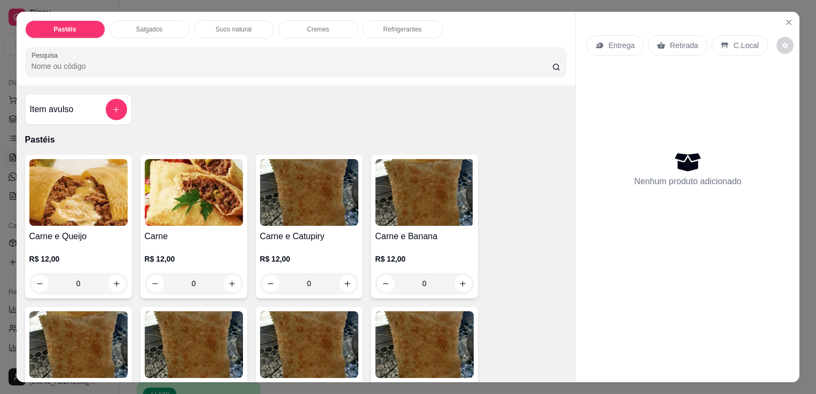
click at [151, 33] on div "Salgados" at bounding box center [150, 29] width 80 height 18
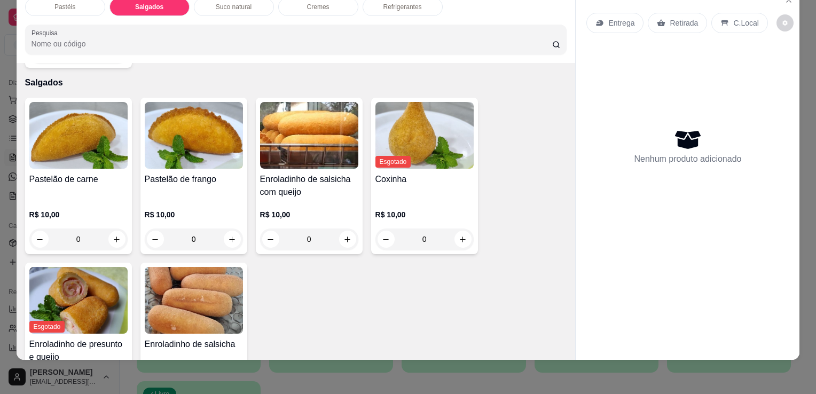
click at [77, 5] on div "Pastéis" at bounding box center [65, 7] width 80 height 18
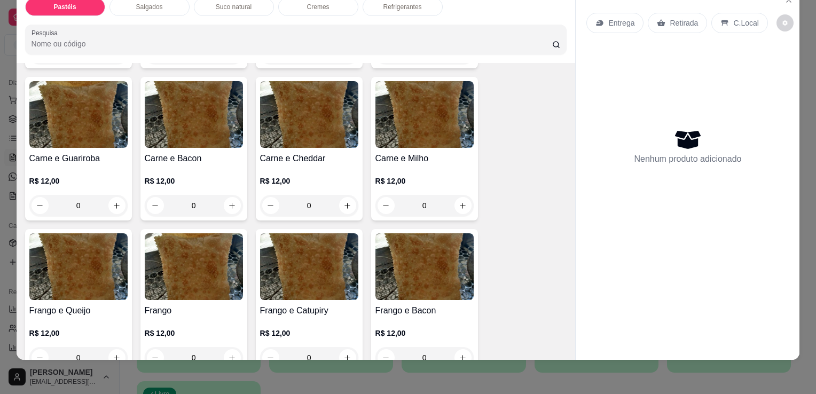
scroll to position [315, 0]
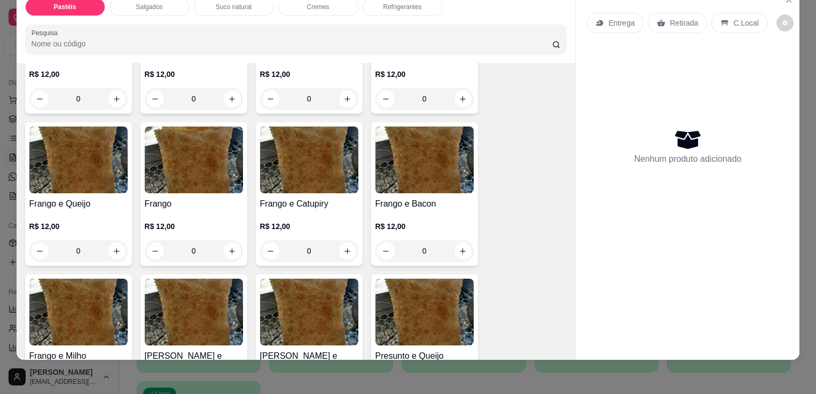
click at [343, 242] on div "0" at bounding box center [309, 250] width 98 height 21
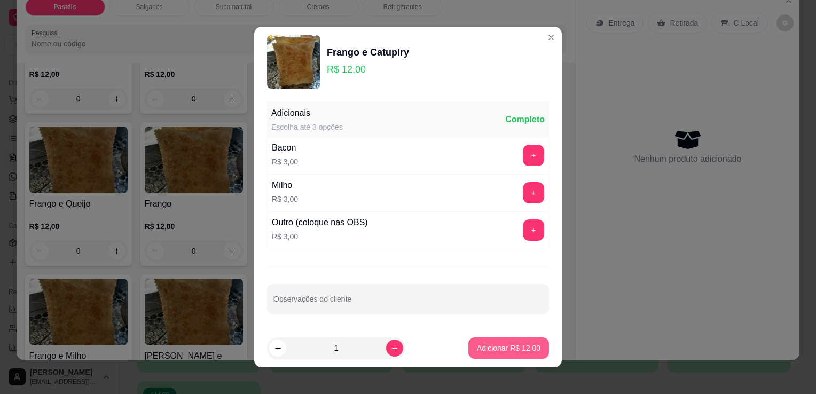
click at [507, 348] on p "Adicionar R$ 12,00" at bounding box center [509, 348] width 64 height 11
type input "1"
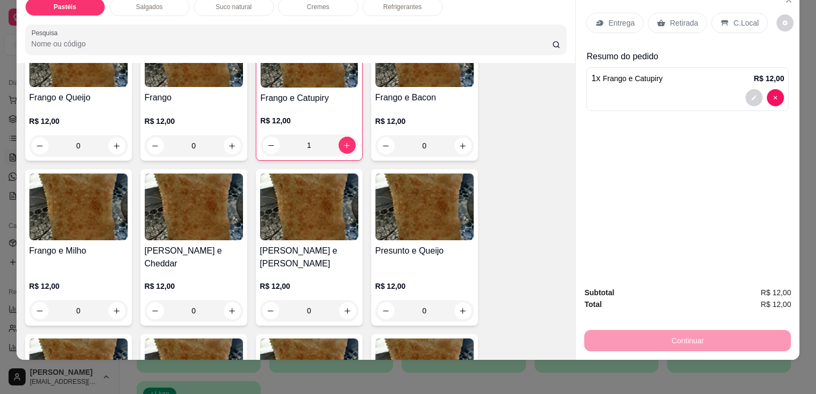
scroll to position [422, 0]
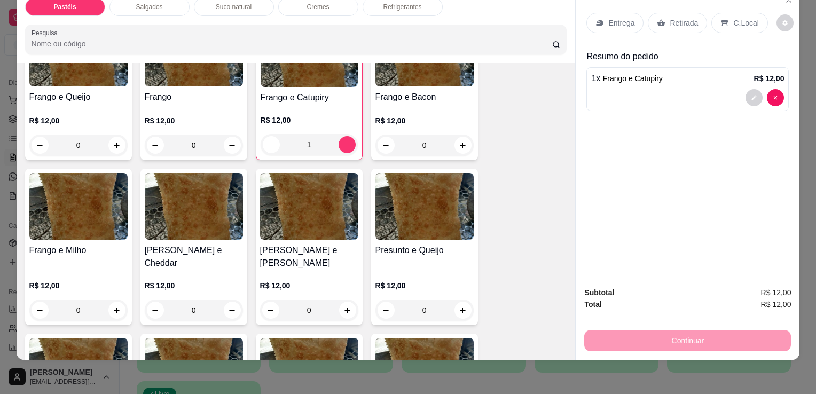
click at [346, 300] on div "0" at bounding box center [309, 310] width 98 height 21
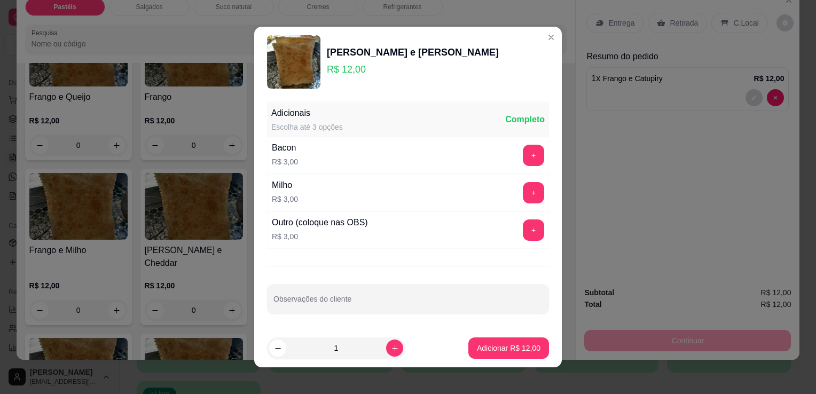
click at [500, 343] on p "Adicionar R$ 12,00" at bounding box center [509, 348] width 64 height 11
click at [500, 343] on div "Carne e Queijo R$ 12,00 0 Carne R$ 12,00 0 Carne e Catupiry R$ 12,00 0 Carne e …" at bounding box center [296, 246] width 542 height 1071
type input "1"
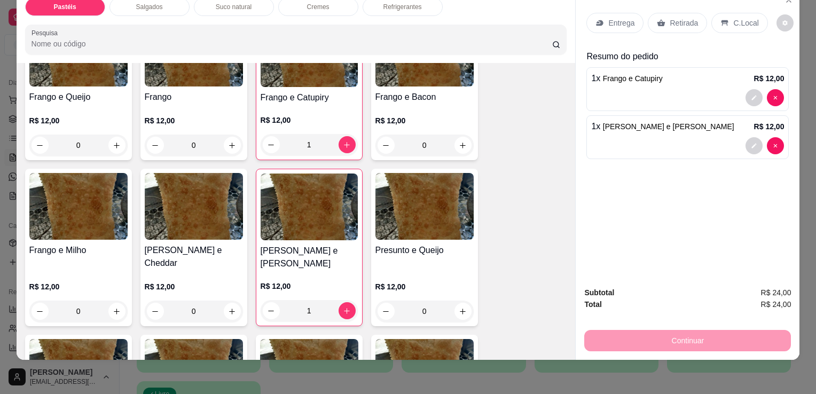
click at [678, 18] on p "Retirada" at bounding box center [684, 23] width 28 height 11
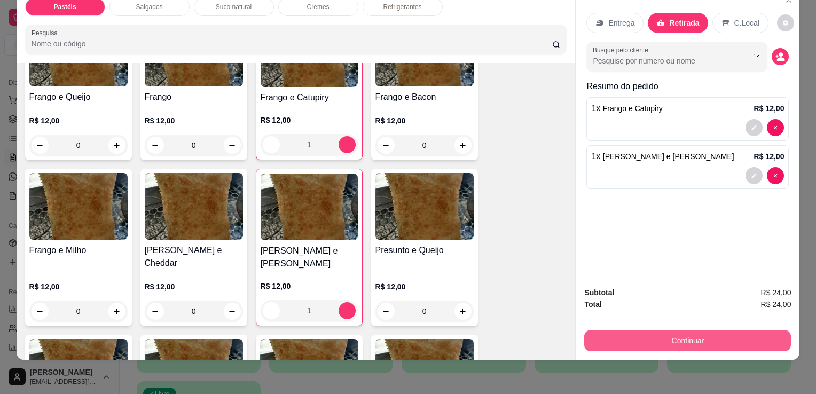
click at [639, 330] on button "Continuar" at bounding box center [688, 340] width 207 height 21
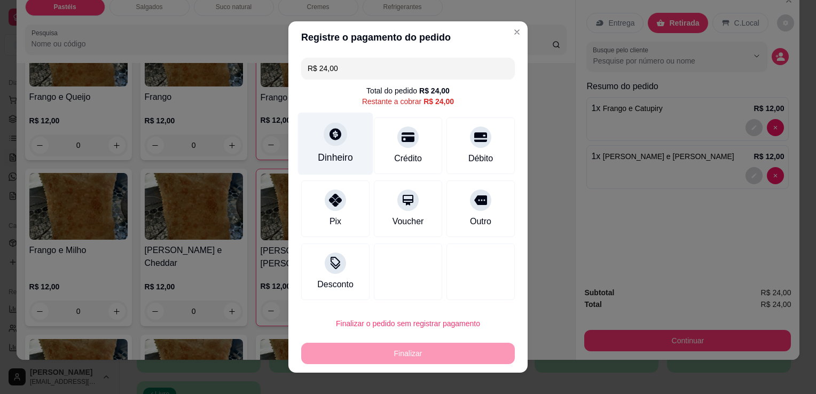
click at [343, 140] on div "Dinheiro" at bounding box center [335, 144] width 75 height 63
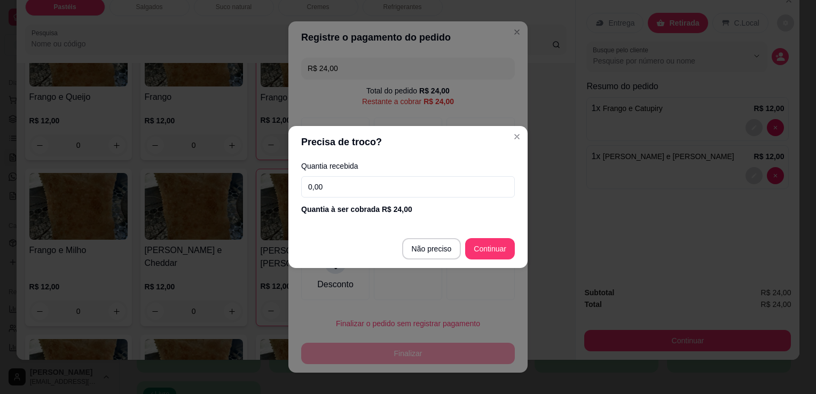
click at [353, 187] on input "0,00" at bounding box center [408, 186] width 214 height 21
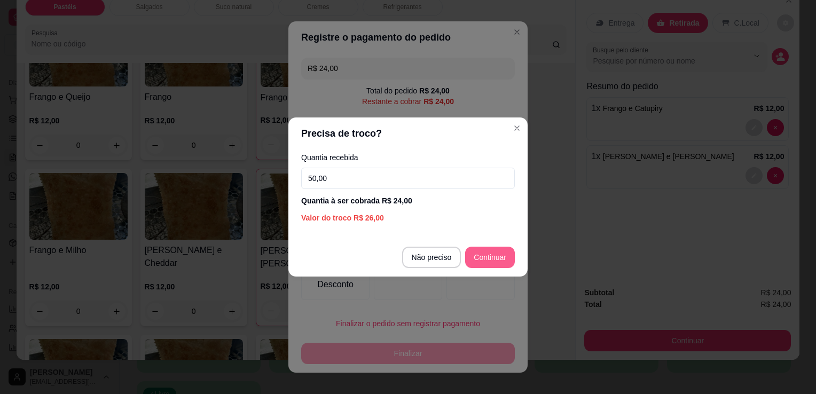
type input "50,00"
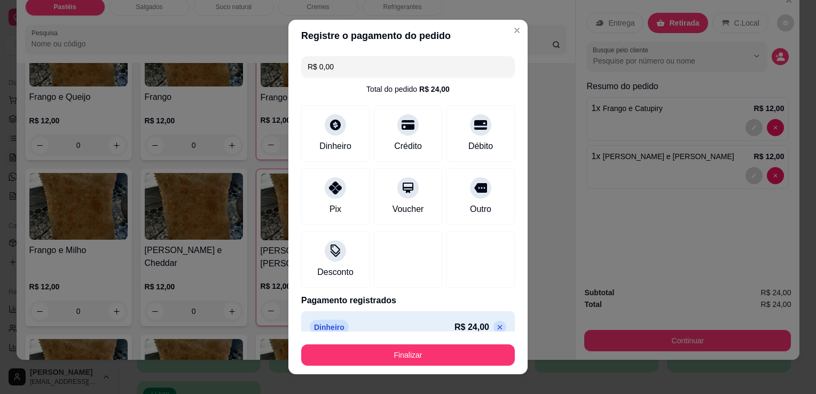
click at [496, 323] on icon at bounding box center [500, 327] width 9 height 9
type input "R$ 24,00"
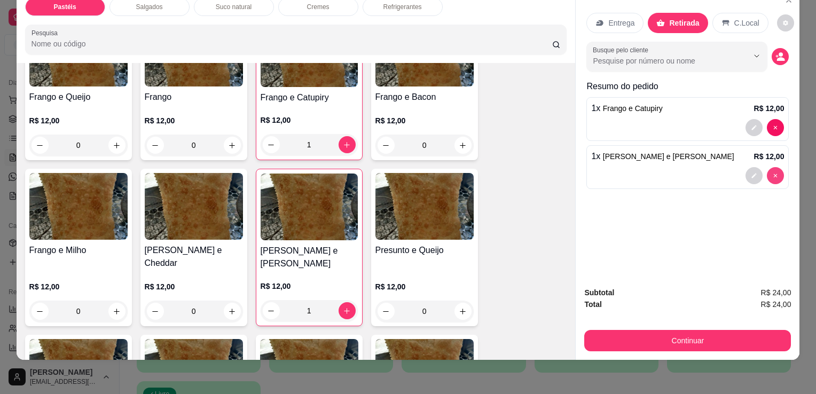
click at [772, 162] on div "Entrega Retirada C.Local Busque pelo cliente Resumo do pedido 1 x Frango e Catu…" at bounding box center [688, 133] width 224 height 289
type input "0"
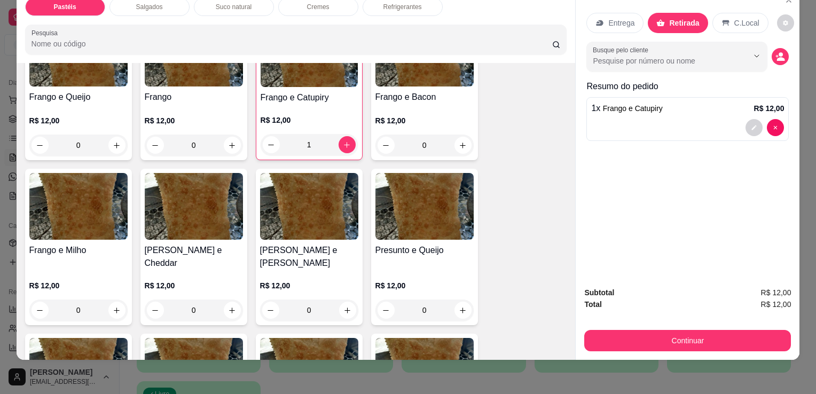
drag, startPoint x: 772, startPoint y: 162, endPoint x: 709, endPoint y: 110, distance: 82.0
click at [709, 110] on div "1 x Frango e Catupiry R$ 12,00" at bounding box center [688, 119] width 203 height 44
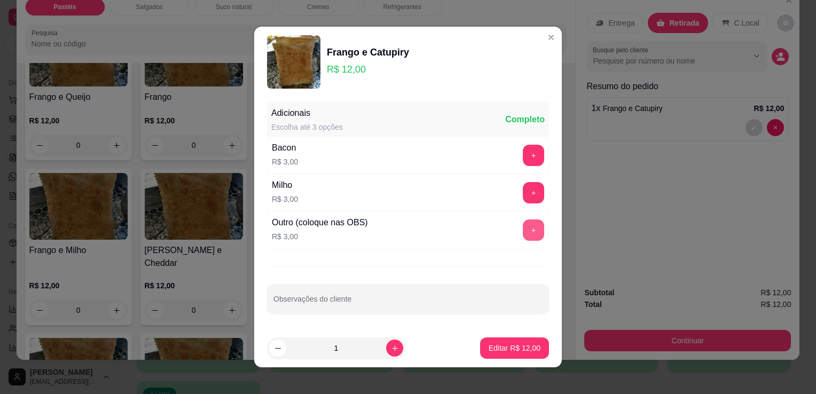
click at [523, 228] on button "+" at bounding box center [533, 230] width 21 height 21
click at [476, 226] on button "-" at bounding box center [486, 230] width 21 height 21
click at [476, 228] on button "-" at bounding box center [486, 230] width 21 height 21
click at [507, 349] on p "Editar R$ 12,00" at bounding box center [515, 348] width 52 height 11
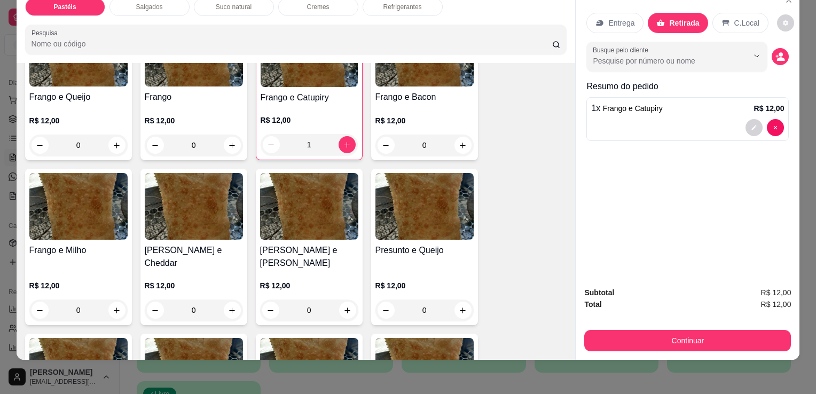
click at [661, 124] on div at bounding box center [688, 127] width 193 height 17
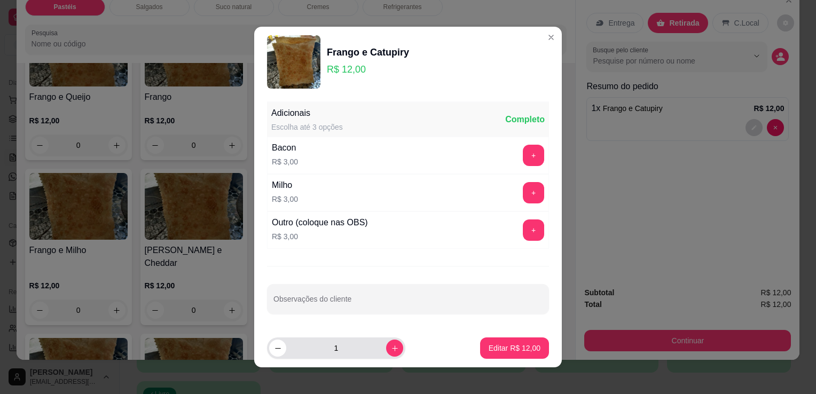
click at [373, 353] on input "1" at bounding box center [336, 348] width 100 height 21
click at [386, 352] on button "increase-product-quantity" at bounding box center [394, 348] width 17 height 17
type input "2"
click at [495, 344] on p "Editar R$ 24,00" at bounding box center [515, 348] width 52 height 11
type input "2"
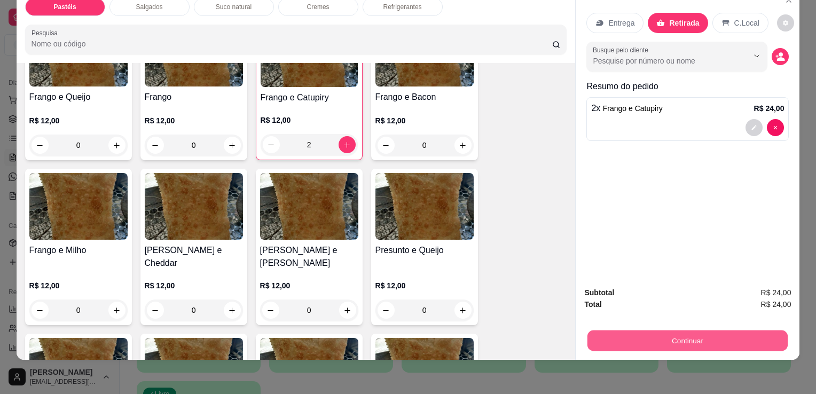
click at [703, 332] on button "Continuar" at bounding box center [688, 340] width 200 height 21
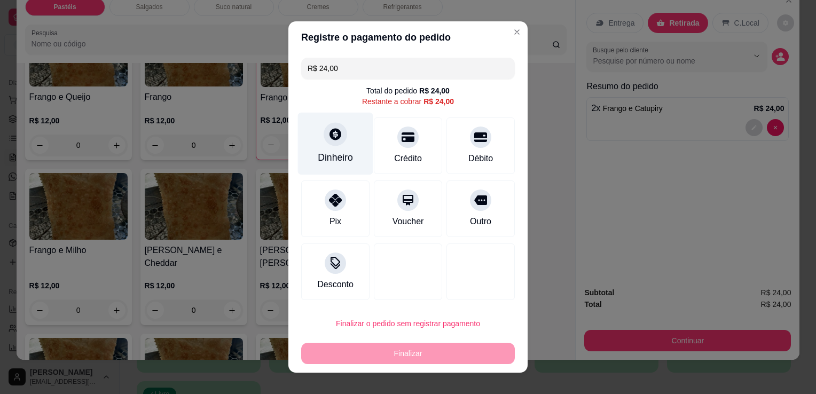
click at [347, 148] on div "Dinheiro" at bounding box center [335, 144] width 75 height 63
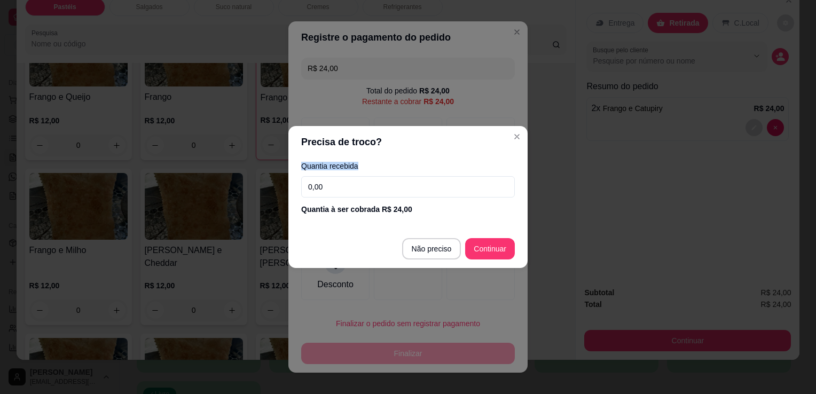
drag, startPoint x: 347, startPoint y: 148, endPoint x: 402, endPoint y: 173, distance: 60.5
click at [402, 173] on div "Quantia recebida 0,00 Quantia à ser cobrada R$ 24,00" at bounding box center [408, 188] width 239 height 61
click at [403, 179] on input "0,00" at bounding box center [408, 186] width 214 height 21
type input "20,00"
click at [483, 236] on footer "Não preciso Continuar" at bounding box center [408, 249] width 239 height 38
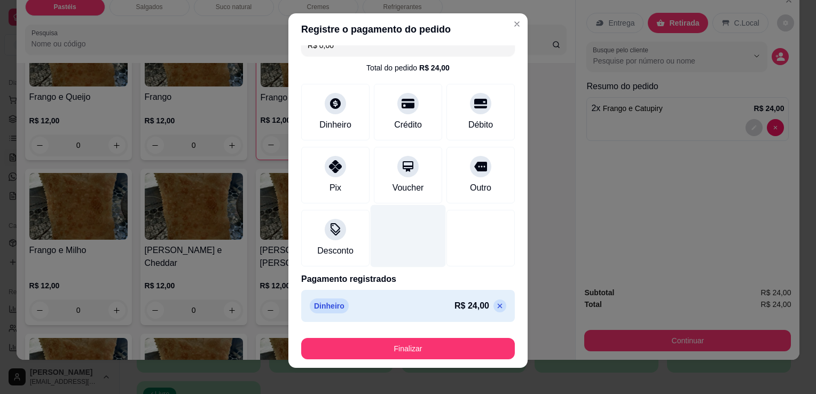
scroll to position [0, 0]
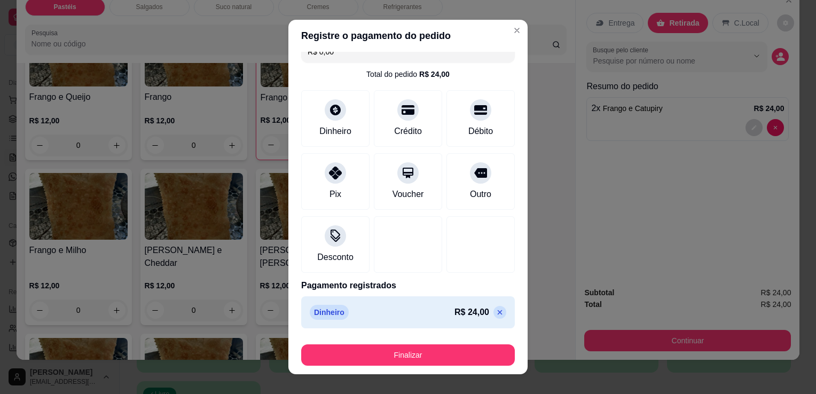
click at [486, 318] on div "Dinheiro R$ 24,00" at bounding box center [408, 313] width 214 height 32
click at [496, 313] on icon at bounding box center [500, 312] width 9 height 9
type input "R$ 24,00"
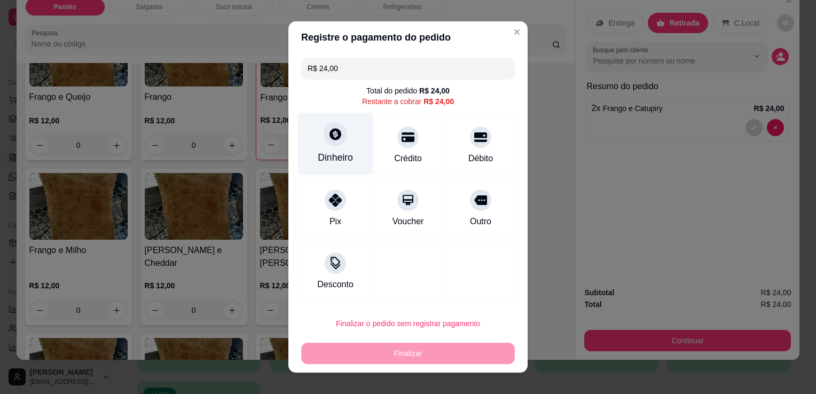
click at [339, 149] on div "Dinheiro" at bounding box center [335, 144] width 75 height 63
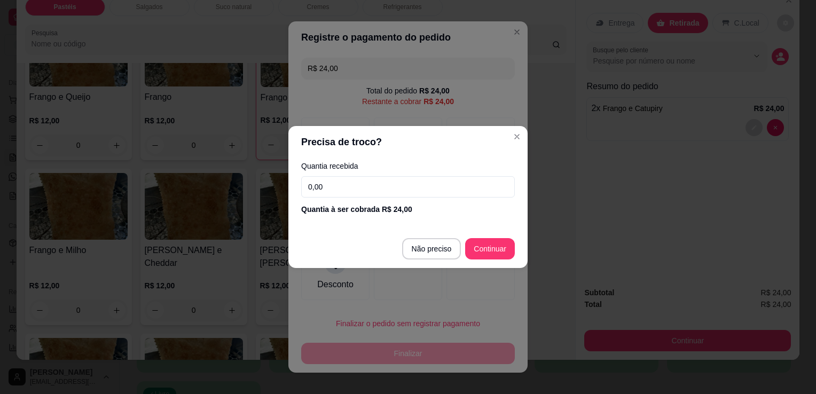
click at [374, 189] on input "0,00" at bounding box center [408, 186] width 214 height 21
type input "0,00"
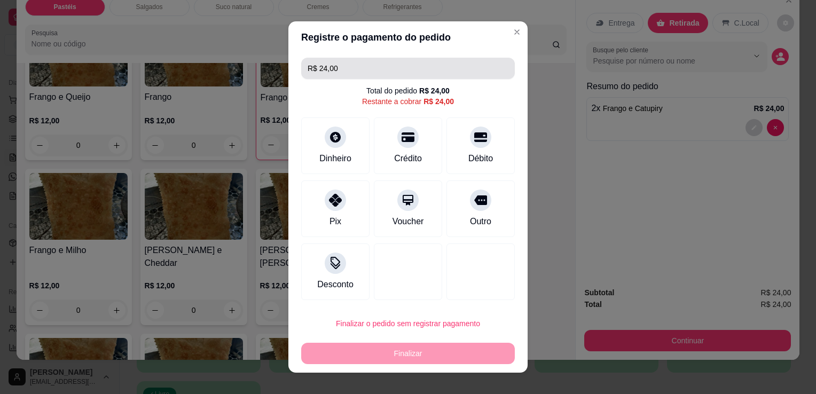
click at [337, 59] on div "R$ 24,00 Total do pedido R$ 24,00 Restante a cobrar R$ 24,00 Dinheiro Crédito D…" at bounding box center [408, 178] width 239 height 251
click at [338, 63] on input "R$ 24,00" at bounding box center [408, 68] width 201 height 21
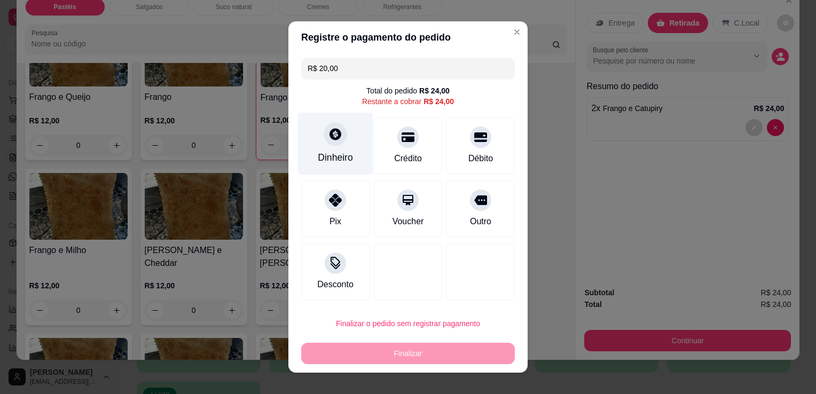
click at [337, 164] on div "Dinheiro" at bounding box center [335, 158] width 35 height 14
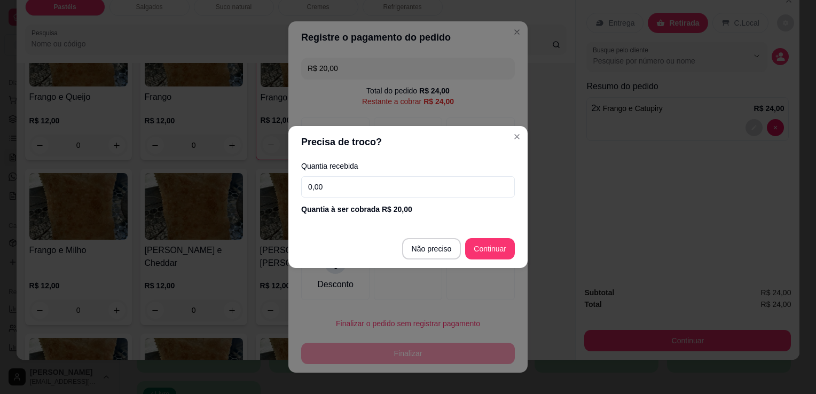
click at [429, 260] on footer "Não preciso Continuar" at bounding box center [408, 249] width 239 height 38
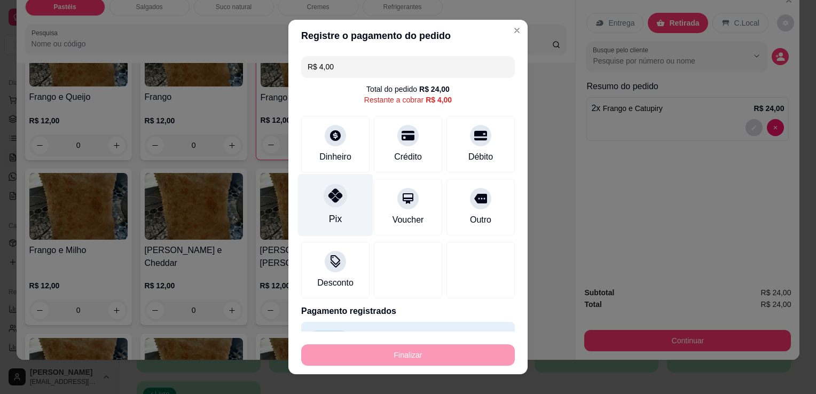
click at [336, 198] on icon at bounding box center [336, 196] width 14 height 14
type input "R$ 0,00"
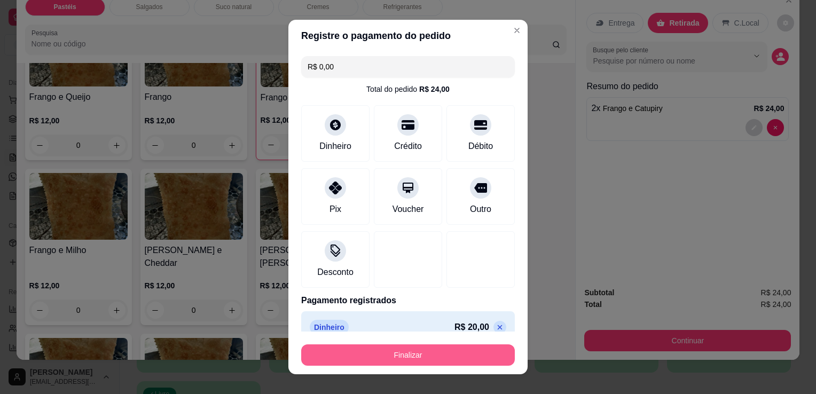
click at [407, 352] on button "Finalizar" at bounding box center [408, 355] width 214 height 21
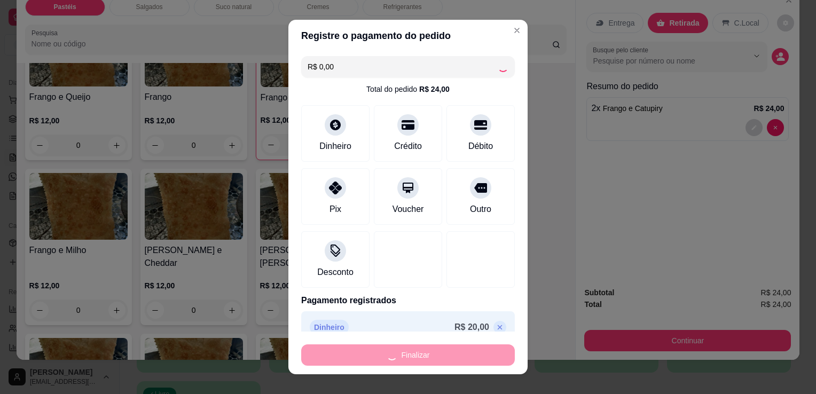
click at [407, 352] on div "Finalizar" at bounding box center [408, 355] width 214 height 21
type input "0"
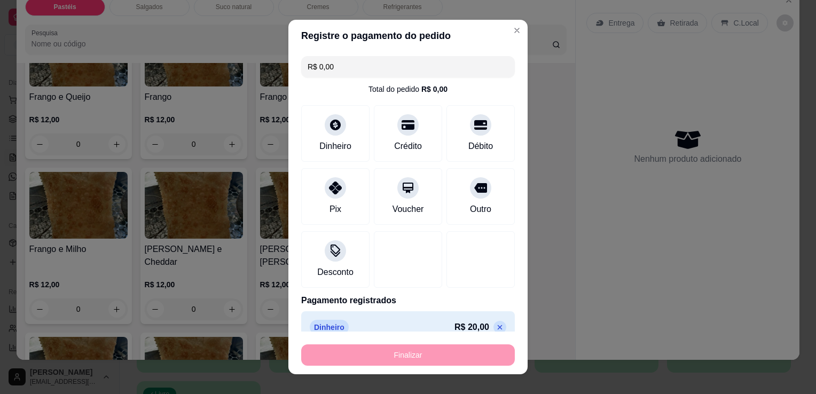
type input "-R$ 24,00"
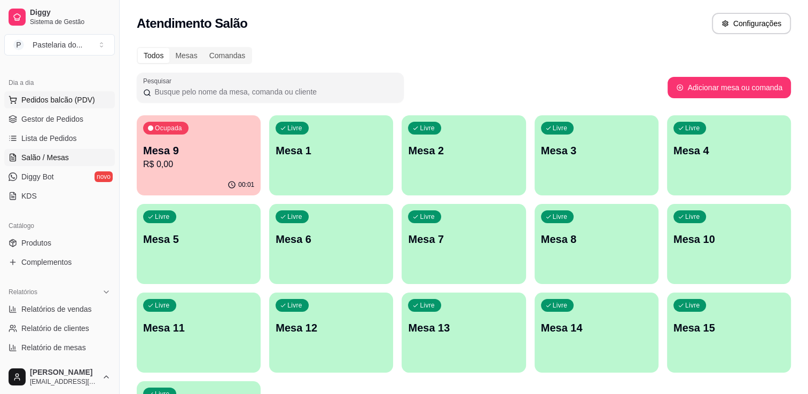
click at [68, 102] on span "Pedidos balcão (PDV)" at bounding box center [58, 100] width 74 height 11
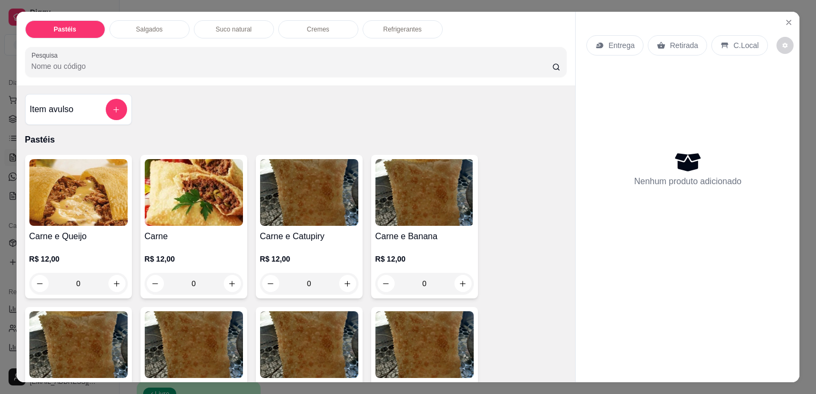
click at [137, 14] on div "Pastéis Salgados Suco natural Cremes Refrigerantes Pesquisa" at bounding box center [296, 49] width 559 height 74
drag, startPoint x: 137, startPoint y: 14, endPoint x: 131, endPoint y: 32, distance: 18.1
click at [131, 32] on div "Salgados" at bounding box center [150, 29] width 80 height 18
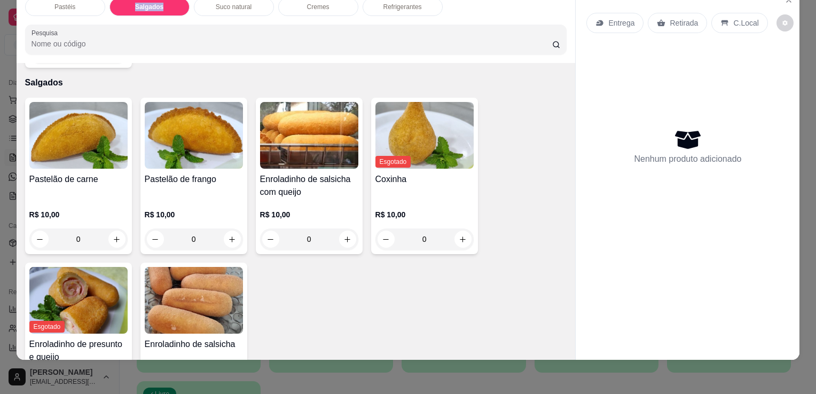
click at [131, 38] on input "Pesquisa" at bounding box center [292, 43] width 521 height 11
click at [115, 231] on button "increase-product-quantity" at bounding box center [116, 239] width 17 height 17
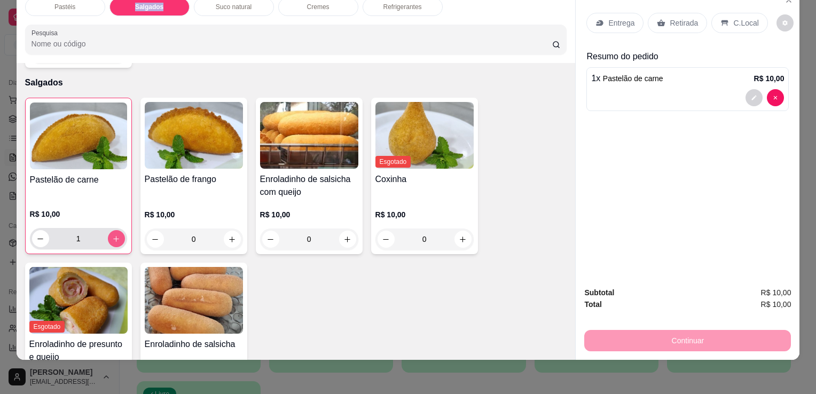
click at [115, 230] on button "increase-product-quantity" at bounding box center [116, 238] width 17 height 17
type input "2"
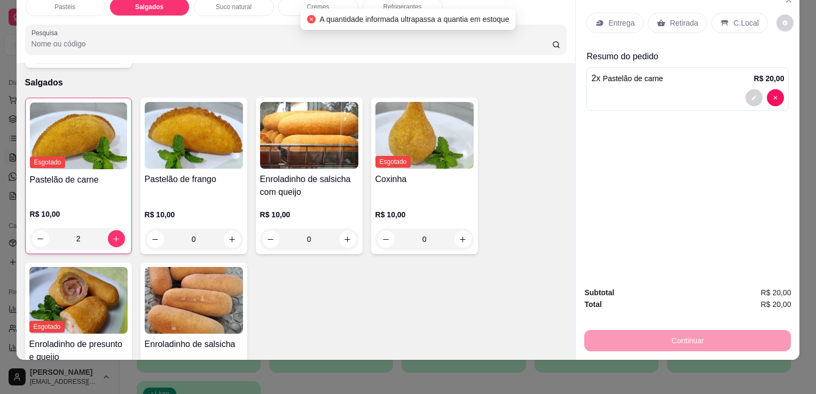
drag, startPoint x: 665, startPoint y: 14, endPoint x: 664, endPoint y: 20, distance: 5.4
click at [670, 18] on p "Retirada" at bounding box center [684, 23] width 28 height 11
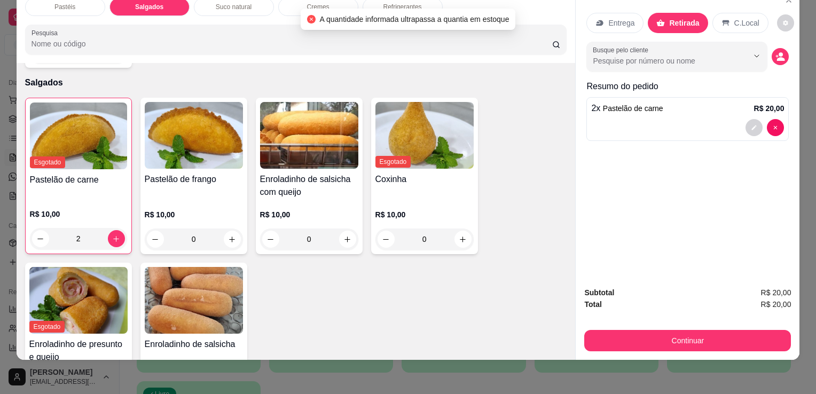
drag, startPoint x: 610, startPoint y: 315, endPoint x: 617, endPoint y: 331, distance: 17.2
click at [610, 315] on div "Subtotal R$ 20,00 Total R$ 20,00 Continuar" at bounding box center [688, 319] width 207 height 65
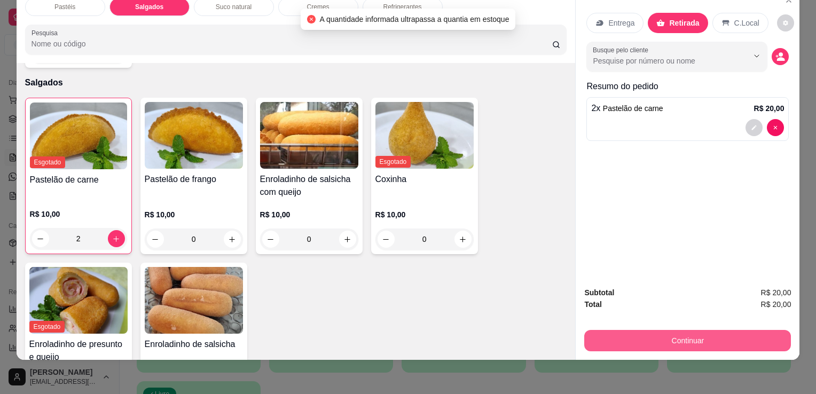
click at [618, 332] on button "Continuar" at bounding box center [688, 340] width 207 height 21
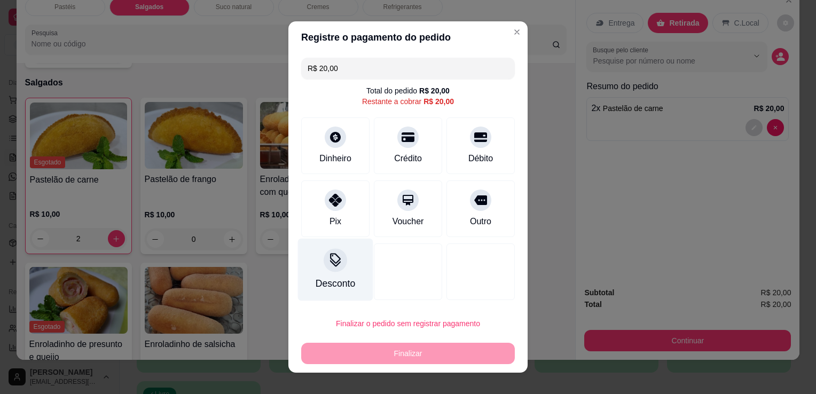
click at [330, 264] on icon at bounding box center [335, 263] width 11 height 7
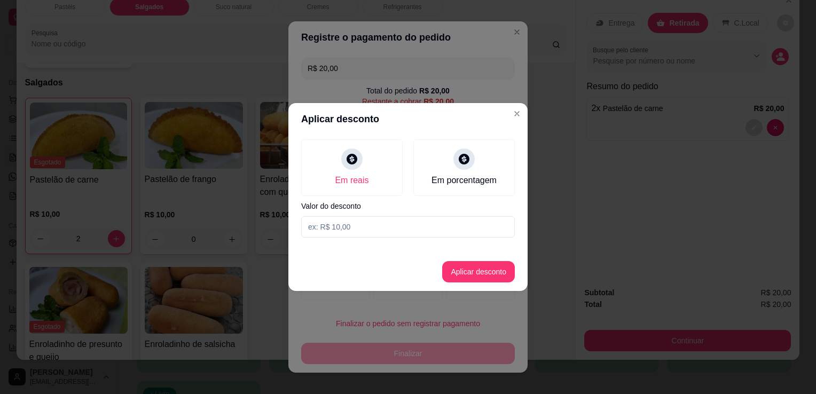
click at [365, 229] on input at bounding box center [408, 226] width 214 height 21
type input "4,00"
click at [470, 274] on button "Aplicar desconto" at bounding box center [478, 271] width 73 height 21
type input "R$ 16,00"
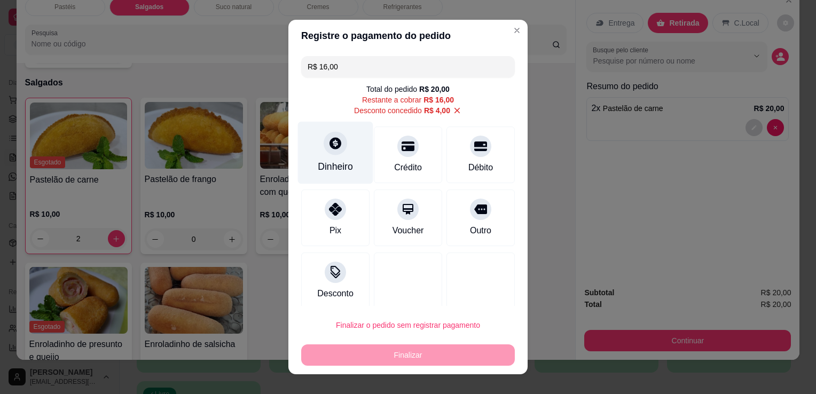
click at [335, 142] on icon at bounding box center [336, 143] width 14 height 14
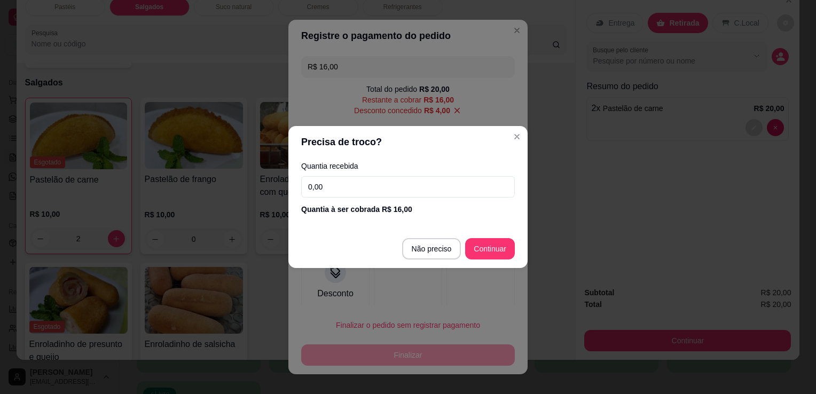
click at [412, 183] on input "0,00" at bounding box center [408, 186] width 214 height 21
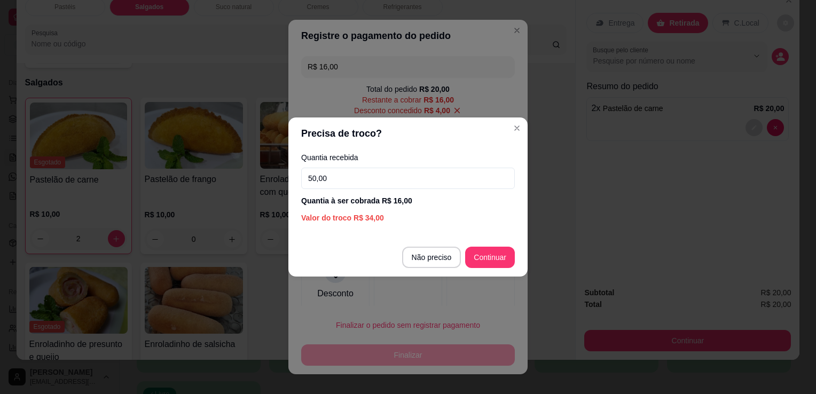
type input "50,00"
type input "R$ 0,00"
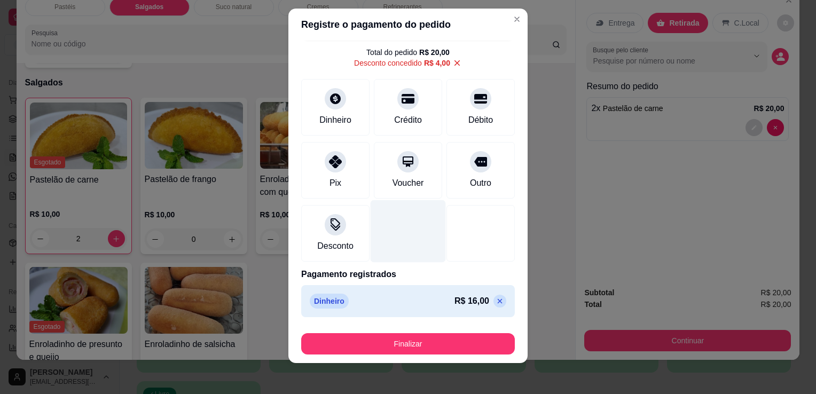
scroll to position [14, 0]
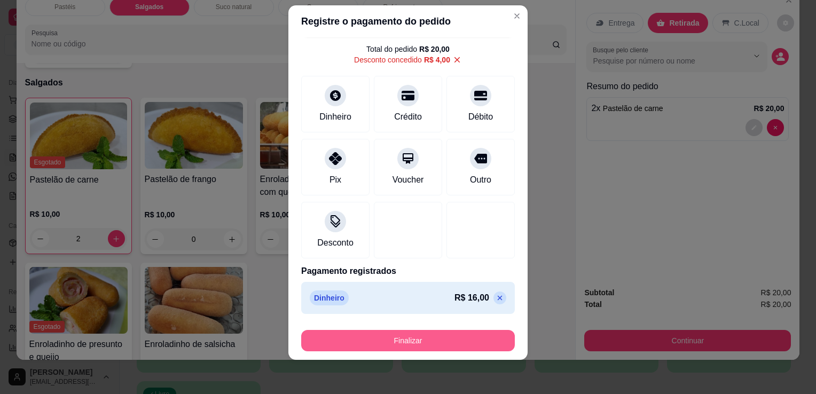
click at [397, 345] on button "Finalizar" at bounding box center [408, 340] width 214 height 21
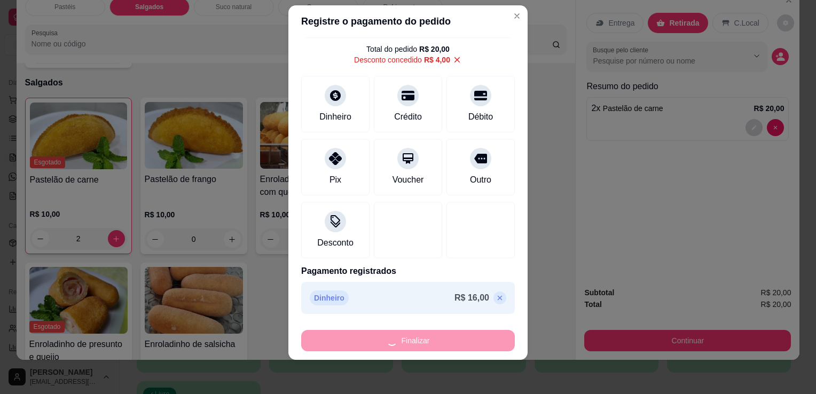
type input "0"
type input "-R$ 20,00"
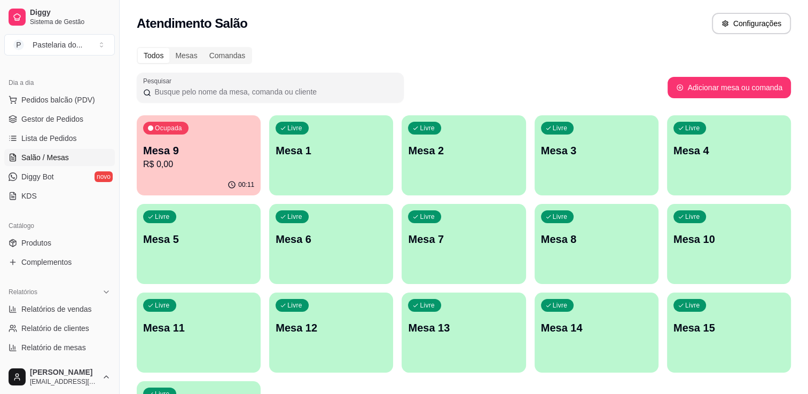
click at [523, 194] on div "Ocupada Mesa 9 R$ 0,00 00:11 Livre Mesa 1 Livre Mesa 2 Livre Mesa 3 Livre Mesa …" at bounding box center [464, 288] width 655 height 346
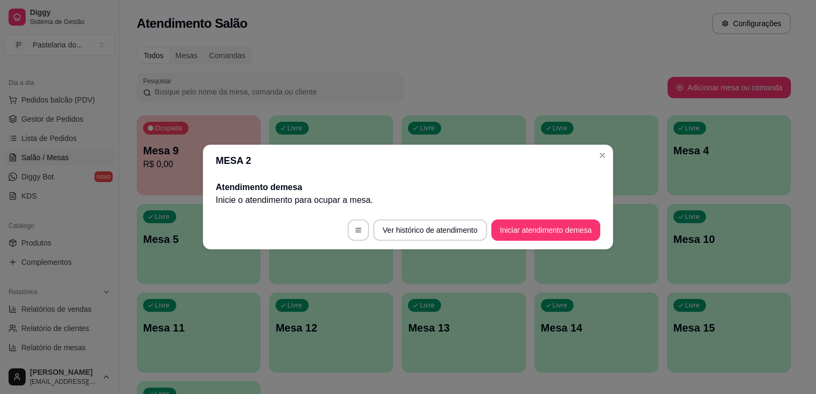
click at [346, 68] on div "Todos Mesas Comandas Pesquisar Adicionar mesa ou comanda Ocupada Mesa 9 R$ 0,00…" at bounding box center [464, 258] width 689 height 434
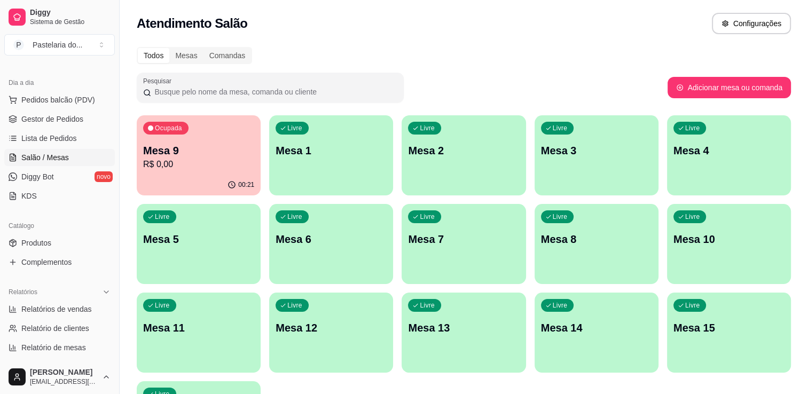
click at [344, 149] on p "Mesa 1" at bounding box center [331, 150] width 111 height 15
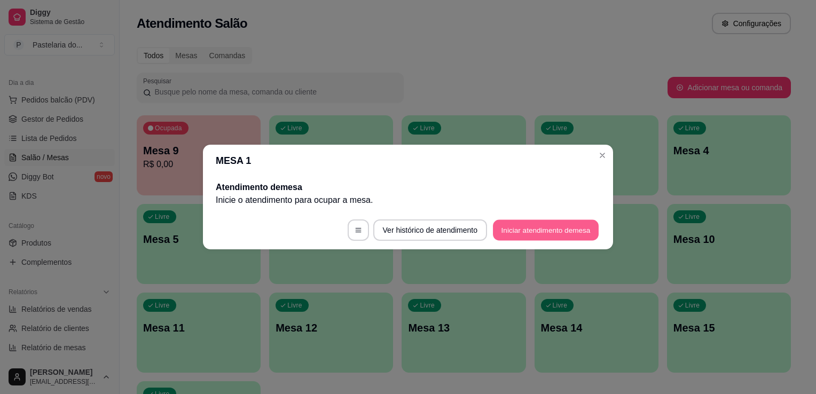
click at [563, 223] on button "Iniciar atendimento de mesa" at bounding box center [546, 230] width 106 height 21
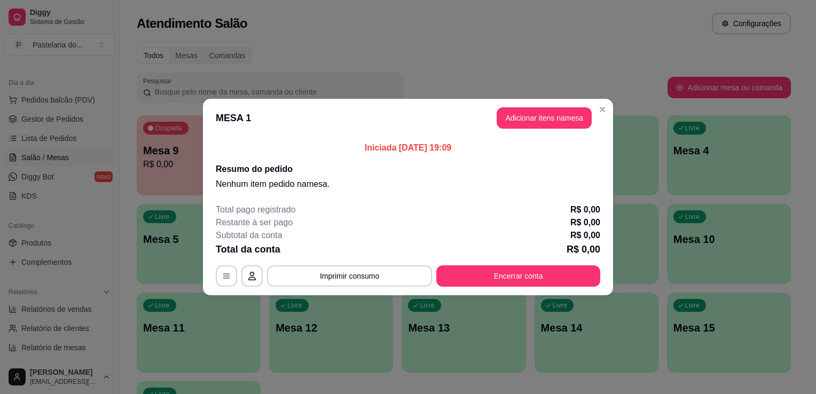
click at [539, 133] on header "MESA 1 Adicionar itens na mesa" at bounding box center [408, 118] width 410 height 38
click at [543, 128] on button "Adicionar itens na mesa" at bounding box center [544, 117] width 95 height 21
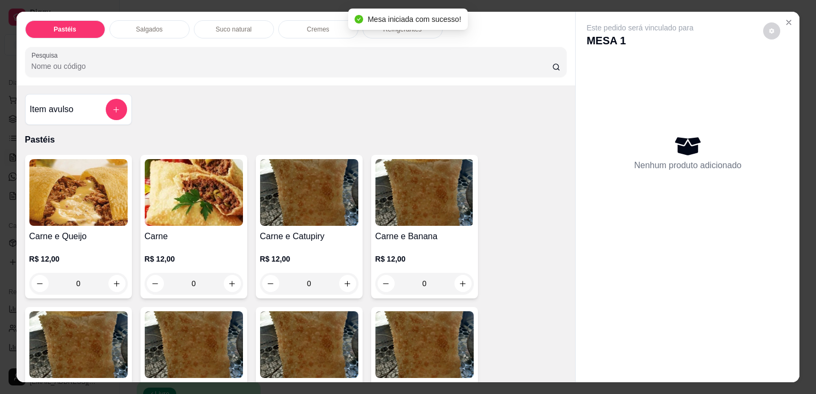
click at [173, 34] on div "Salgados" at bounding box center [150, 29] width 80 height 18
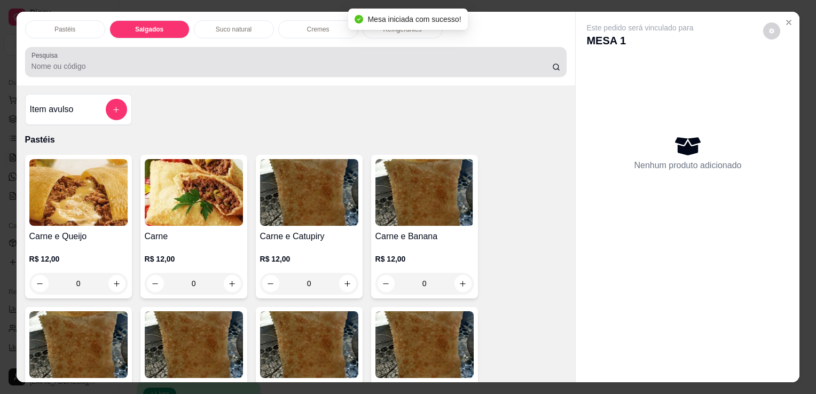
scroll to position [26, 0]
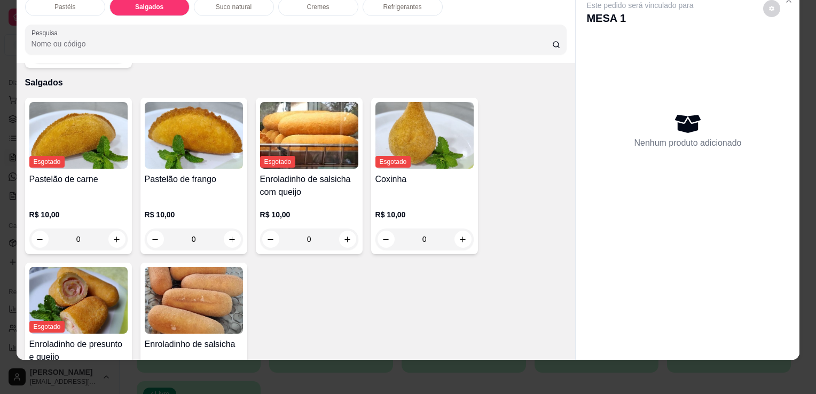
click at [188, 173] on div "Pastelão de frango" at bounding box center [194, 186] width 98 height 26
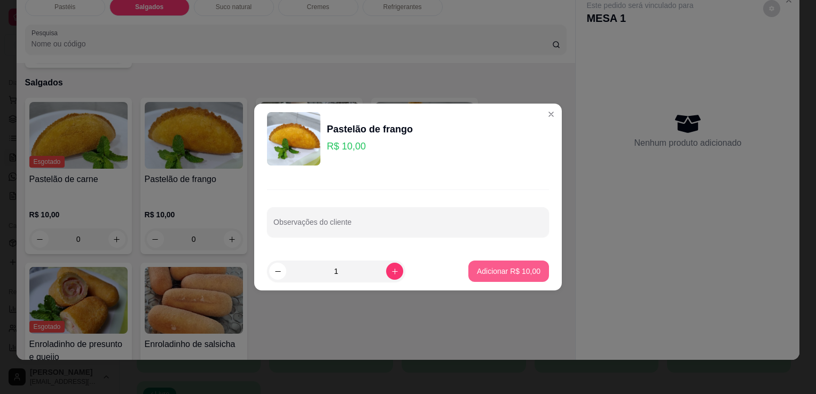
click at [485, 273] on p "Adicionar R$ 10,00" at bounding box center [509, 271] width 64 height 11
type input "1"
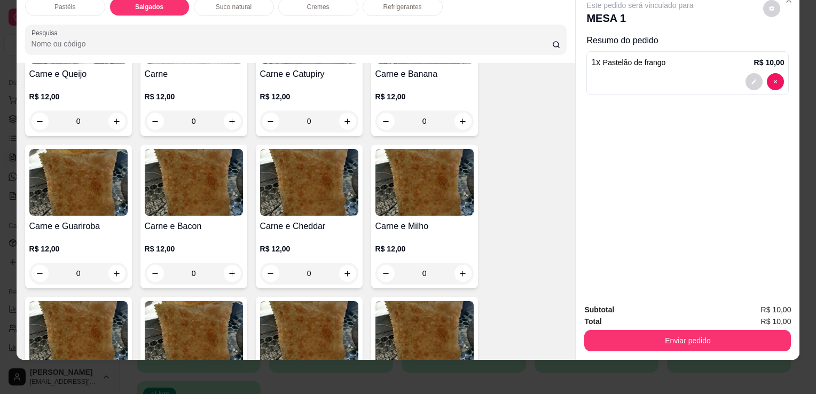
scroll to position [267, 0]
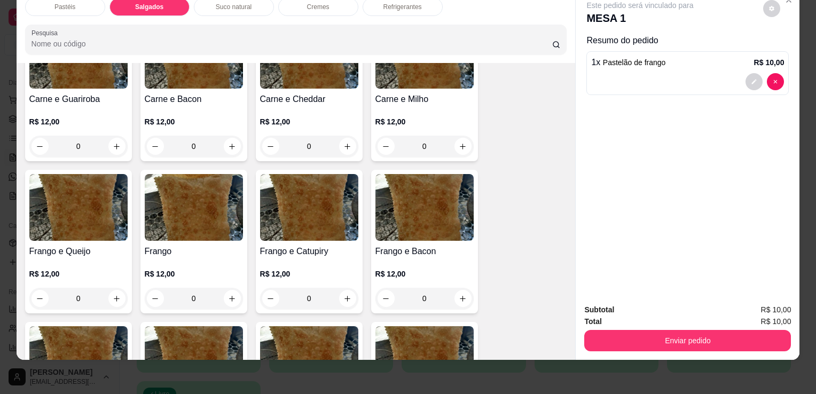
click at [158, 213] on img at bounding box center [194, 207] width 98 height 67
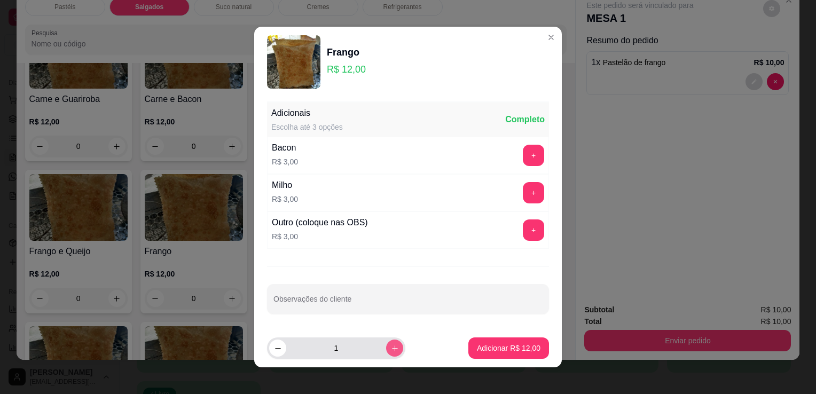
click at [388, 347] on button "increase-product-quantity" at bounding box center [394, 348] width 17 height 17
type input "2"
click at [393, 298] on input "Observações do cliente" at bounding box center [408, 303] width 269 height 11
type input "P/LEVAR"
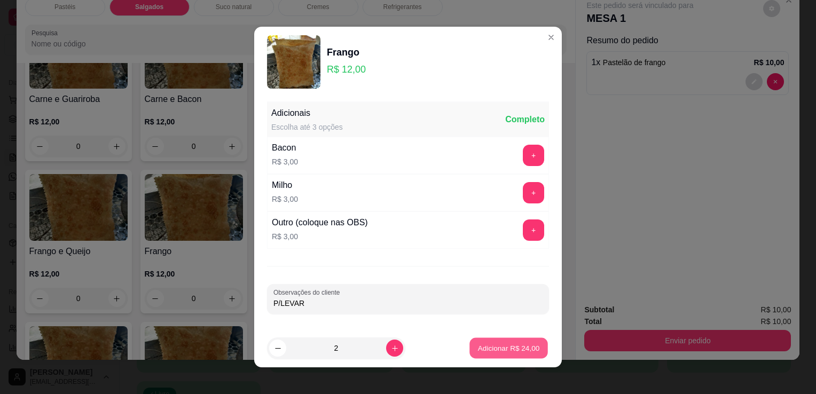
click at [520, 348] on p "Adicionar R$ 24,00" at bounding box center [509, 348] width 62 height 10
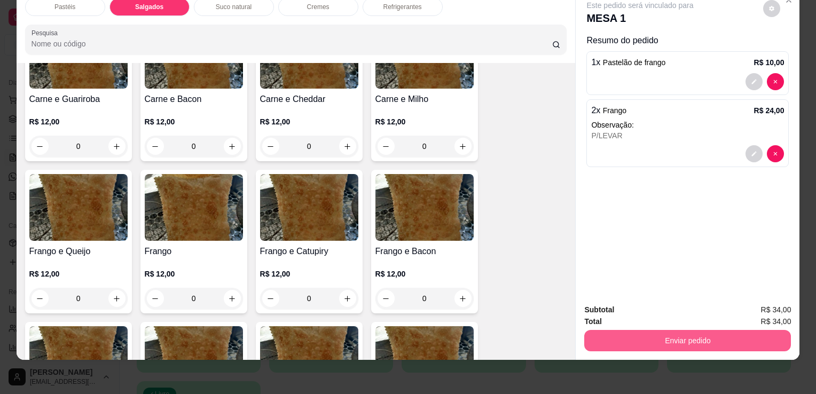
click at [679, 330] on button "Enviar pedido" at bounding box center [688, 340] width 207 height 21
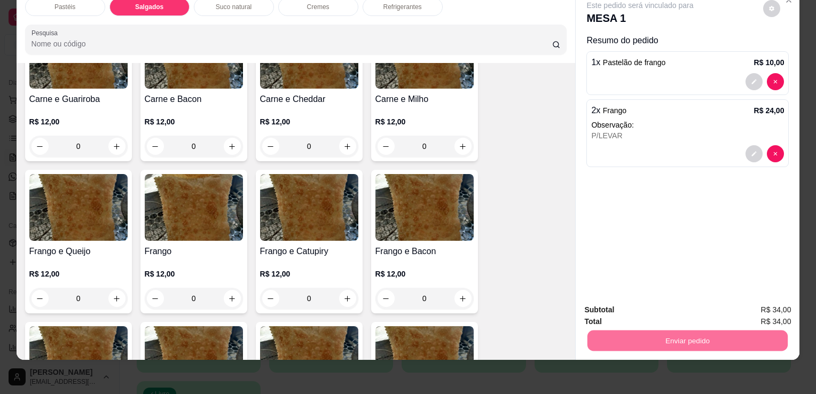
click at [680, 305] on button "Não registrar e enviar pedido" at bounding box center [652, 307] width 111 height 20
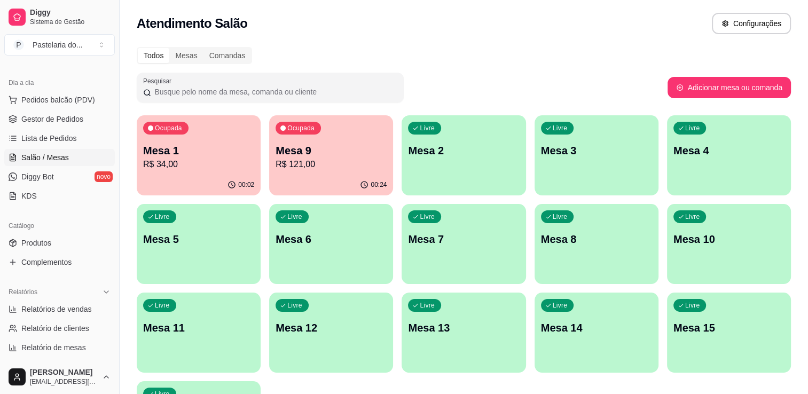
click at [349, 161] on p "R$ 121,00" at bounding box center [331, 164] width 111 height 13
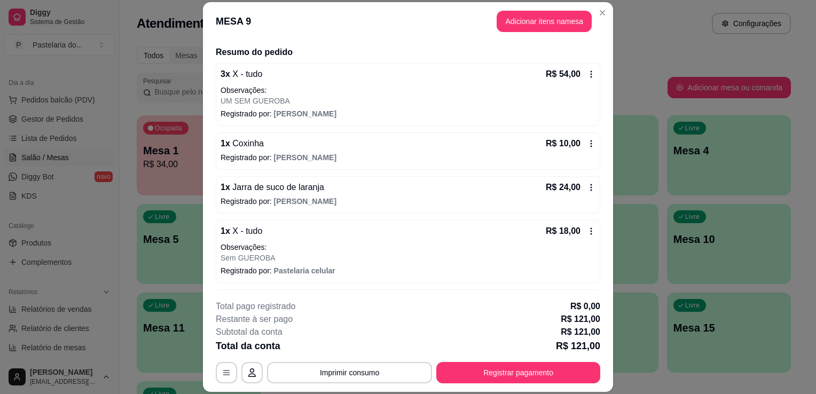
scroll to position [202, 0]
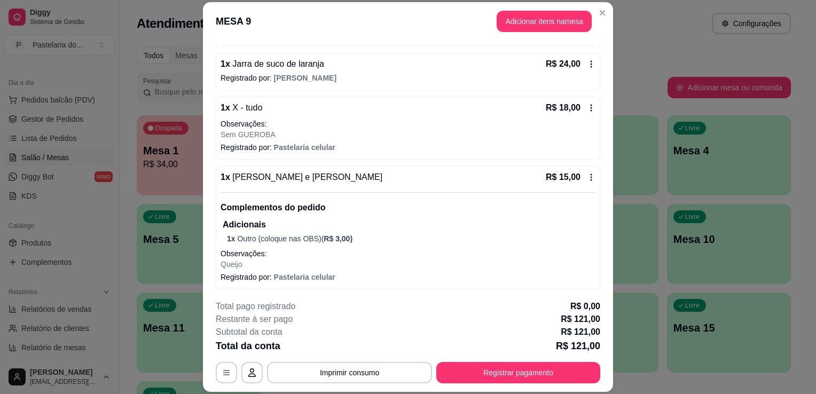
click at [282, 180] on span "[PERSON_NAME] e [PERSON_NAME]" at bounding box center [306, 177] width 152 height 9
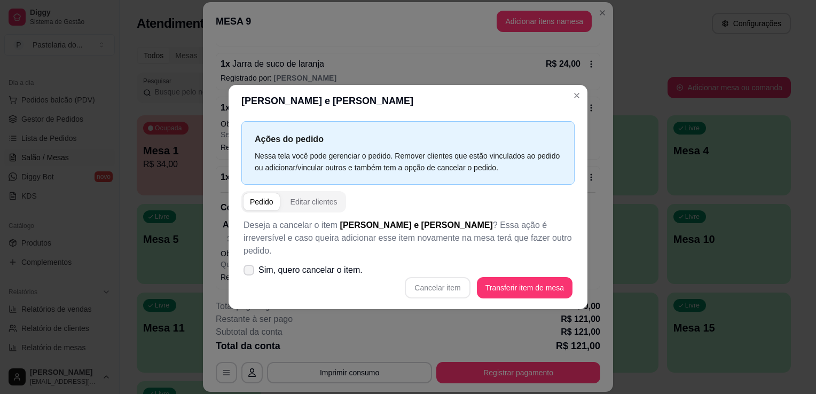
click at [332, 264] on span "Sim, quero cancelar o item." at bounding box center [311, 270] width 104 height 13
click at [250, 273] on input "Sim, quero cancelar o item." at bounding box center [246, 276] width 7 height 7
checkbox input "true"
click at [417, 283] on button "Cancelar item" at bounding box center [437, 287] width 65 height 21
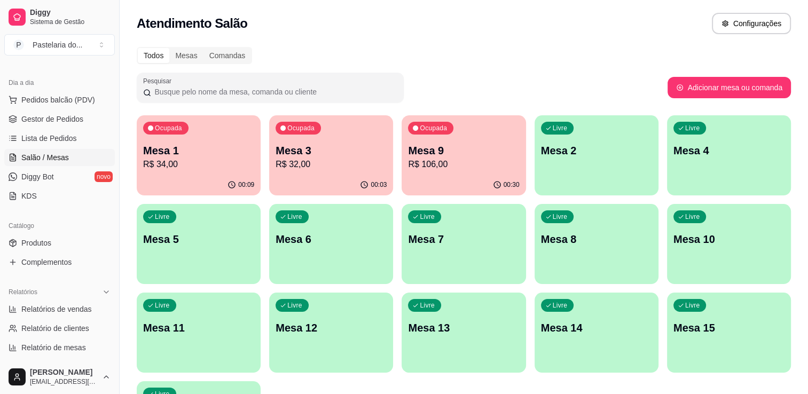
click at [190, 166] on p "R$ 34,00" at bounding box center [198, 164] width 111 height 13
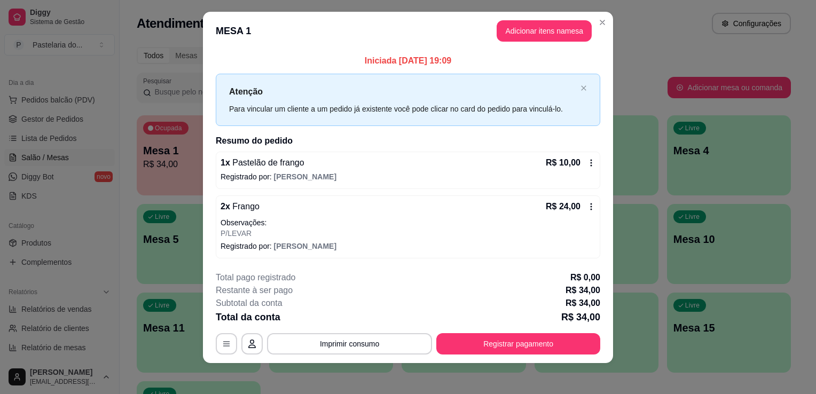
scroll to position [12, 0]
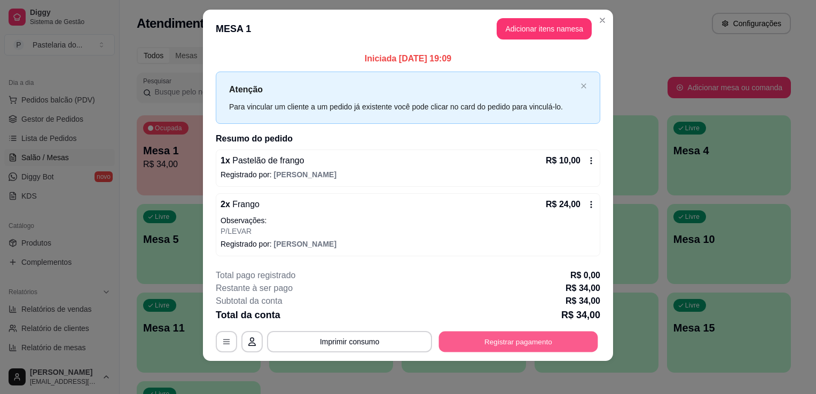
click at [550, 337] on button "Registrar pagamento" at bounding box center [518, 341] width 159 height 21
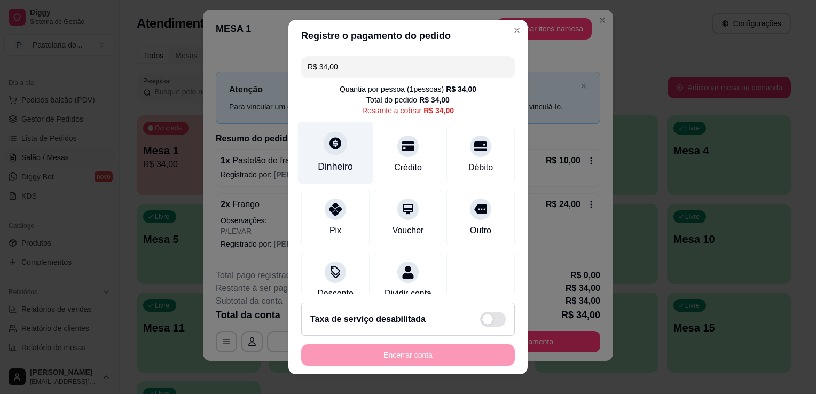
click at [359, 155] on div "Dinheiro" at bounding box center [335, 153] width 75 height 63
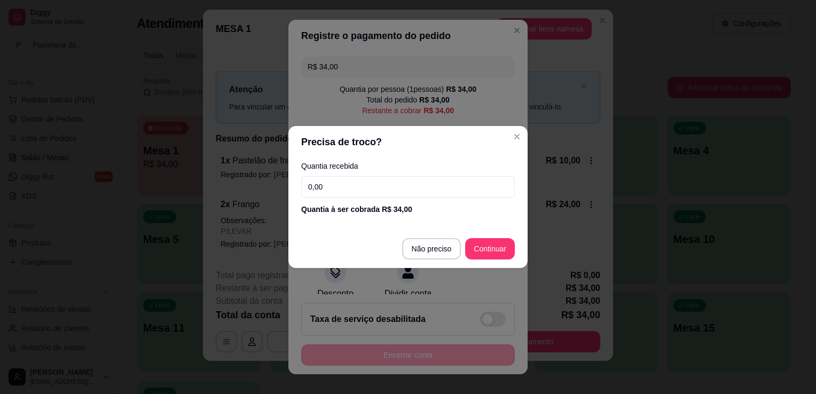
drag, startPoint x: 359, startPoint y: 155, endPoint x: 380, endPoint y: 186, distance: 38.0
click at [380, 186] on input "0,00" at bounding box center [408, 186] width 214 height 21
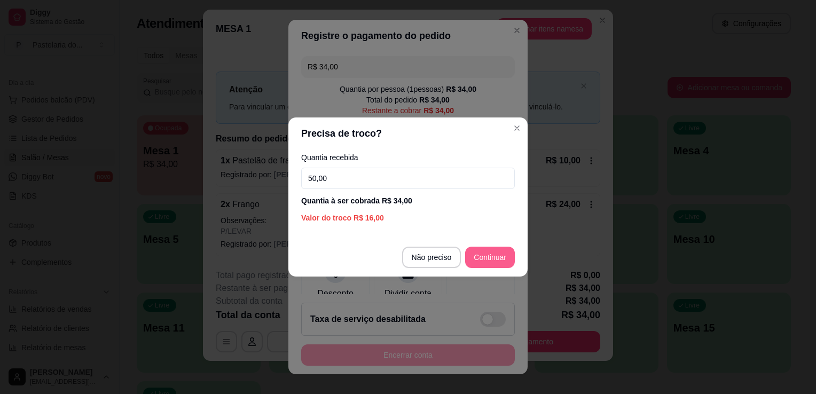
type input "50,00"
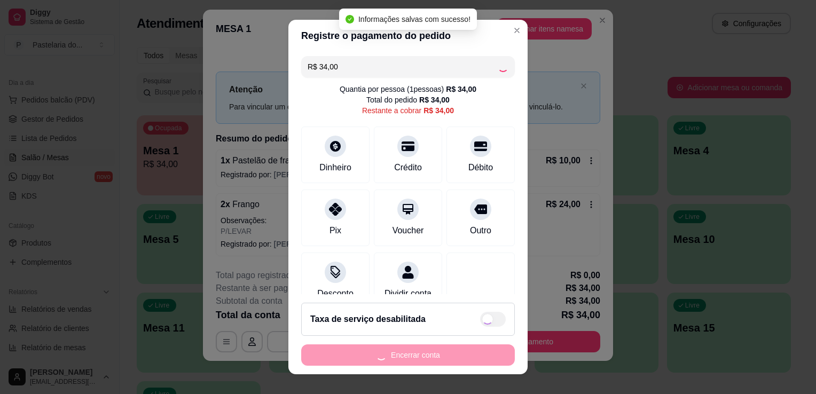
type input "R$ 0,00"
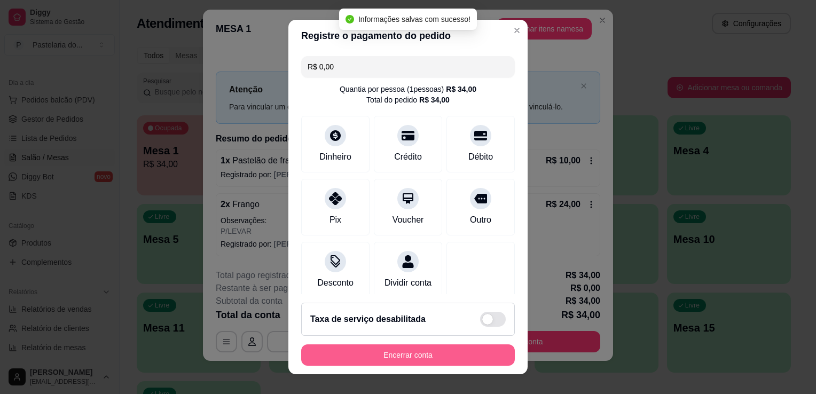
click at [403, 356] on button "Encerrar conta" at bounding box center [408, 355] width 214 height 21
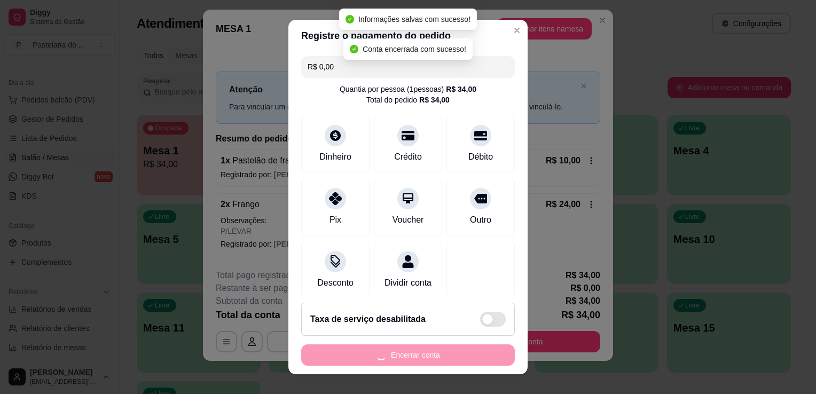
scroll to position [0, 0]
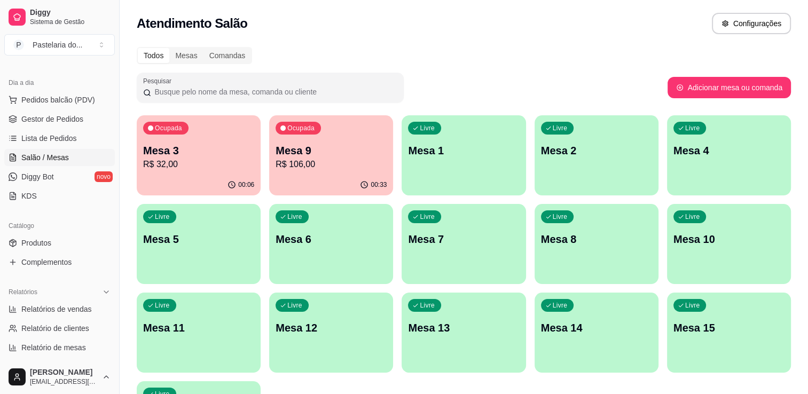
click at [207, 152] on p "Mesa 3" at bounding box center [198, 150] width 111 height 15
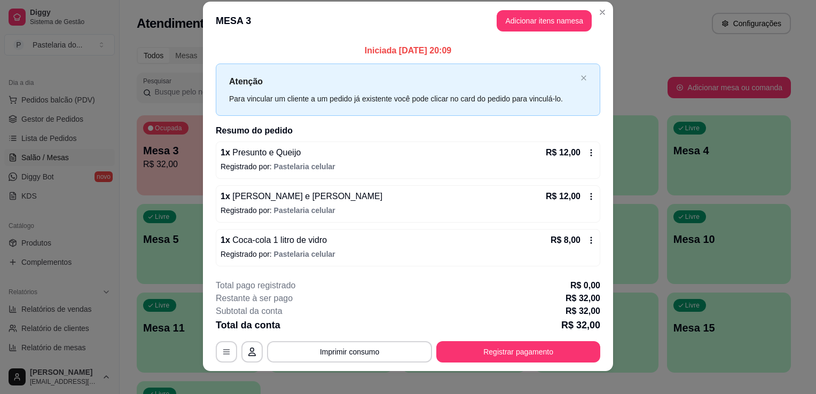
scroll to position [21, 0]
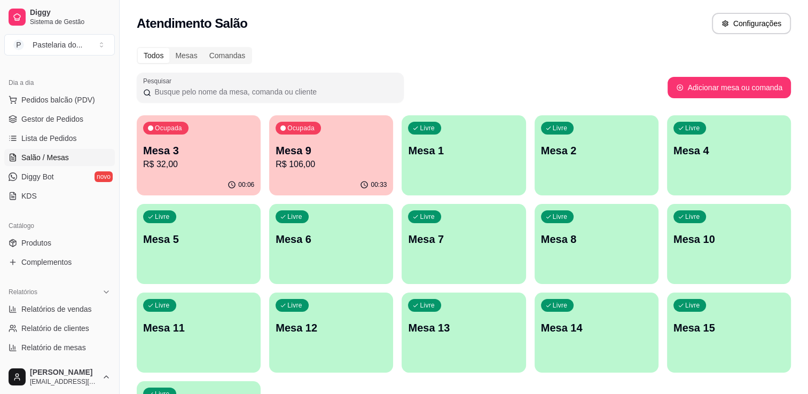
click at [290, 171] on div "Ocupada Mesa 9 R$ 106,00" at bounding box center [331, 144] width 124 height 59
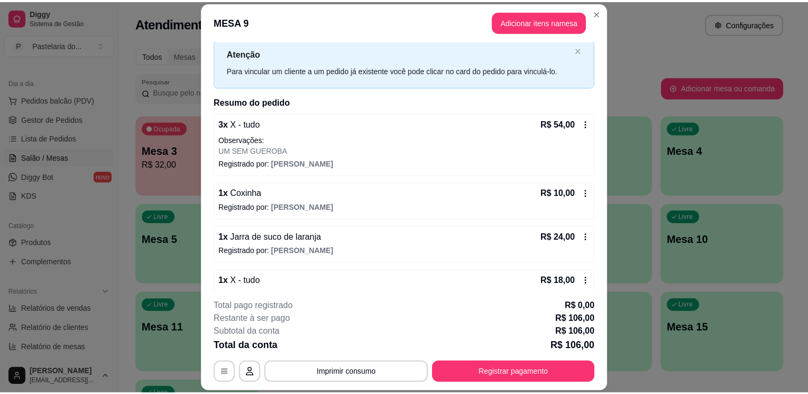
scroll to position [0, 0]
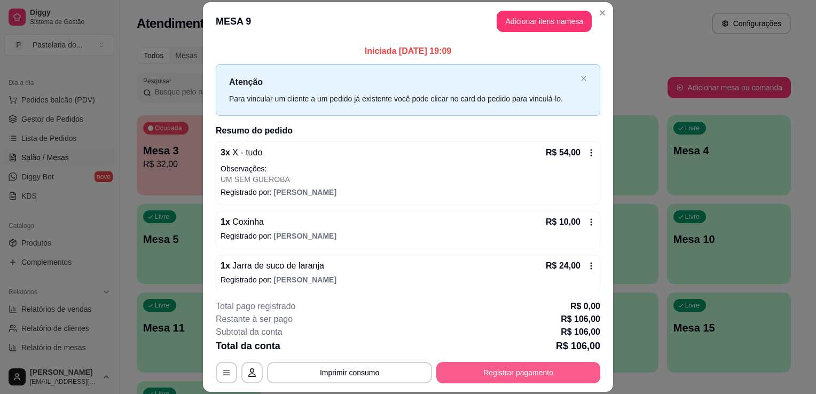
click at [497, 375] on button "Registrar pagamento" at bounding box center [519, 372] width 164 height 21
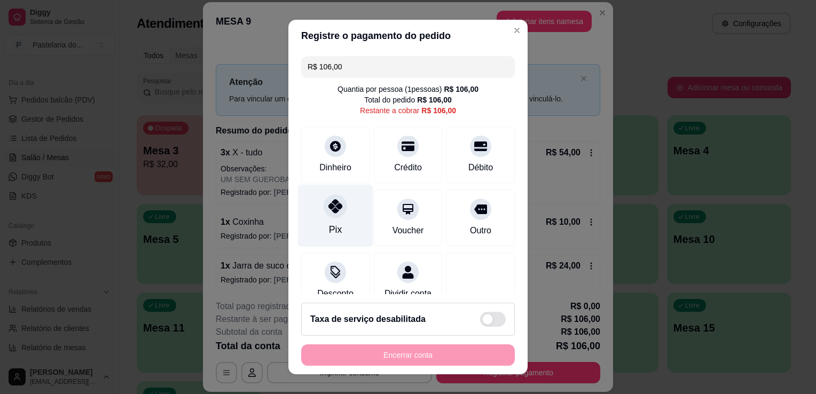
click at [324, 203] on div at bounding box center [336, 206] width 24 height 24
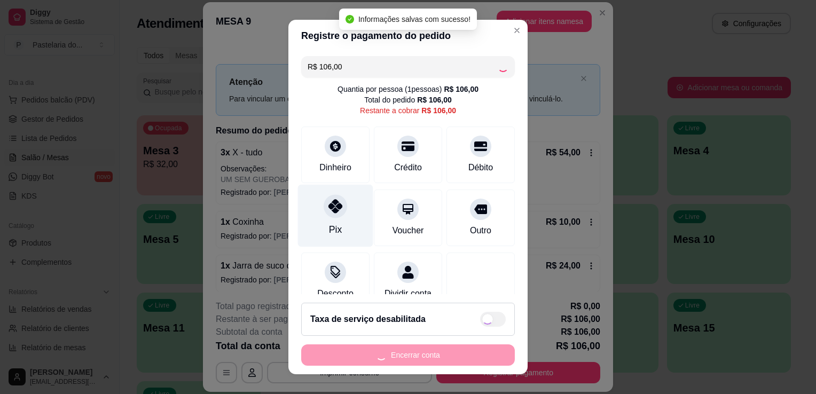
type input "R$ 0,00"
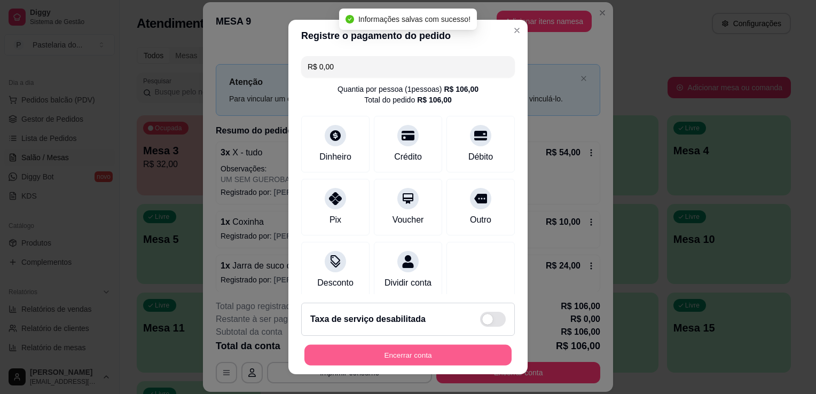
click at [380, 361] on button "Encerrar conta" at bounding box center [408, 355] width 207 height 21
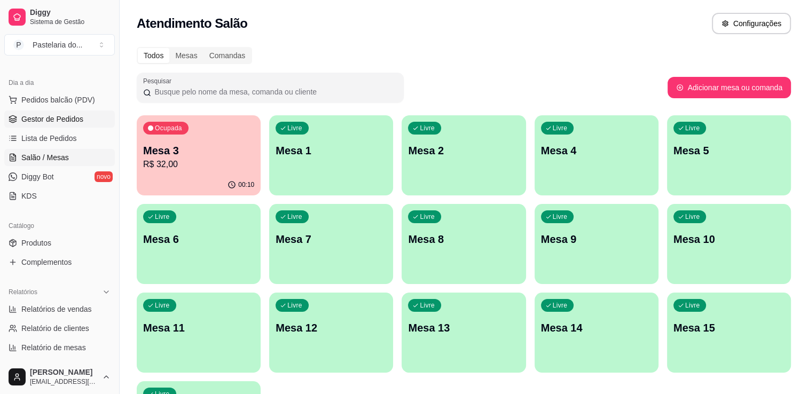
click at [71, 116] on span "Gestor de Pedidos" at bounding box center [52, 119] width 62 height 11
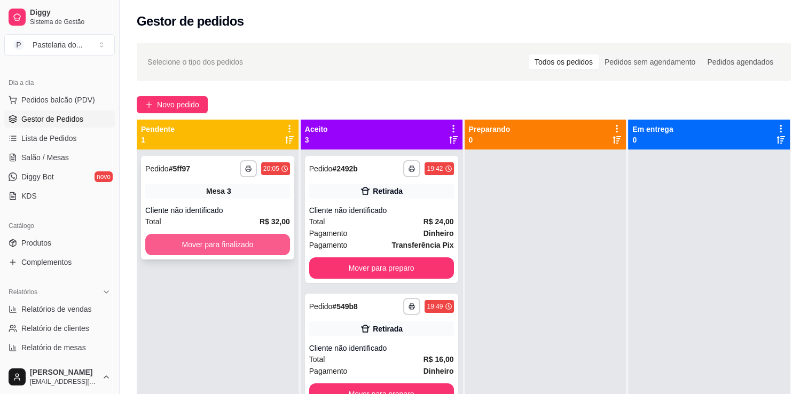
click at [270, 236] on button "Mover para finalizado" at bounding box center [217, 244] width 145 height 21
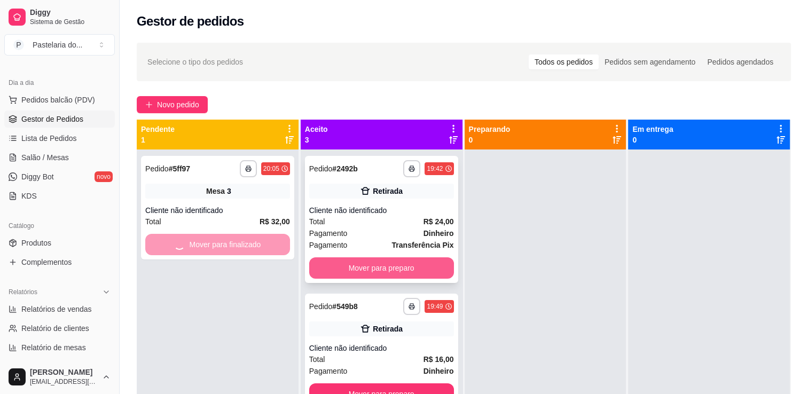
click at [361, 280] on div "**********" at bounding box center [381, 219] width 153 height 127
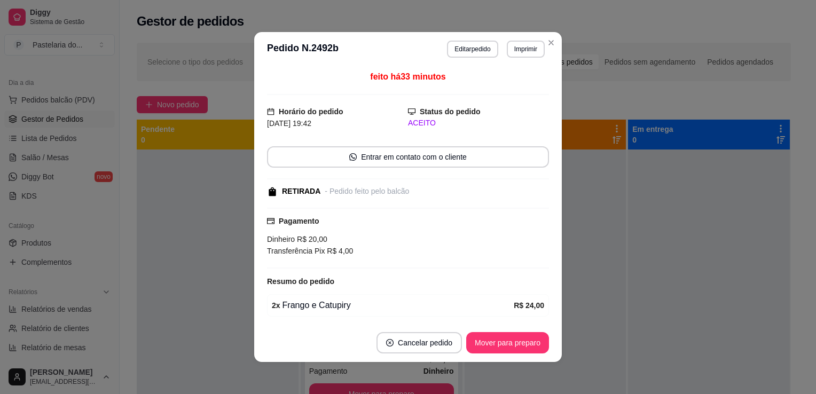
click at [410, 283] on div "Resumo do pedido" at bounding box center [408, 281] width 282 height 13
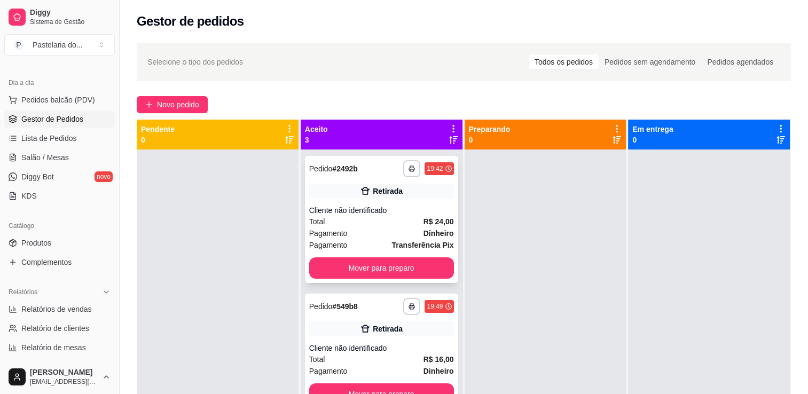
click at [422, 253] on div "**********" at bounding box center [381, 219] width 153 height 127
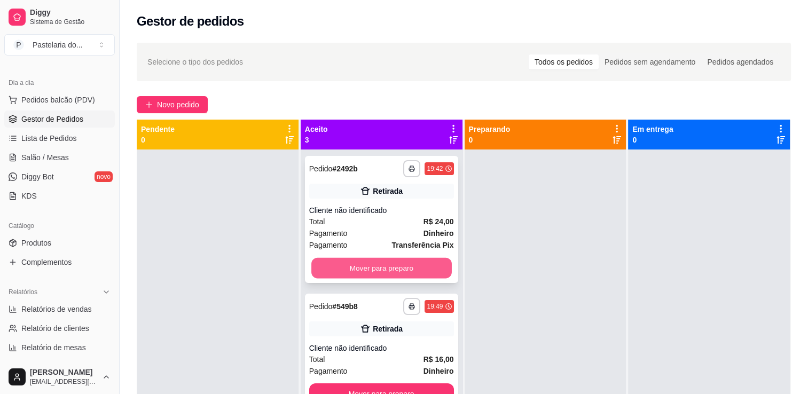
click at [413, 260] on button "Mover para preparo" at bounding box center [382, 268] width 141 height 21
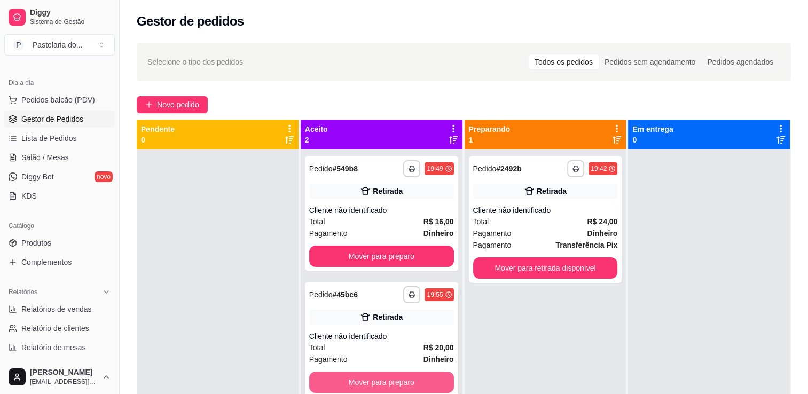
click at [386, 379] on button "Mover para preparo" at bounding box center [381, 382] width 145 height 21
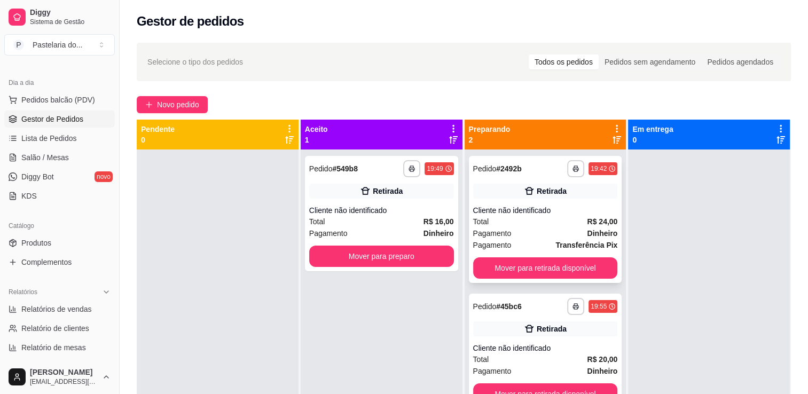
click at [522, 282] on div "**********" at bounding box center [545, 219] width 153 height 127
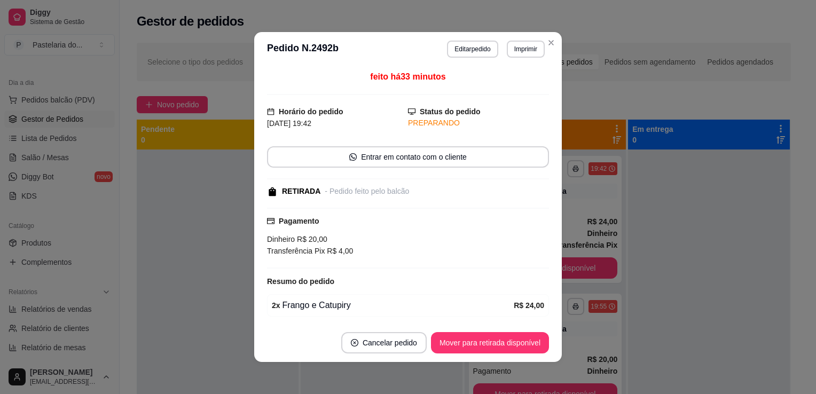
click at [418, 231] on div "Pagamento Dinheiro R$ 20,00 Transferência Pix R$ 4,00" at bounding box center [408, 236] width 282 height 42
click at [549, 251] on div "feito há 33 minutos Horário do pedido [DATE] 19:42 Status do pedido PREPARANDO …" at bounding box center [408, 195] width 308 height 258
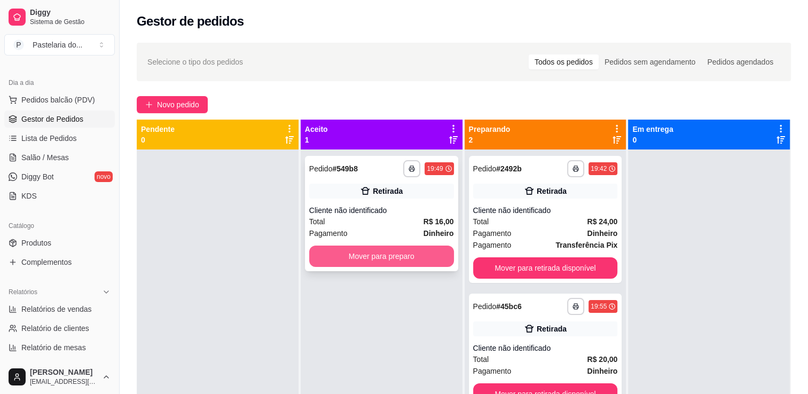
click at [410, 248] on button "Mover para preparo" at bounding box center [381, 256] width 145 height 21
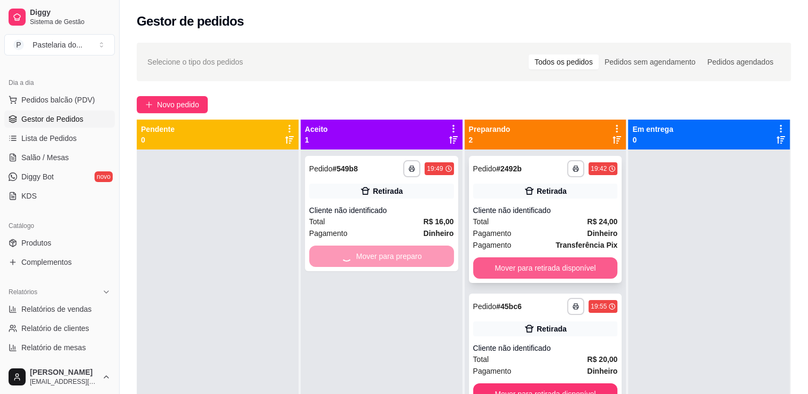
click at [526, 270] on button "Mover para retirada disponível" at bounding box center [545, 268] width 145 height 21
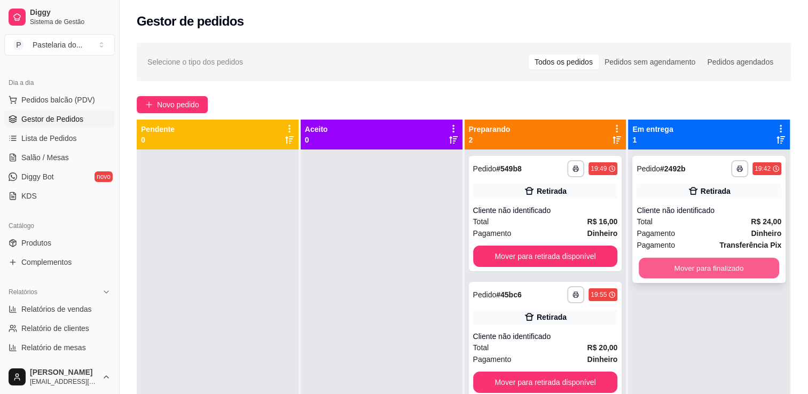
click at [668, 272] on button "Mover para finalizado" at bounding box center [709, 268] width 141 height 21
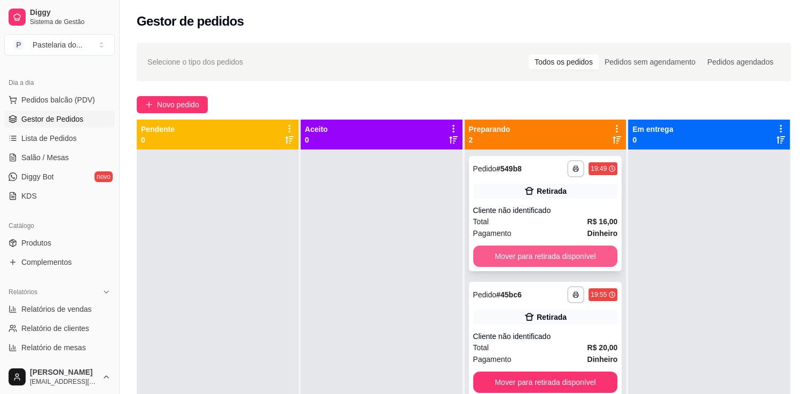
click at [588, 252] on button "Mover para retirada disponível" at bounding box center [545, 256] width 145 height 21
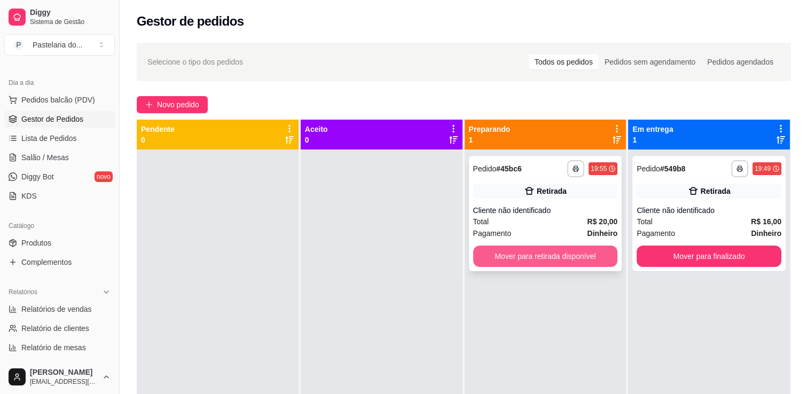
click at [598, 258] on button "Mover para retirada disponível" at bounding box center [545, 256] width 145 height 21
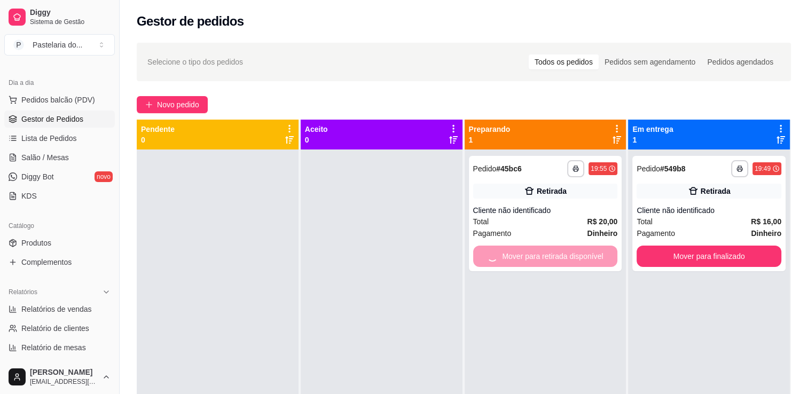
click at [683, 274] on div "**********" at bounding box center [709, 347] width 162 height 394
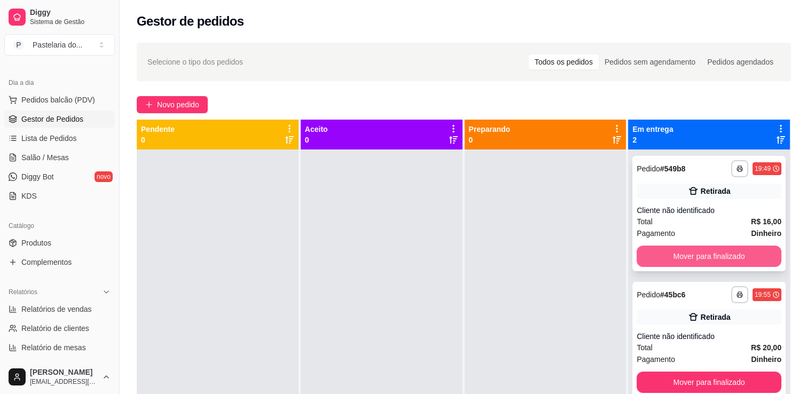
click at [686, 262] on button "Mover para finalizado" at bounding box center [709, 256] width 145 height 21
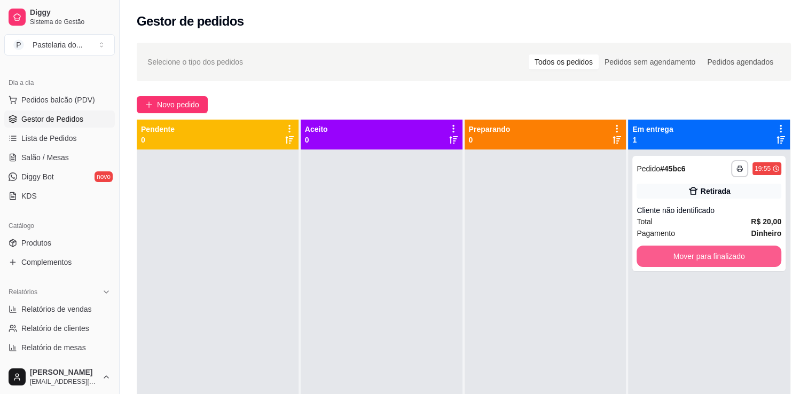
click at [686, 262] on button "Mover para finalizado" at bounding box center [709, 256] width 145 height 21
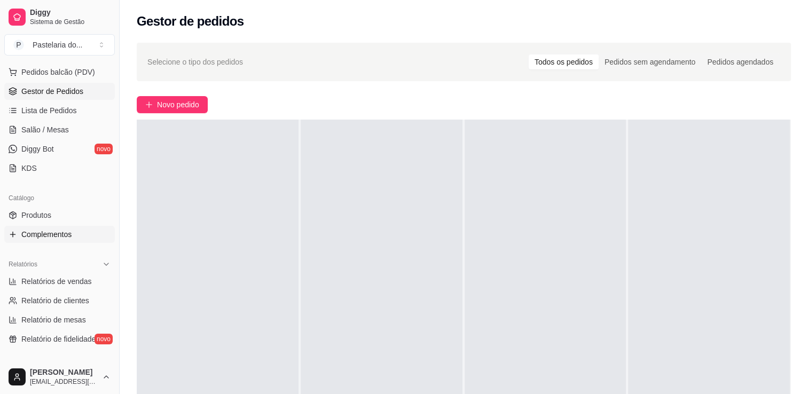
scroll to position [160, 0]
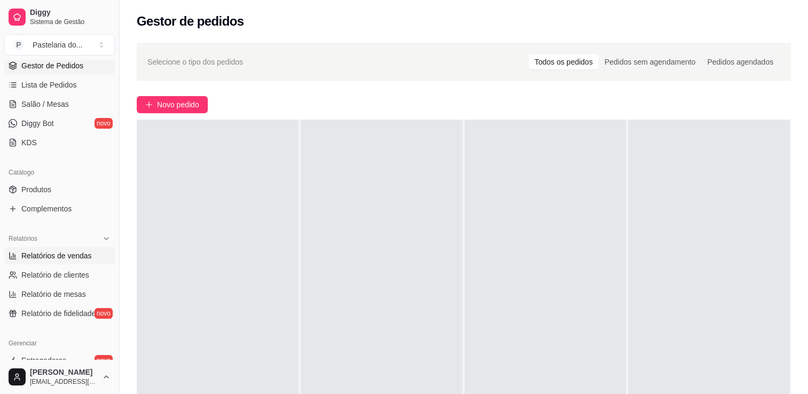
click at [49, 251] on span "Relatórios de vendas" at bounding box center [56, 256] width 71 height 11
select select "ALL"
select select "0"
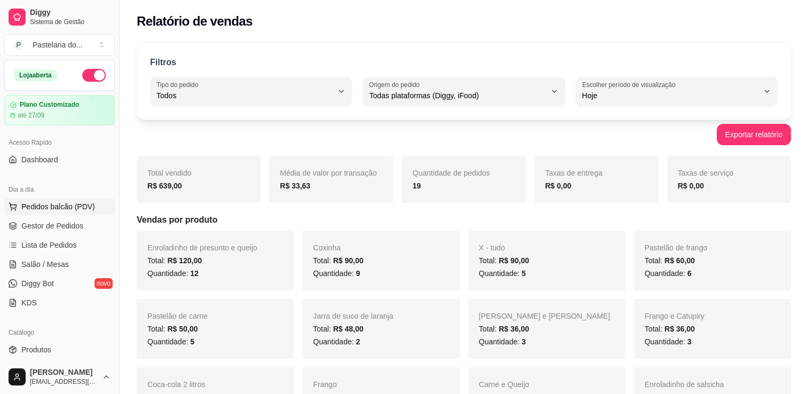
click at [49, 212] on button "Pedidos balcão (PDV)" at bounding box center [59, 206] width 111 height 17
click at [42, 230] on span "Gestor de Pedidos" at bounding box center [52, 226] width 62 height 11
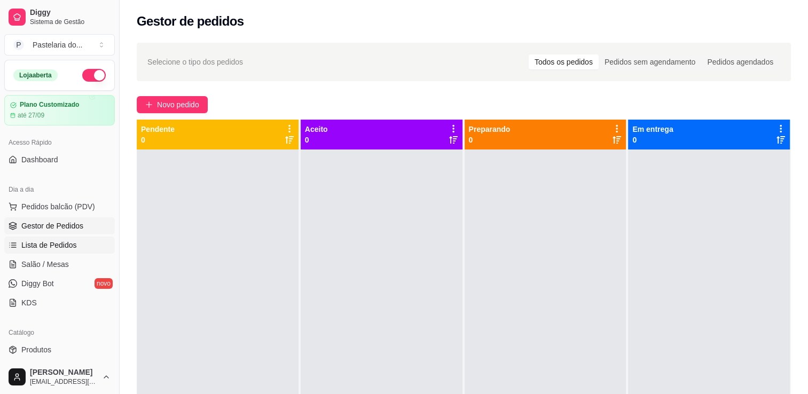
click at [30, 249] on span "Lista de Pedidos" at bounding box center [49, 245] width 56 height 11
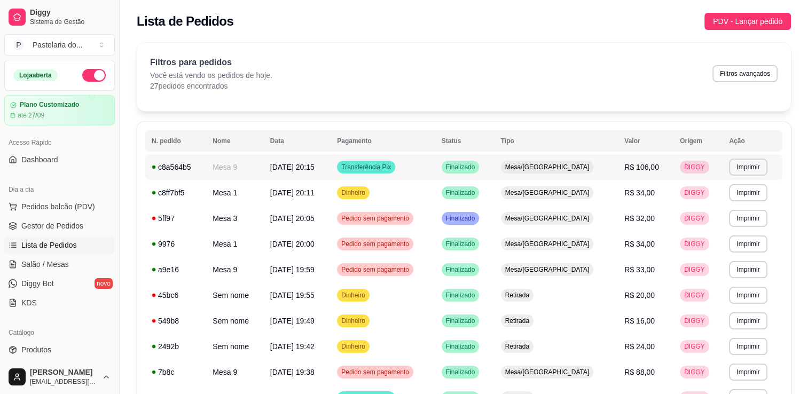
click at [569, 174] on td "Mesa/[GEOGRAPHIC_DATA]" at bounding box center [557, 167] width 124 height 26
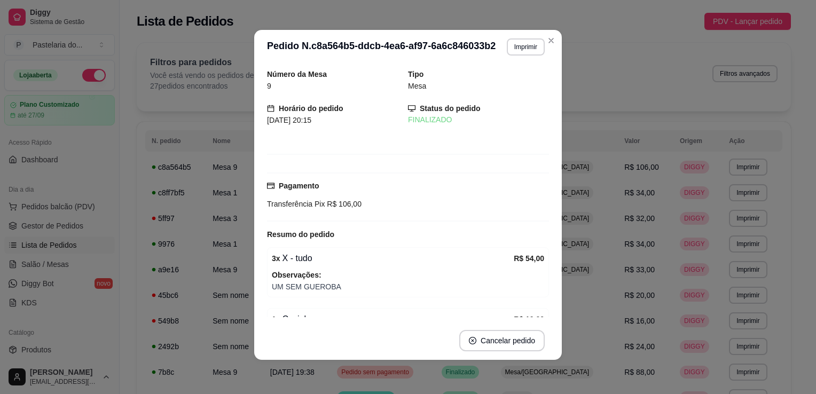
click at [699, 154] on td "DIGGY" at bounding box center [698, 167] width 49 height 26
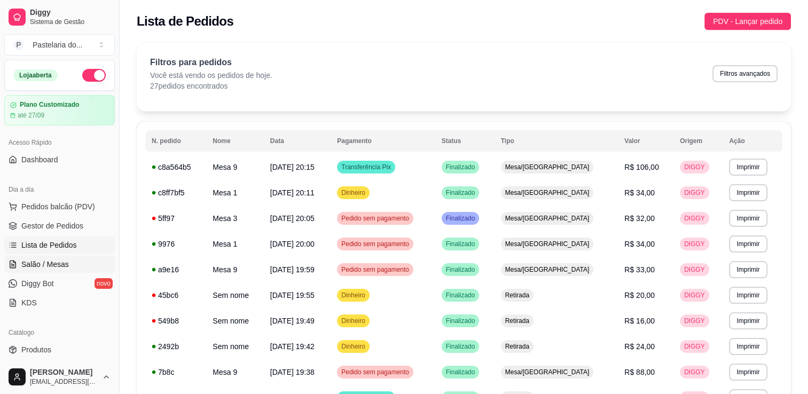
click at [47, 267] on span "Salão / Mesas" at bounding box center [45, 264] width 48 height 11
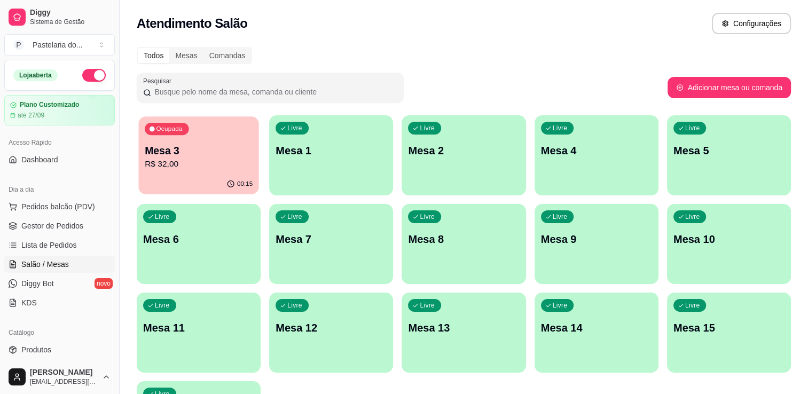
click at [146, 180] on div "00:15" at bounding box center [198, 184] width 120 height 20
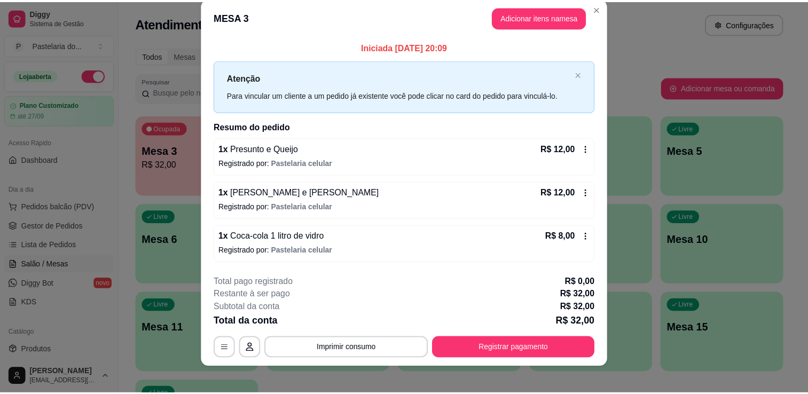
scroll to position [21, 0]
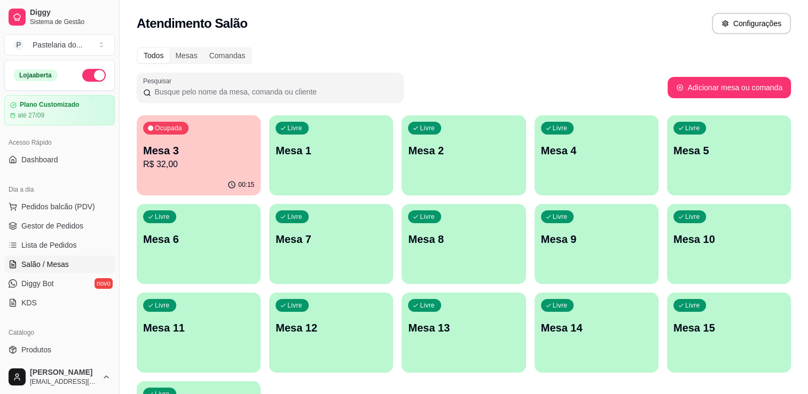
click at [191, 173] on div "Ocupada Mesa 3 R$ 32,00" at bounding box center [199, 144] width 124 height 59
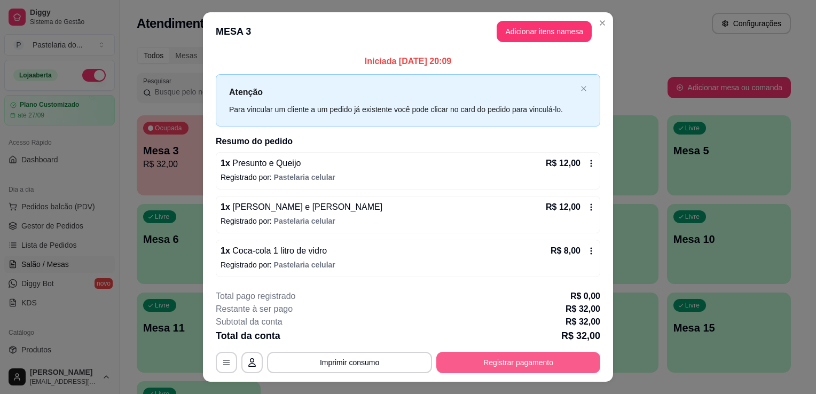
click at [473, 364] on button "Registrar pagamento" at bounding box center [519, 362] width 164 height 21
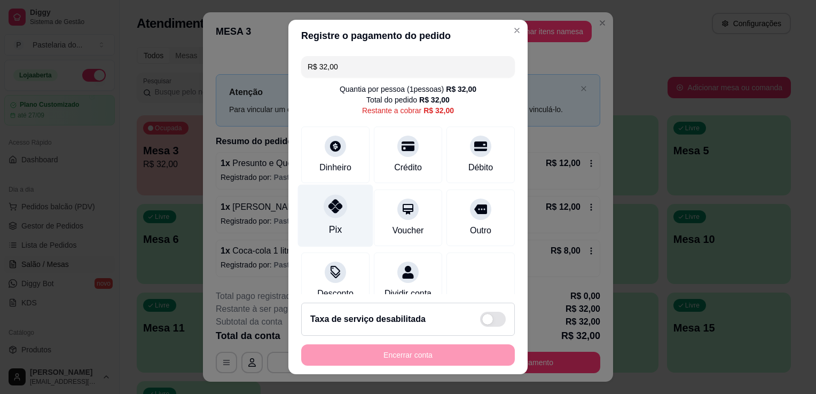
click at [329, 209] on icon at bounding box center [336, 206] width 14 height 14
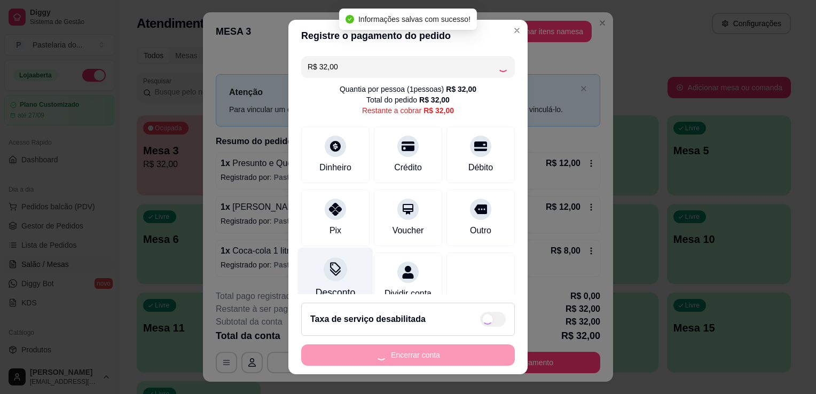
type input "R$ 0,00"
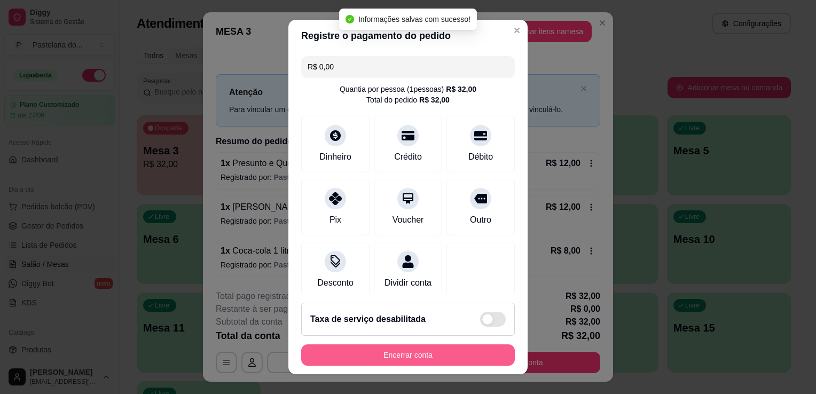
click at [318, 351] on button "Encerrar conta" at bounding box center [408, 355] width 214 height 21
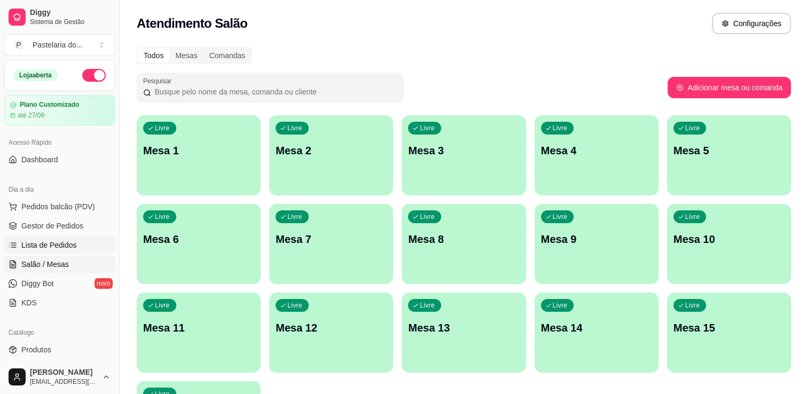
click at [57, 237] on link "Lista de Pedidos" at bounding box center [59, 245] width 111 height 17
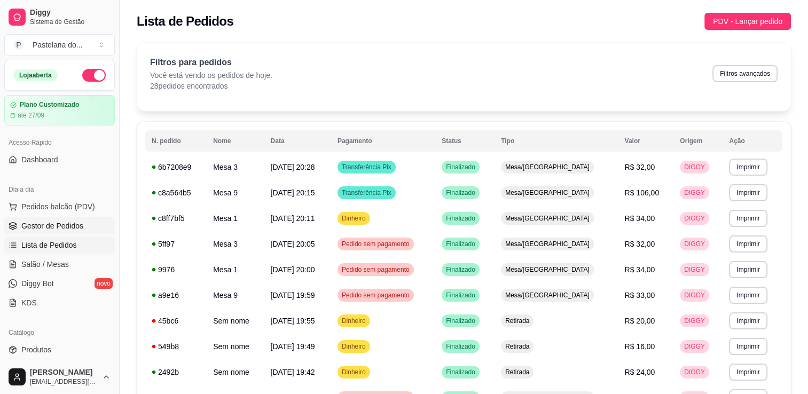
click at [63, 221] on span "Gestor de Pedidos" at bounding box center [52, 226] width 62 height 11
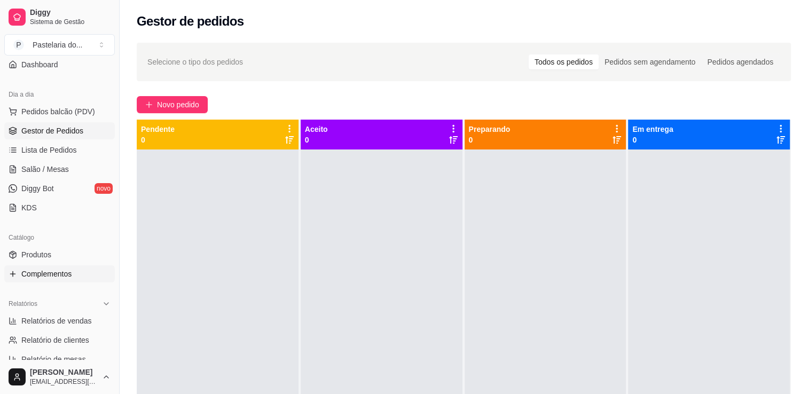
scroll to position [107, 0]
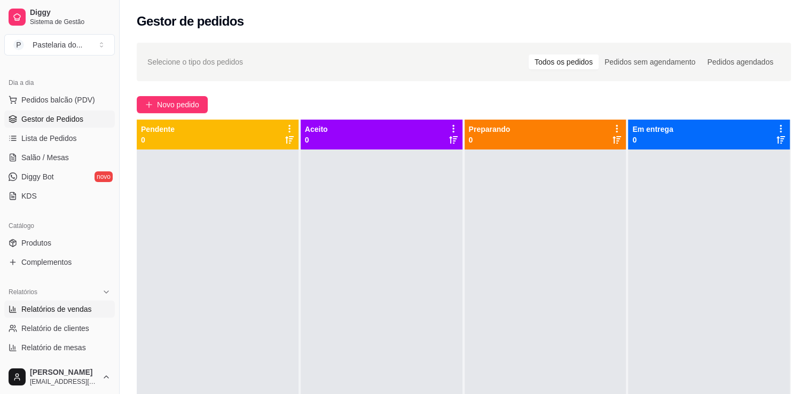
click at [59, 302] on link "Relatórios de vendas" at bounding box center [59, 309] width 111 height 17
select select "ALL"
select select "0"
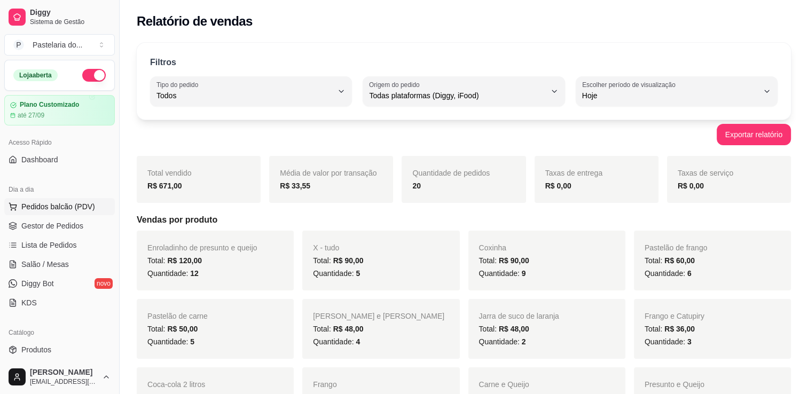
click at [29, 207] on span "Pedidos balcão (PDV)" at bounding box center [58, 206] width 74 height 11
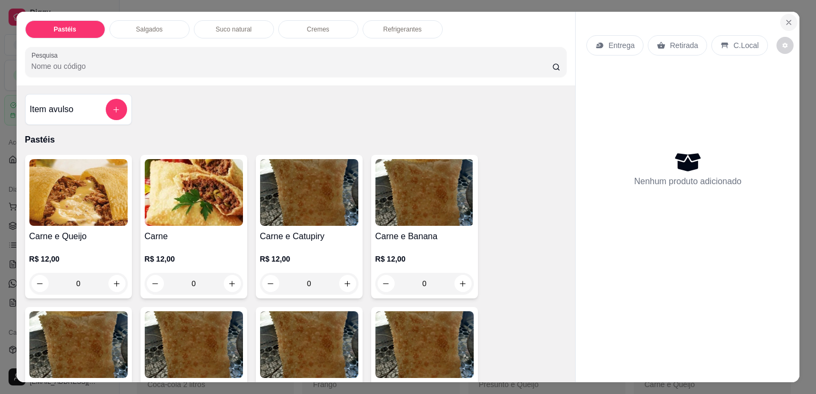
click at [785, 18] on icon "Close" at bounding box center [789, 22] width 9 height 9
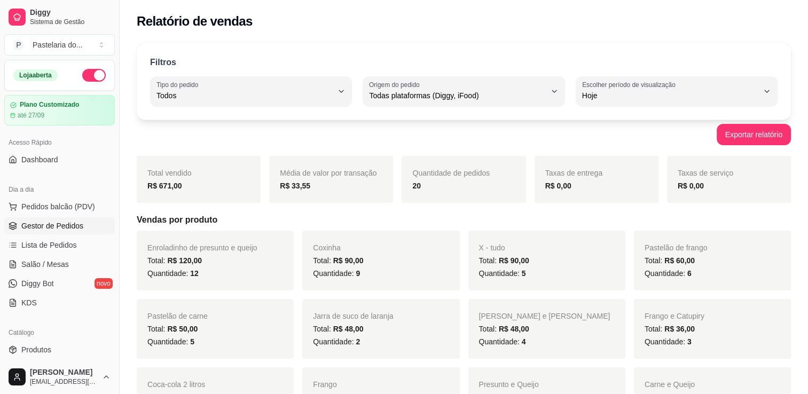
click at [46, 228] on span "Gestor de Pedidos" at bounding box center [52, 226] width 62 height 11
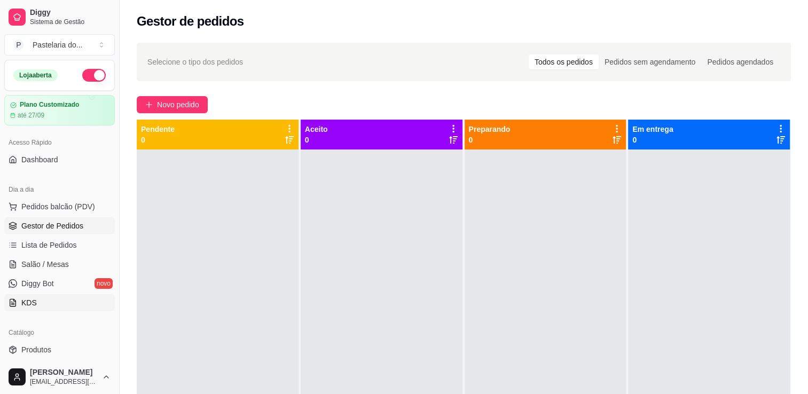
click at [42, 300] on ul "Pedidos balcão (PDV) Gestor de Pedidos Lista de Pedidos Salão / Mesas Diggy Bot…" at bounding box center [59, 254] width 111 height 113
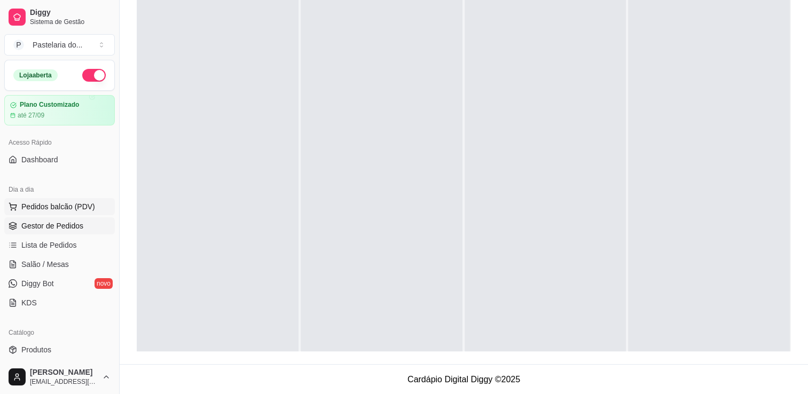
click at [42, 208] on span "Pedidos balcão (PDV)" at bounding box center [58, 206] width 74 height 11
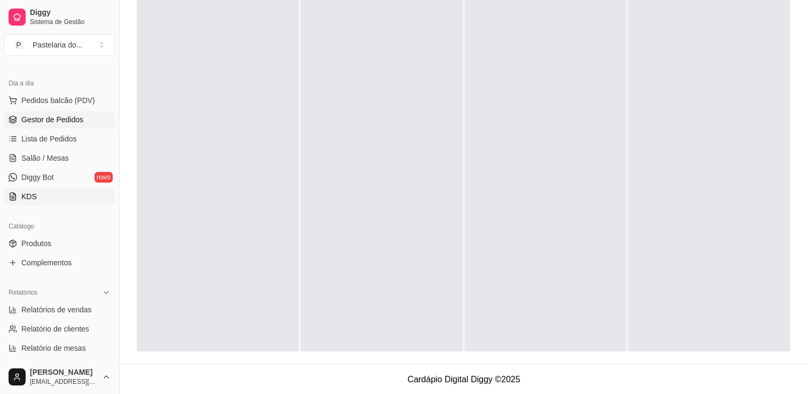
scroll to position [107, 0]
click at [84, 161] on link "Salão / Mesas" at bounding box center [59, 157] width 111 height 17
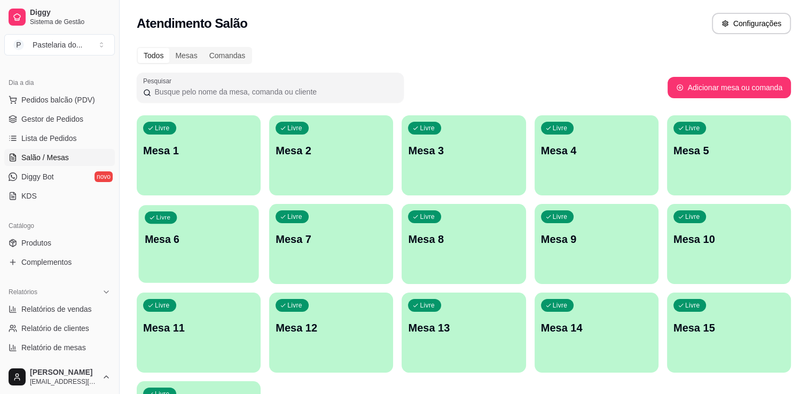
click at [182, 263] on div "Livre Mesa 6" at bounding box center [198, 237] width 120 height 65
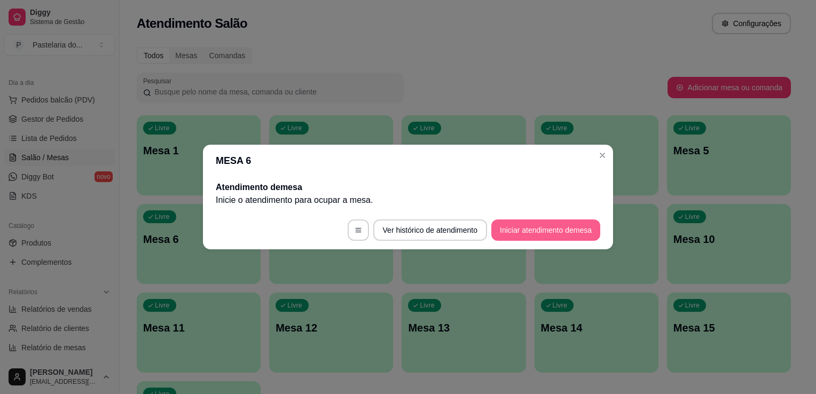
click at [515, 236] on button "Iniciar atendimento de mesa" at bounding box center [546, 230] width 109 height 21
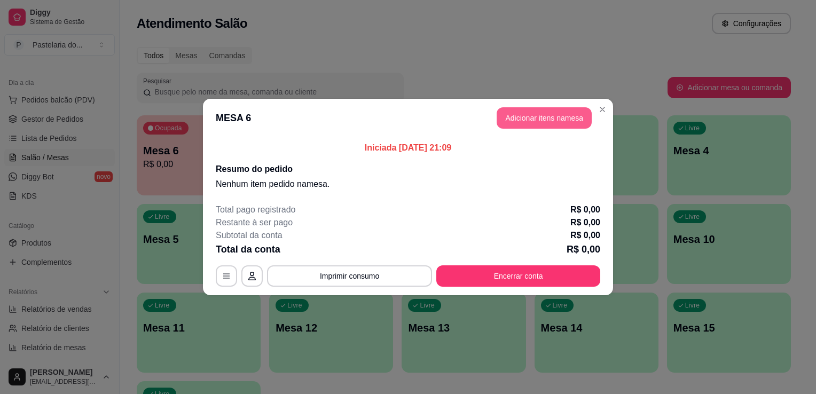
click at [559, 120] on button "Adicionar itens na mesa" at bounding box center [544, 117] width 95 height 21
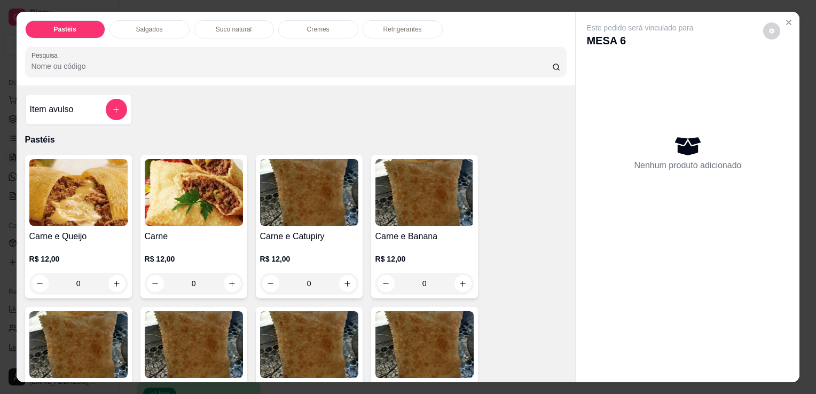
click at [115, 282] on div "0" at bounding box center [78, 283] width 98 height 21
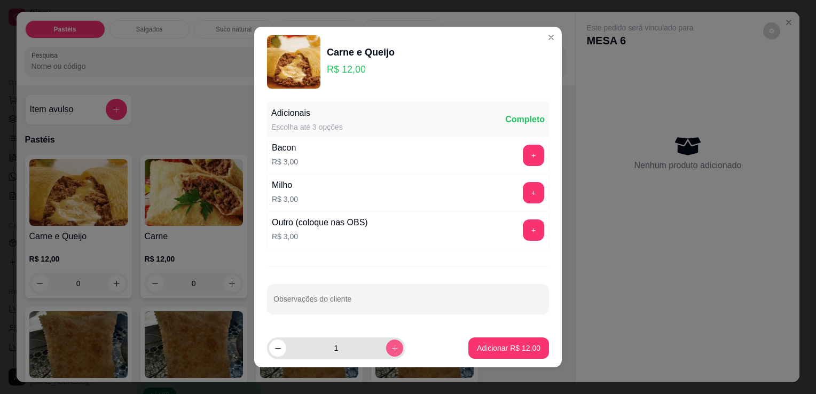
click at [386, 342] on button "increase-product-quantity" at bounding box center [394, 348] width 17 height 17
type input "2"
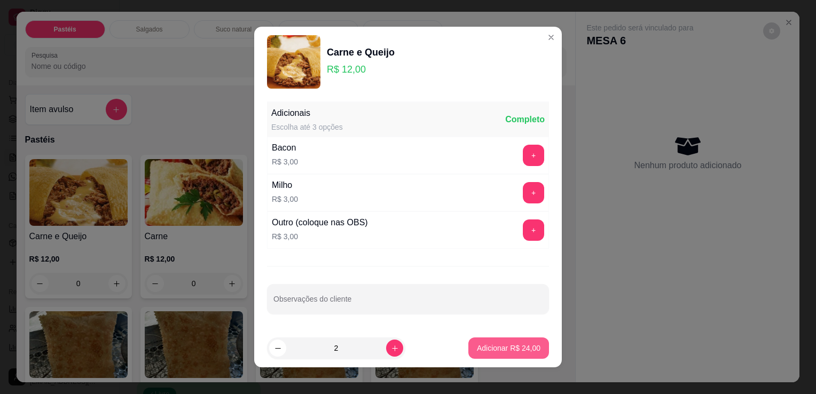
click at [503, 341] on button "Adicionar R$ 24,00" at bounding box center [509, 348] width 81 height 21
type input "2"
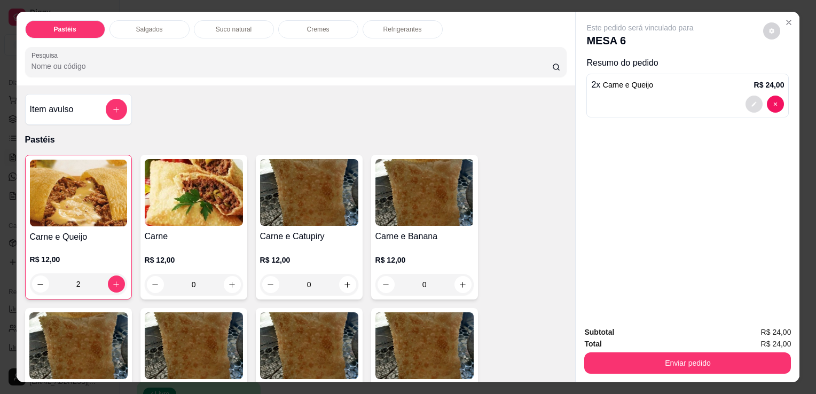
click at [753, 101] on icon "decrease-product-quantity" at bounding box center [754, 104] width 6 height 6
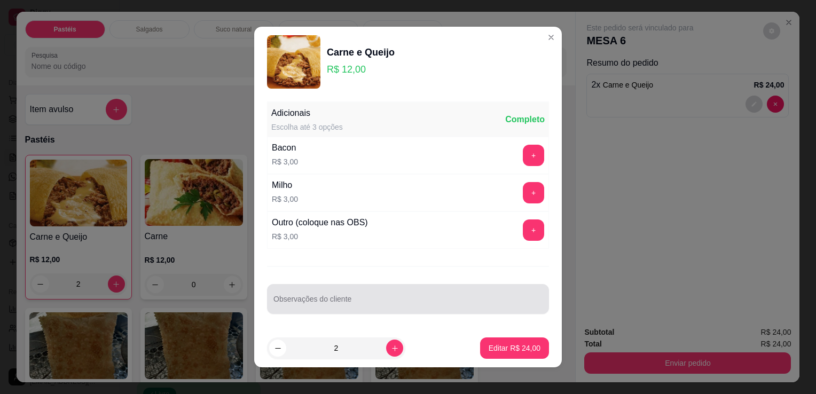
click at [314, 287] on div "Observações do cliente" at bounding box center [408, 299] width 282 height 30
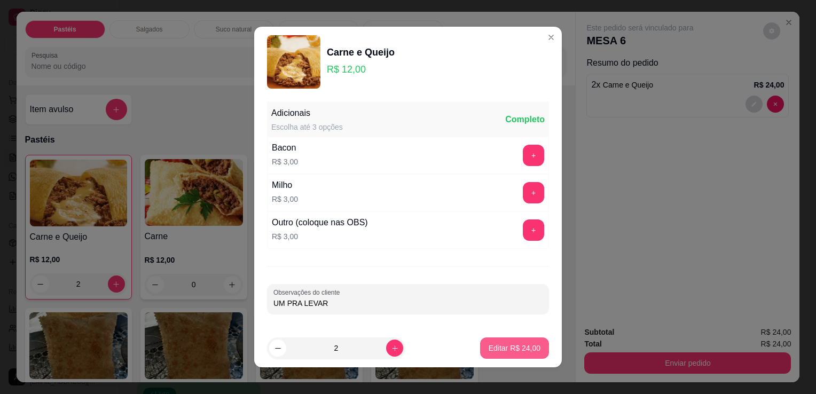
type input "UM PRA LEVAR"
click at [523, 351] on p "Editar R$ 24,00" at bounding box center [515, 348] width 52 height 11
type input "0"
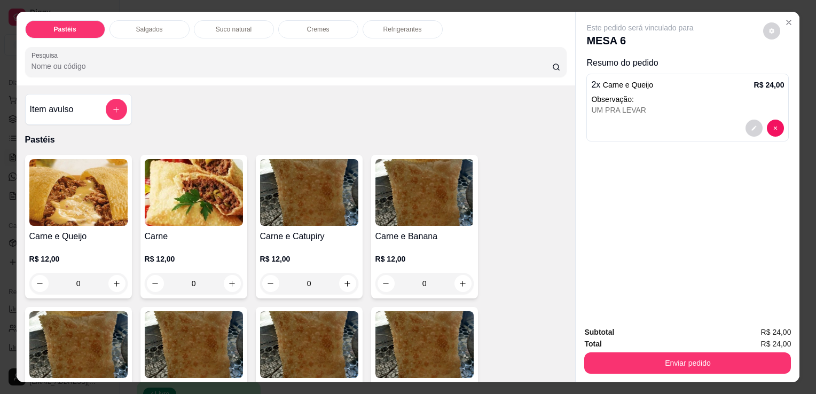
click at [423, 30] on div "Refrigerantes" at bounding box center [403, 29] width 80 height 18
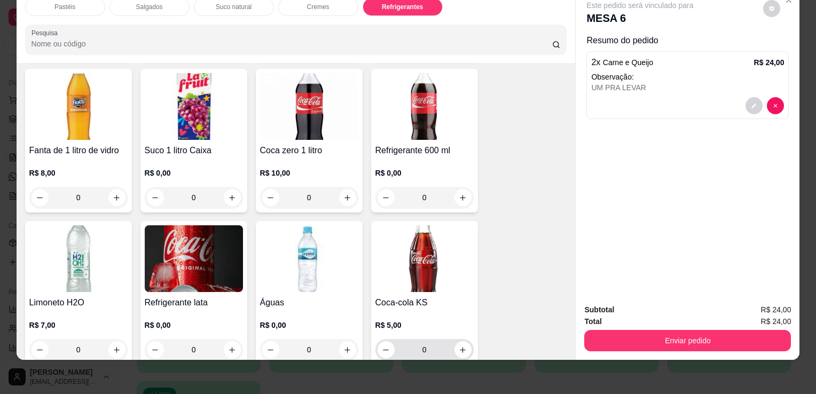
scroll to position [2896, 0]
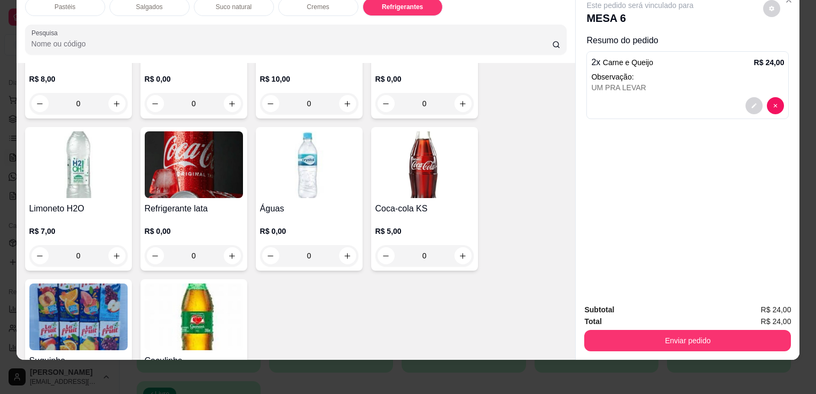
click at [421, 215] on div "R$ 5,00 0" at bounding box center [425, 240] width 98 height 51
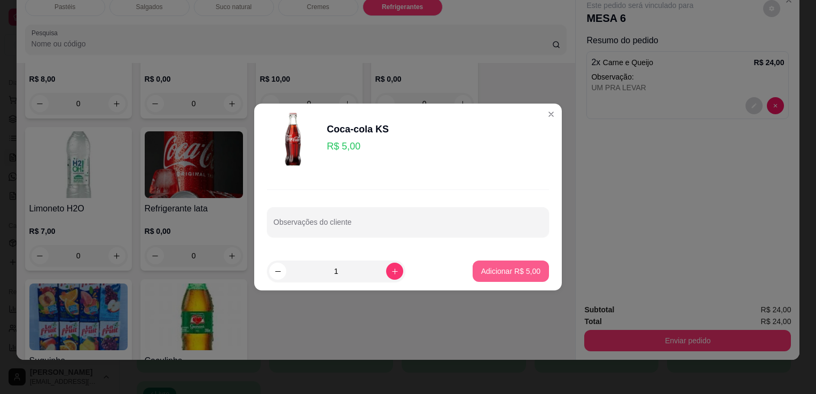
click at [495, 277] on button "Adicionar R$ 5,00" at bounding box center [511, 271] width 76 height 21
type input "1"
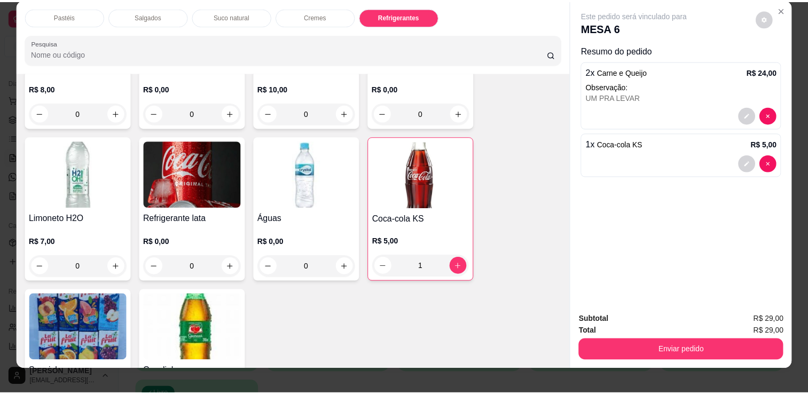
scroll to position [0, 0]
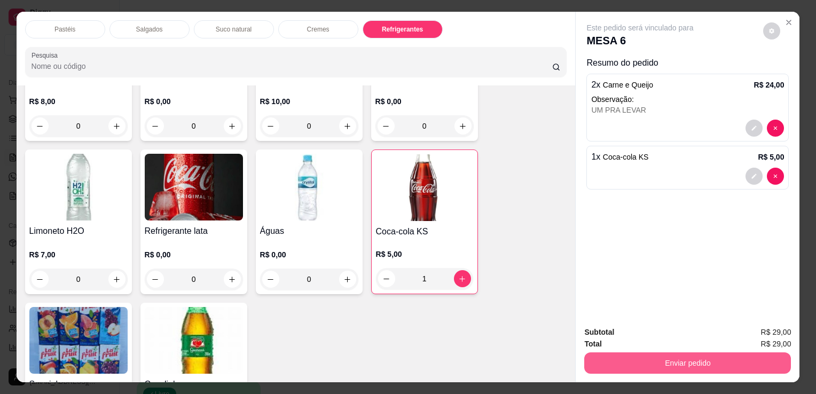
click at [647, 355] on button "Enviar pedido" at bounding box center [688, 363] width 207 height 21
click at [629, 364] on button "Enviar pedido" at bounding box center [688, 363] width 207 height 21
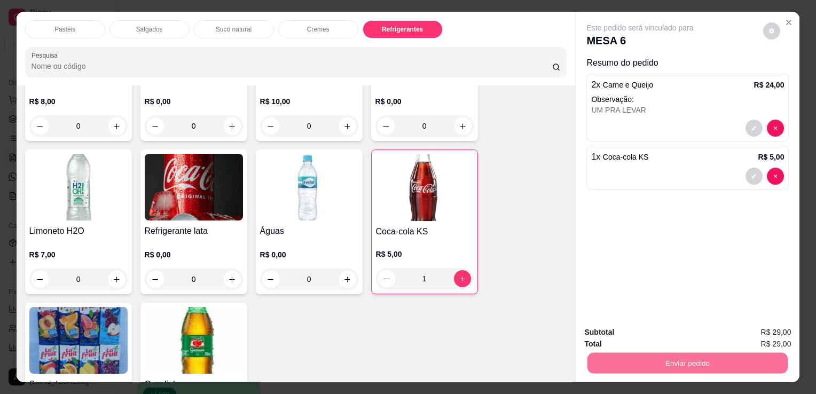
click at [651, 327] on button "Não registrar e enviar pedido" at bounding box center [652, 333] width 111 height 20
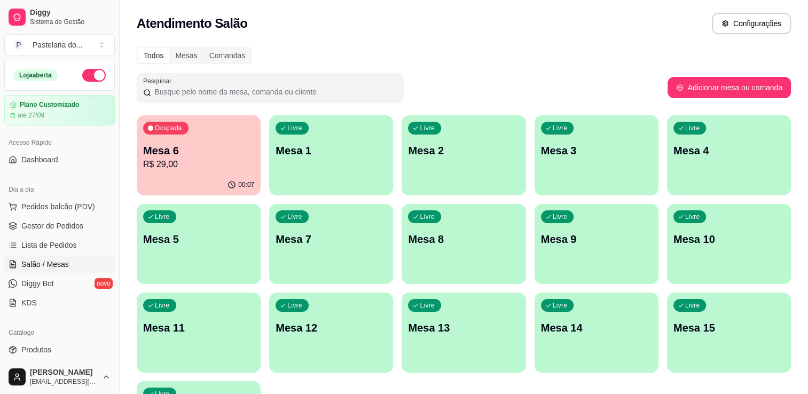
click at [147, 174] on button "Ocupada Mesa 6 R$ 29,00 00:07" at bounding box center [199, 155] width 124 height 80
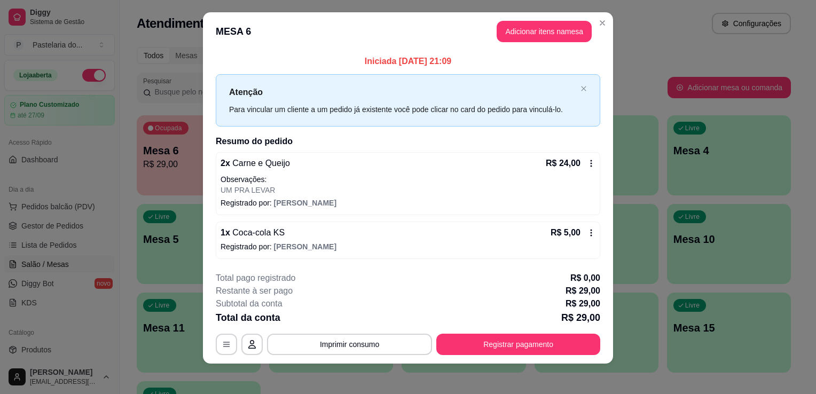
scroll to position [12, 0]
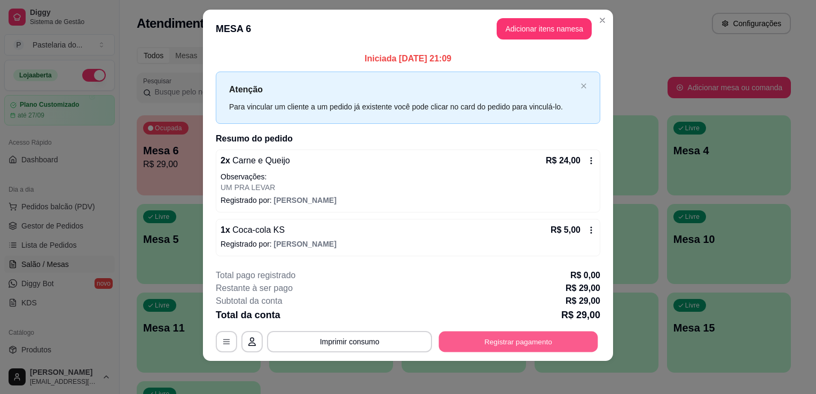
click at [487, 340] on button "Registrar pagamento" at bounding box center [518, 341] width 159 height 21
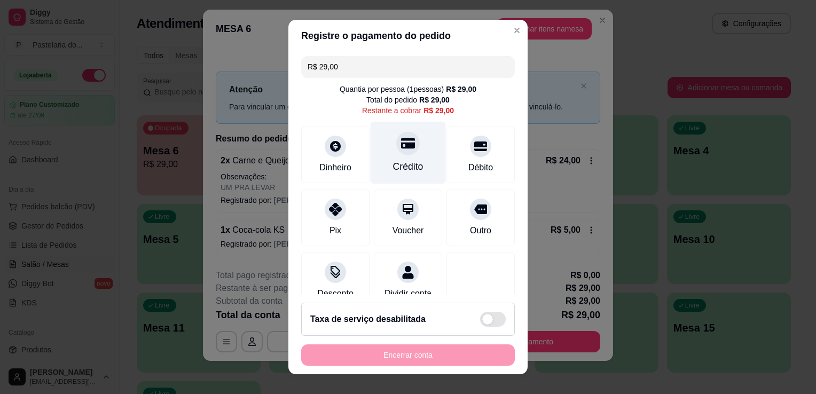
click at [396, 151] on div at bounding box center [408, 143] width 24 height 24
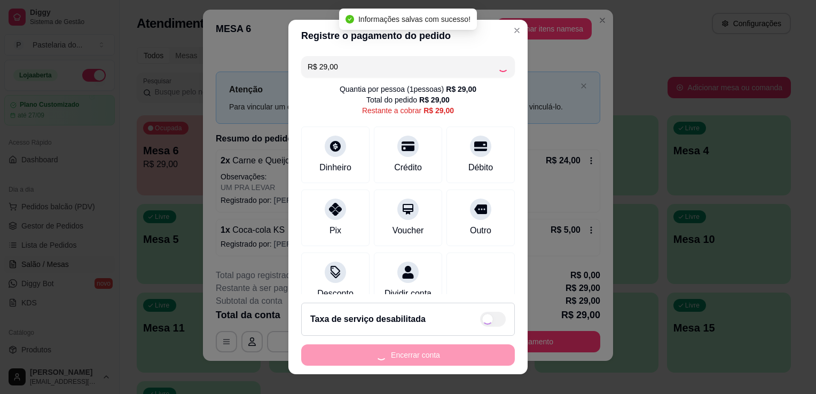
type input "R$ 0,00"
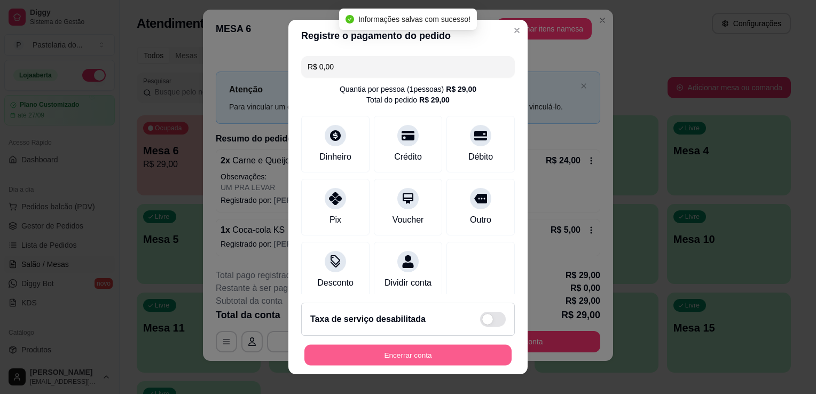
click at [352, 352] on button "Encerrar conta" at bounding box center [408, 355] width 207 height 21
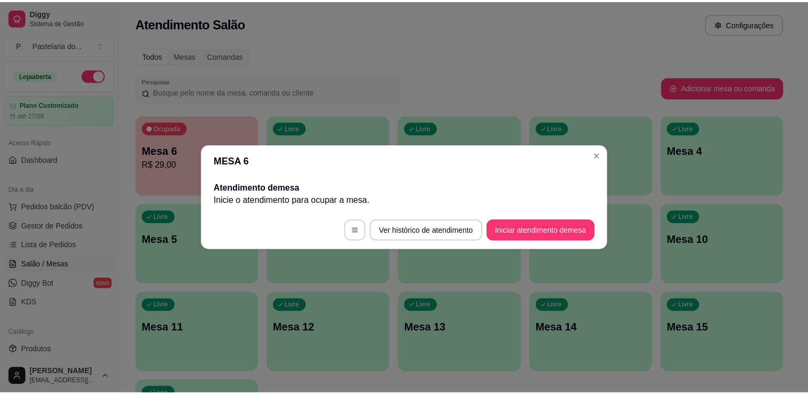
scroll to position [0, 0]
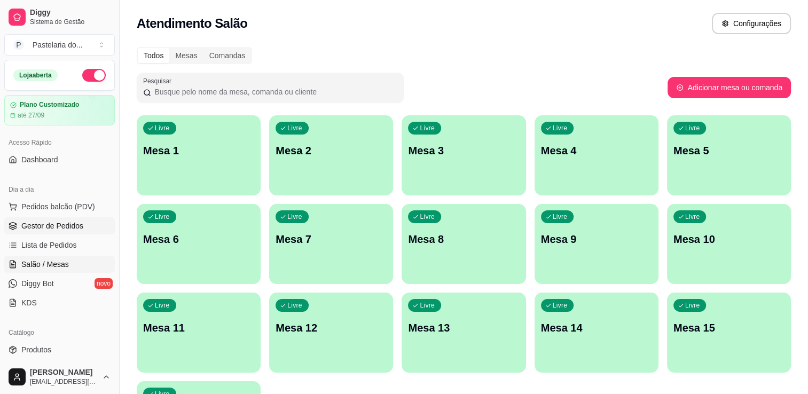
click at [41, 226] on span "Gestor de Pedidos" at bounding box center [52, 226] width 62 height 11
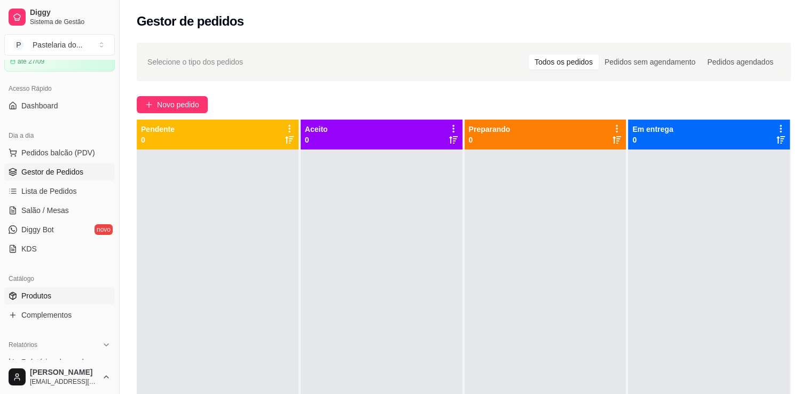
scroll to position [107, 0]
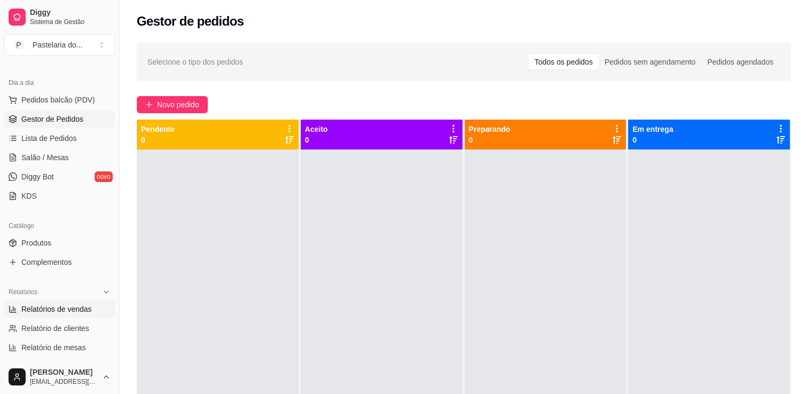
click at [43, 301] on link "Relatórios de vendas" at bounding box center [59, 309] width 111 height 17
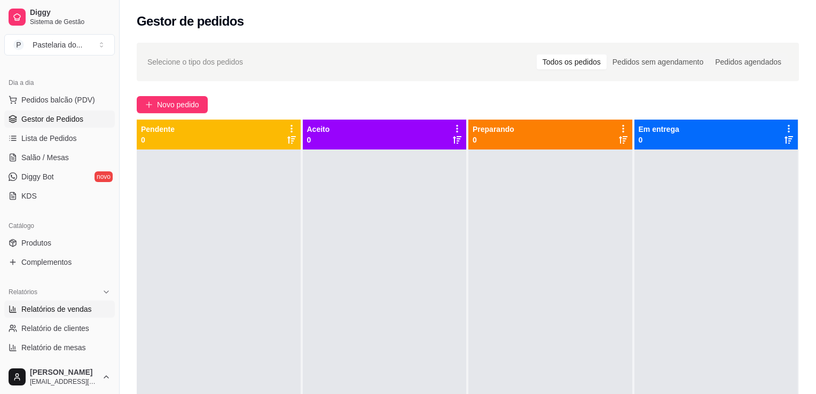
select select "ALL"
select select "0"
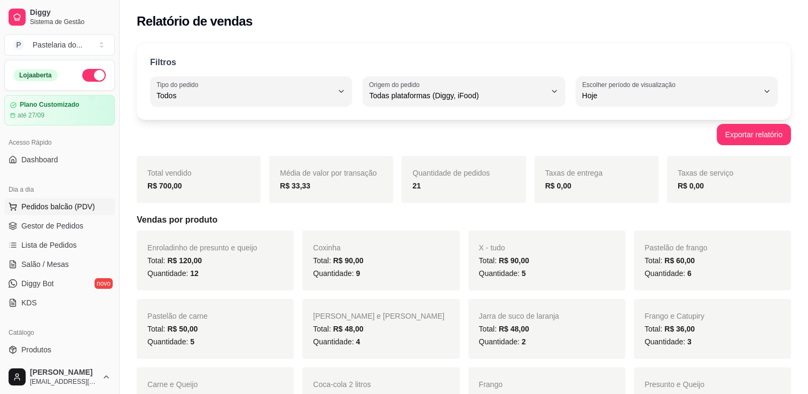
click at [45, 199] on button "Pedidos balcão (PDV)" at bounding box center [59, 206] width 111 height 17
click at [59, 267] on span "Salão / Mesas" at bounding box center [45, 264] width 48 height 11
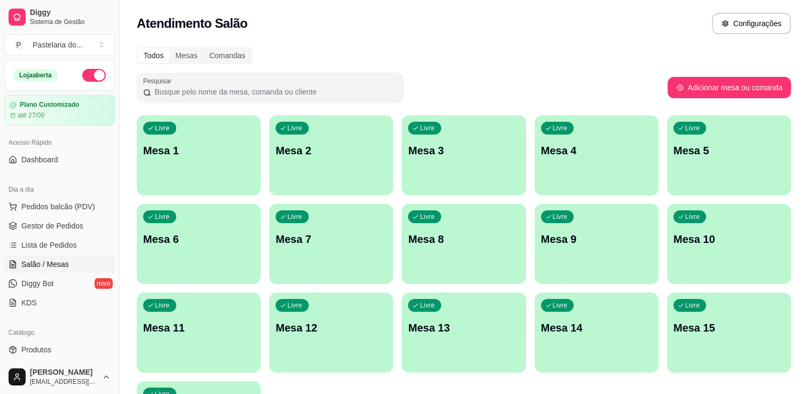
click at [348, 165] on div "Livre Mesa 2" at bounding box center [331, 148] width 124 height 67
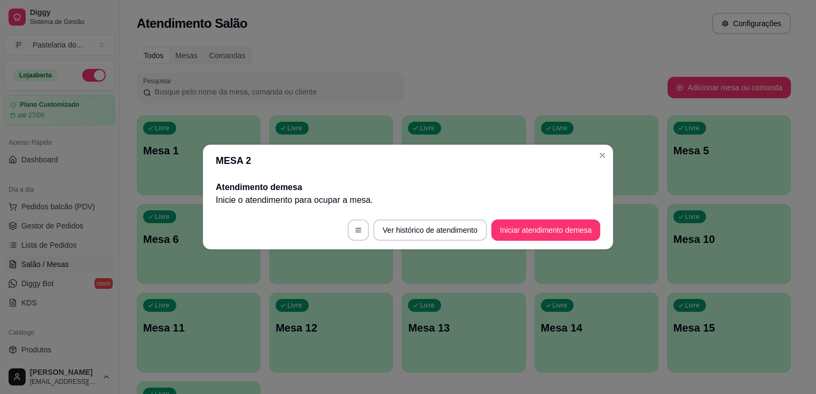
click at [522, 240] on button "Iniciar atendimento de mesa" at bounding box center [546, 230] width 109 height 21
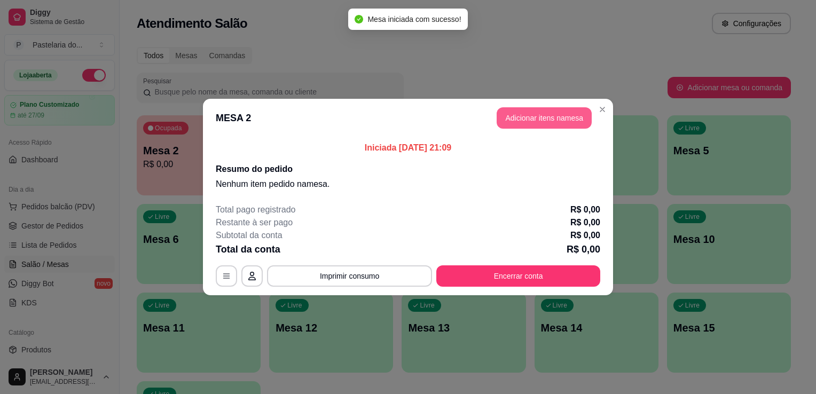
click at [528, 125] on button "Adicionar itens na mesa" at bounding box center [544, 117] width 95 height 21
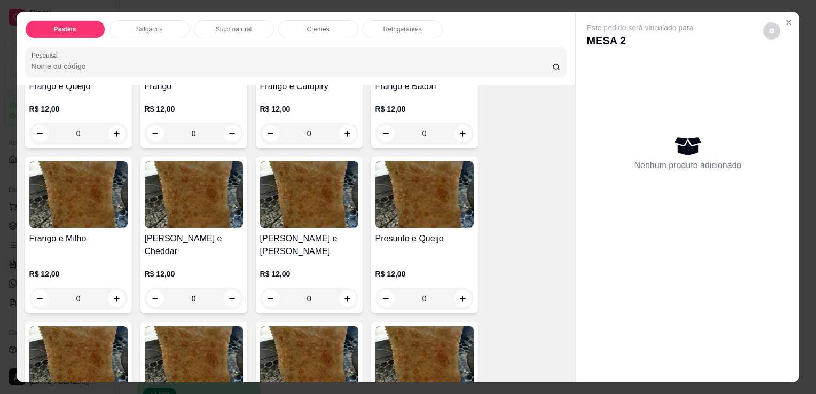
scroll to position [481, 0]
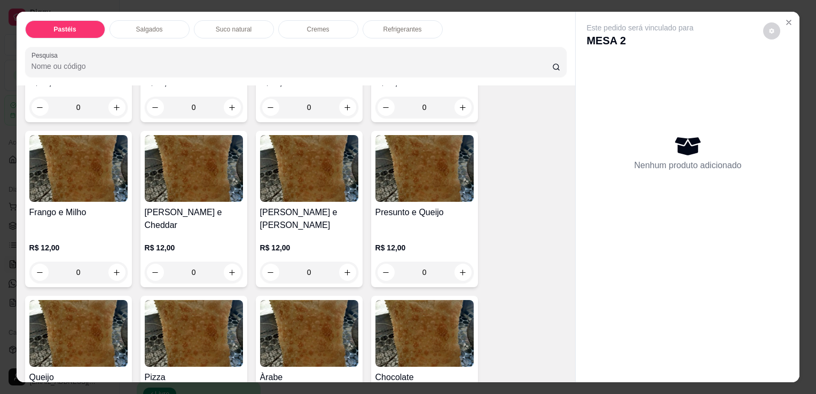
click at [461, 262] on div "0" at bounding box center [425, 272] width 98 height 21
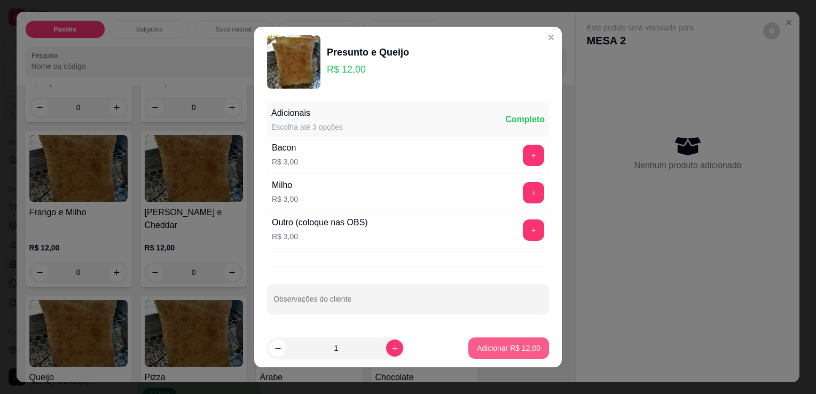
click at [508, 346] on p "Adicionar R$ 12,00" at bounding box center [509, 348] width 64 height 11
type input "1"
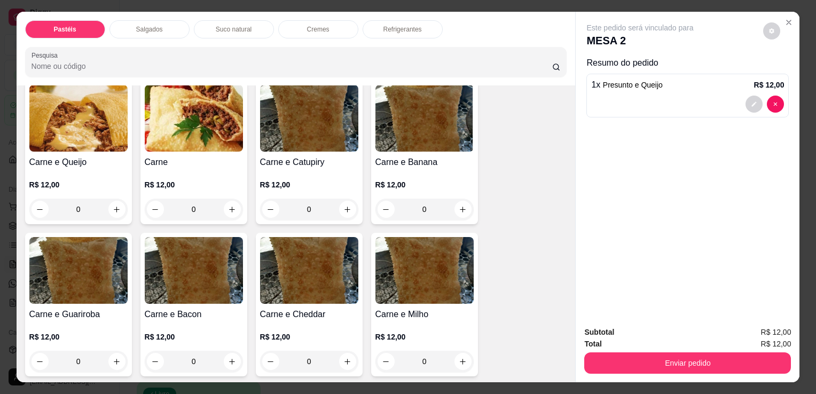
scroll to position [107, 0]
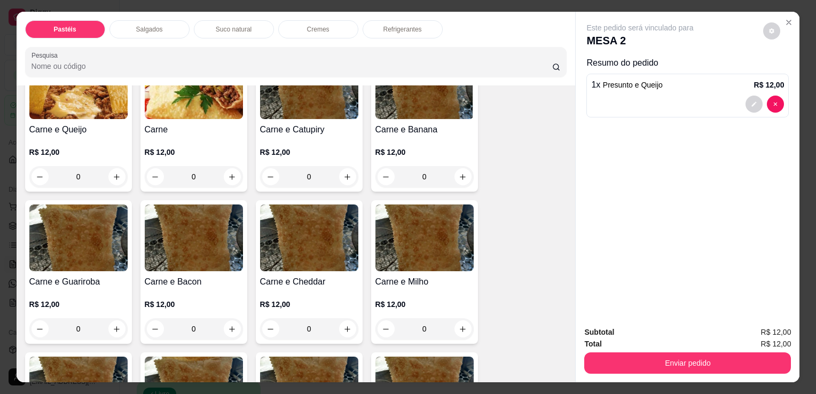
click at [107, 324] on div "0" at bounding box center [78, 328] width 98 height 21
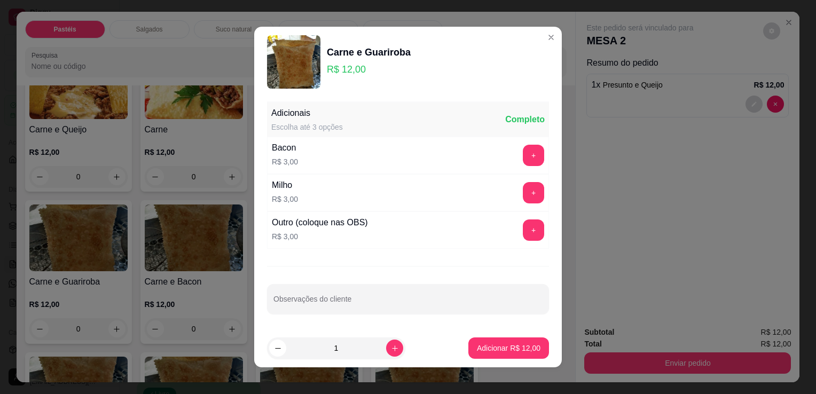
click at [469, 352] on button "Adicionar R$ 12,00" at bounding box center [509, 348] width 81 height 21
type input "1"
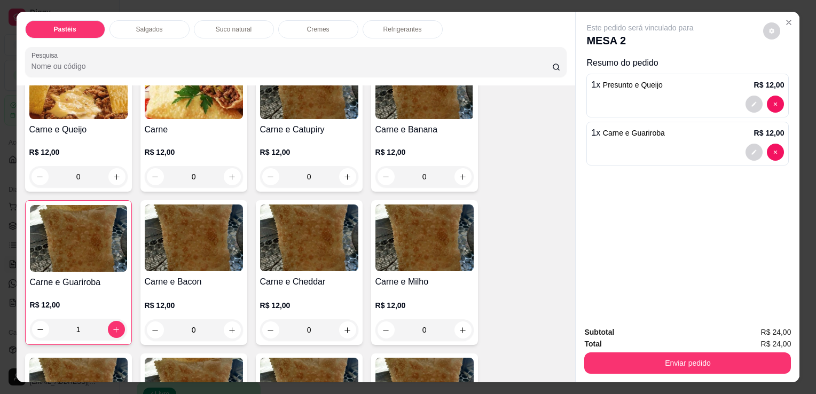
click at [219, 28] on p "Suco natural" at bounding box center [234, 29] width 36 height 9
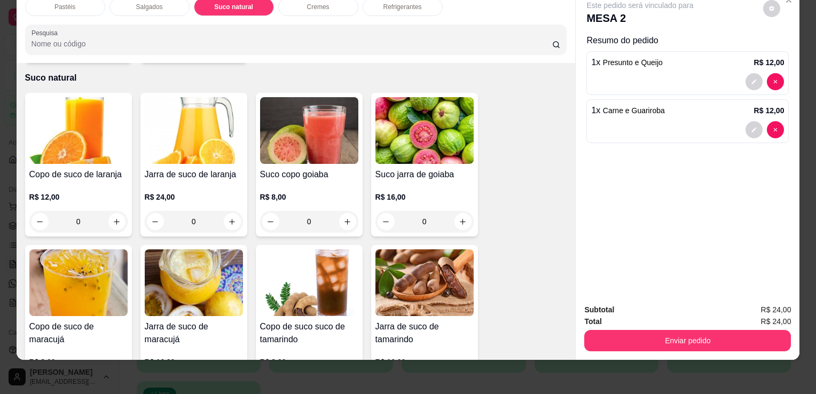
scroll to position [1488, 0]
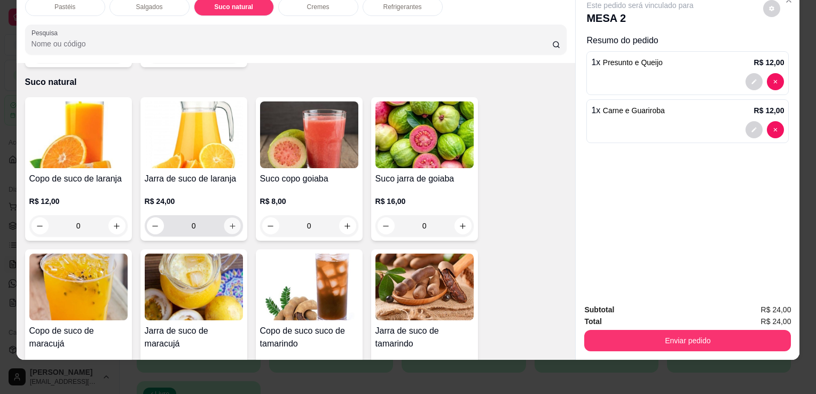
click at [228, 222] on icon "increase-product-quantity" at bounding box center [232, 226] width 8 height 8
type input "1"
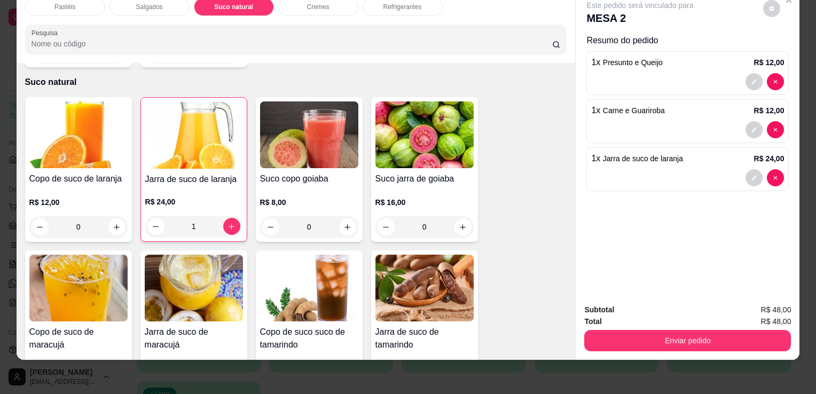
click at [646, 330] on button "Enviar pedido" at bounding box center [688, 340] width 207 height 21
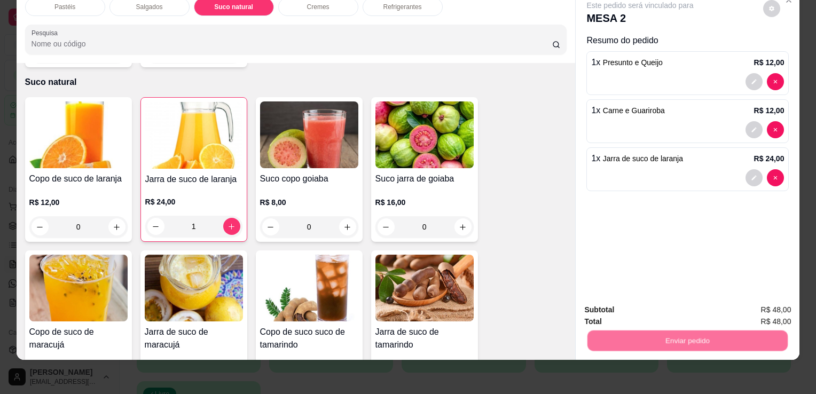
click at [639, 307] on button "Não registrar e enviar pedido" at bounding box center [653, 307] width 108 height 20
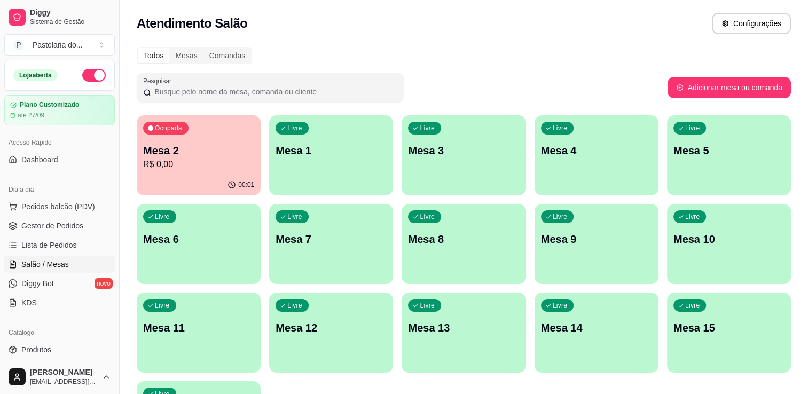
click at [232, 197] on div "Ocupada Mesa 2 R$ 0,00 00:01 Livre Mesa 1 Livre Mesa 3 Livre Mesa 4 Livre Mesa …" at bounding box center [464, 288] width 655 height 346
click at [240, 181] on p "00:01" at bounding box center [246, 185] width 16 height 9
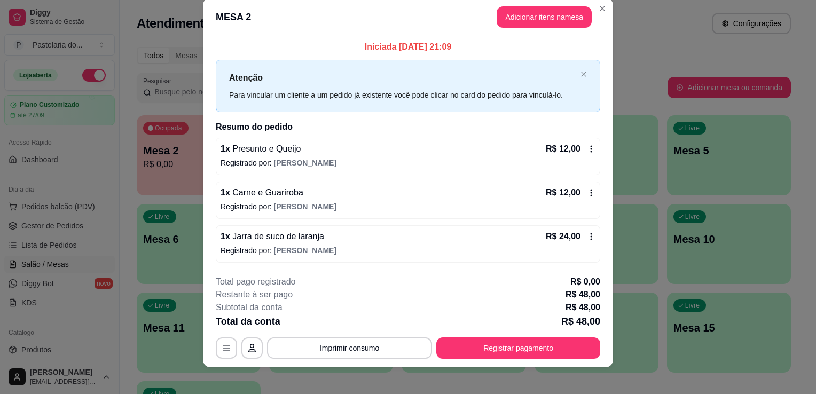
scroll to position [21, 0]
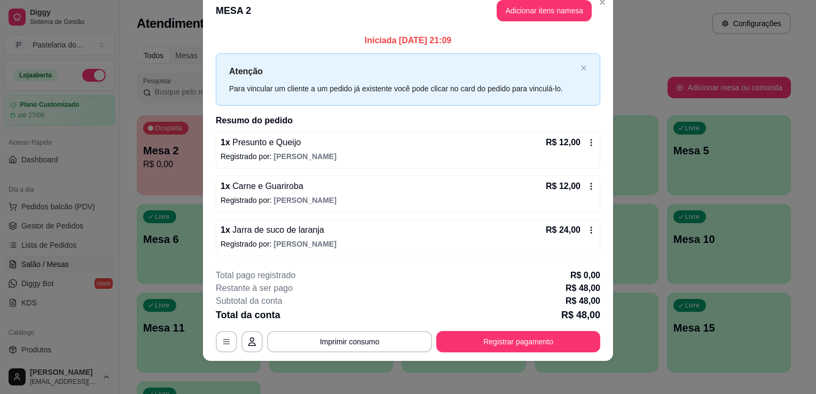
click at [314, 235] on p "1 x Jarra de suco de laranja" at bounding box center [273, 230] width 104 height 13
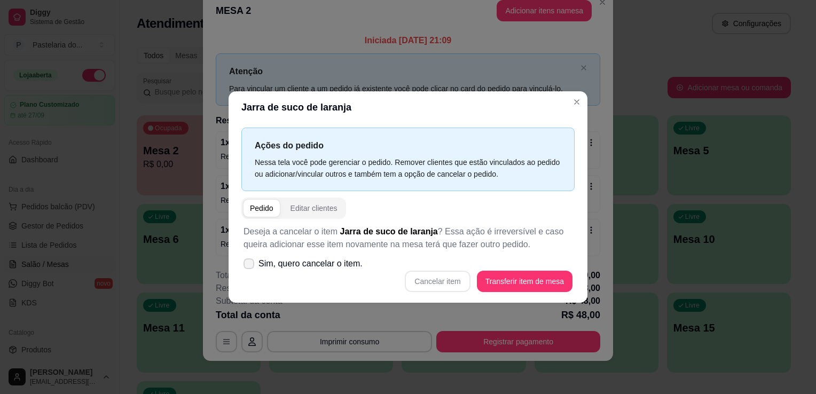
click at [327, 270] on span "Sim, quero cancelar o item." at bounding box center [311, 264] width 104 height 13
click at [250, 270] on input "Sim, quero cancelar o item." at bounding box center [246, 269] width 7 height 7
checkbox input "true"
click at [434, 283] on button "Cancelar item" at bounding box center [437, 281] width 65 height 21
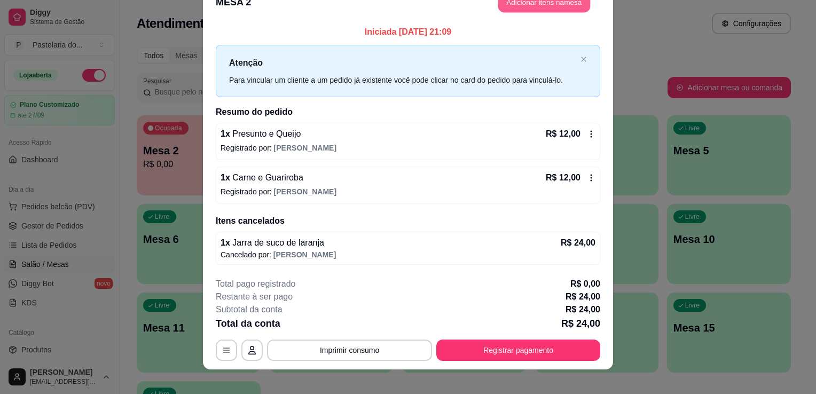
click at [551, 12] on button "Adicionar itens na mesa" at bounding box center [545, 2] width 92 height 21
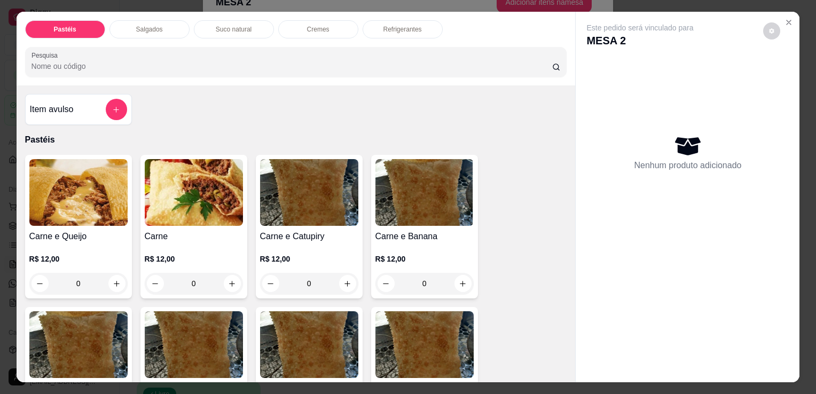
click at [396, 20] on div "Refrigerantes" at bounding box center [403, 29] width 80 height 18
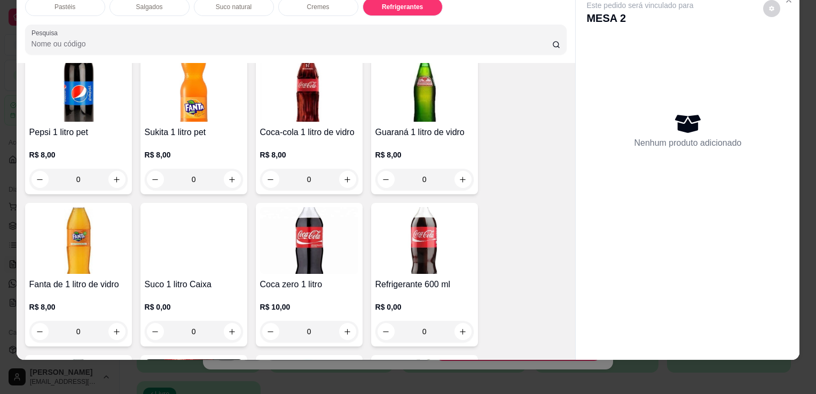
scroll to position [2682, 0]
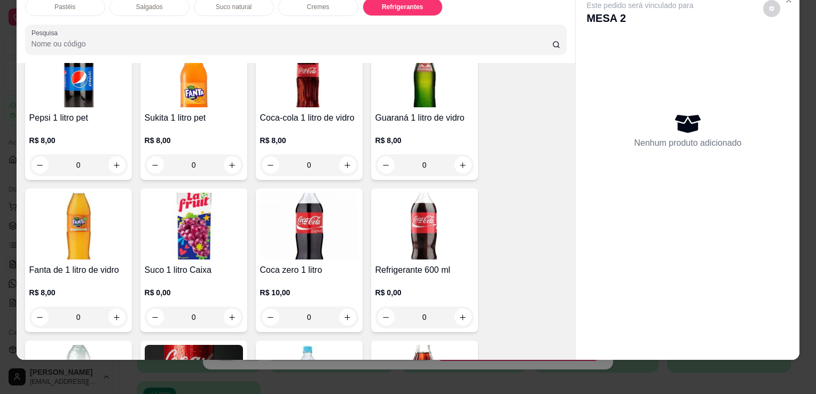
click at [428, 61] on img at bounding box center [425, 74] width 98 height 67
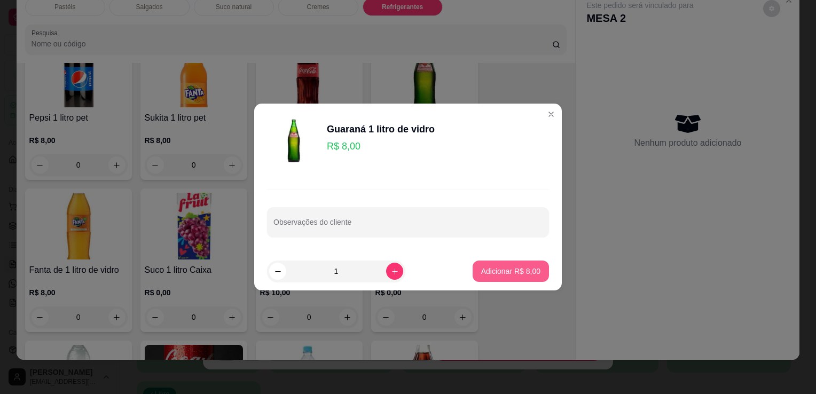
click at [507, 267] on p "Adicionar R$ 8,00" at bounding box center [510, 271] width 59 height 11
type input "1"
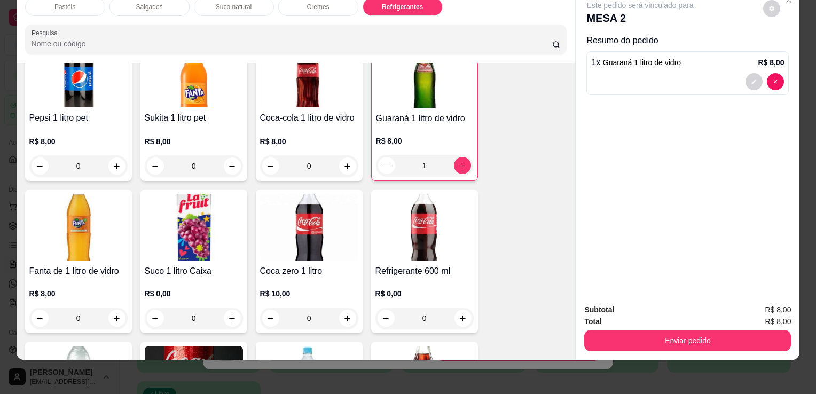
click at [639, 328] on div "Enviar pedido" at bounding box center [688, 340] width 207 height 24
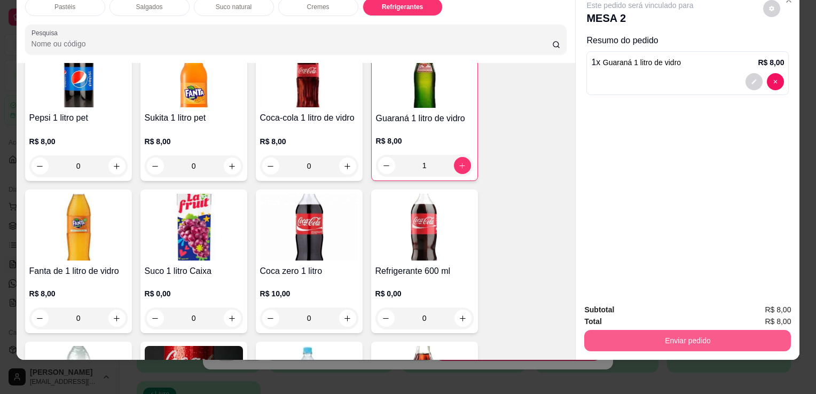
click at [648, 340] on button "Enviar pedido" at bounding box center [688, 340] width 207 height 21
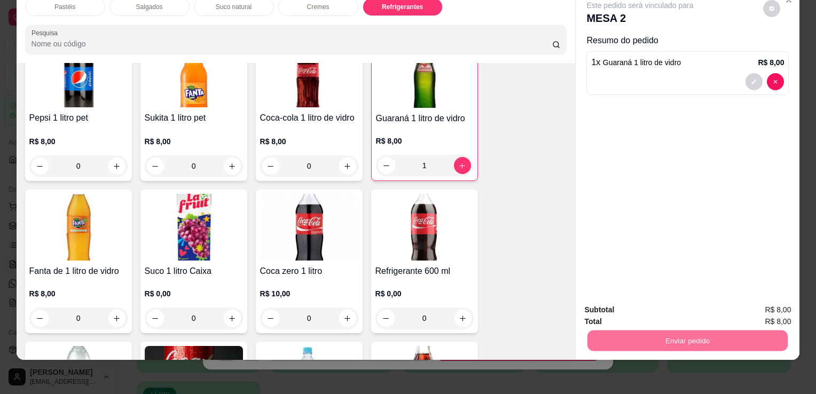
click at [657, 309] on button "Não registrar e enviar pedido" at bounding box center [652, 307] width 111 height 20
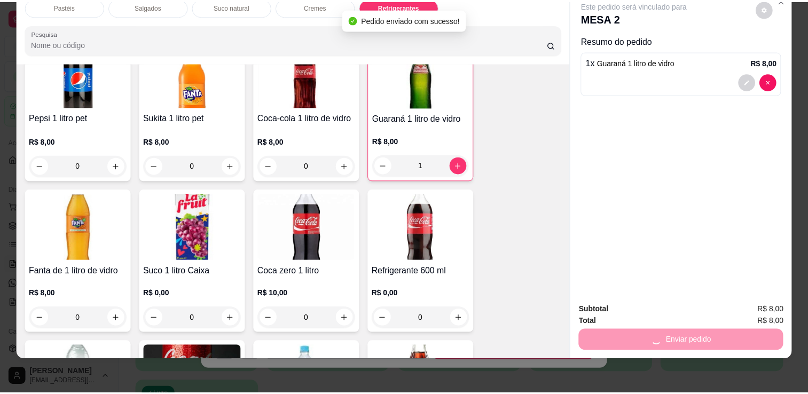
scroll to position [18, 0]
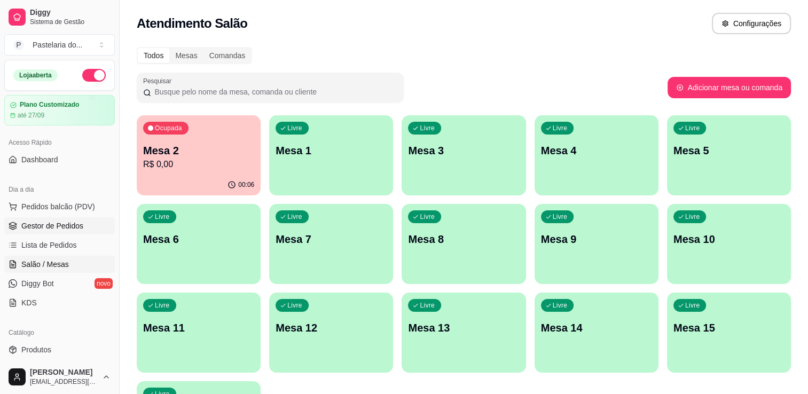
click at [24, 225] on span "Gestor de Pedidos" at bounding box center [52, 226] width 62 height 11
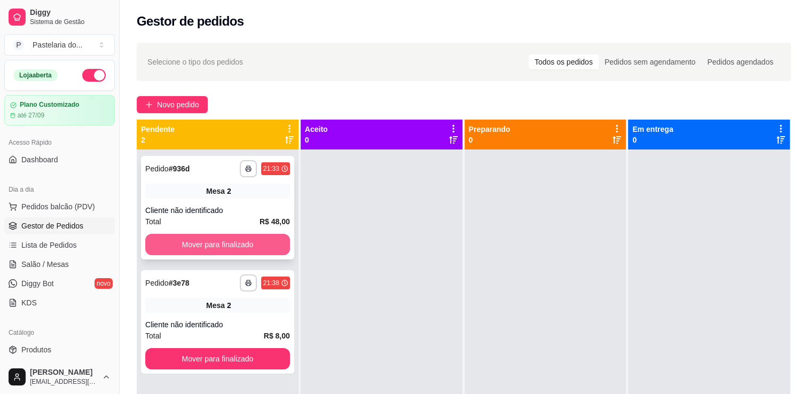
click at [197, 242] on button "Mover para finalizado" at bounding box center [217, 244] width 145 height 21
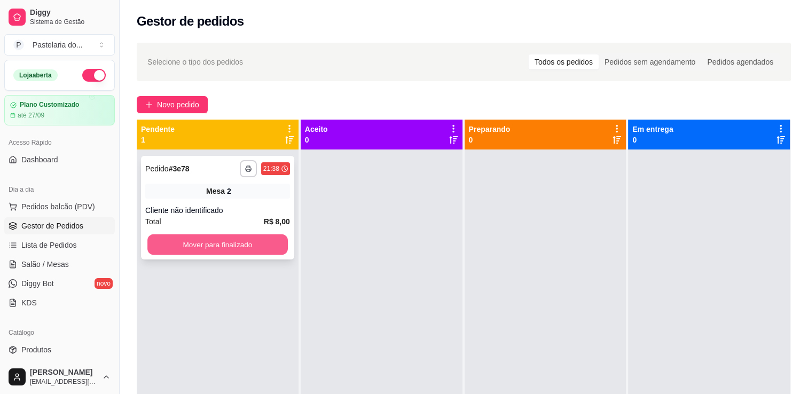
click at [235, 247] on button "Mover para finalizado" at bounding box center [217, 245] width 141 height 21
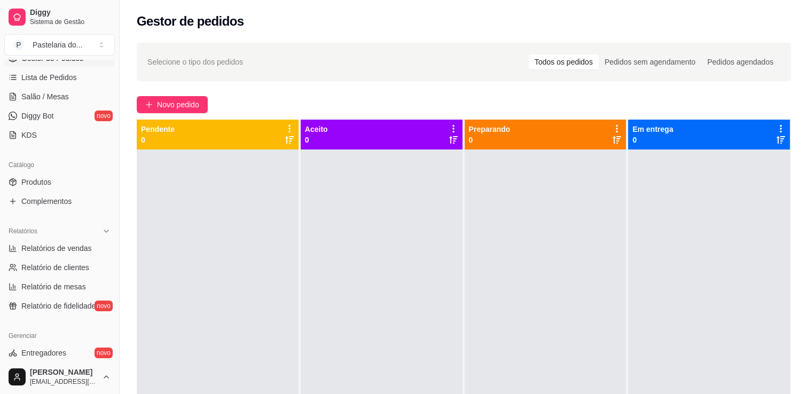
scroll to position [321, 0]
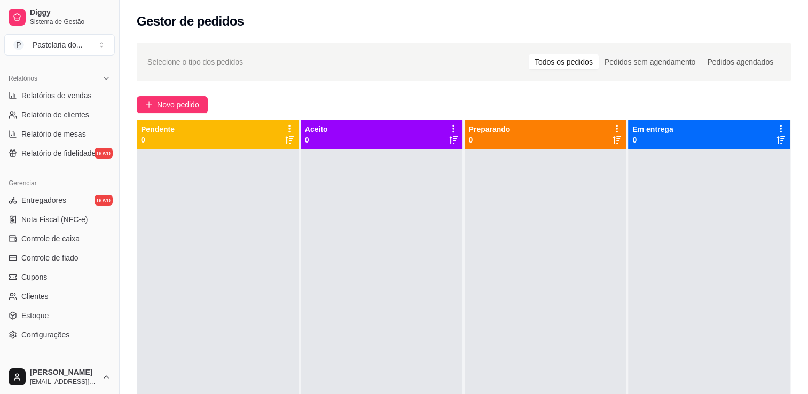
click at [56, 104] on ul "Relatórios de vendas Relatório de clientes Relatório de mesas Relatório de fide…" at bounding box center [59, 124] width 111 height 75
click at [59, 101] on link "Relatórios de vendas" at bounding box center [59, 95] width 111 height 17
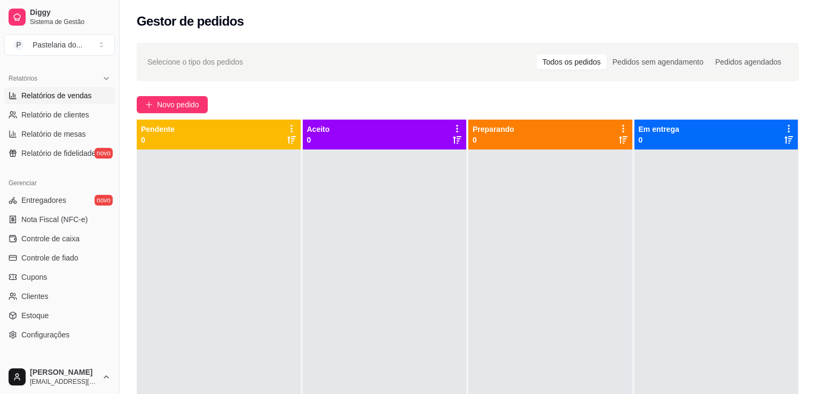
select select "ALL"
select select "0"
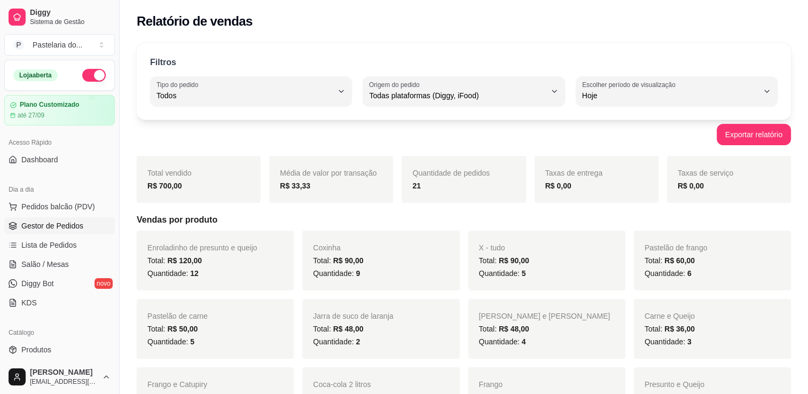
click at [79, 219] on link "Gestor de Pedidos" at bounding box center [59, 225] width 111 height 17
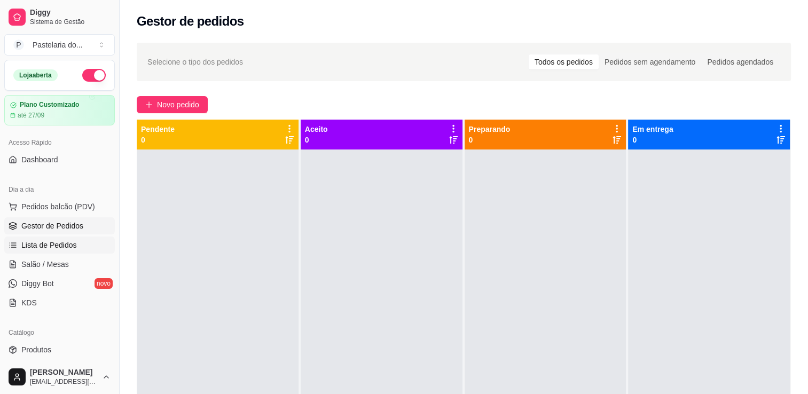
click at [87, 249] on link "Lista de Pedidos" at bounding box center [59, 245] width 111 height 17
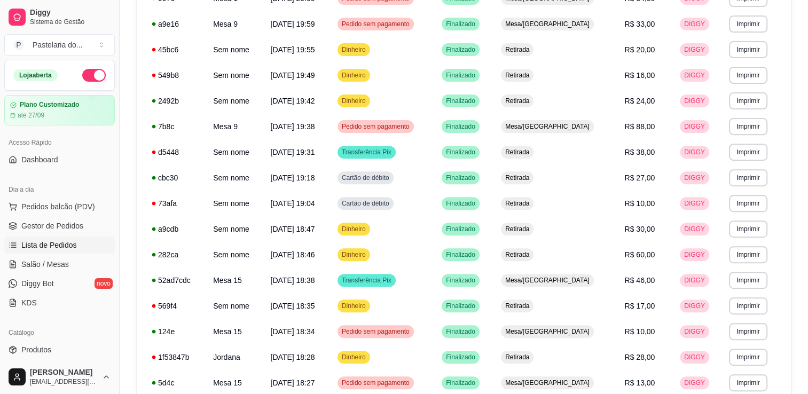
scroll to position [606, 0]
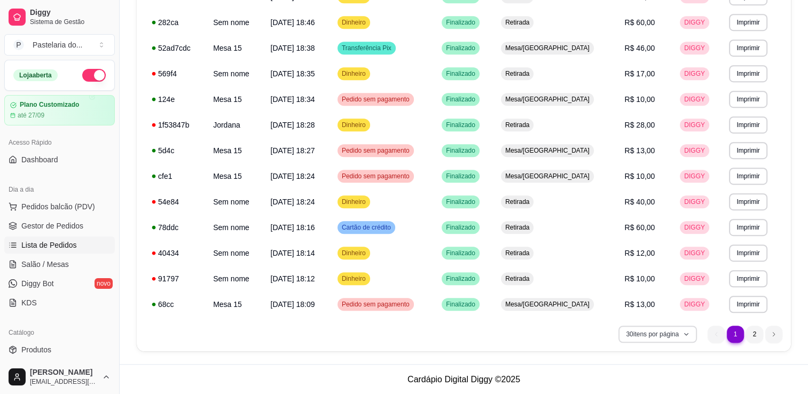
click at [646, 337] on button "30 itens por página" at bounding box center [658, 334] width 79 height 17
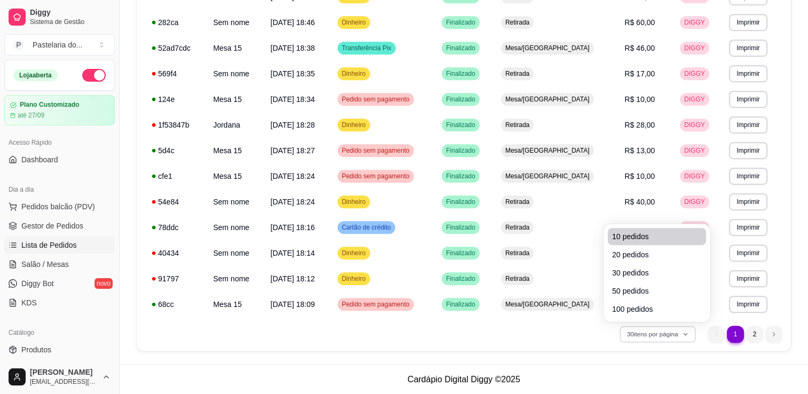
click at [640, 238] on span "10 pedidos" at bounding box center [657, 236] width 90 height 11
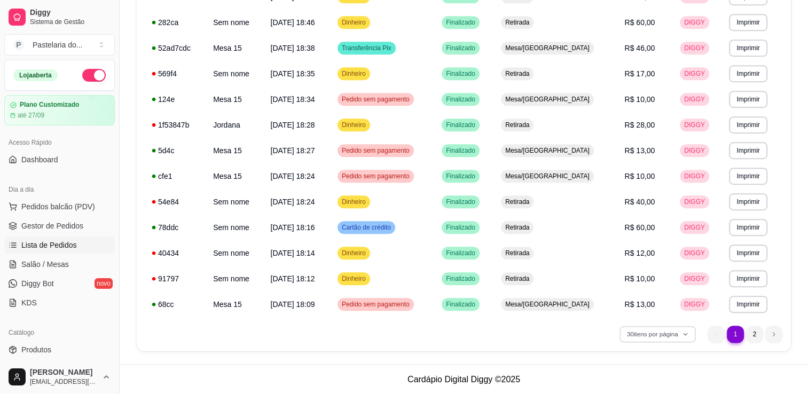
click at [640, 238] on span "10 pedidos" at bounding box center [657, 240] width 86 height 10
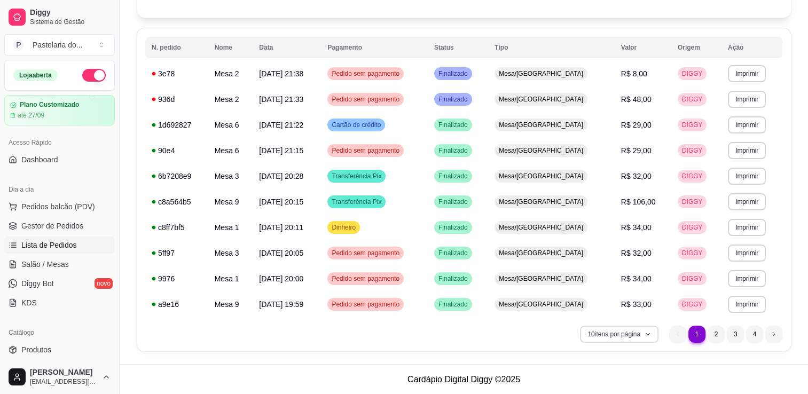
click at [630, 337] on button "10 itens por página" at bounding box center [619, 334] width 79 height 17
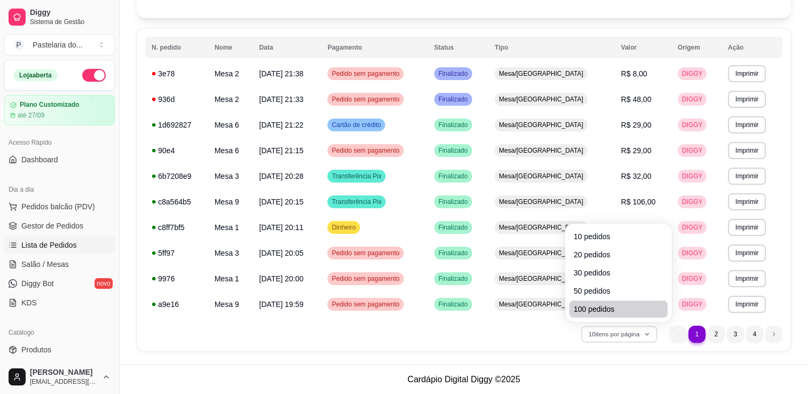
click at [634, 317] on li "100 pedidos" at bounding box center [619, 309] width 98 height 17
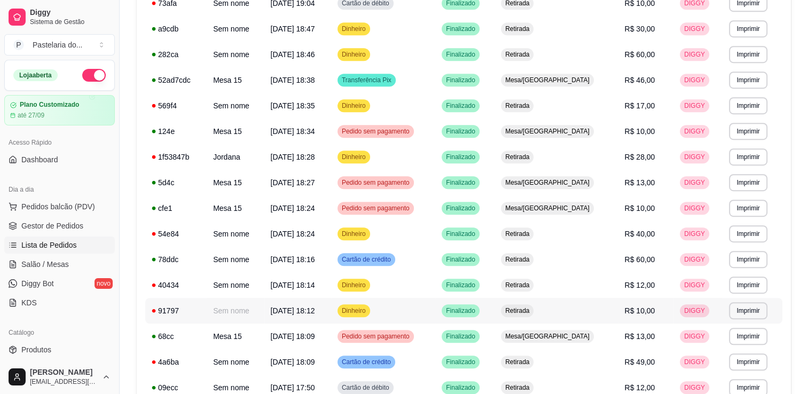
scroll to position [658, 0]
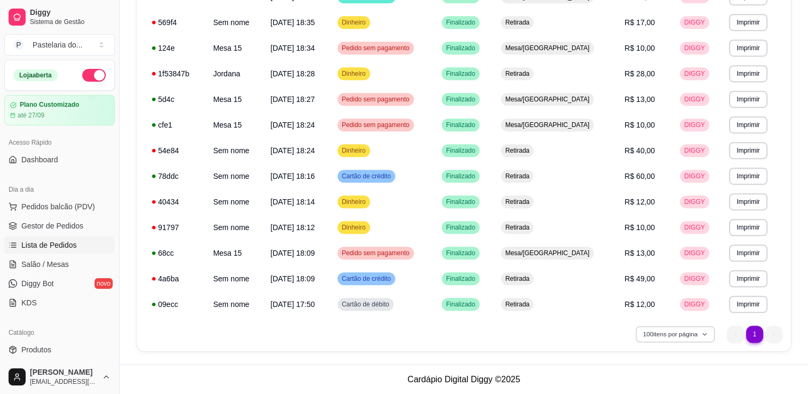
click at [665, 340] on button "100 itens por página" at bounding box center [676, 334] width 80 height 17
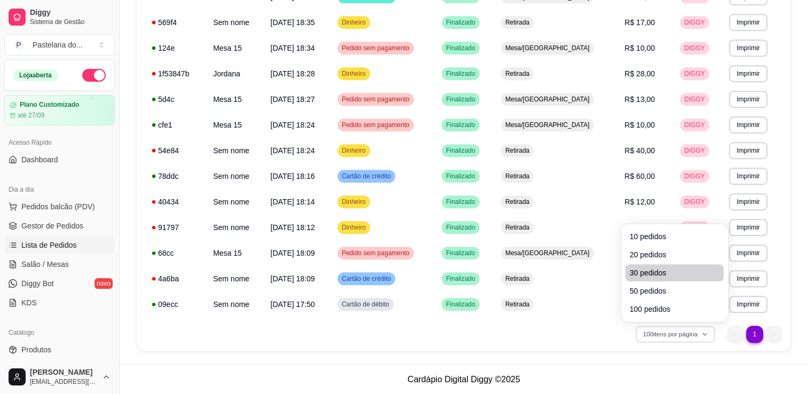
click at [682, 275] on span "30 pedidos" at bounding box center [675, 273] width 90 height 11
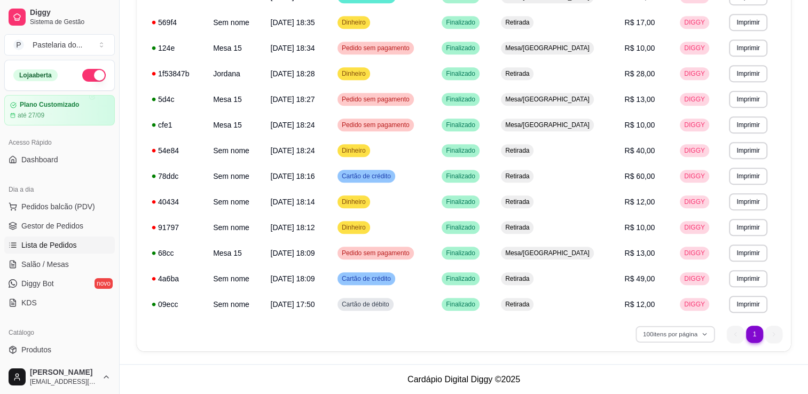
scroll to position [606, 0]
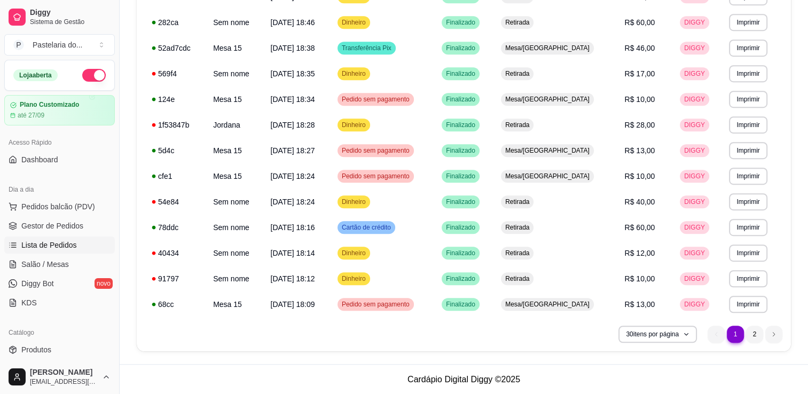
click at [756, 344] on nav "1 1 2" at bounding box center [745, 335] width 85 height 28
click at [757, 337] on li "2" at bounding box center [754, 334] width 17 height 17
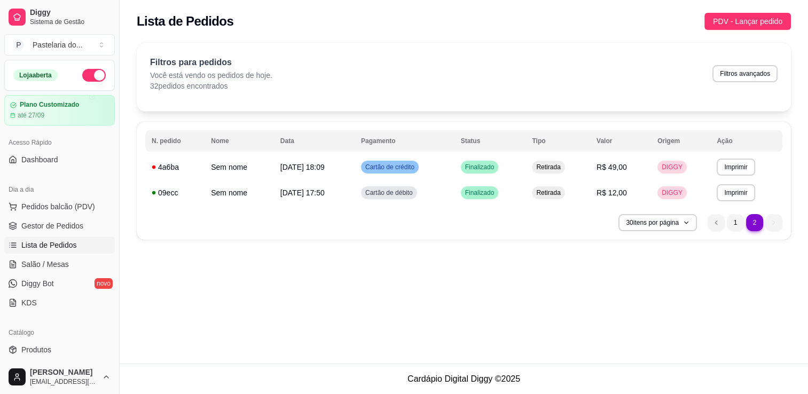
scroll to position [0, 0]
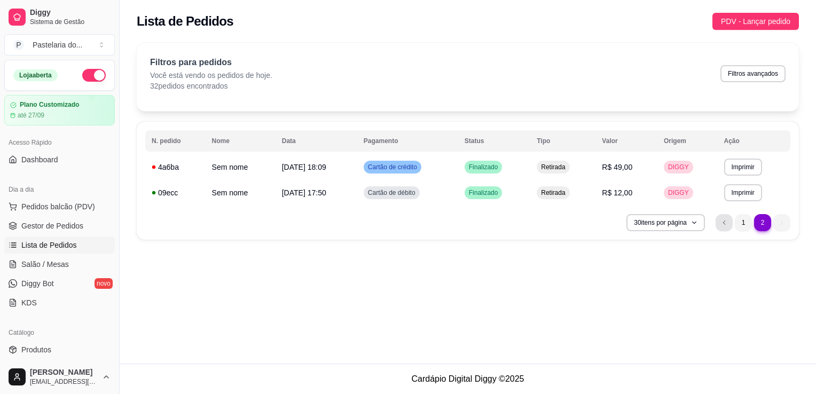
click at [723, 220] on icon "previous page button" at bounding box center [724, 223] width 6 height 6
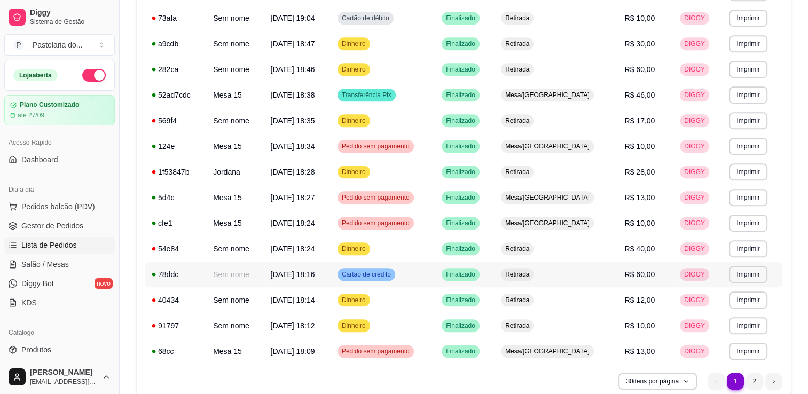
scroll to position [606, 0]
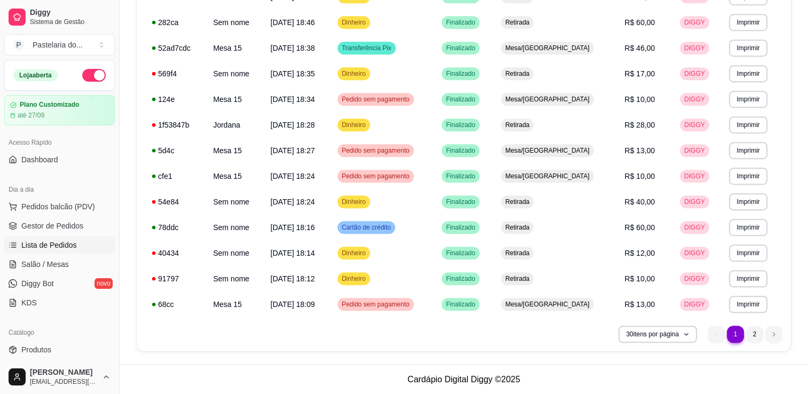
click at [30, 242] on span "Lista de Pedidos" at bounding box center [49, 245] width 56 height 11
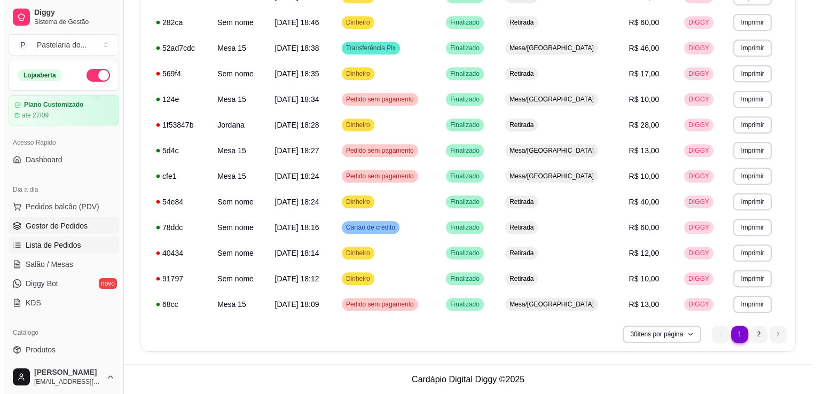
scroll to position [0, 0]
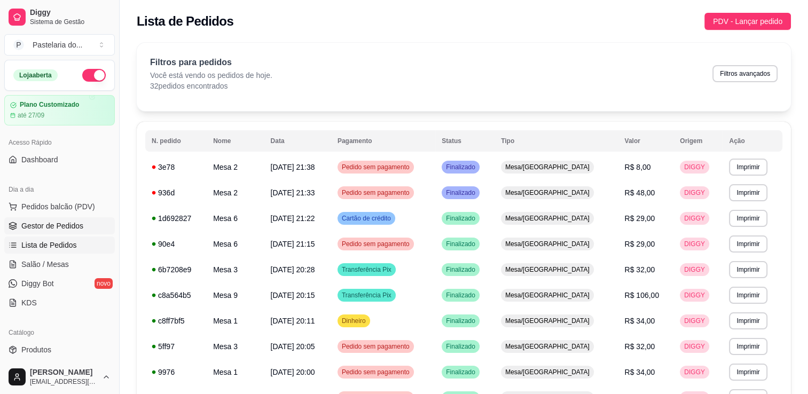
click at [46, 228] on span "Gestor de Pedidos" at bounding box center [52, 226] width 62 height 11
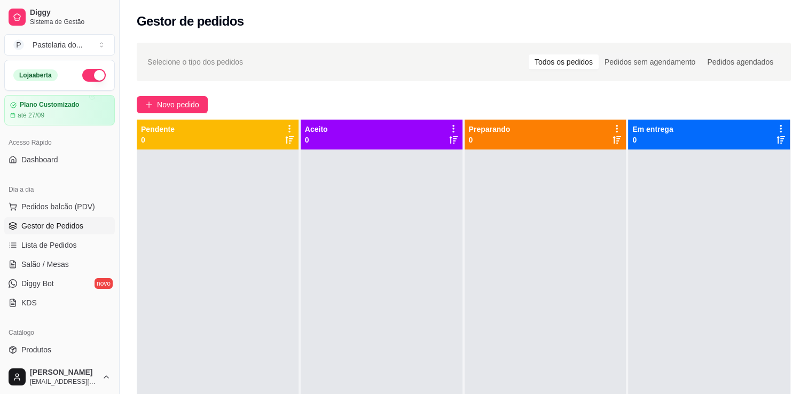
click at [46, 228] on span "Gestor de Pedidos" at bounding box center [52, 226] width 62 height 11
click at [46, 227] on span "Gestor de Pedidos" at bounding box center [52, 226] width 62 height 11
click at [60, 217] on link "Gestor de Pedidos" at bounding box center [59, 225] width 111 height 17
click at [64, 213] on button "Pedidos balcão (PDV)" at bounding box center [59, 206] width 111 height 17
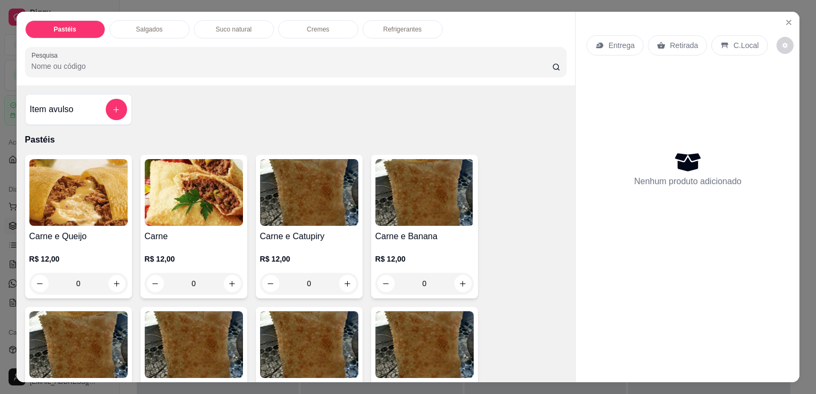
click at [232, 277] on div "0" at bounding box center [194, 283] width 98 height 21
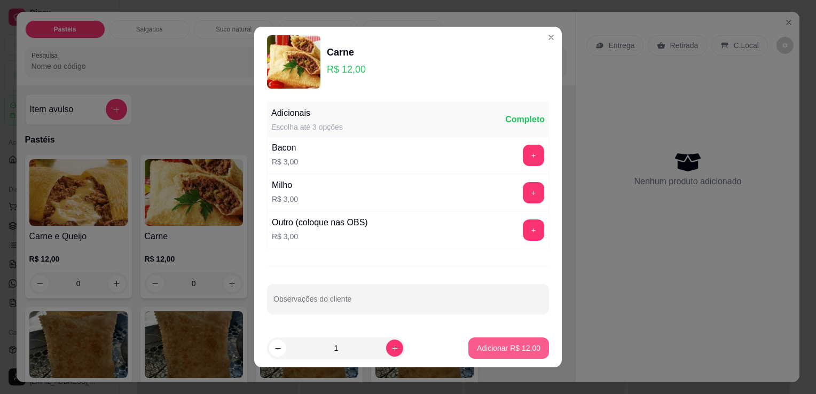
click at [489, 350] on p "Adicionar R$ 12,00" at bounding box center [509, 348] width 64 height 11
type input "1"
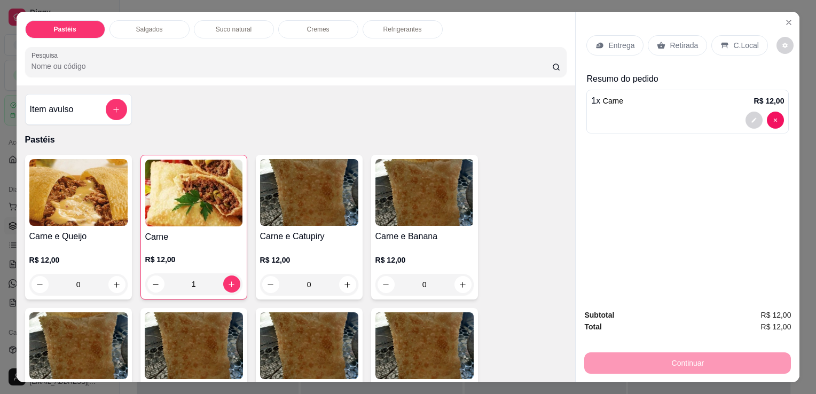
click at [663, 35] on div "Retirada" at bounding box center [677, 45] width 59 height 20
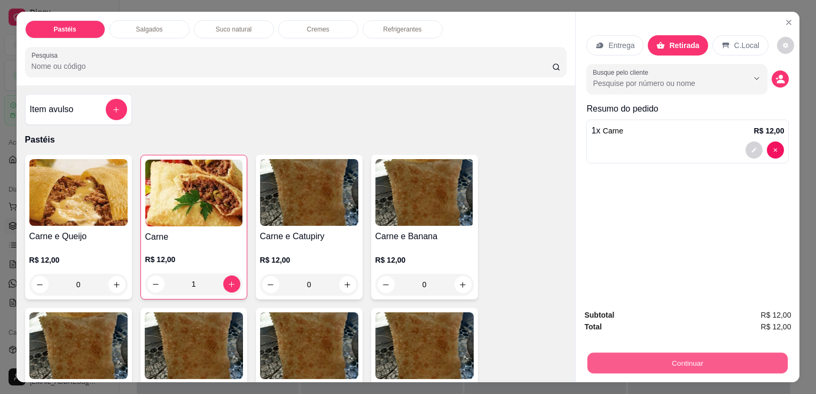
click at [601, 353] on button "Continuar" at bounding box center [688, 363] width 200 height 21
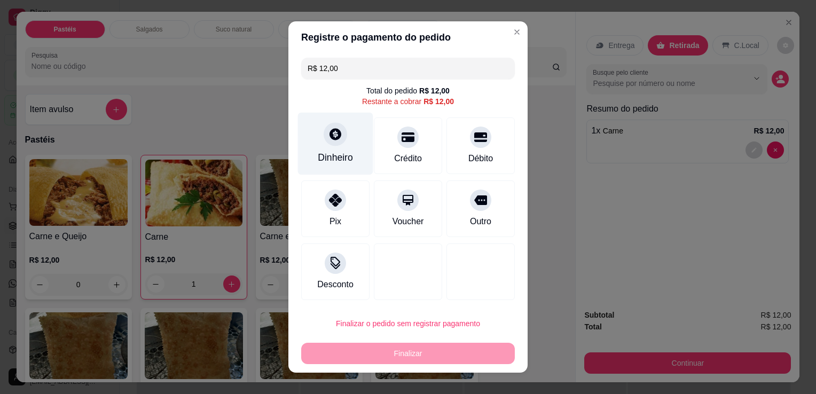
click at [337, 157] on div "Dinheiro" at bounding box center [335, 158] width 35 height 14
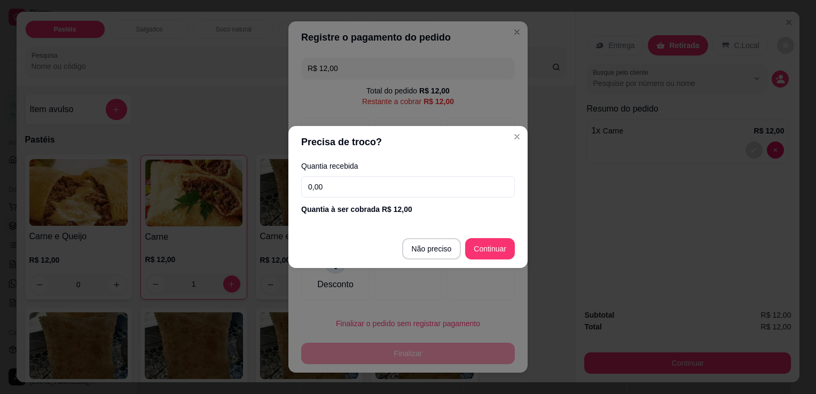
click at [340, 188] on input "0,00" at bounding box center [408, 186] width 214 height 21
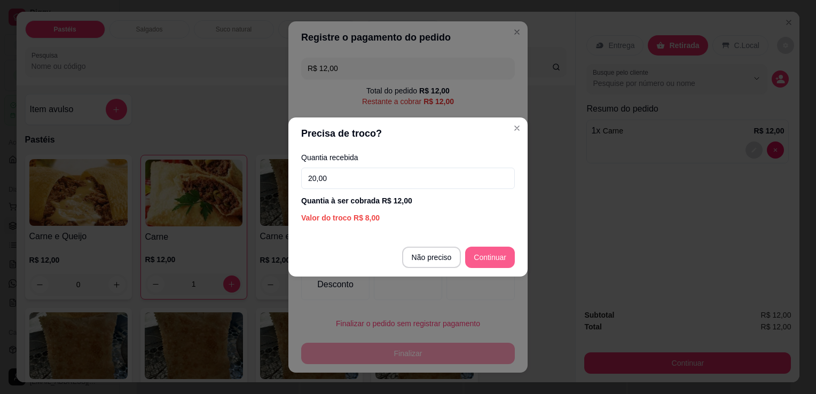
type input "20,00"
type input "R$ 0,00"
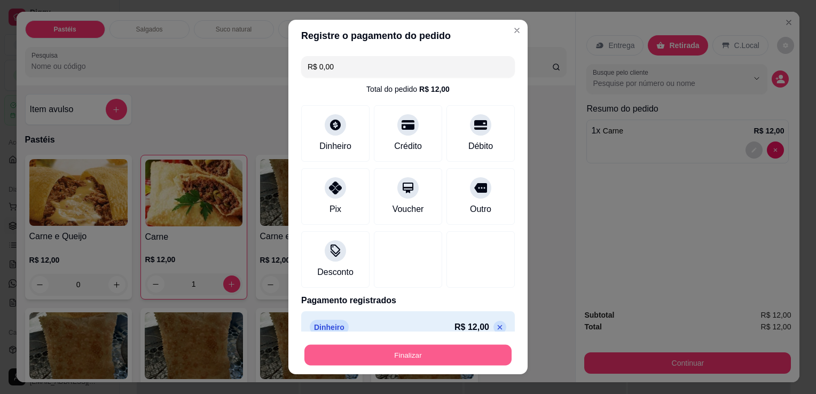
click at [430, 362] on button "Finalizar" at bounding box center [408, 355] width 207 height 21
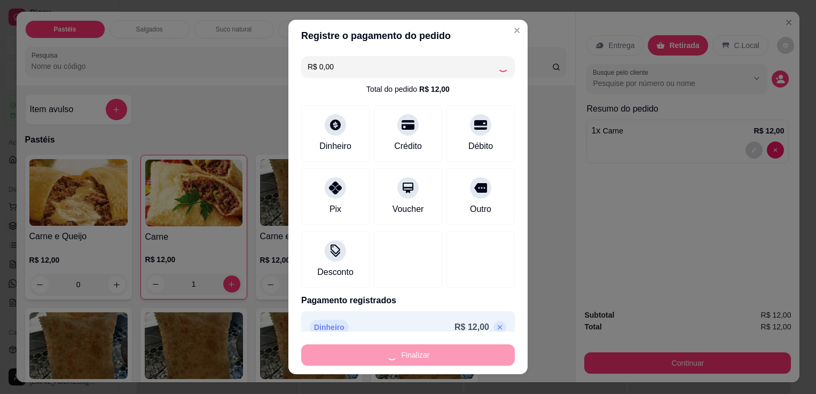
type input "0"
type input "-R$ 12,00"
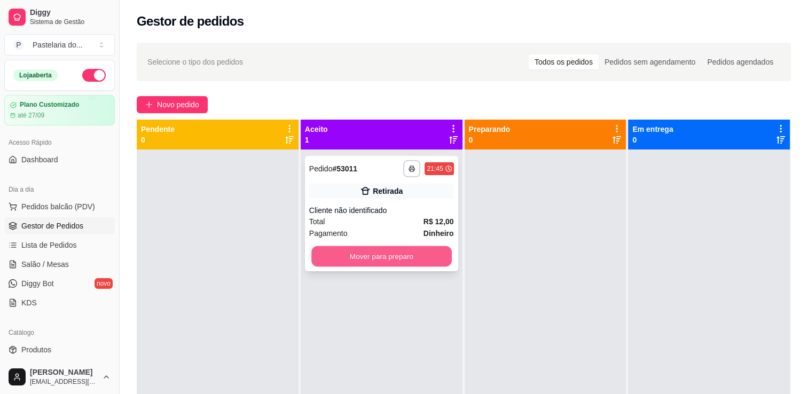
click at [394, 264] on button "Mover para preparo" at bounding box center [382, 256] width 141 height 21
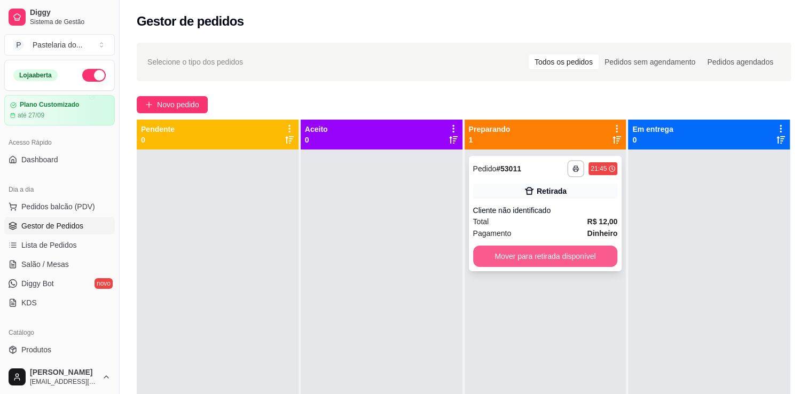
click at [527, 260] on button "Mover para retirada disponível" at bounding box center [545, 256] width 145 height 21
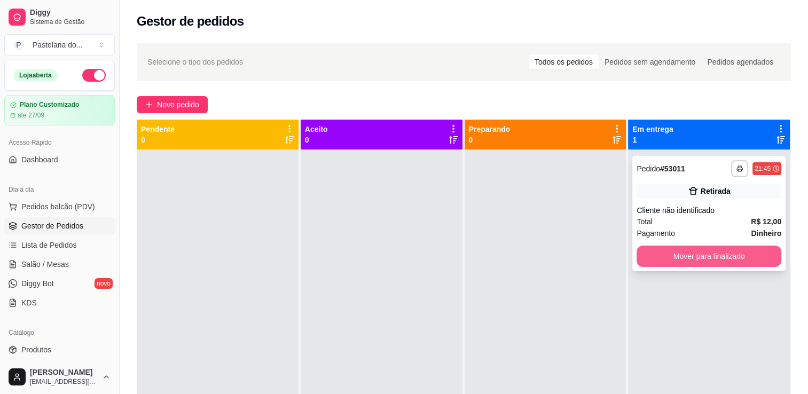
click at [688, 255] on button "Mover para finalizado" at bounding box center [709, 256] width 145 height 21
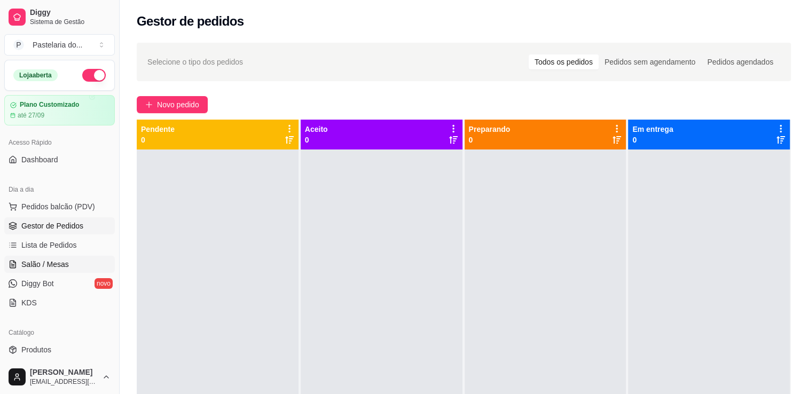
click at [38, 271] on link "Salão / Mesas" at bounding box center [59, 264] width 111 height 17
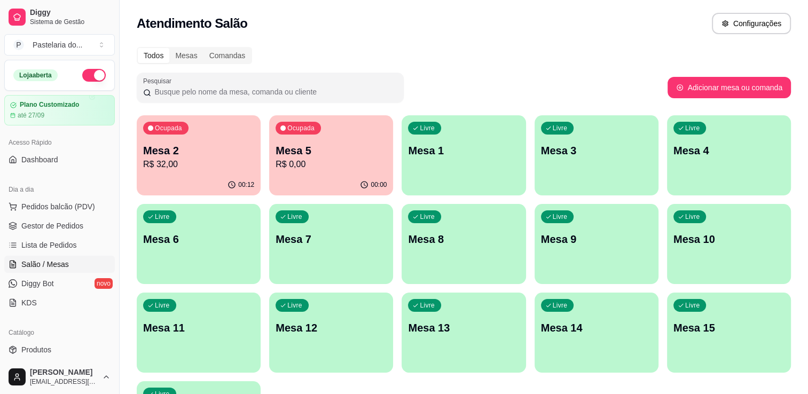
click at [289, 170] on p "R$ 0,00" at bounding box center [331, 164] width 111 height 13
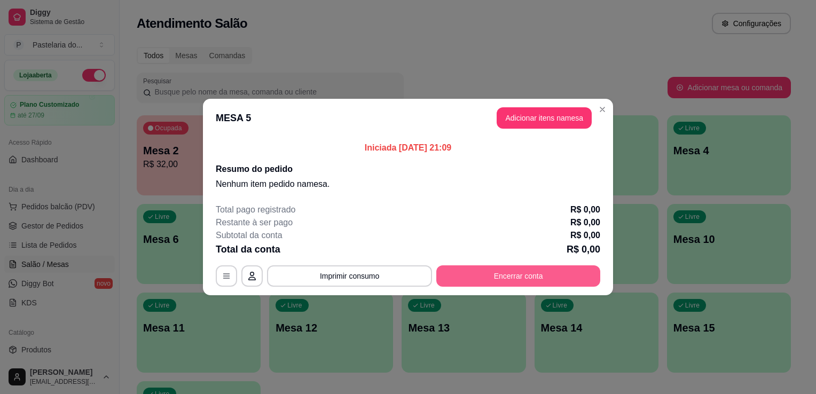
click at [549, 283] on button "Encerrar conta" at bounding box center [519, 276] width 164 height 21
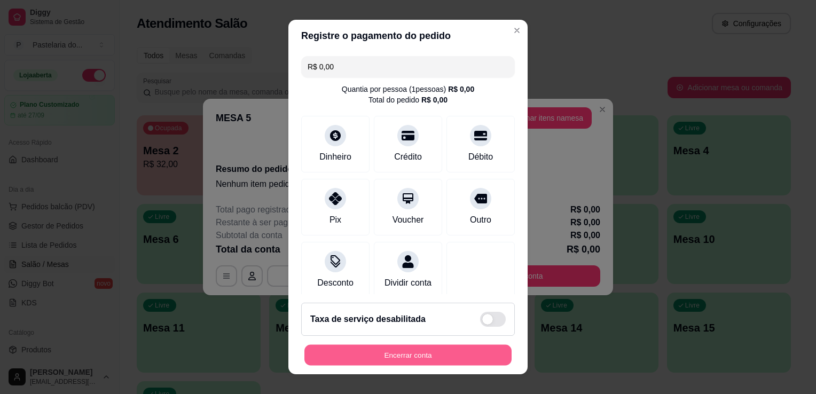
click at [430, 354] on button "Encerrar conta" at bounding box center [408, 355] width 207 height 21
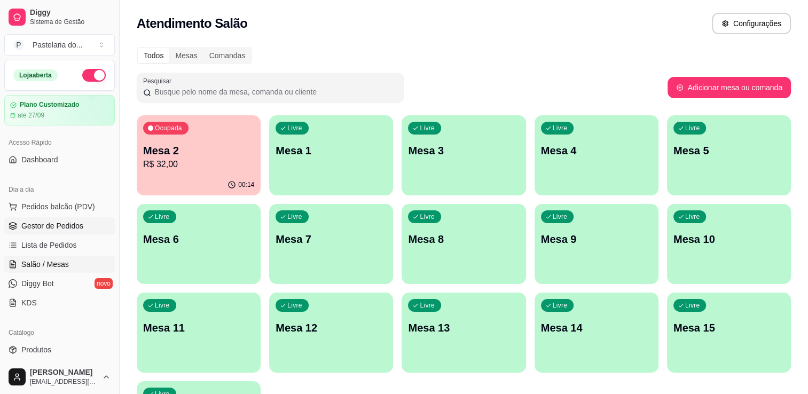
click at [35, 231] on link "Gestor de Pedidos" at bounding box center [59, 225] width 111 height 17
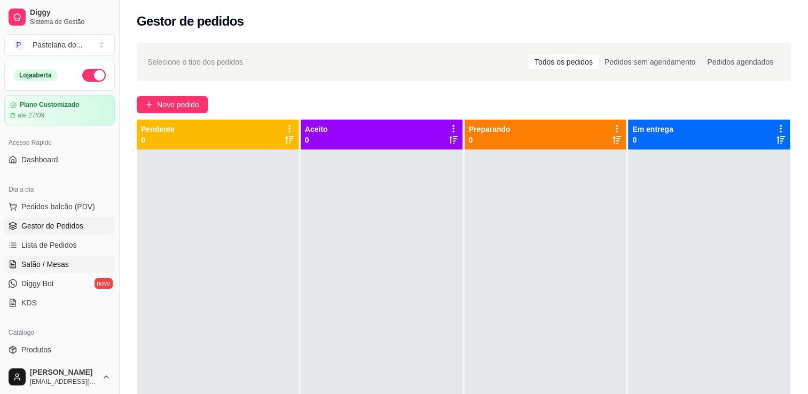
click at [59, 268] on span "Salão / Mesas" at bounding box center [45, 264] width 48 height 11
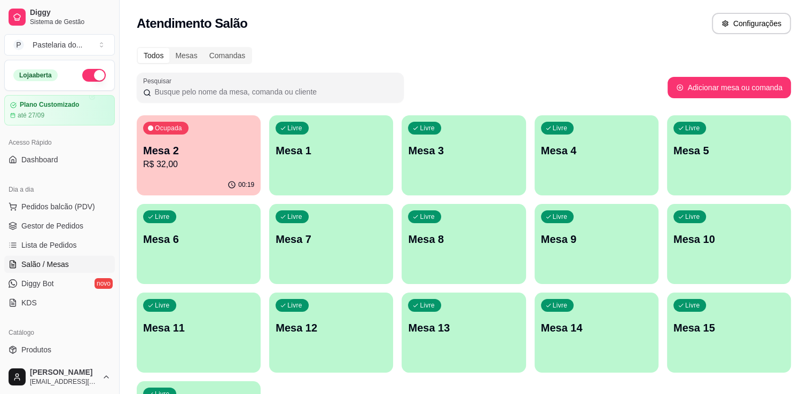
click at [162, 160] on p "R$ 32,00" at bounding box center [198, 164] width 111 height 13
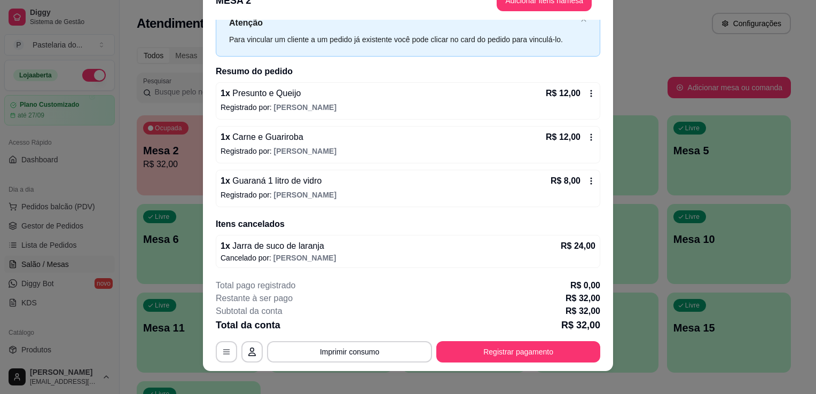
scroll to position [32, 0]
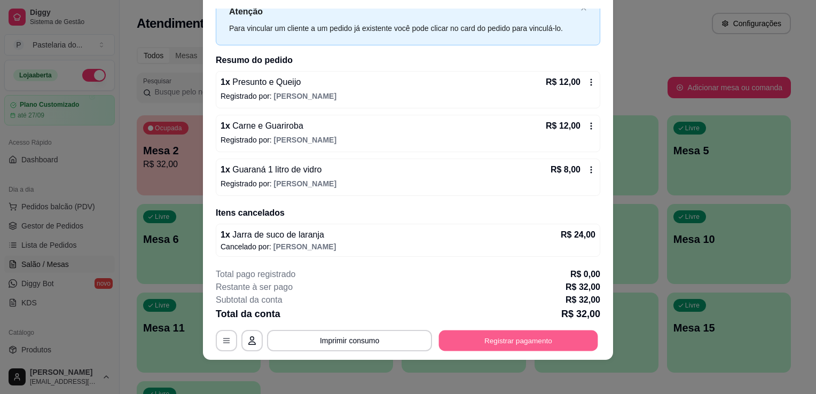
click at [527, 348] on button "Registrar pagamento" at bounding box center [518, 341] width 159 height 21
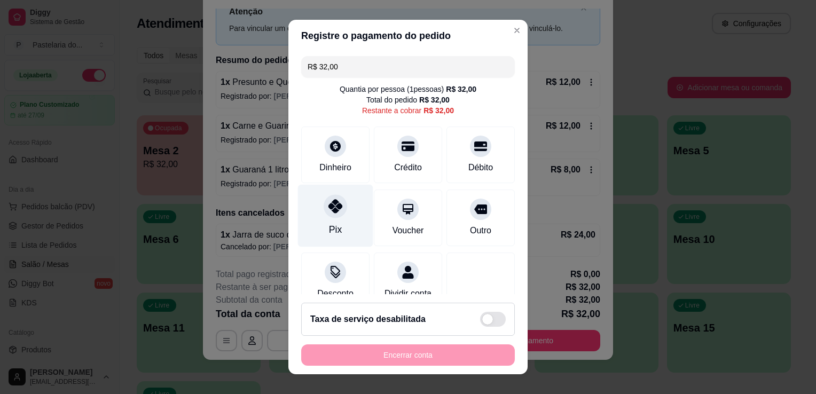
click at [330, 223] on div "Pix" at bounding box center [335, 230] width 13 height 14
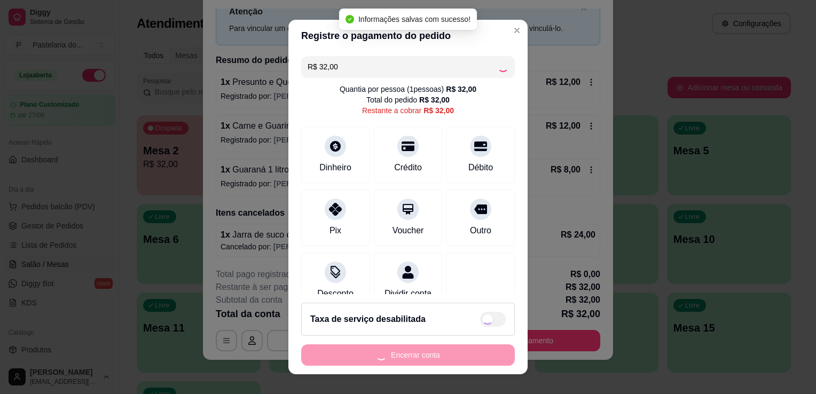
type input "R$ 0,00"
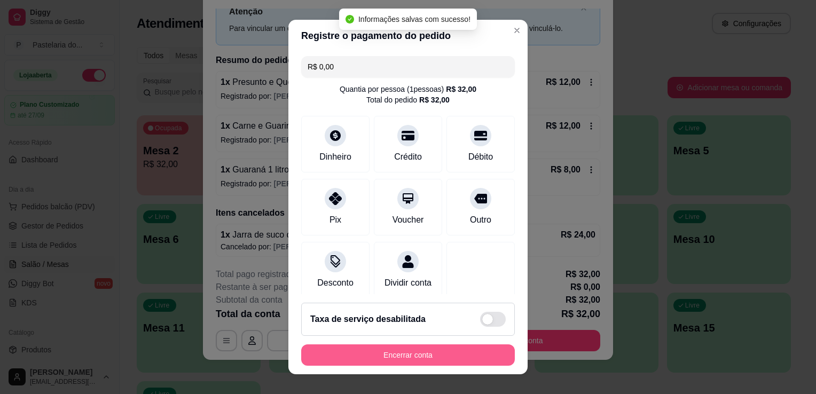
click at [387, 352] on button "Encerrar conta" at bounding box center [408, 355] width 214 height 21
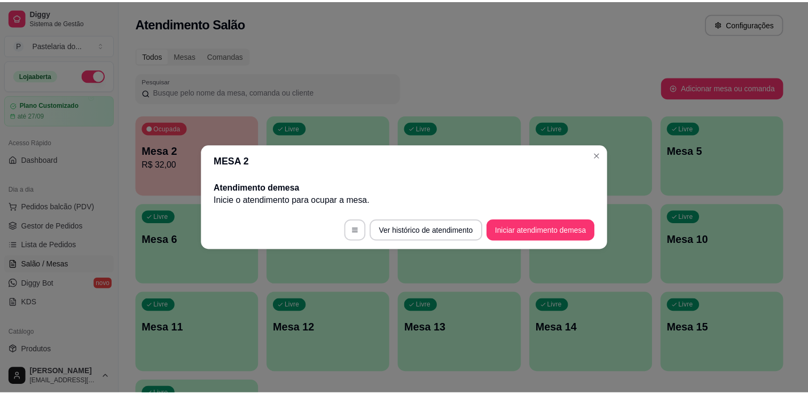
scroll to position [0, 0]
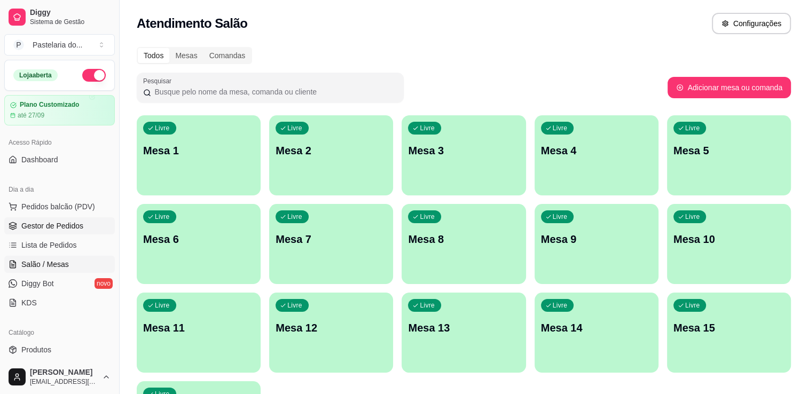
click at [76, 232] on link "Gestor de Pedidos" at bounding box center [59, 225] width 111 height 17
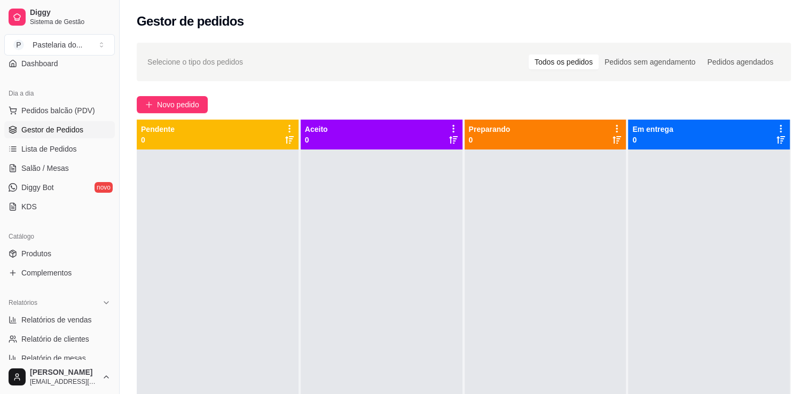
scroll to position [107, 0]
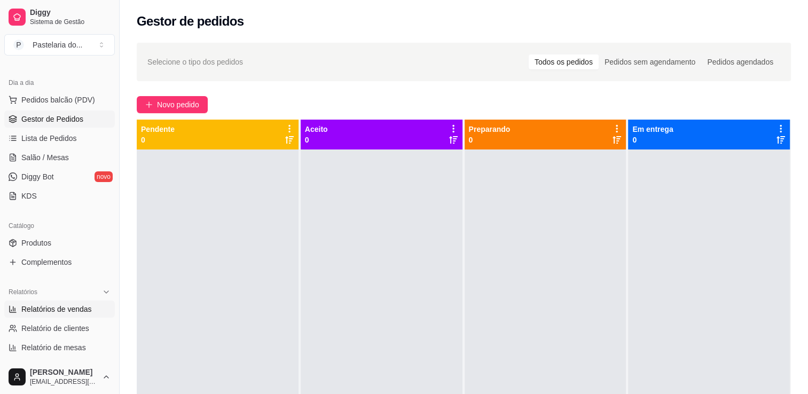
click at [57, 310] on span "Relatórios de vendas" at bounding box center [56, 309] width 71 height 11
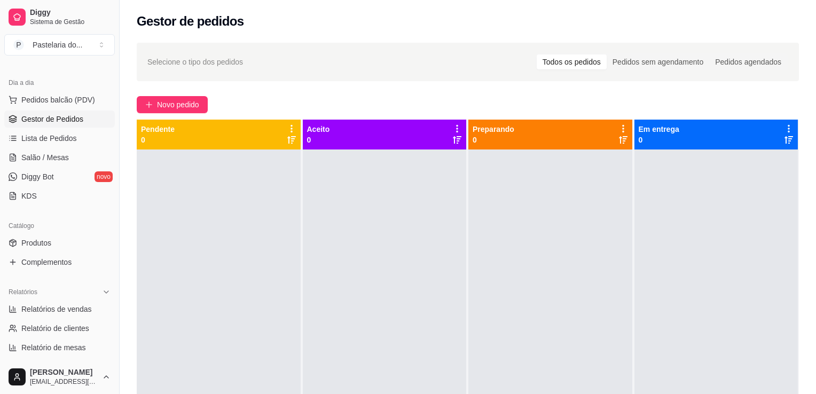
select select "ALL"
select select "0"
